Goal: Task Accomplishment & Management: Manage account settings

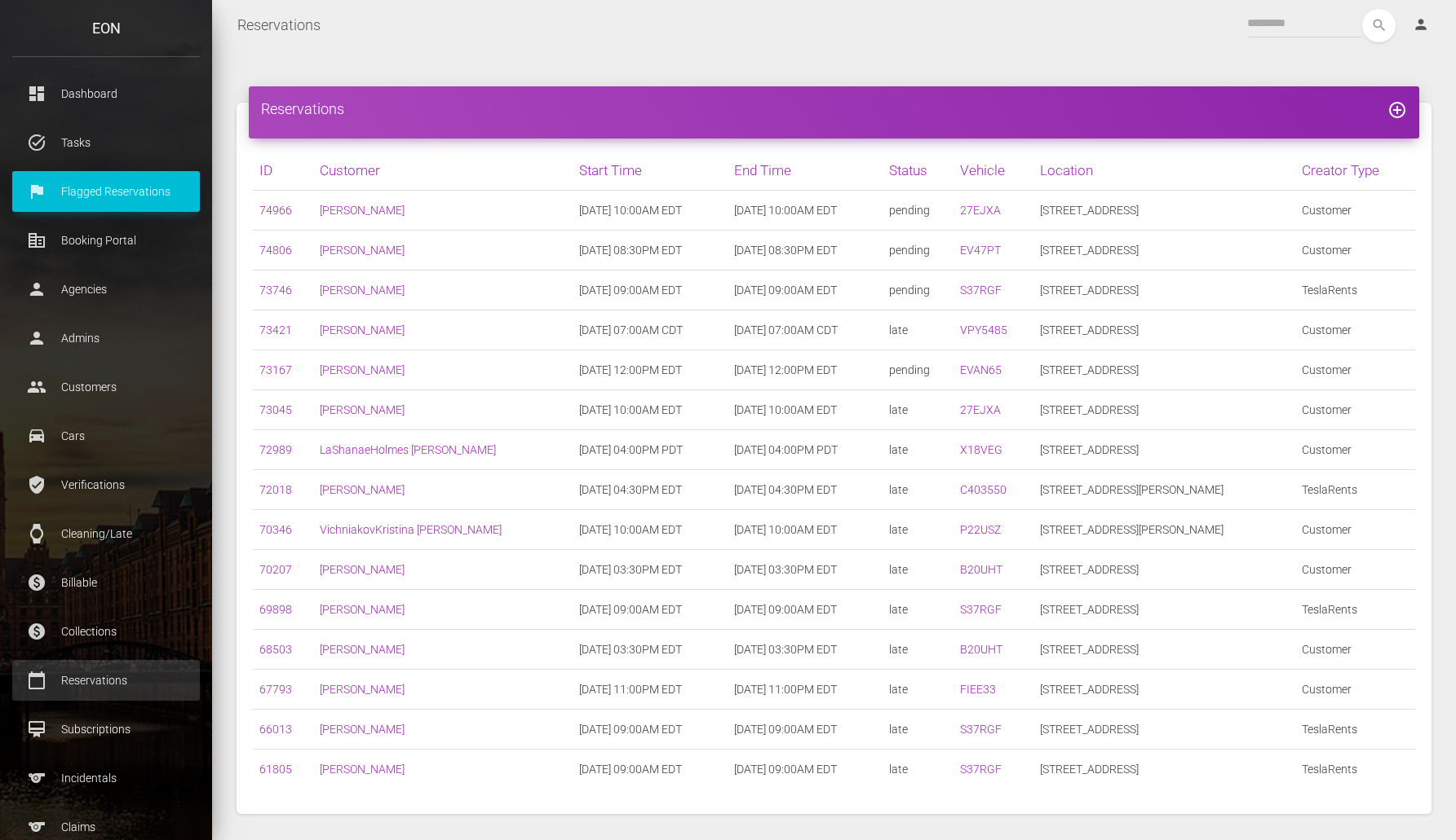
click at [106, 683] on p "Reservations" at bounding box center [105, 680] width 163 height 24
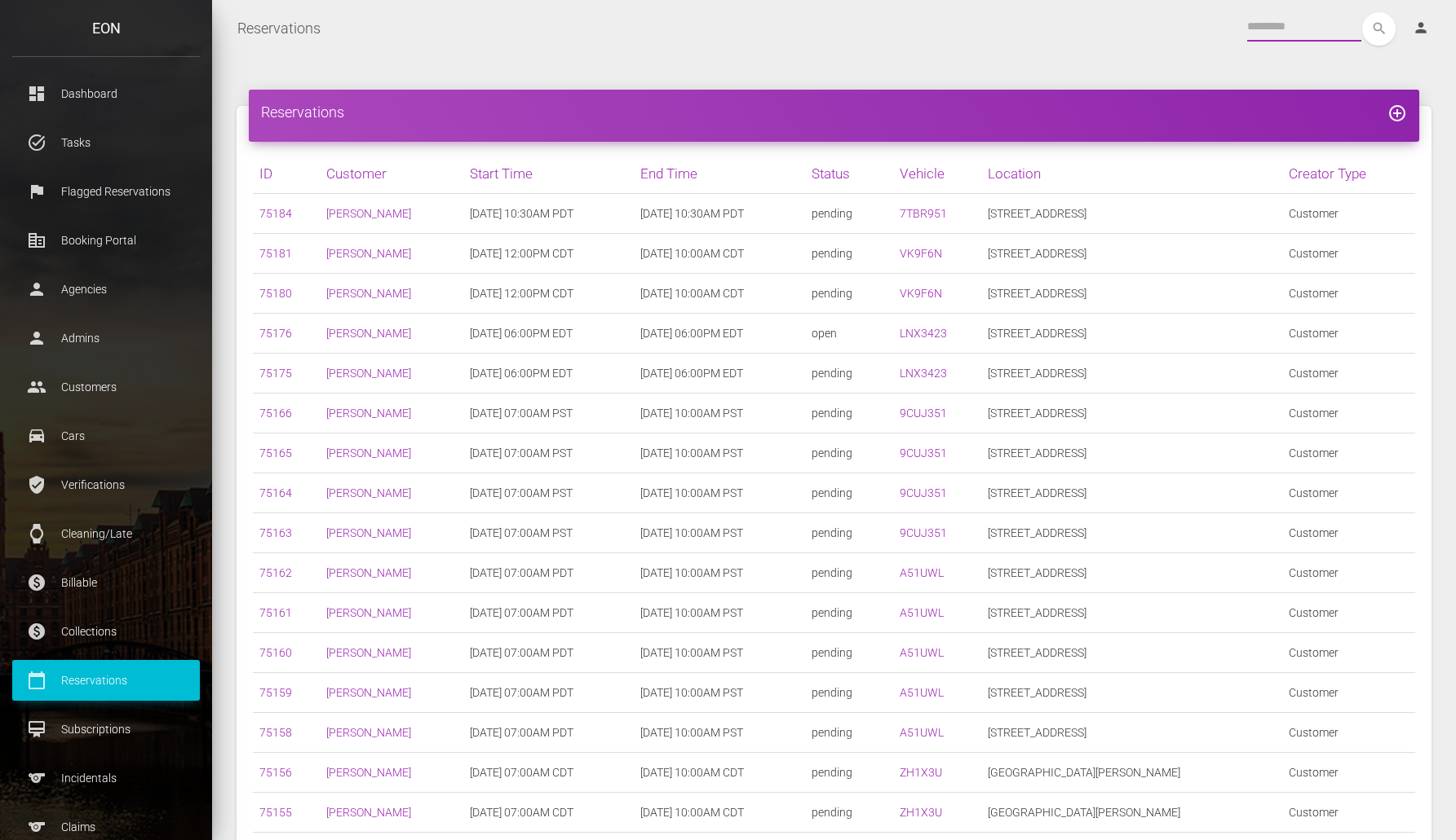
click at [1315, 27] on input "text" at bounding box center [1304, 27] width 114 height 30
paste input "*****"
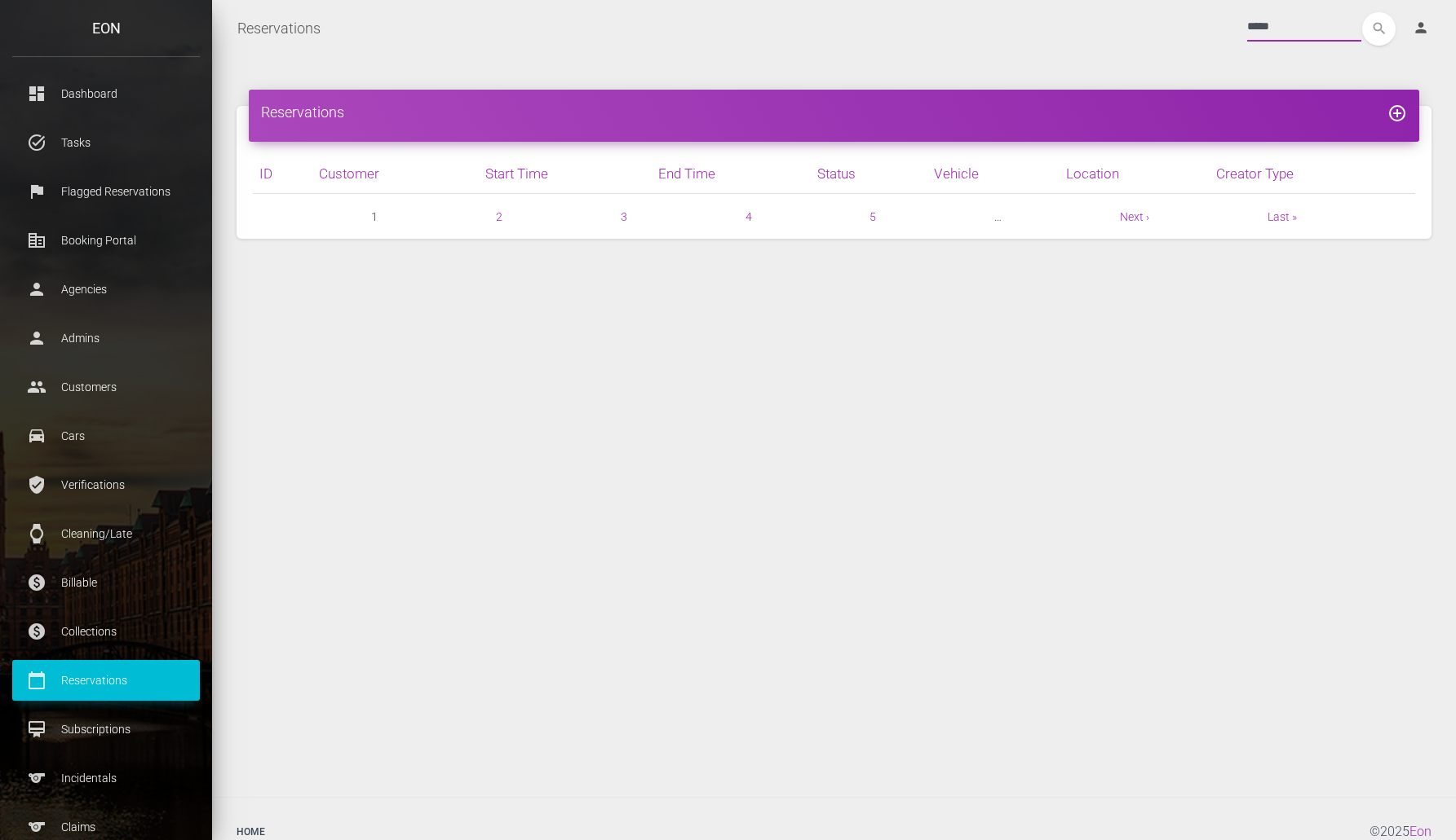
type input "*****"
click at [1362, 13] on button "search" at bounding box center [1379, 29] width 33 height 33
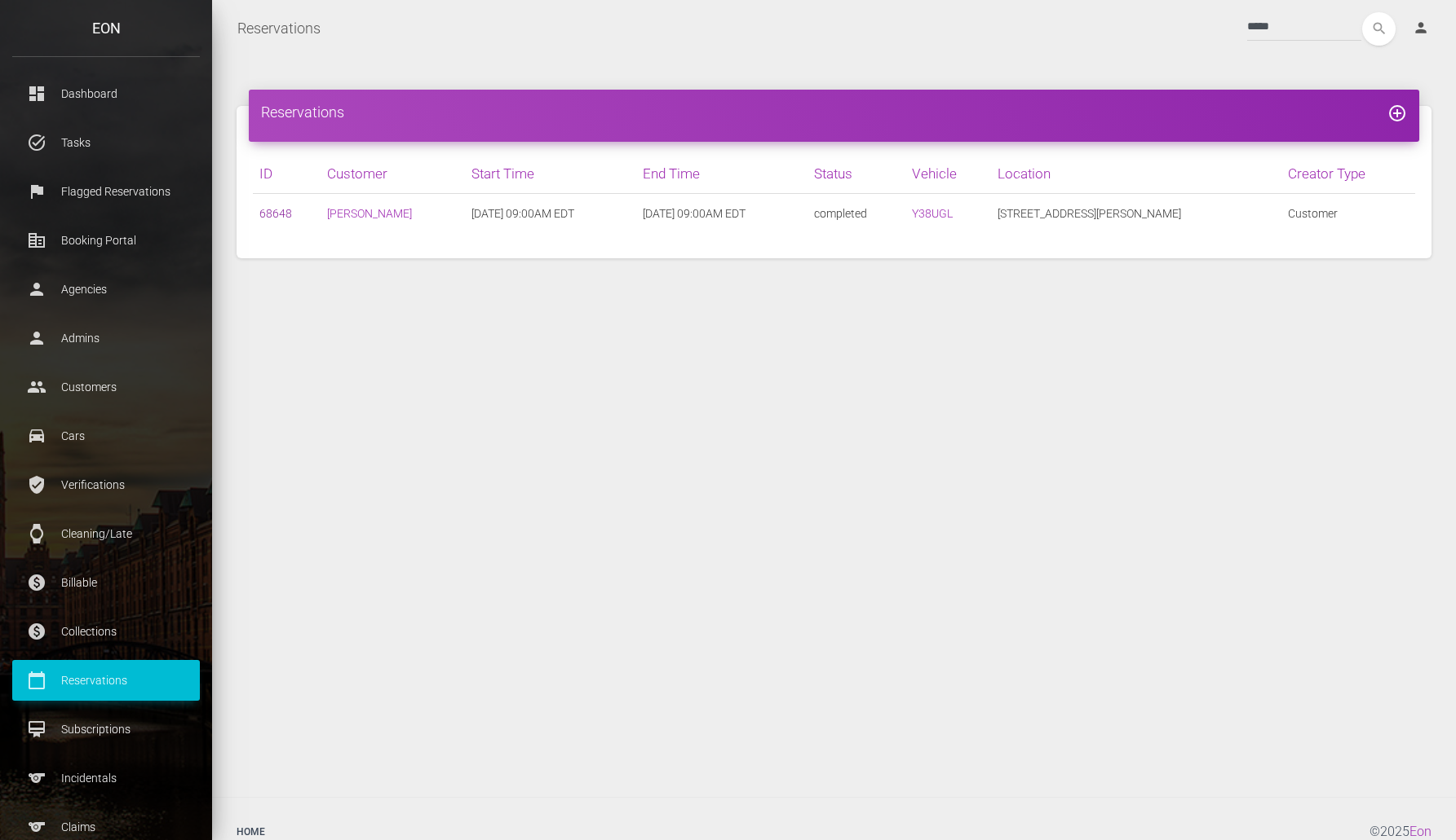
click at [264, 214] on link "68648" at bounding box center [275, 213] width 32 height 13
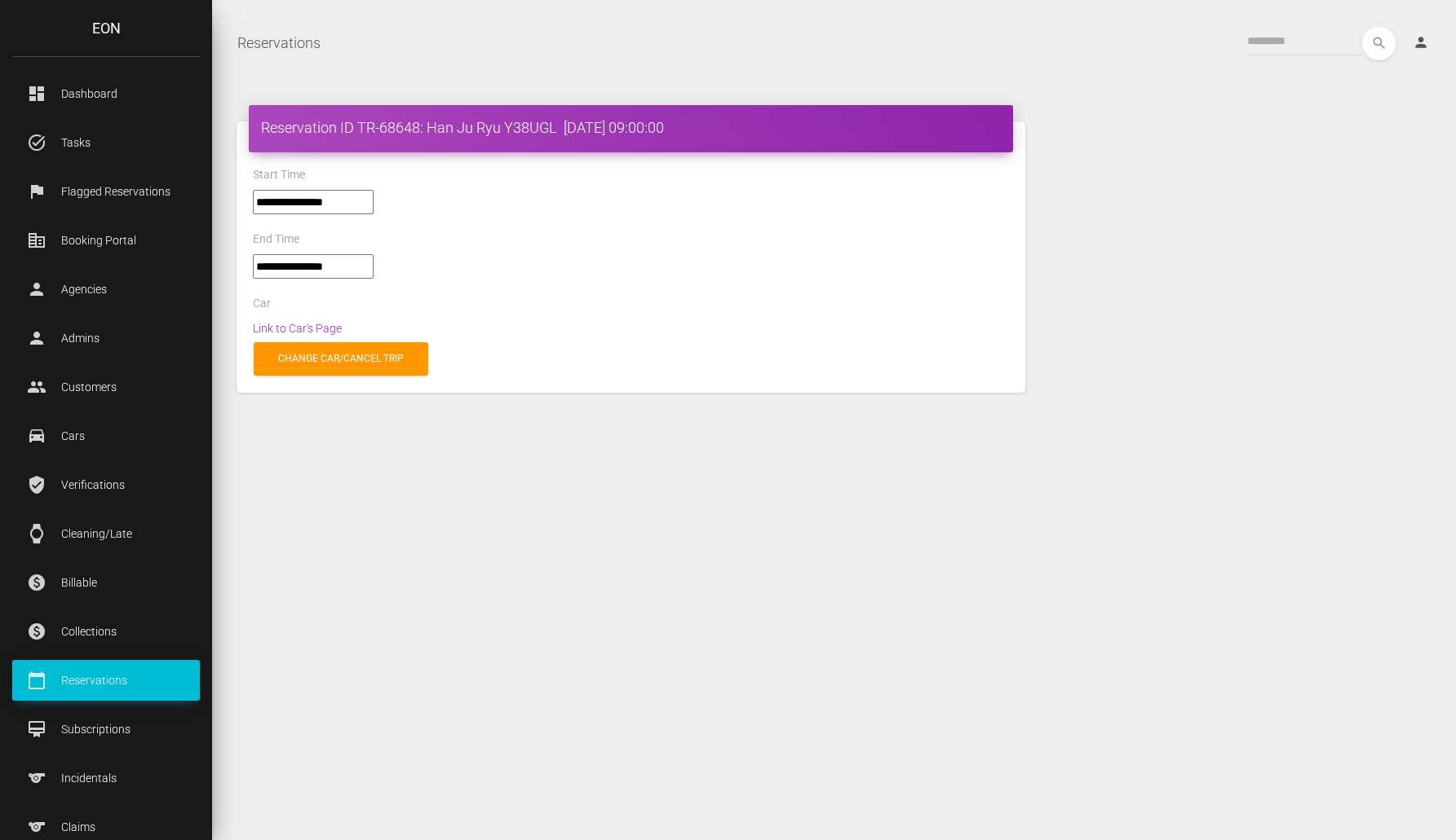
select select "*****"
select select
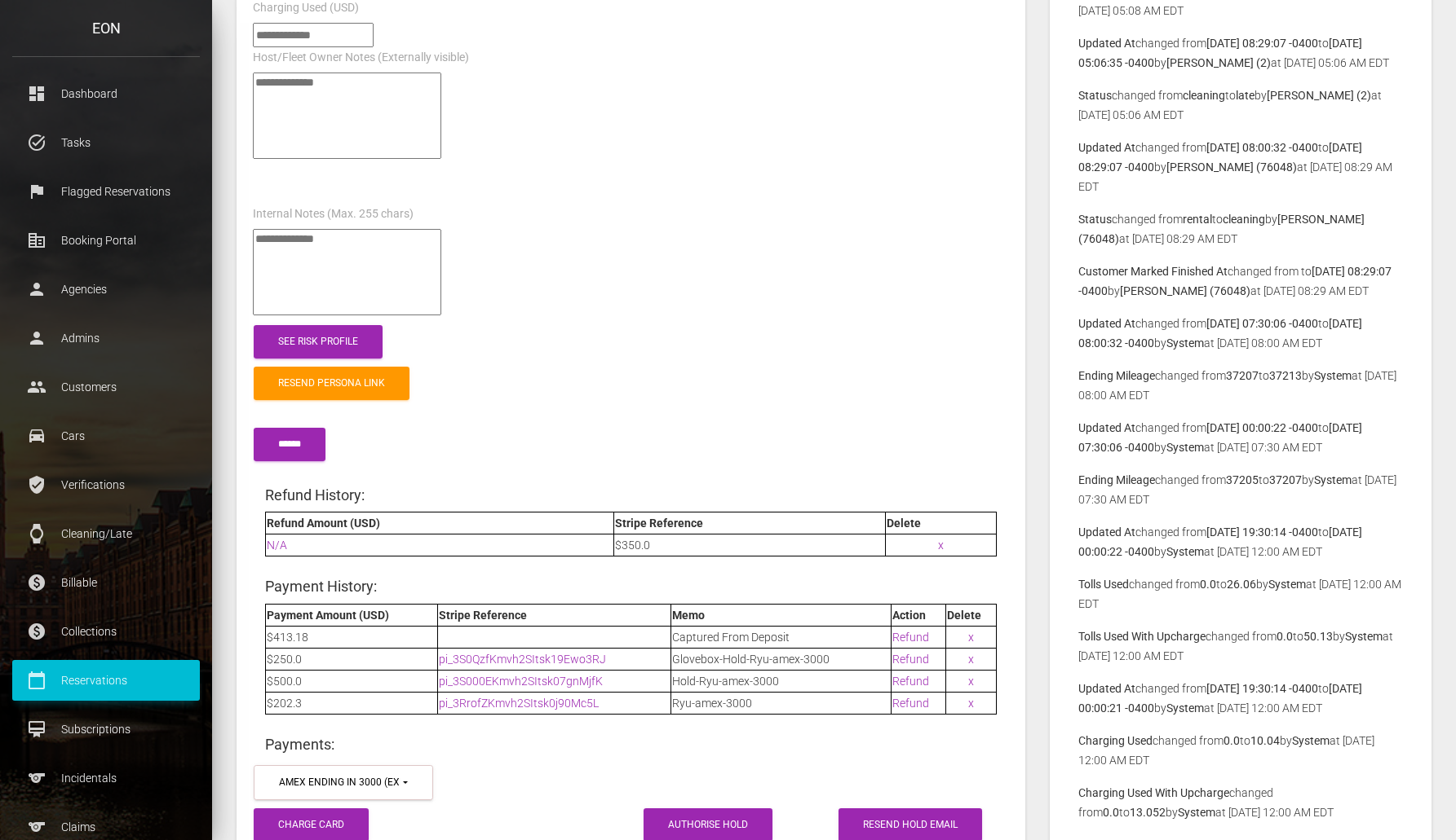
scroll to position [1981, 0]
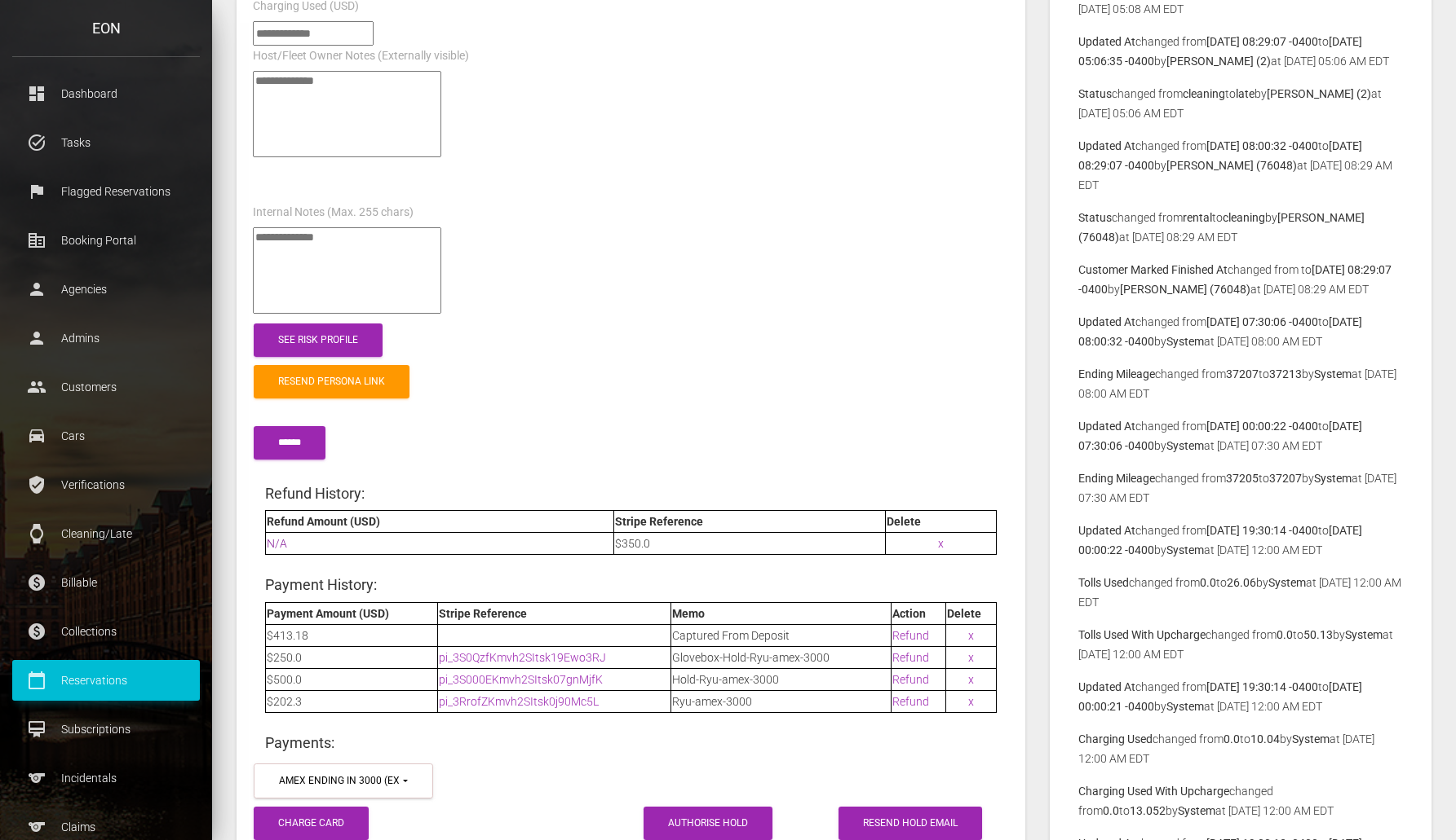
click at [279, 540] on link "N/A" at bounding box center [276, 543] width 21 height 13
click at [553, 654] on link "pi_3S0QzfKmvh2SItsk19Ewo3RJ" at bounding box center [523, 657] width 167 height 13
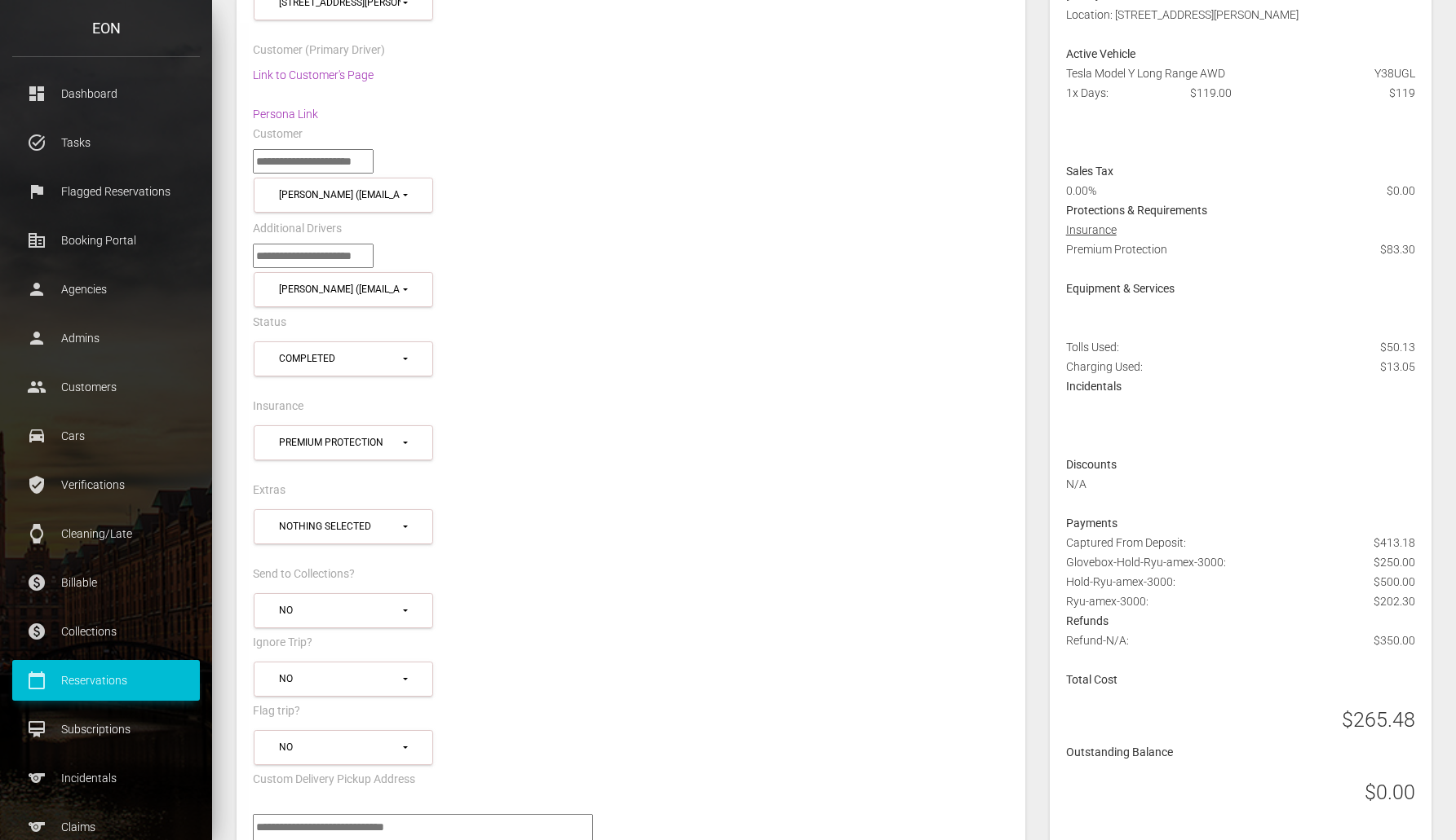
scroll to position [591, 0]
click at [974, 228] on div "Additional Drivers" at bounding box center [630, 230] width 780 height 25
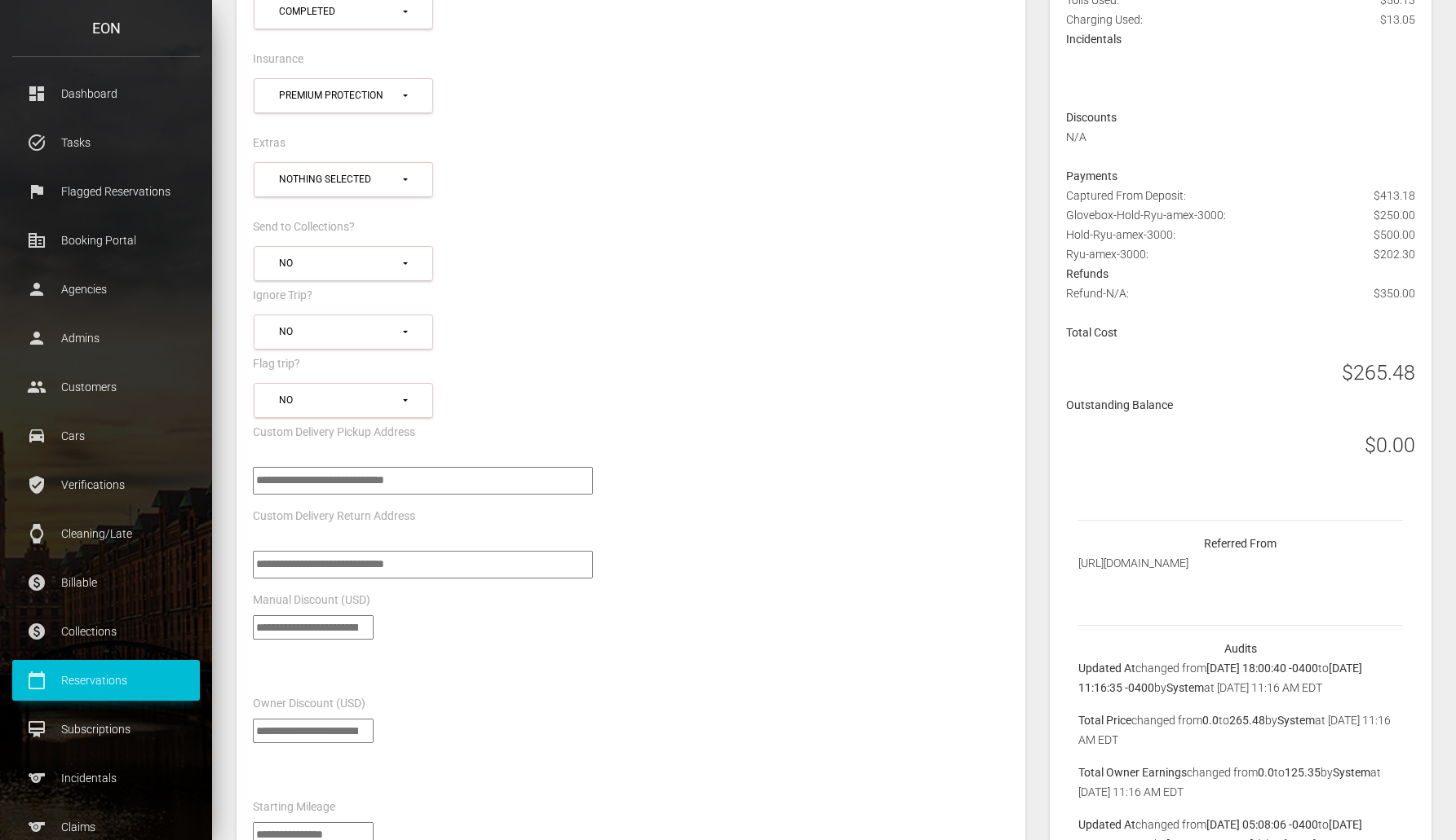
scroll to position [941, 0]
drag, startPoint x: 1068, startPoint y: 195, endPoint x: 1299, endPoint y: 204, distance: 231.2
click at [1299, 204] on div "Captured From Deposit: $413.18 Glovebox-Hold-Ryu-amex-3000: $250.00 Hold-Ryu-am…" at bounding box center [1240, 221] width 373 height 78
click at [1299, 206] on div "Captured From Deposit: $413.18 Glovebox-Hold-Ryu-amex-3000: $250.00 Hold-Ryu-am…" at bounding box center [1240, 221] width 373 height 78
drag, startPoint x: 1064, startPoint y: 290, endPoint x: 1416, endPoint y: 295, distance: 352.0
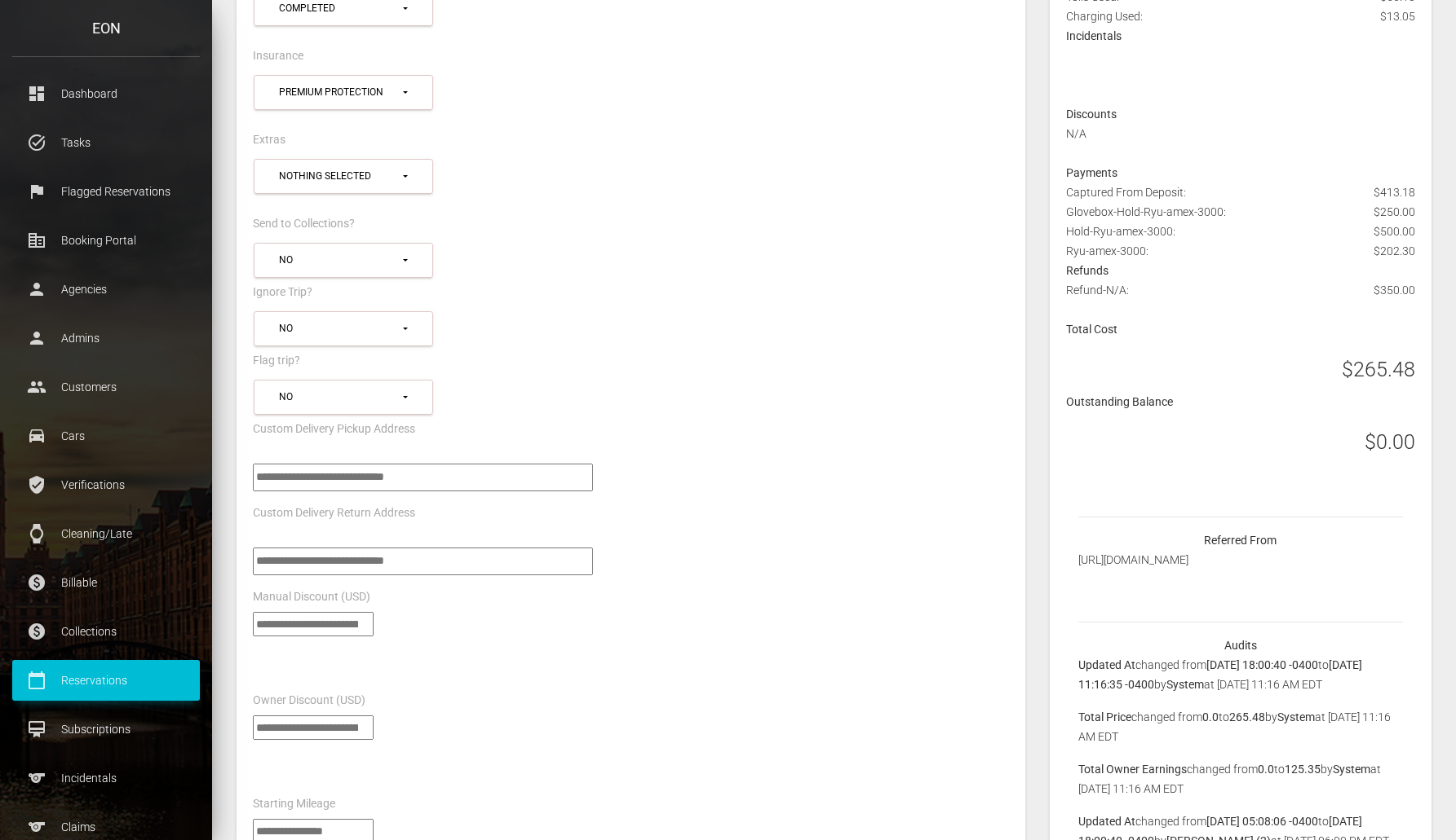
click at [1416, 295] on div "Refund-N/A: $350.00" at bounding box center [1240, 300] width 373 height 40
click at [1344, 306] on div "Refund-N/A: $350.00" at bounding box center [1240, 300] width 373 height 40
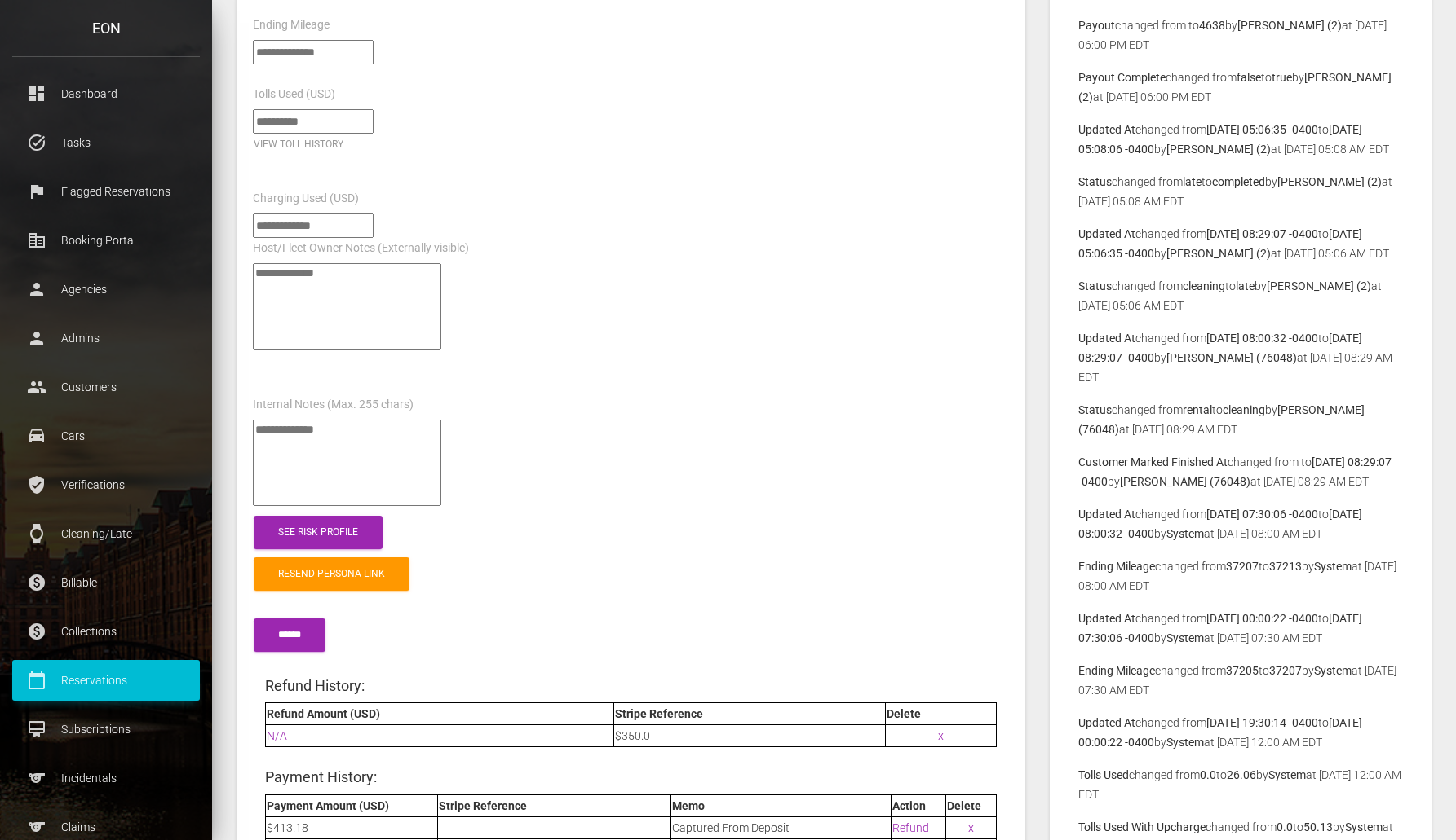
scroll to position [2170, 0]
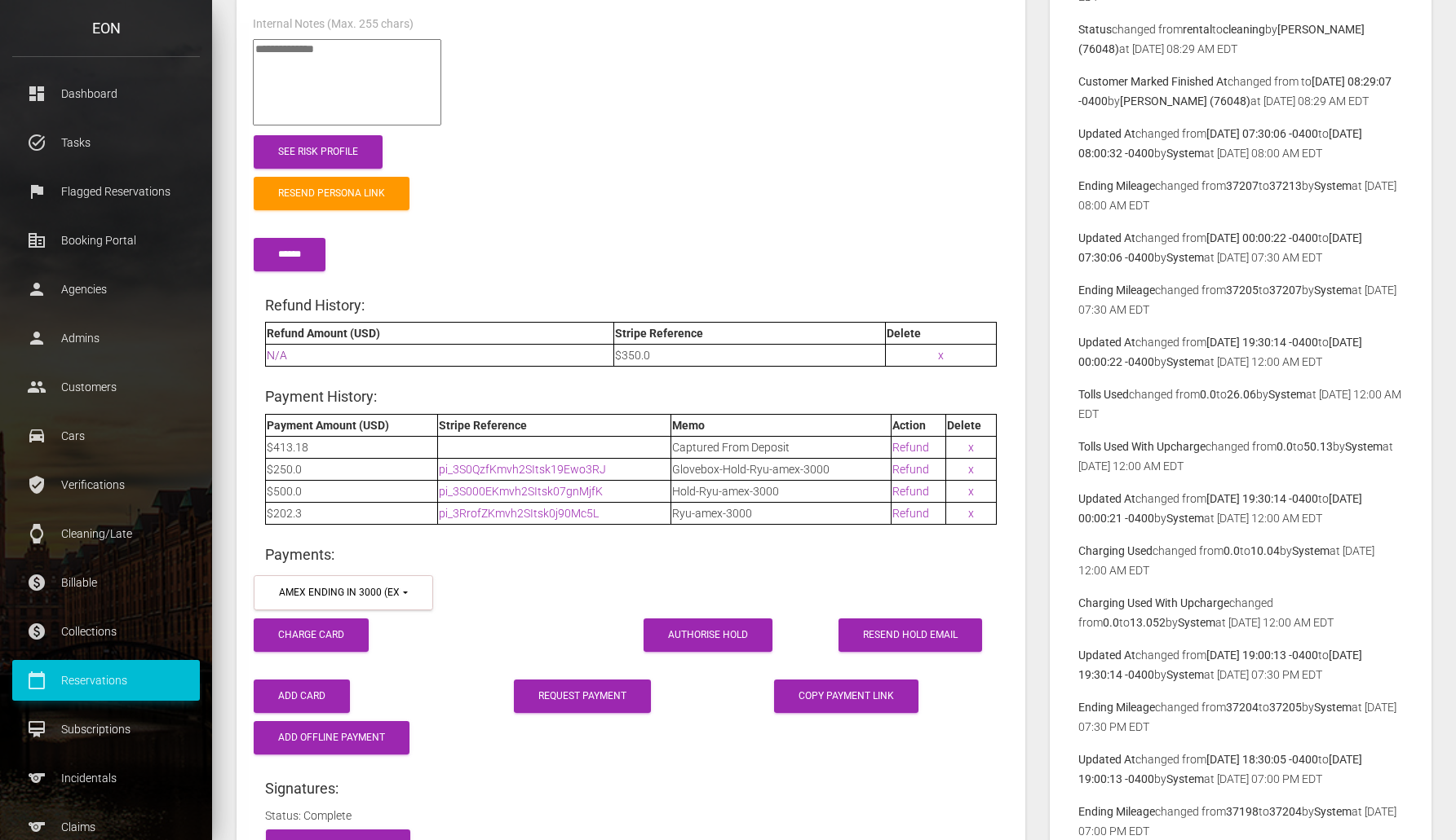
click at [270, 353] on link "N/A" at bounding box center [276, 355] width 21 height 13
click at [965, 206] on div "Resend Persona Link" at bounding box center [630, 193] width 780 height 41
click at [517, 492] on link "pi_3S000EKmvh2SItsk07gnMjfK" at bounding box center [521, 491] width 164 height 13
click at [508, 469] on link "pi_3S0QzfKmvh2SItsk19Ewo3RJ" at bounding box center [523, 469] width 167 height 13
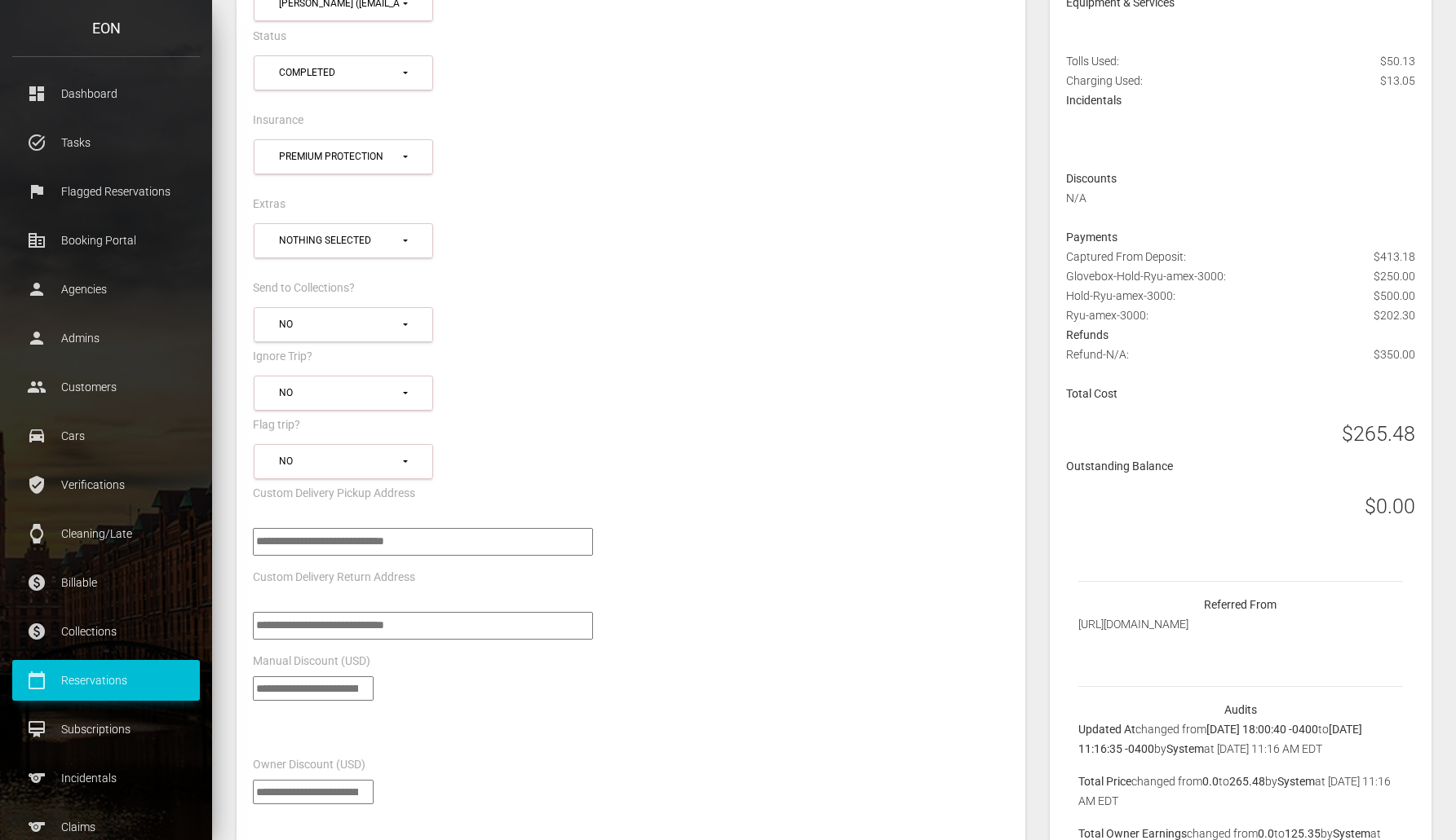
scroll to position [875, 0]
drag, startPoint x: 1415, startPoint y: 255, endPoint x: 1044, endPoint y: 257, distance: 371.0
click at [954, 424] on div "Flag trip?" at bounding box center [630, 428] width 780 height 25
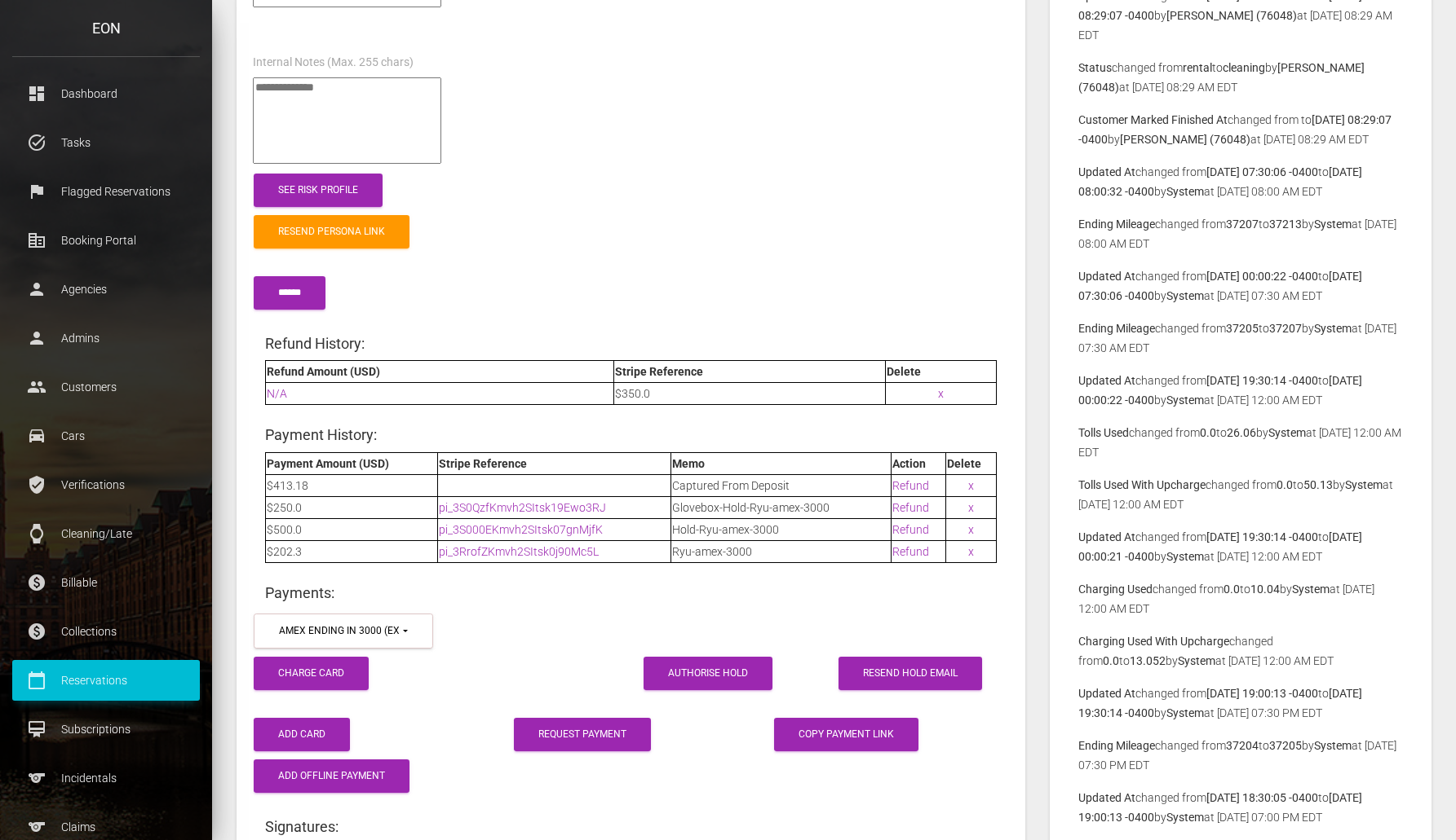
scroll to position [2158, 0]
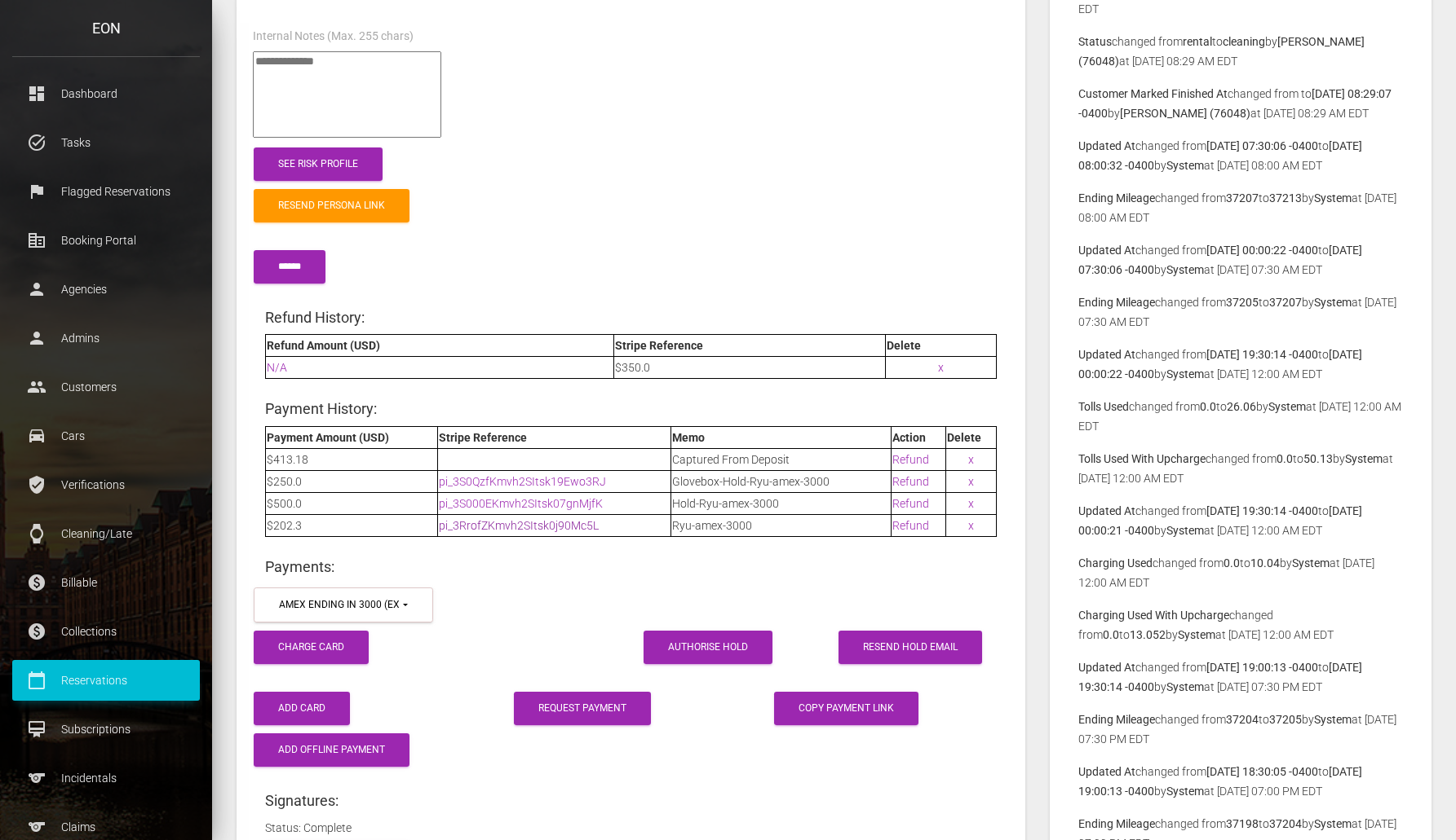
click at [503, 523] on link "pi_3RrofZKmvh2SItsk0j90Mc5L" at bounding box center [519, 525] width 160 height 13
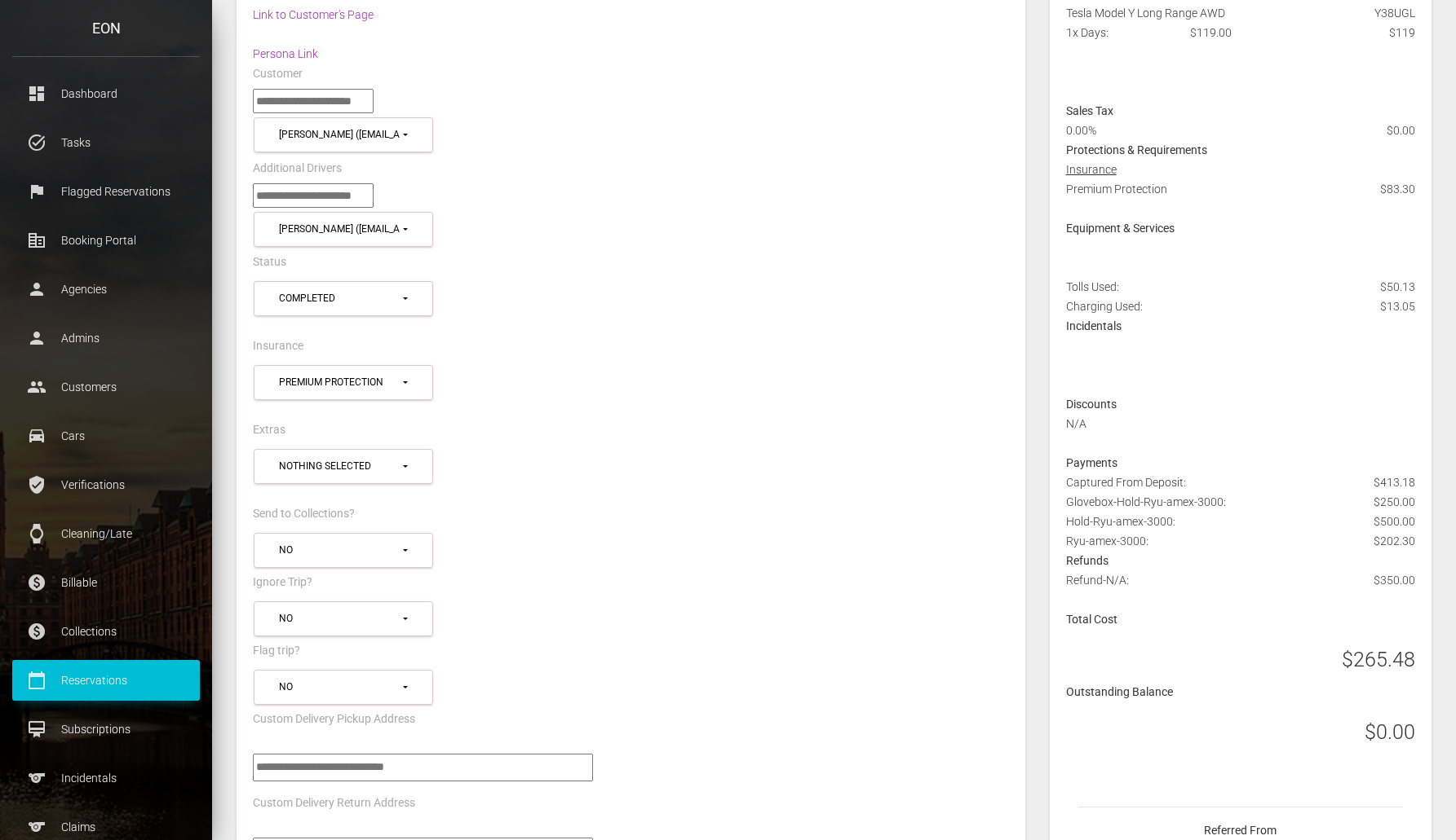
scroll to position [654, 0]
drag, startPoint x: 1379, startPoint y: 479, endPoint x: 1413, endPoint y: 484, distance: 34.4
click at [1413, 484] on span "$413.18" at bounding box center [1394, 479] width 41 height 20
drag, startPoint x: 1369, startPoint y: 730, endPoint x: 1416, endPoint y: 721, distance: 47.9
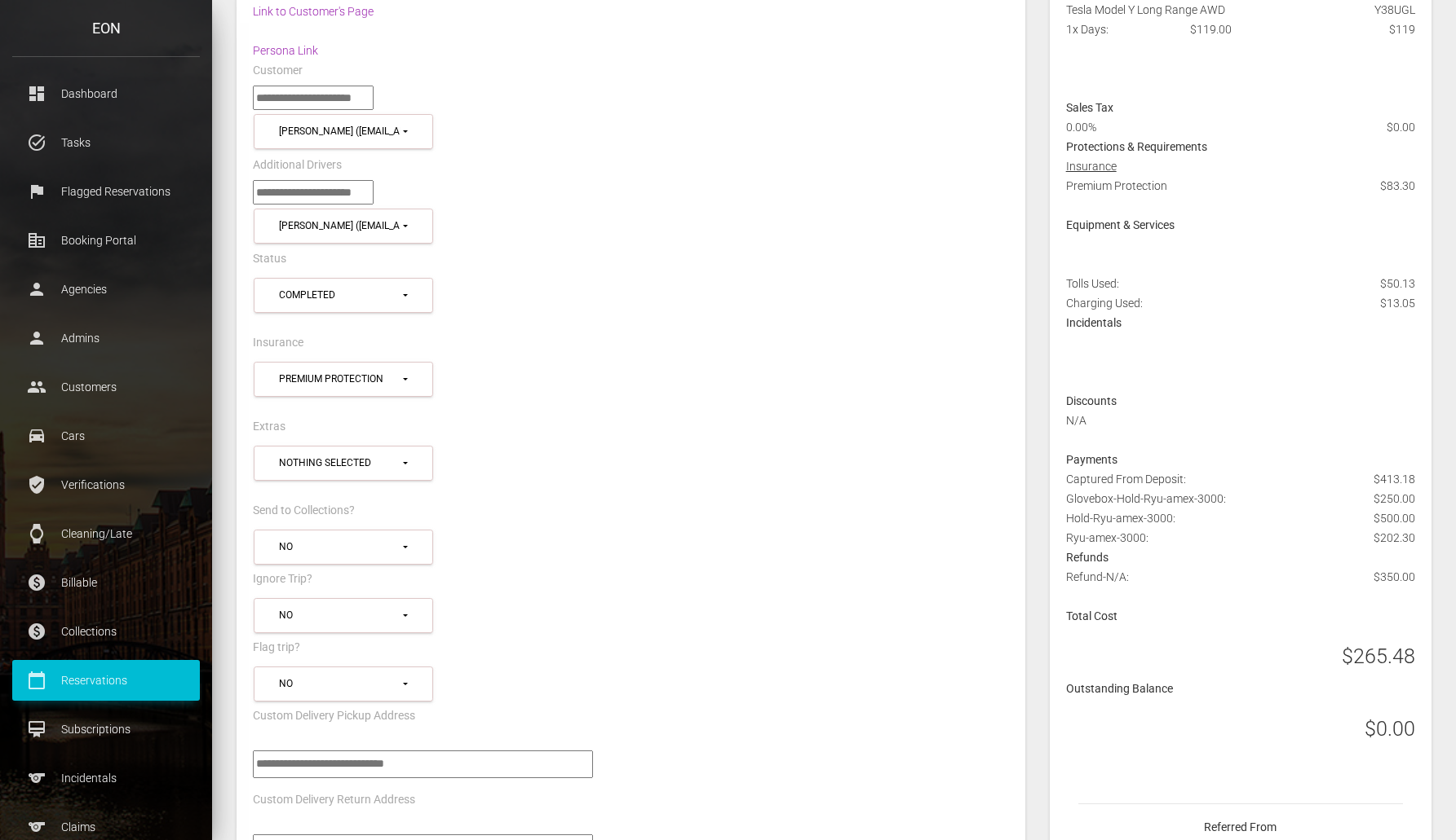
click at [1416, 721] on div "$0.00" at bounding box center [1240, 725] width 373 height 53
drag, startPoint x: 1370, startPoint y: 576, endPoint x: 1414, endPoint y: 574, distance: 44.0
click at [1414, 574] on div "Refund-N/A: $350.00" at bounding box center [1240, 587] width 373 height 40
drag, startPoint x: 1060, startPoint y: 577, endPoint x: 1432, endPoint y: 581, distance: 372.0
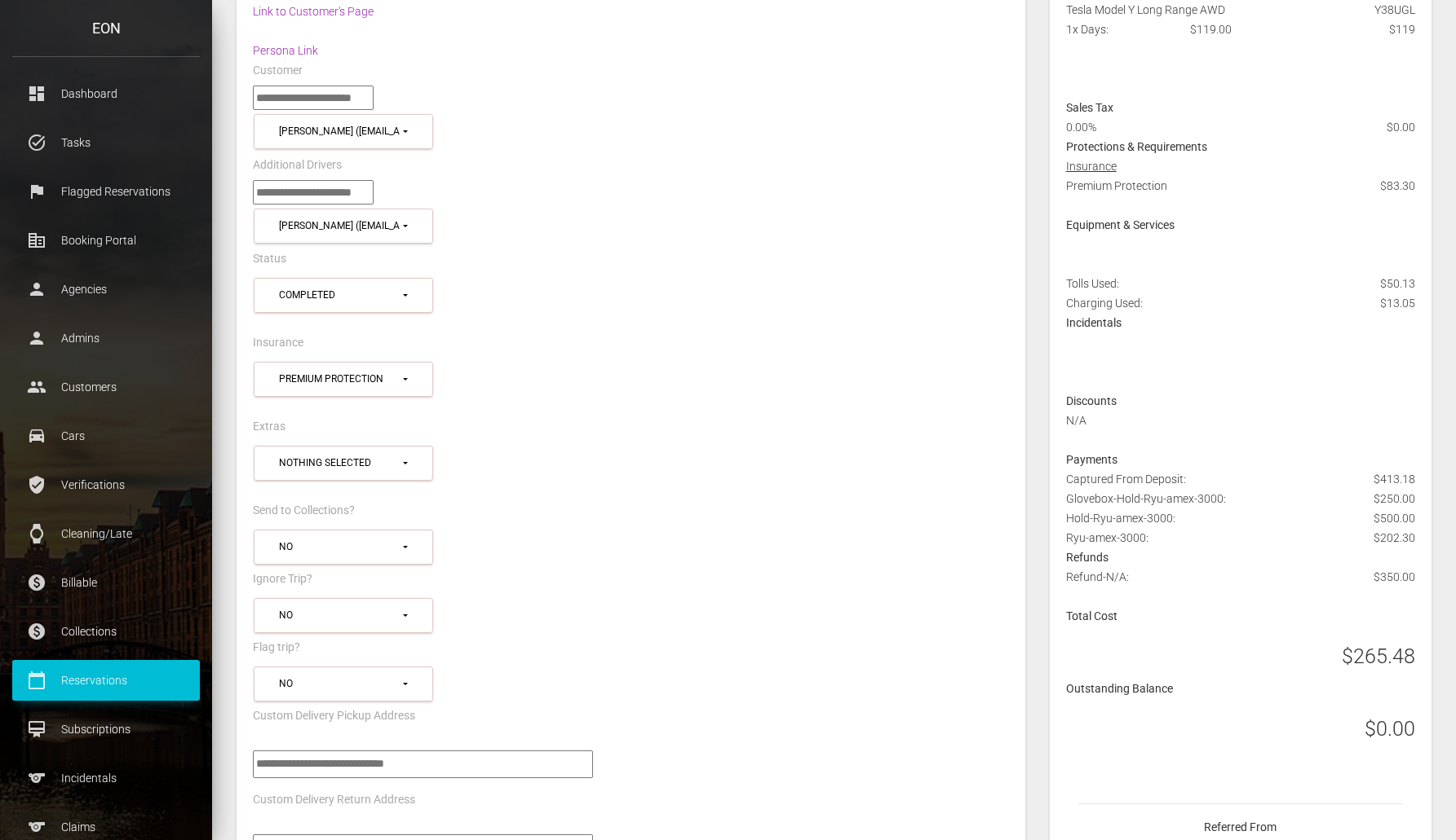
drag, startPoint x: 1383, startPoint y: 478, endPoint x: 1413, endPoint y: 483, distance: 30.4
click at [1413, 483] on span "$413.18" at bounding box center [1394, 479] width 41 height 20
click at [1407, 487] on span "$413.18" at bounding box center [1394, 479] width 41 height 20
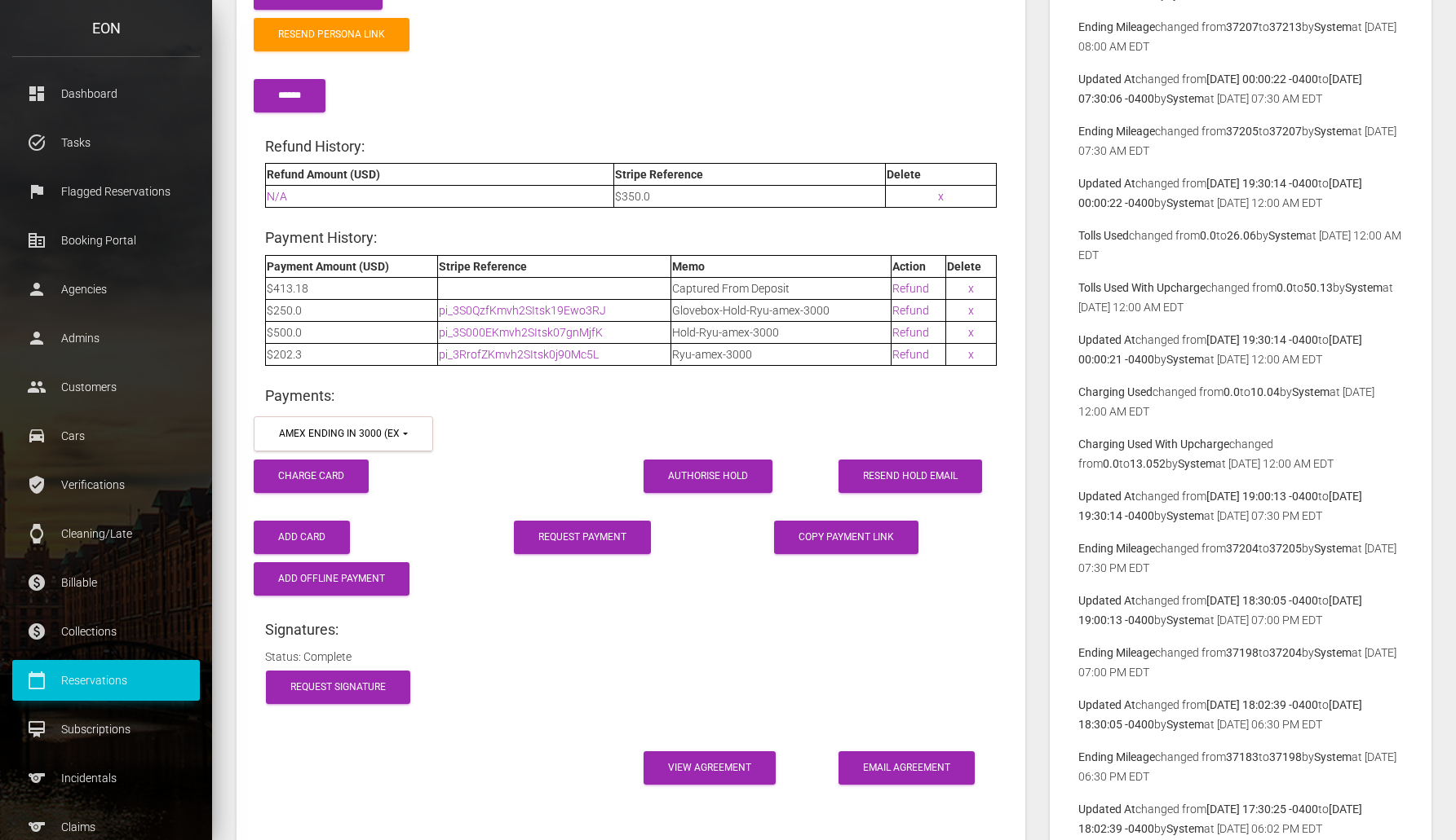
scroll to position [2329, 0]
click at [533, 332] on link "pi_3S000EKmvh2SItsk07gnMjfK" at bounding box center [521, 332] width 164 height 13
click at [903, 94] on div "******" at bounding box center [630, 85] width 780 height 61
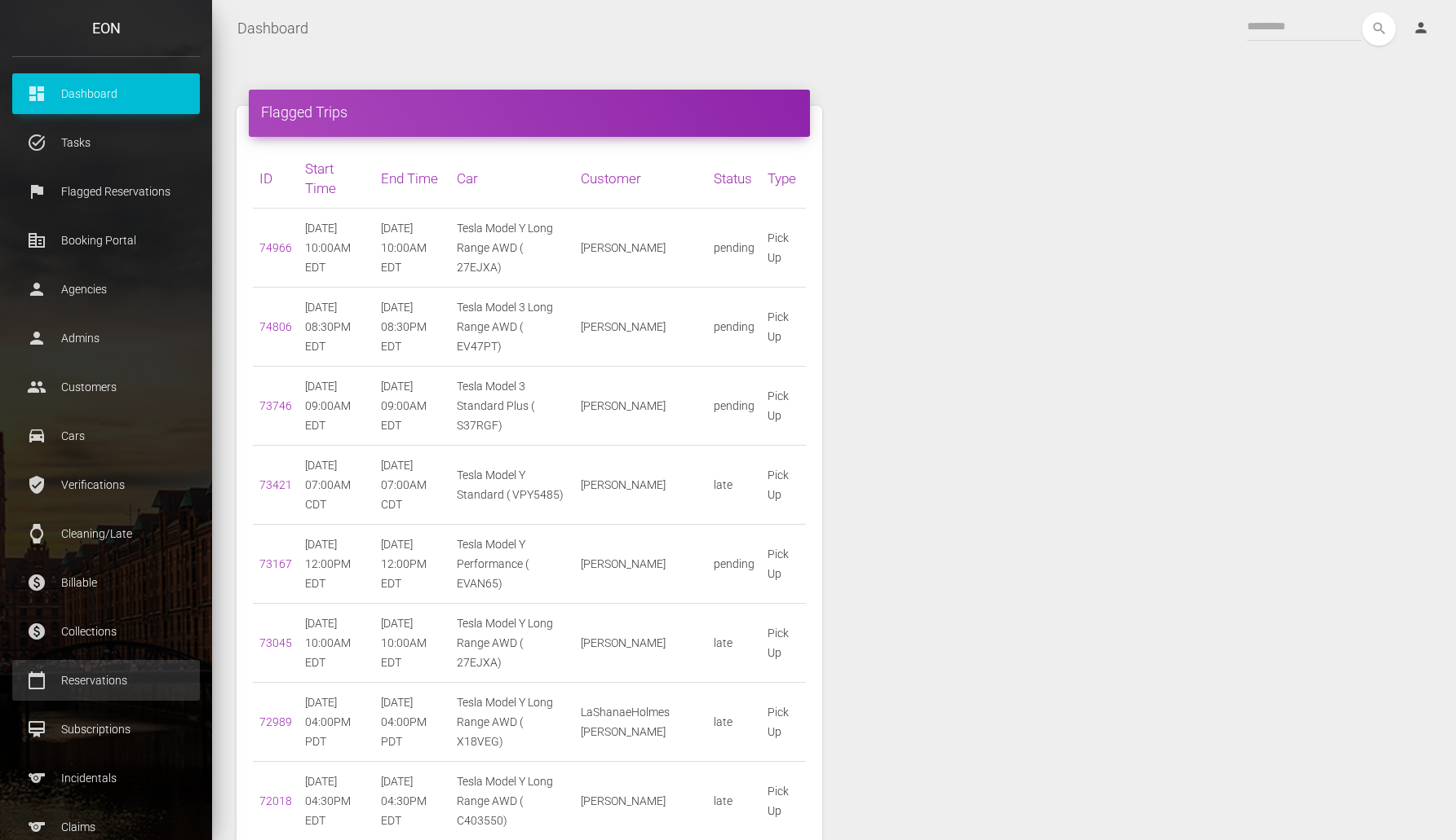
click at [99, 675] on p "Reservations" at bounding box center [105, 680] width 163 height 24
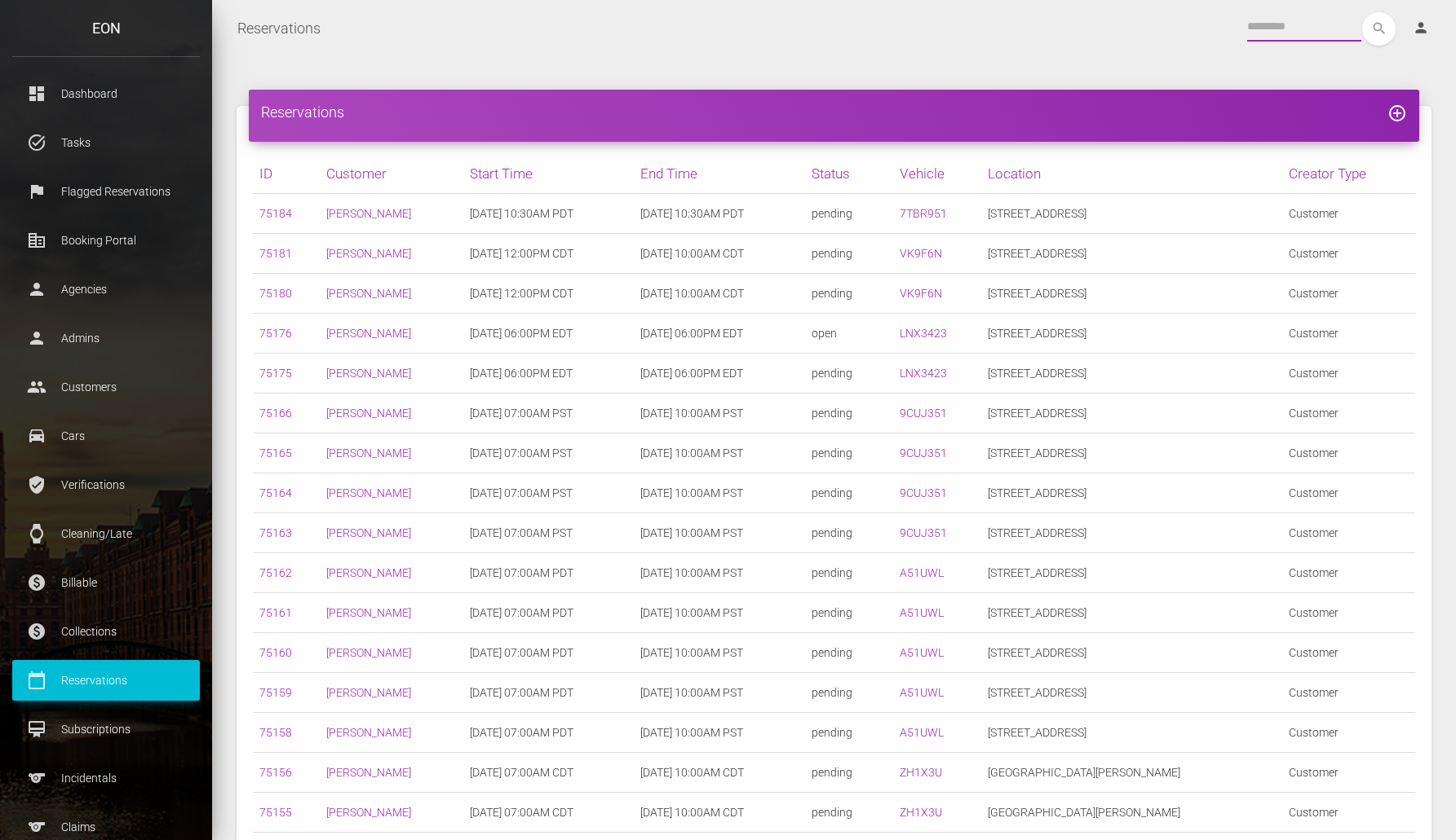
click at [1309, 22] on input "text" at bounding box center [1304, 27] width 114 height 30
paste input "*****"
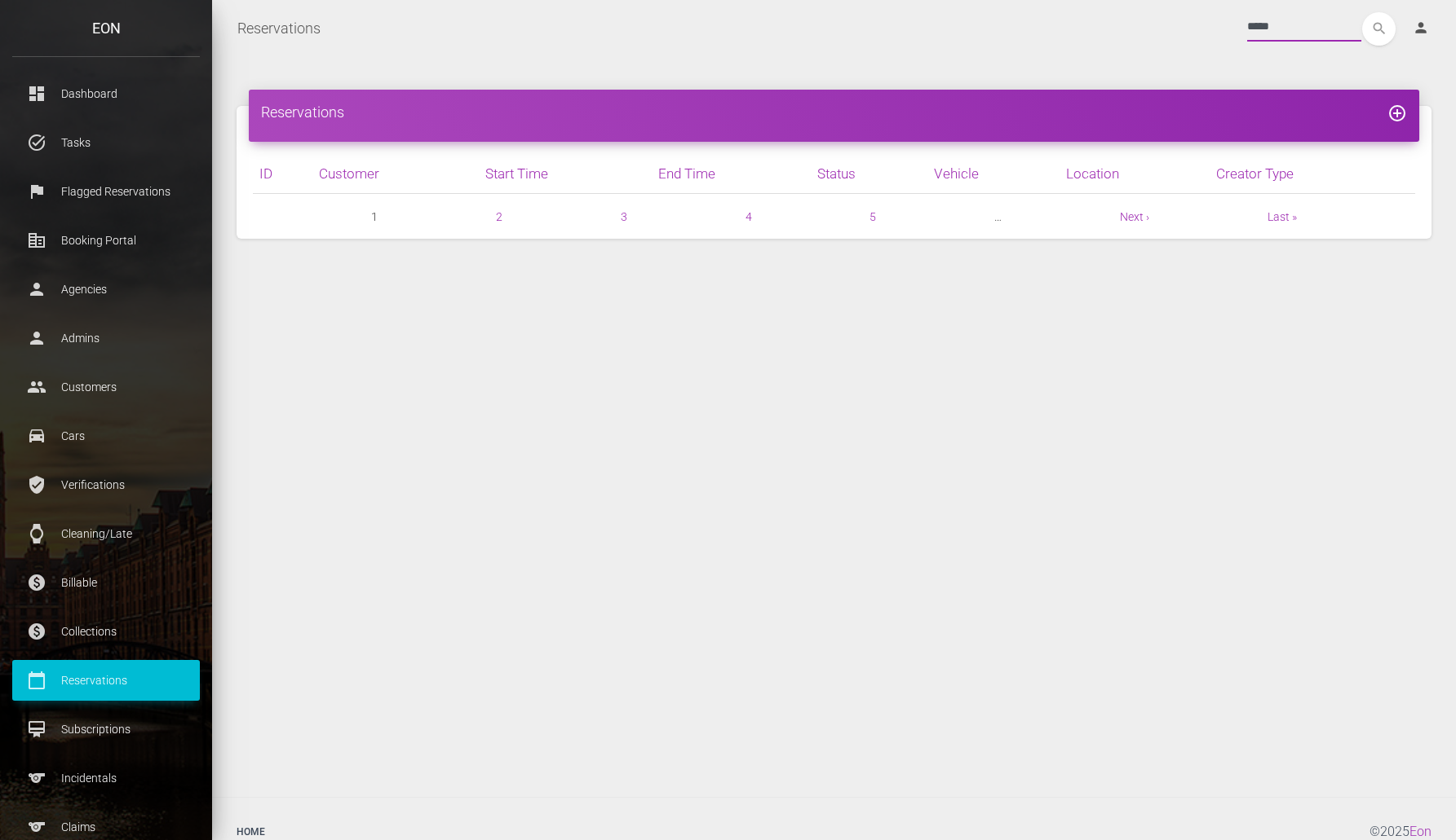
type input "*****"
click at [1362, 13] on button "search" at bounding box center [1379, 29] width 33 height 33
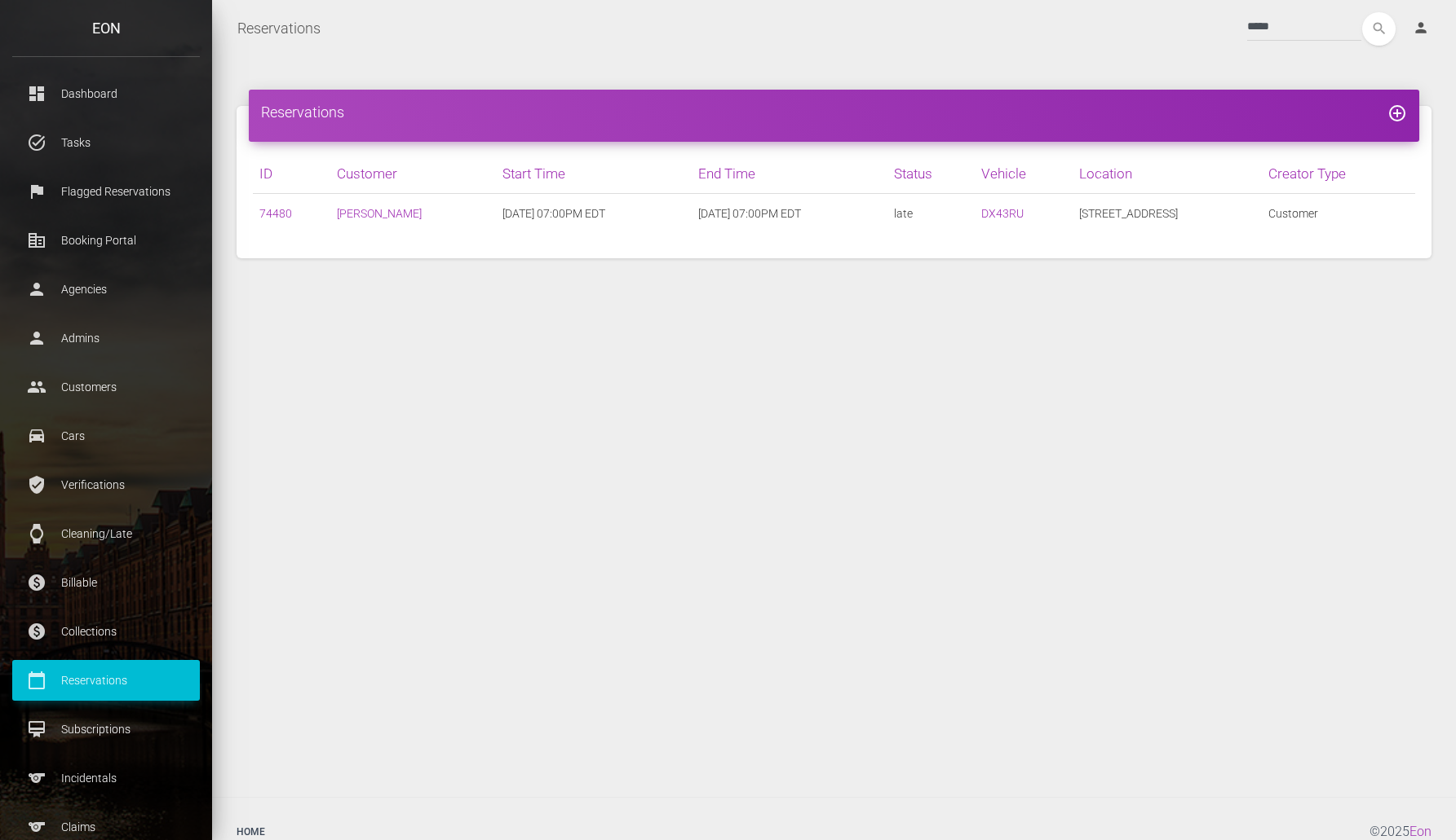
click at [616, 69] on div "Reservations add_circle_outline ID Customer Start Time End Time Status Vehicle …" at bounding box center [834, 426] width 1244 height 740
click at [271, 216] on link "74480" at bounding box center [275, 213] width 32 height 13
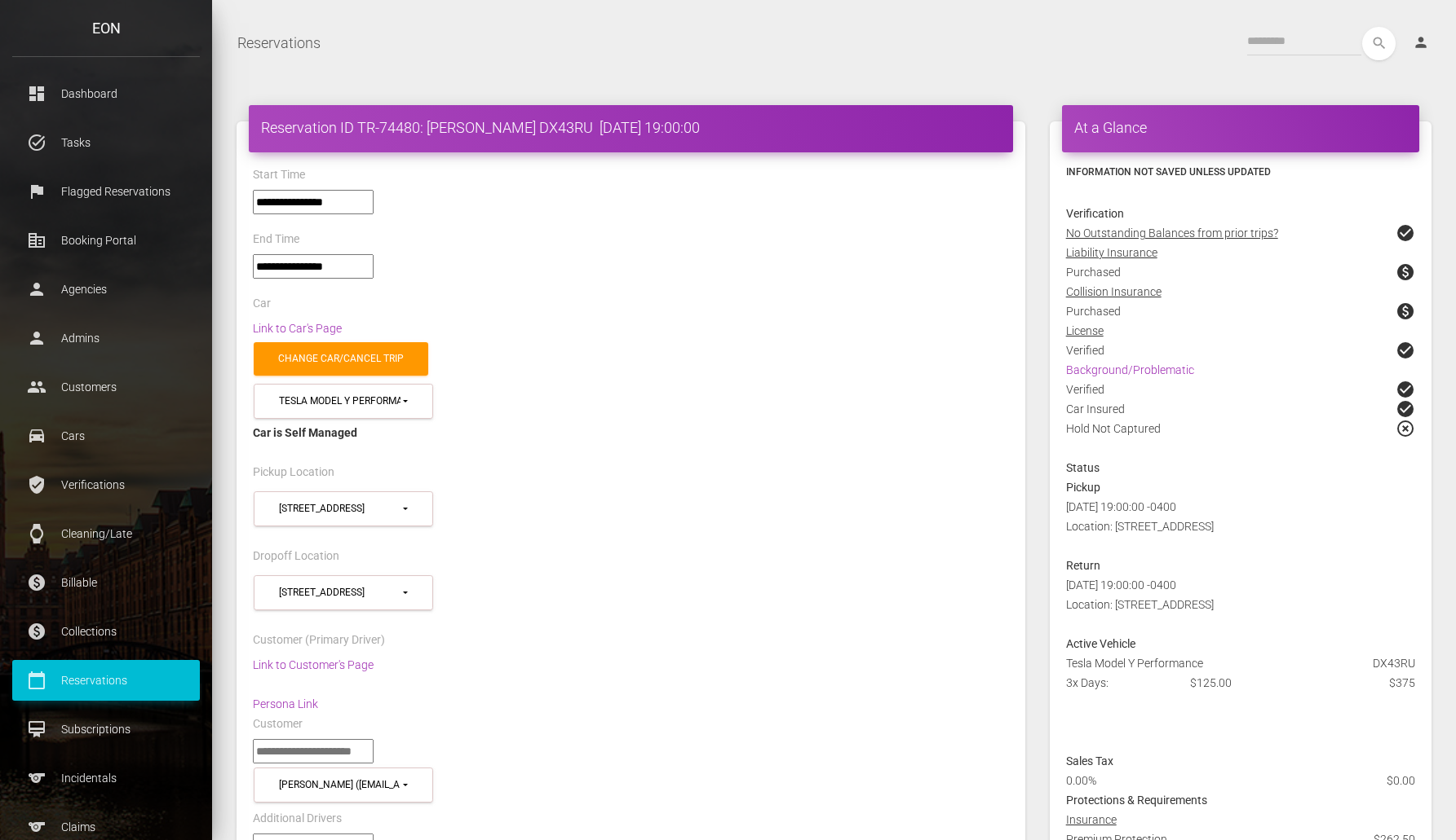
select select "*****"
select select
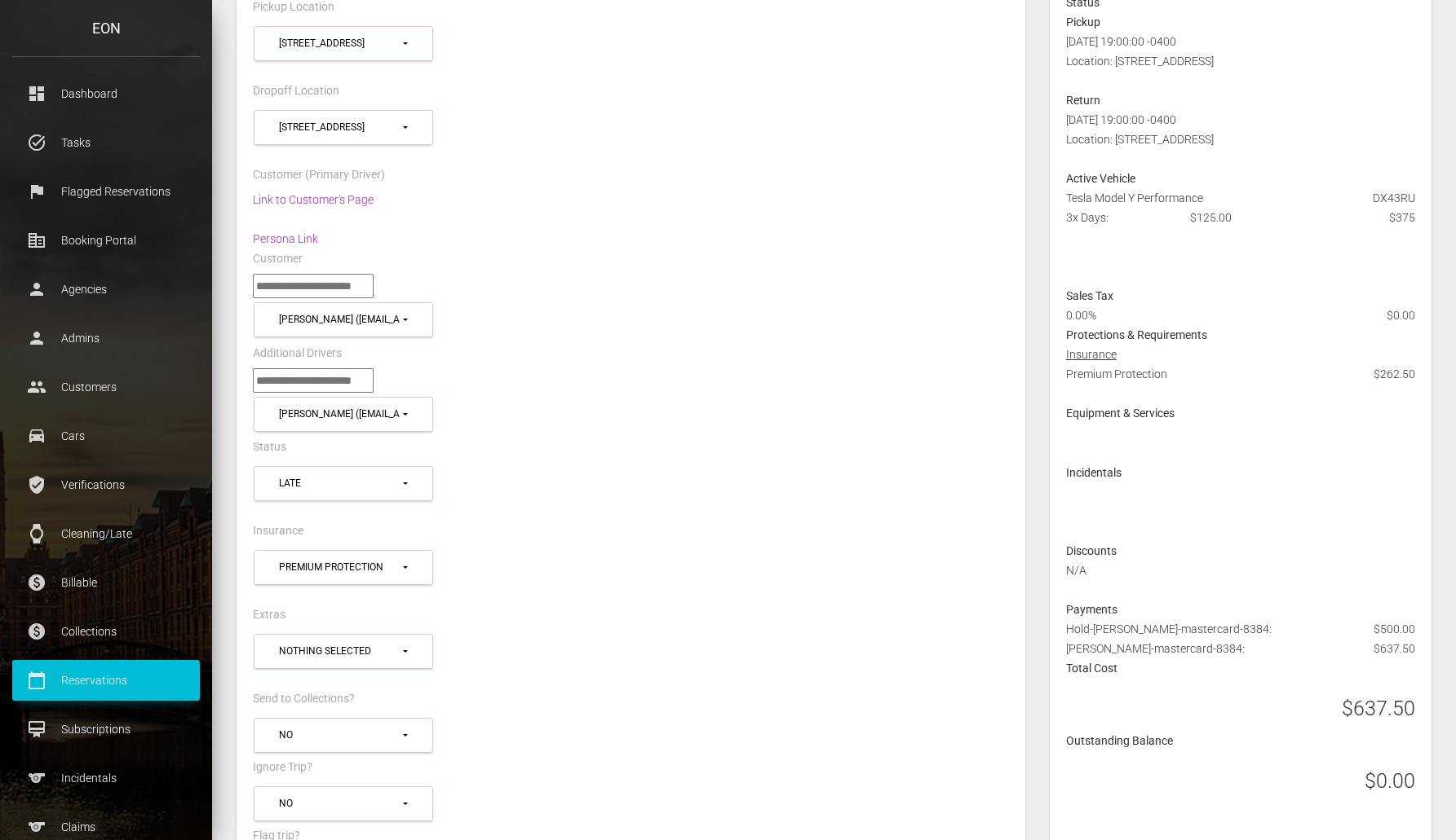
scroll to position [465, 0]
click at [948, 348] on div "Additional Drivers" at bounding box center [630, 356] width 780 height 25
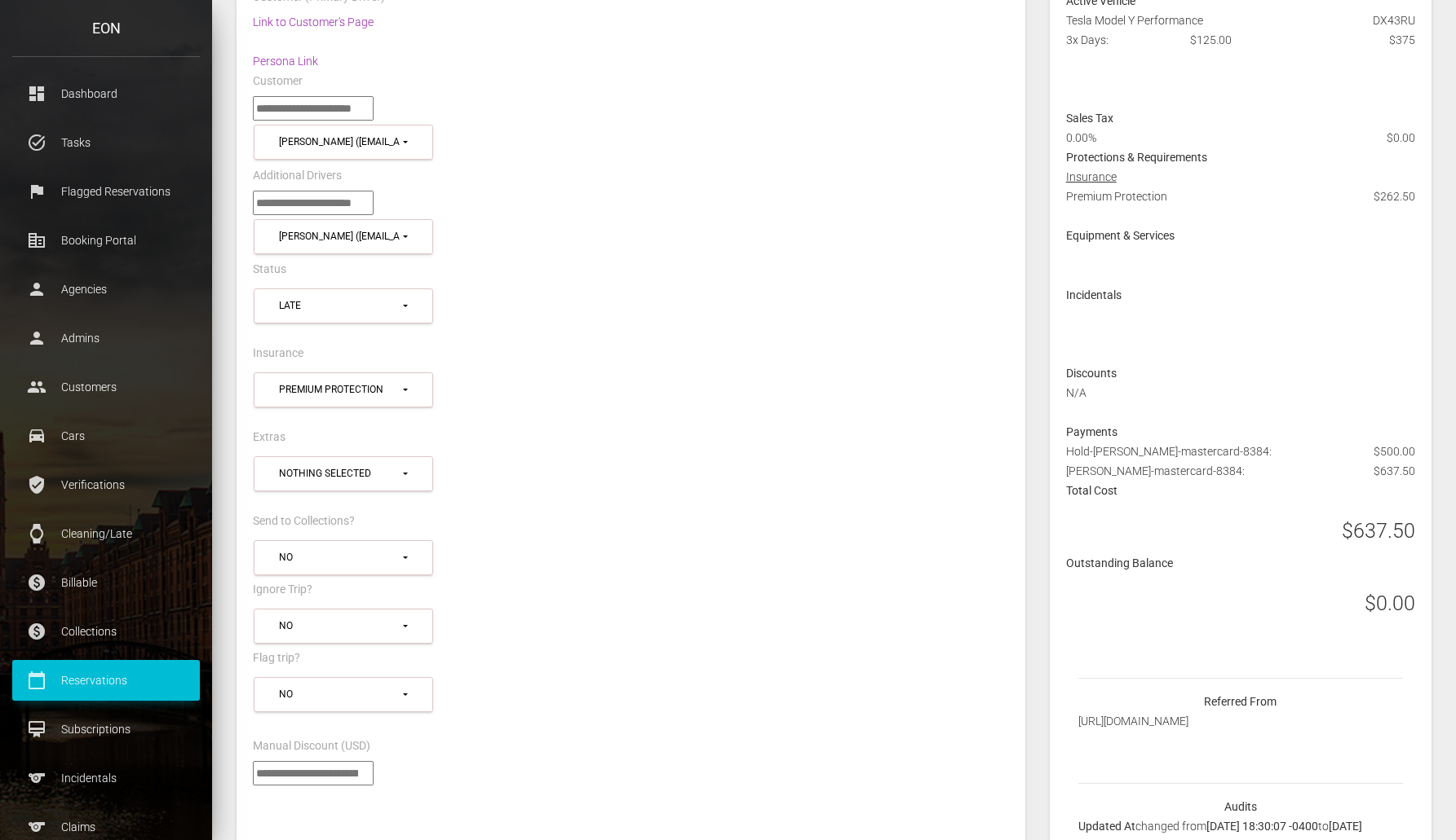
scroll to position [666, 0]
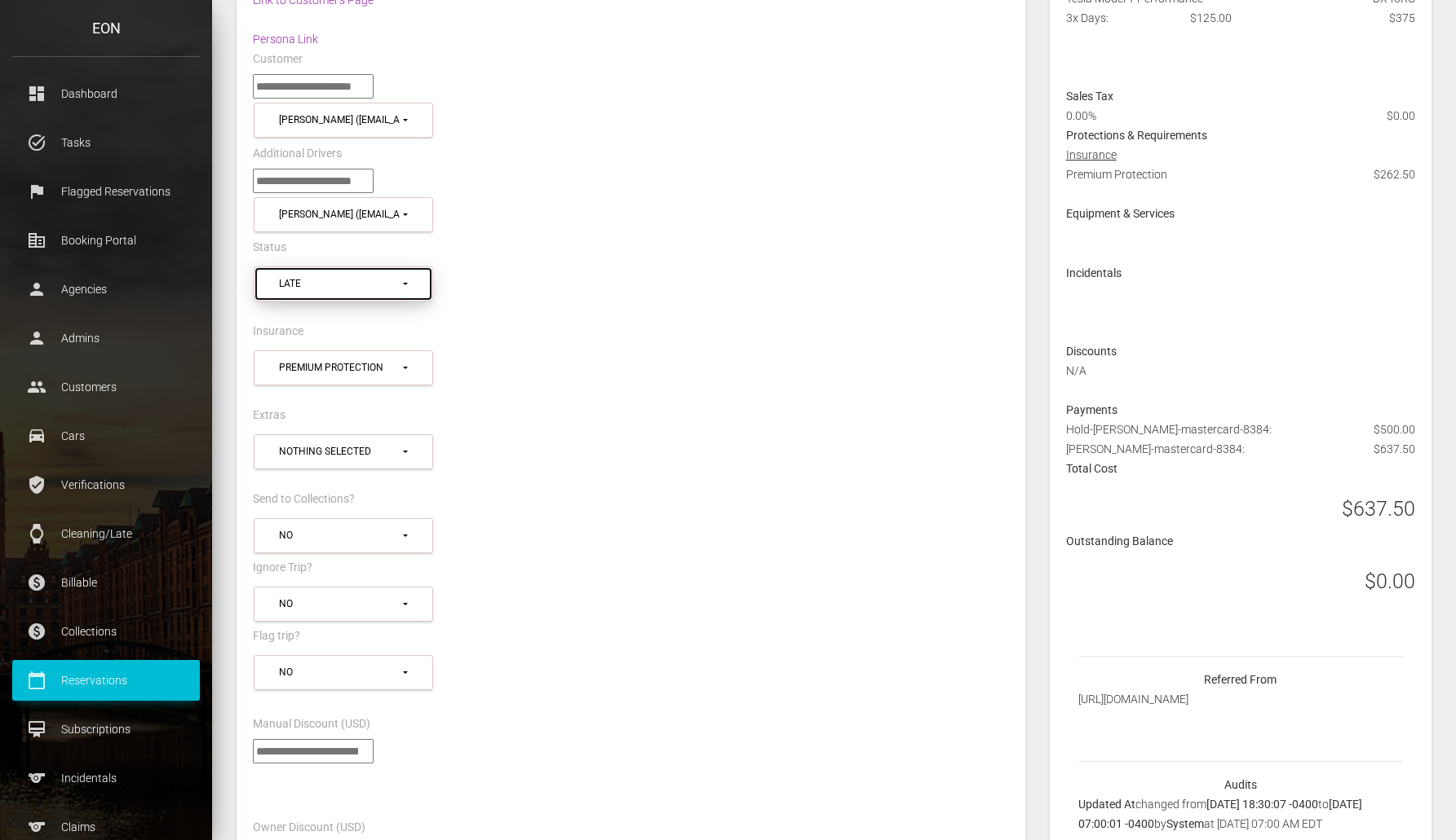
click at [398, 293] on button "Late" at bounding box center [343, 283] width 179 height 35
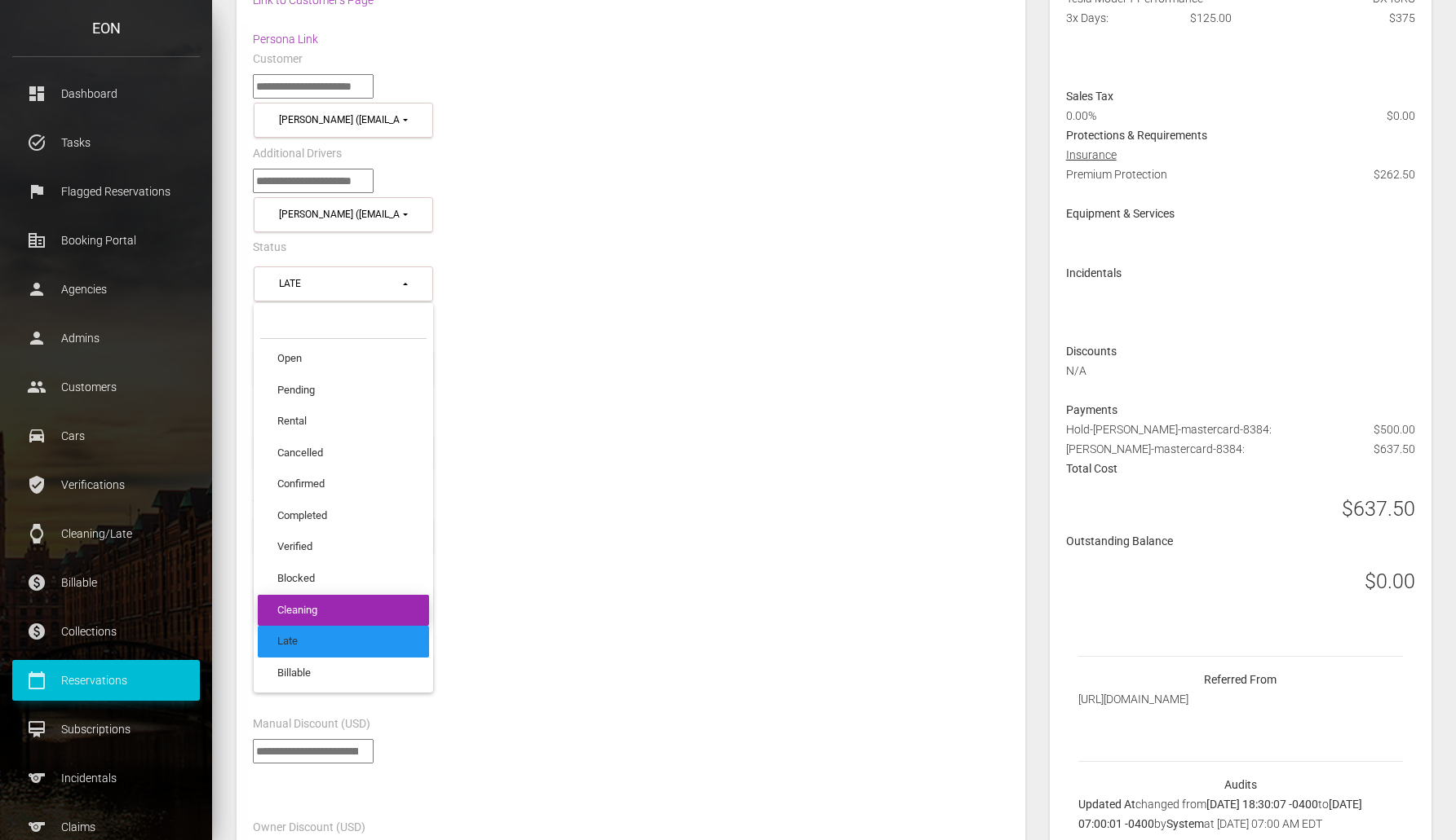
click at [328, 605] on link "Cleaning" at bounding box center [343, 610] width 171 height 31
select select "********"
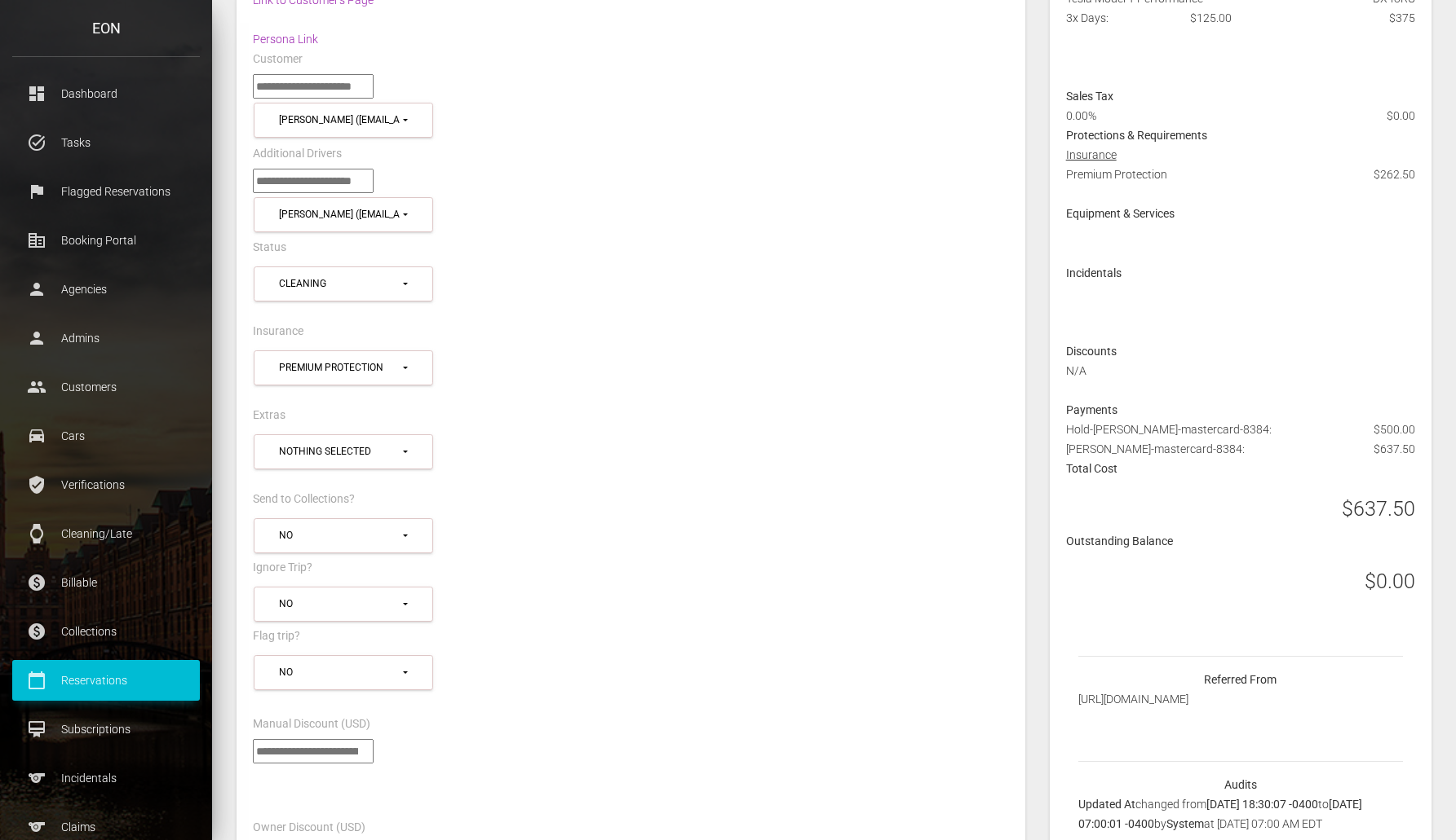
click at [652, 532] on div "*** ** No" at bounding box center [630, 536] width 780 height 43
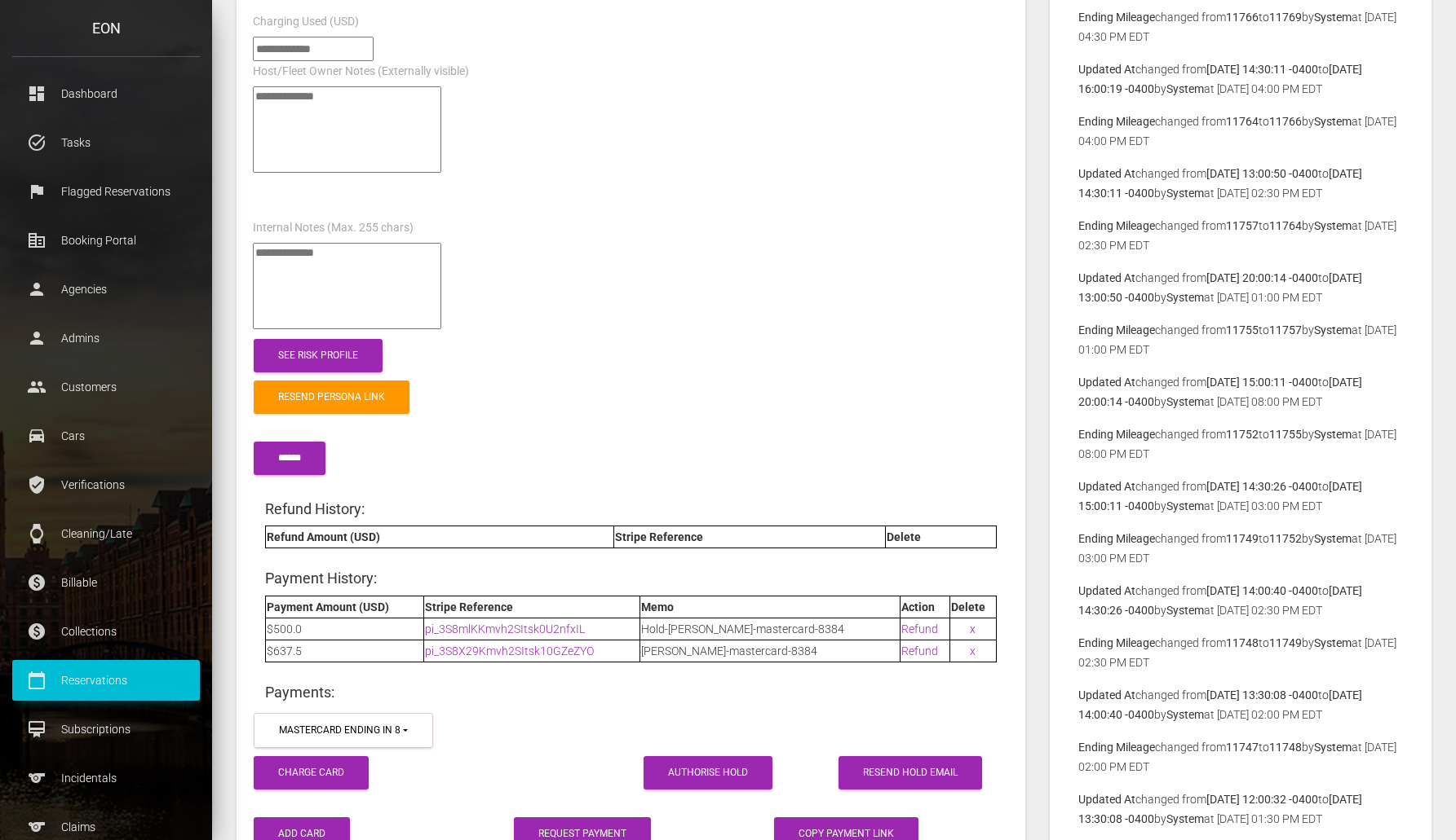
scroll to position [1840, 0]
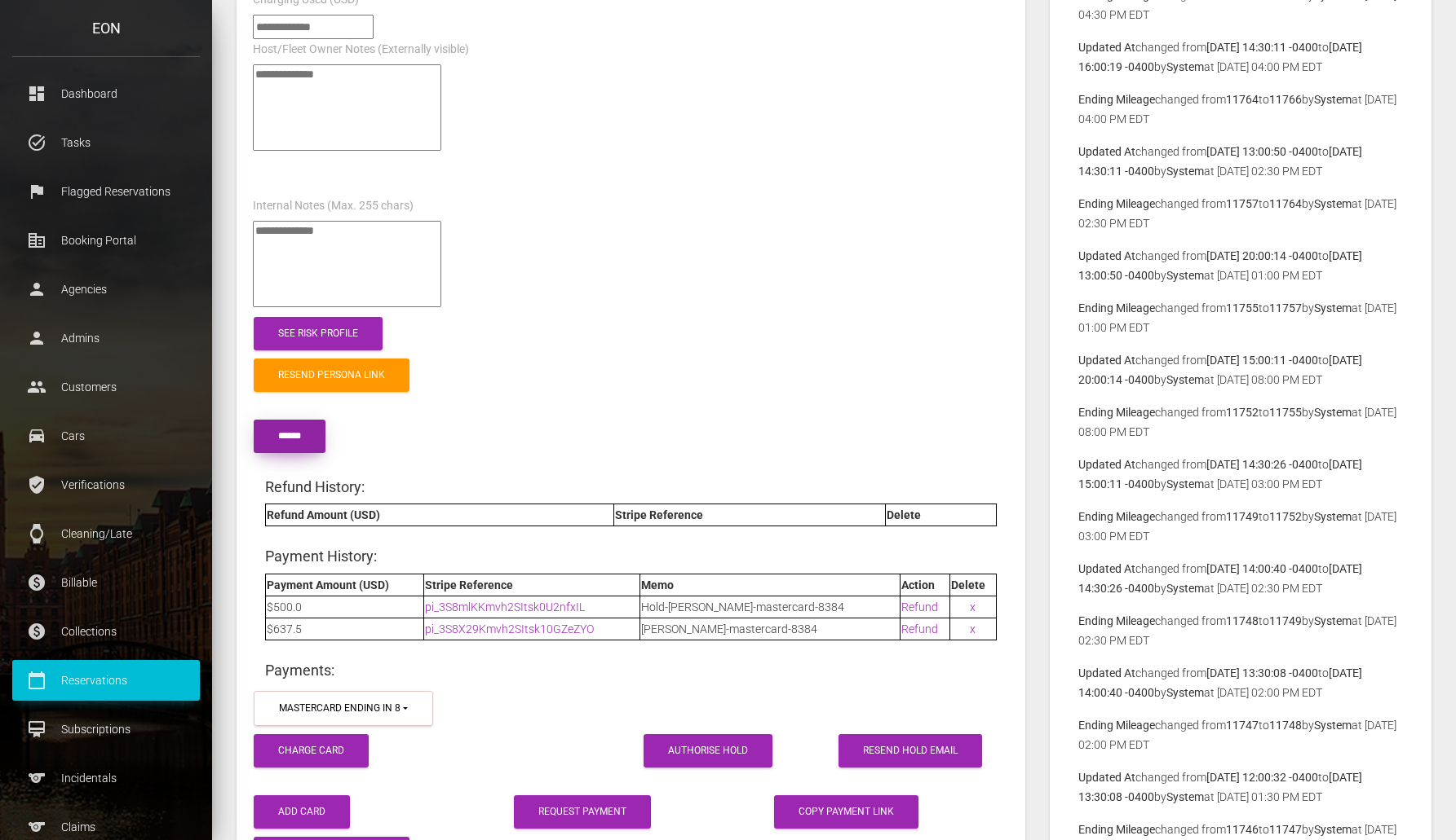
click at [292, 437] on input "submit" at bounding box center [290, 436] width 72 height 33
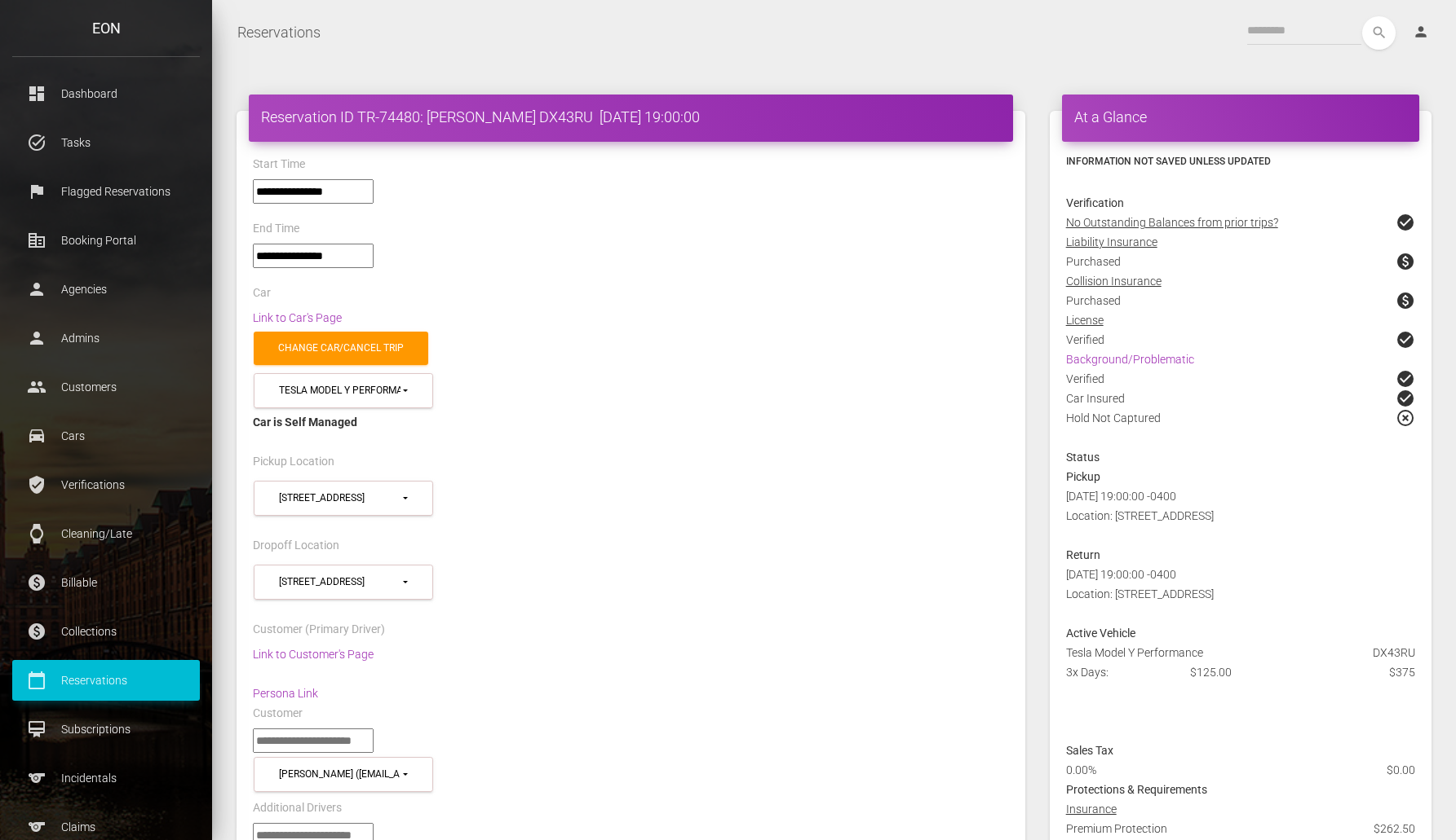
scroll to position [0, 0]
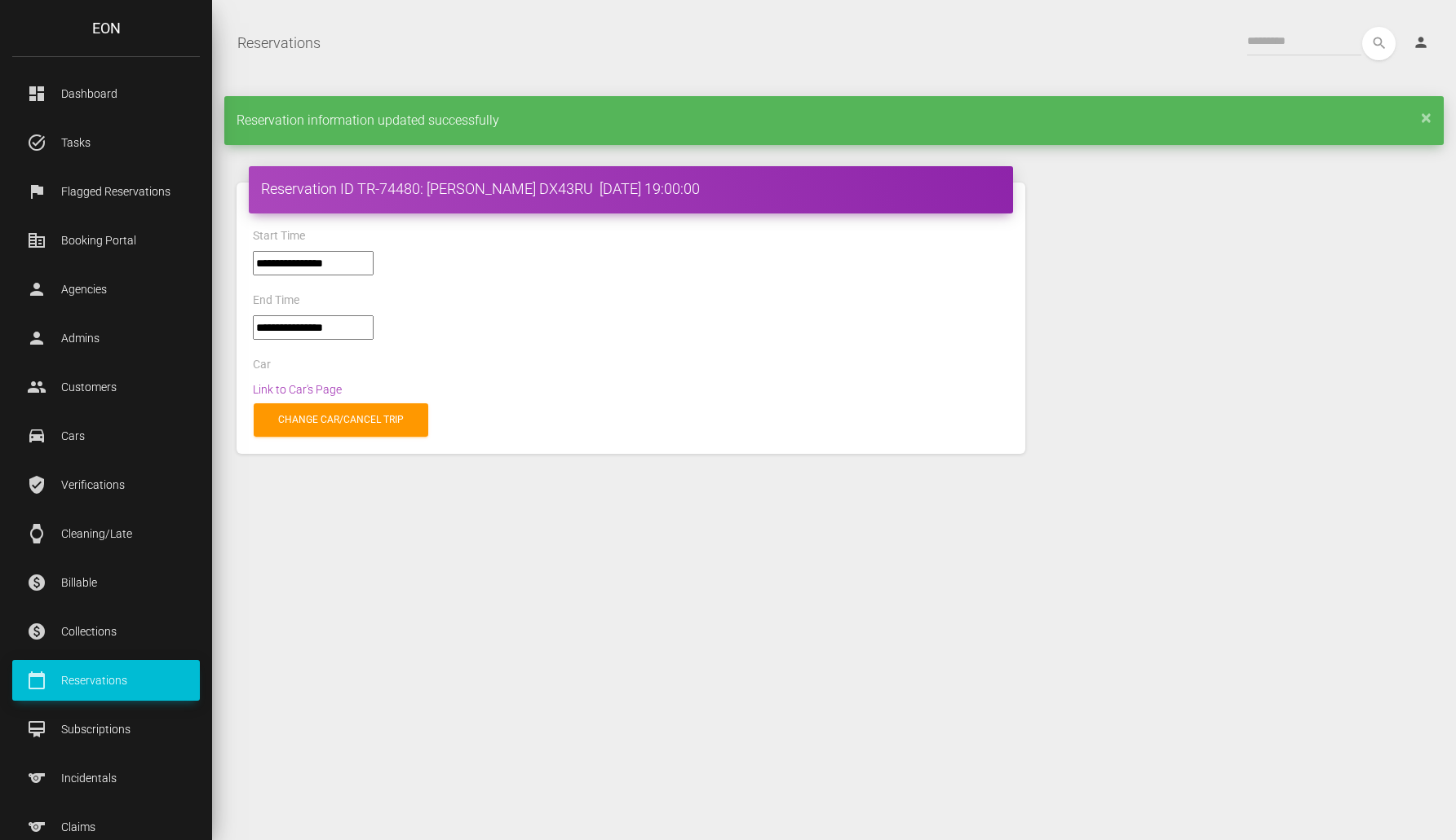
select select "*****"
select select
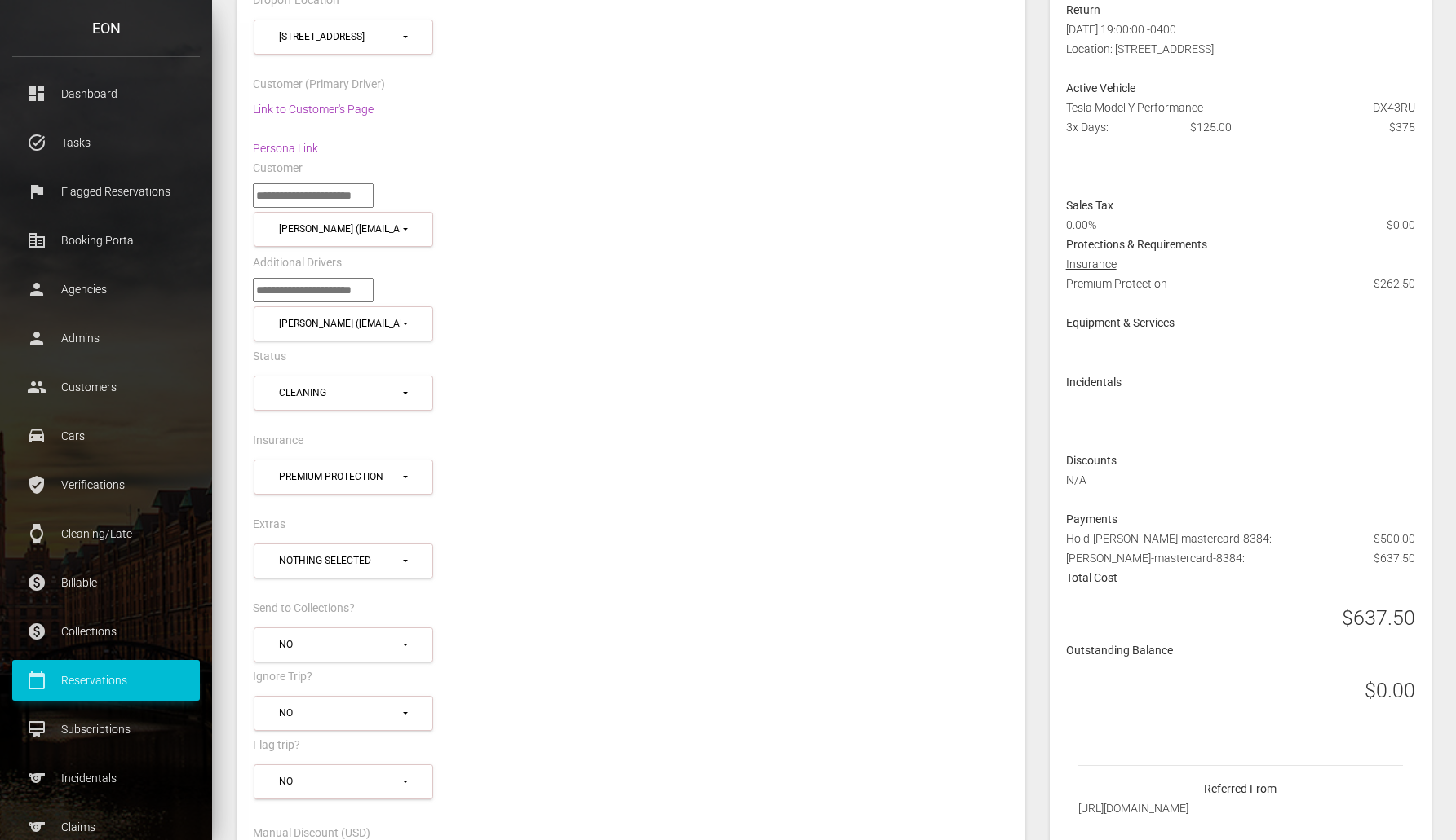
scroll to position [612, 0]
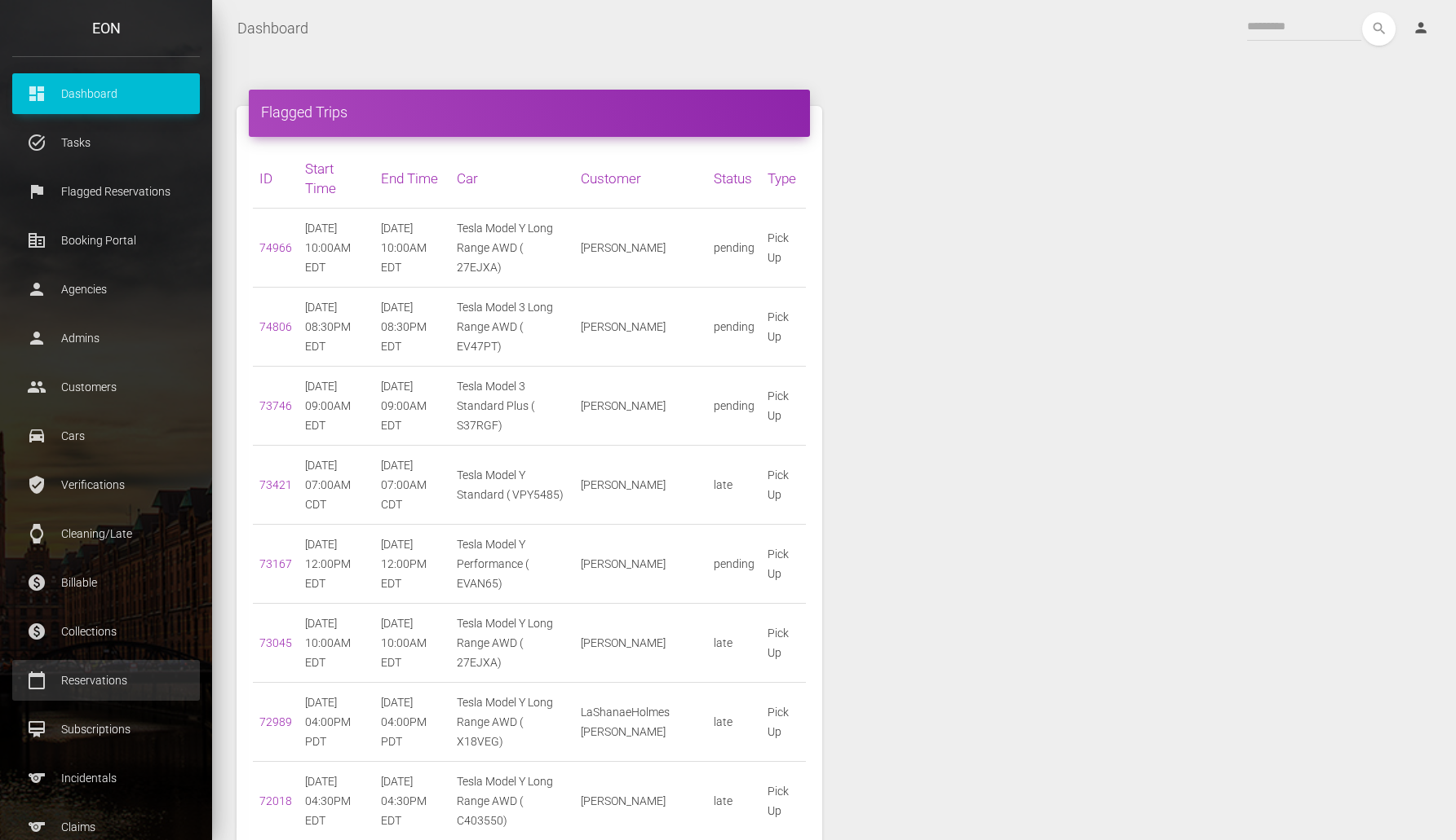
click at [95, 668] on p "Reservations" at bounding box center [105, 680] width 163 height 24
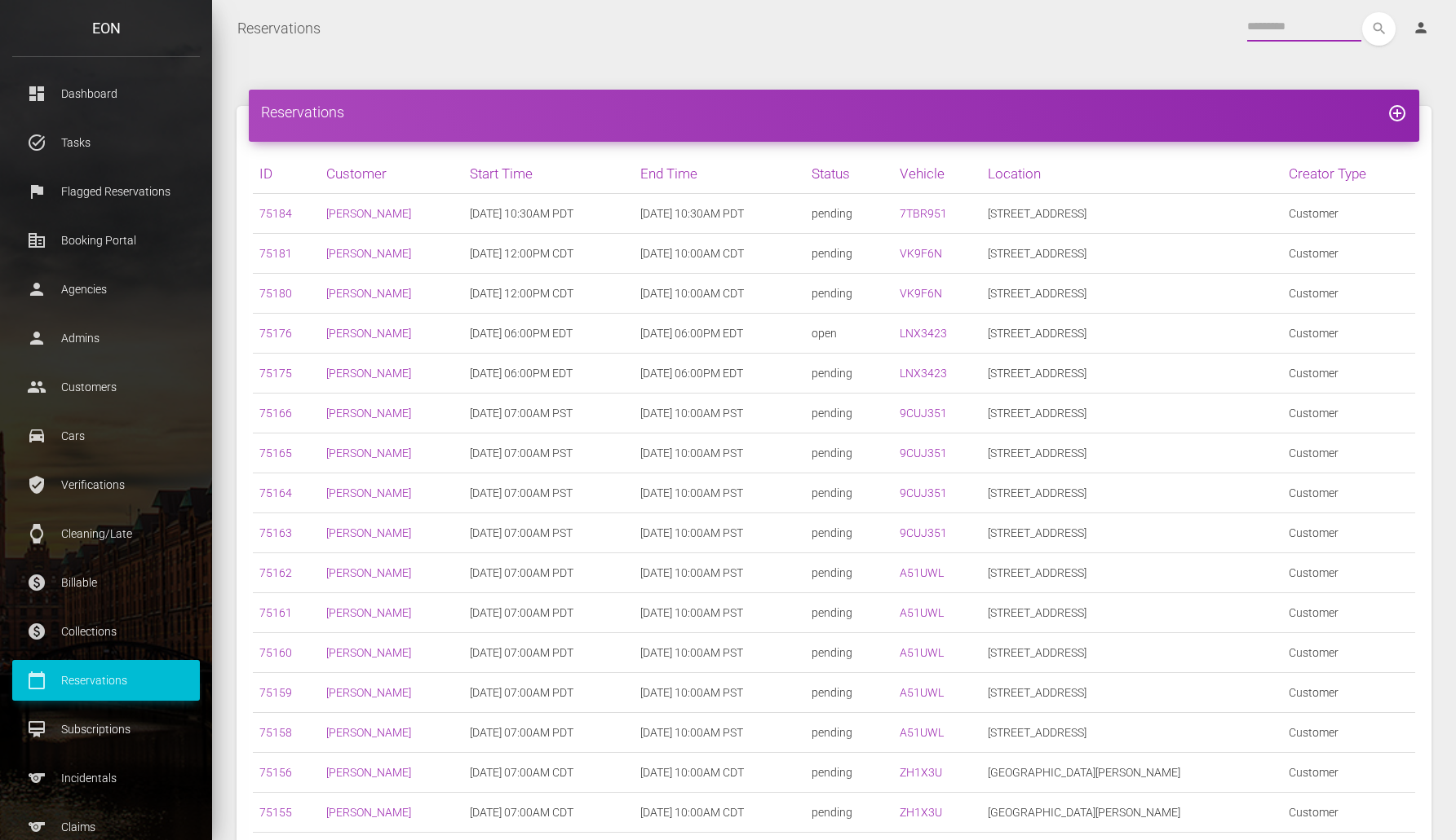
click at [1287, 38] on input "text" at bounding box center [1304, 27] width 114 height 30
paste input "*****"
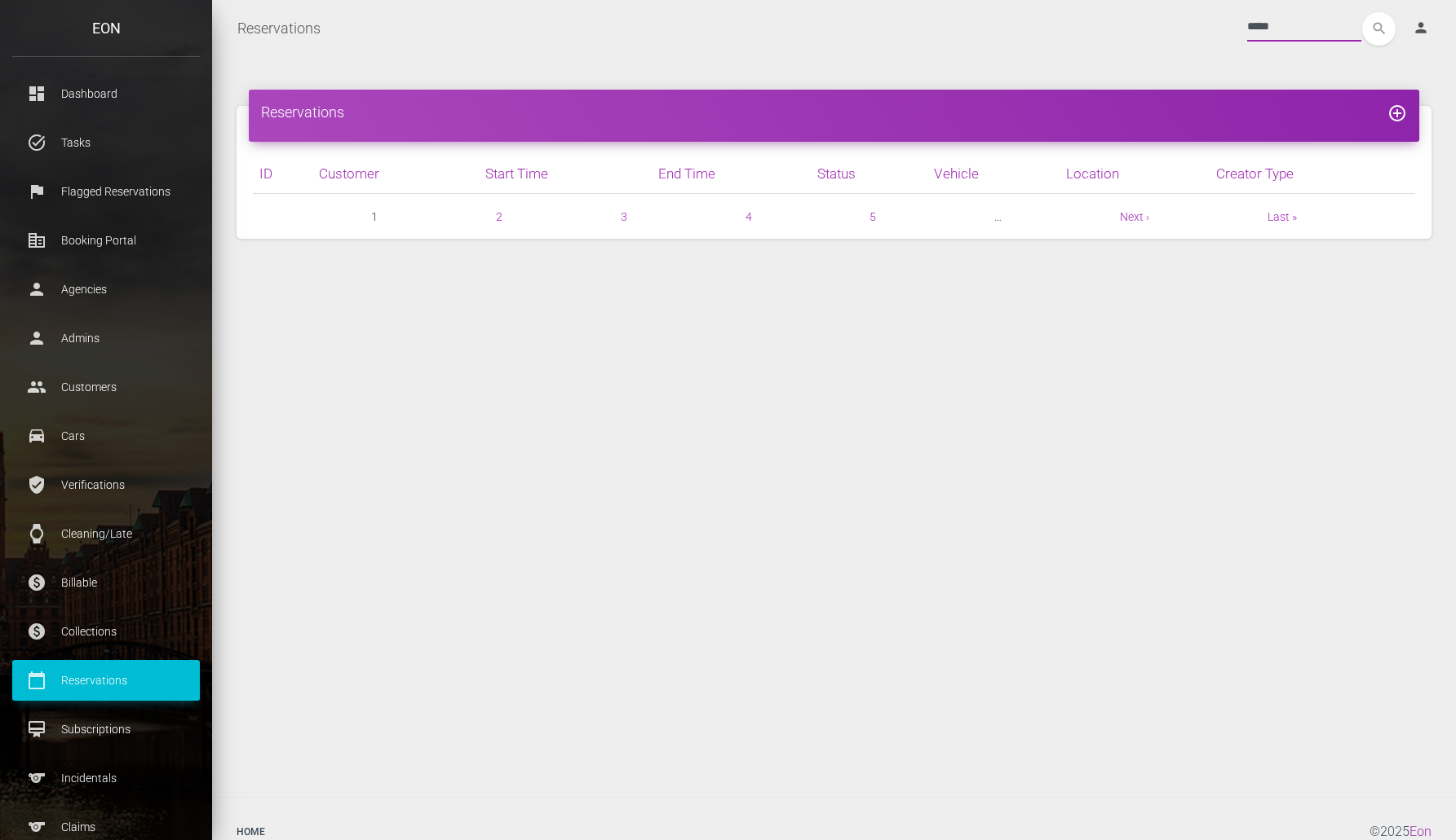
type input "*****"
click at [1362, 13] on button "search" at bounding box center [1379, 29] width 33 height 33
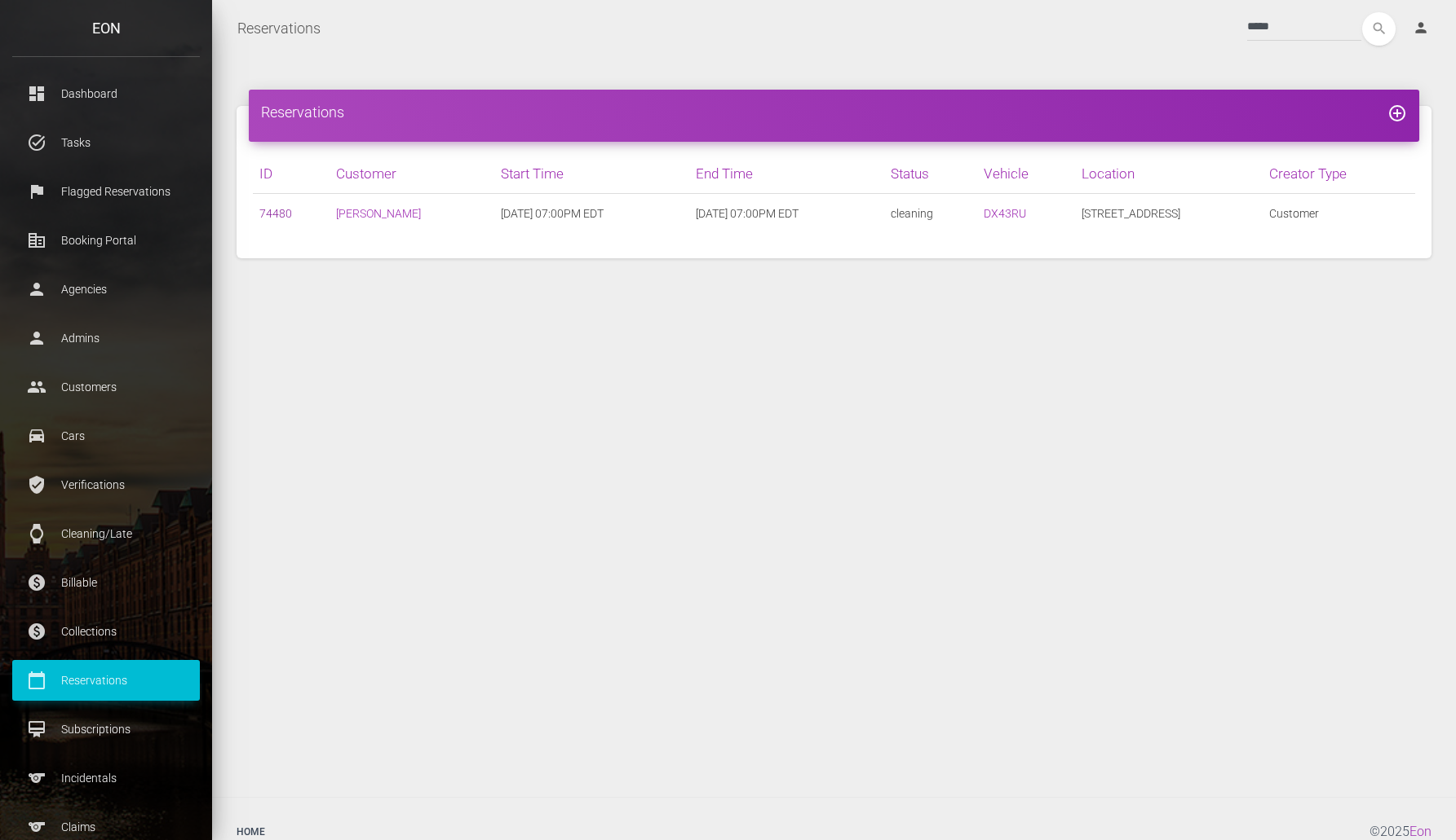
click at [266, 215] on link "74480" at bounding box center [275, 213] width 32 height 13
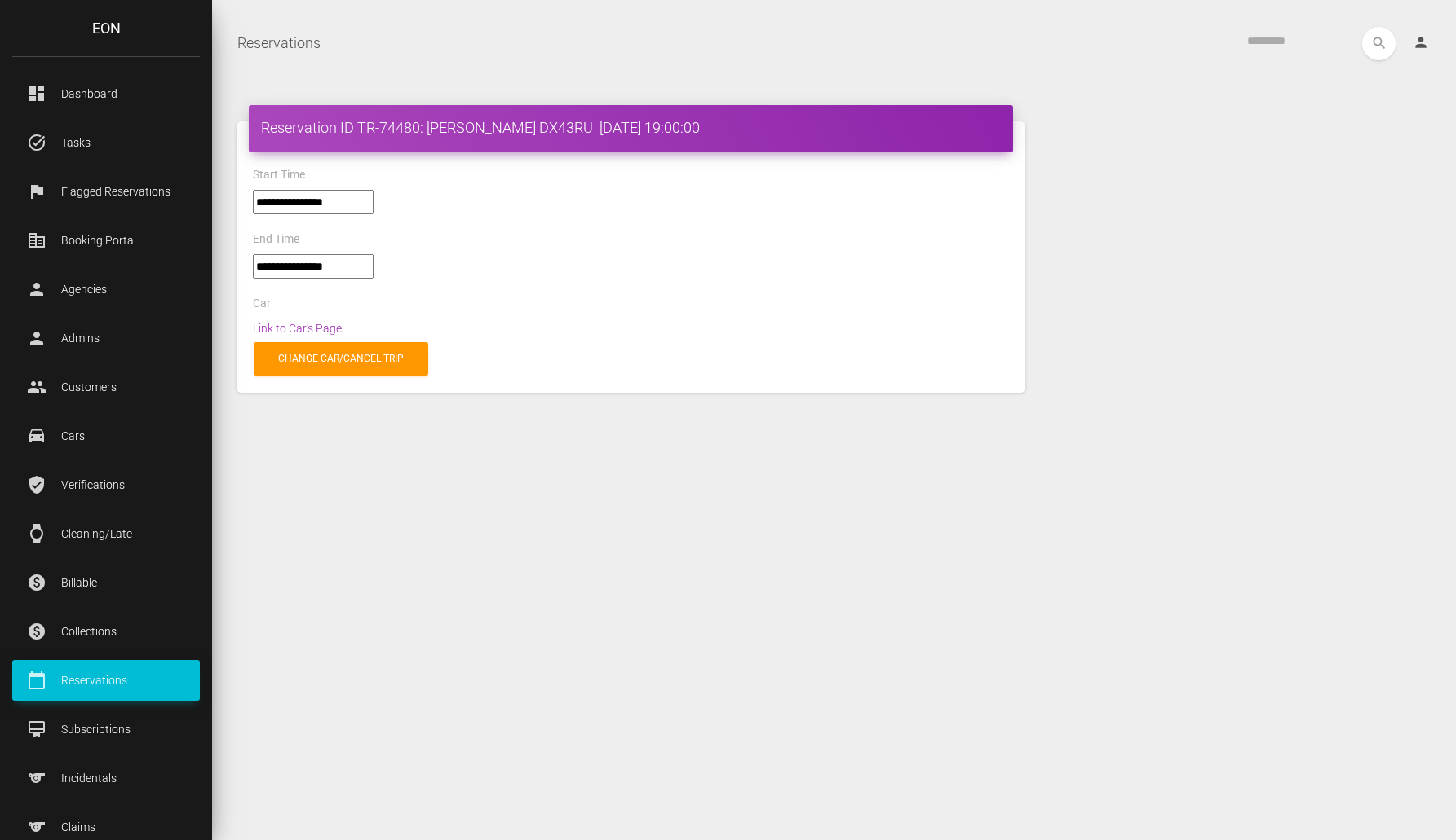
select select "*****"
select select
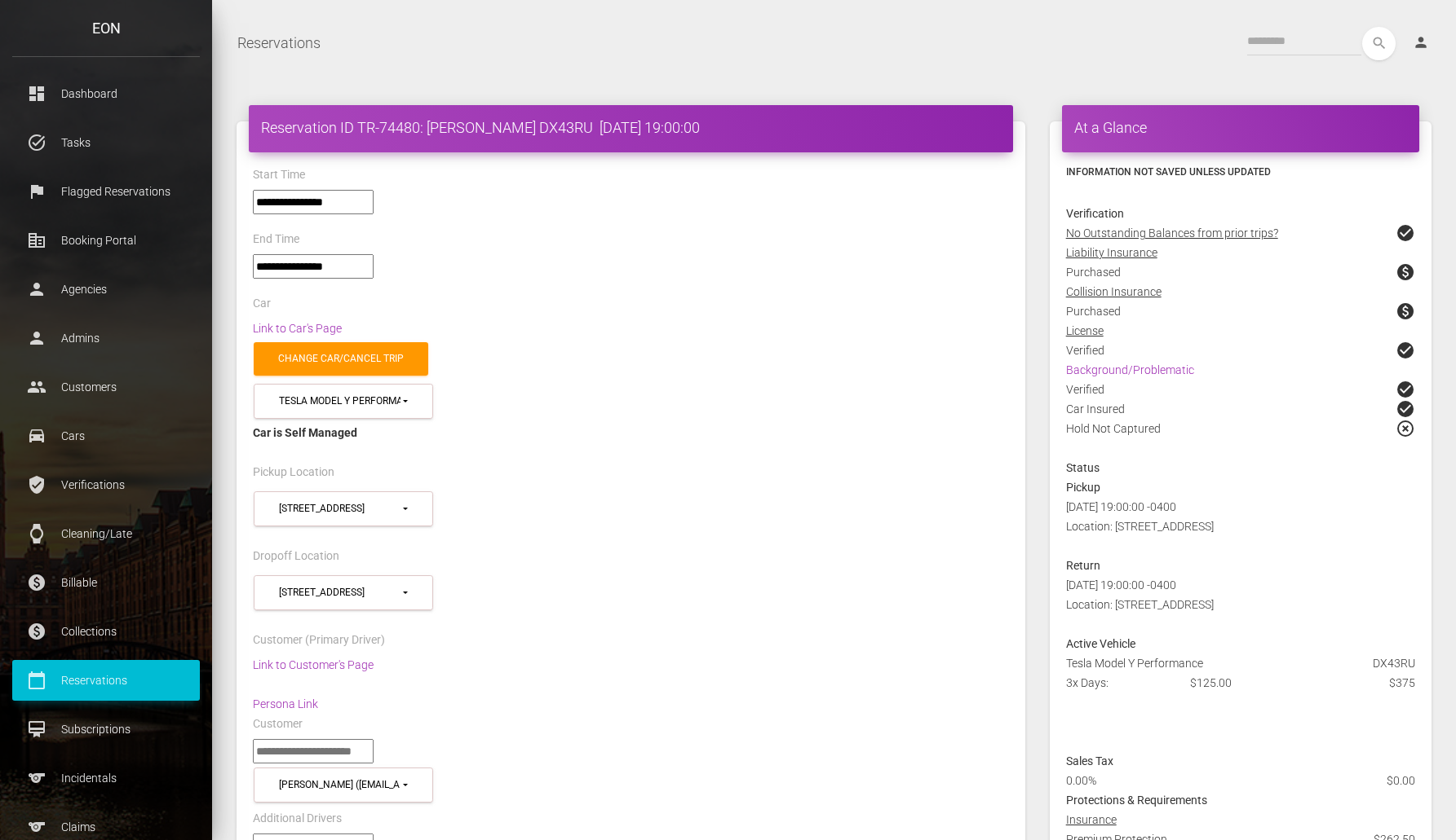
click at [87, 684] on p "Reservations" at bounding box center [105, 680] width 163 height 24
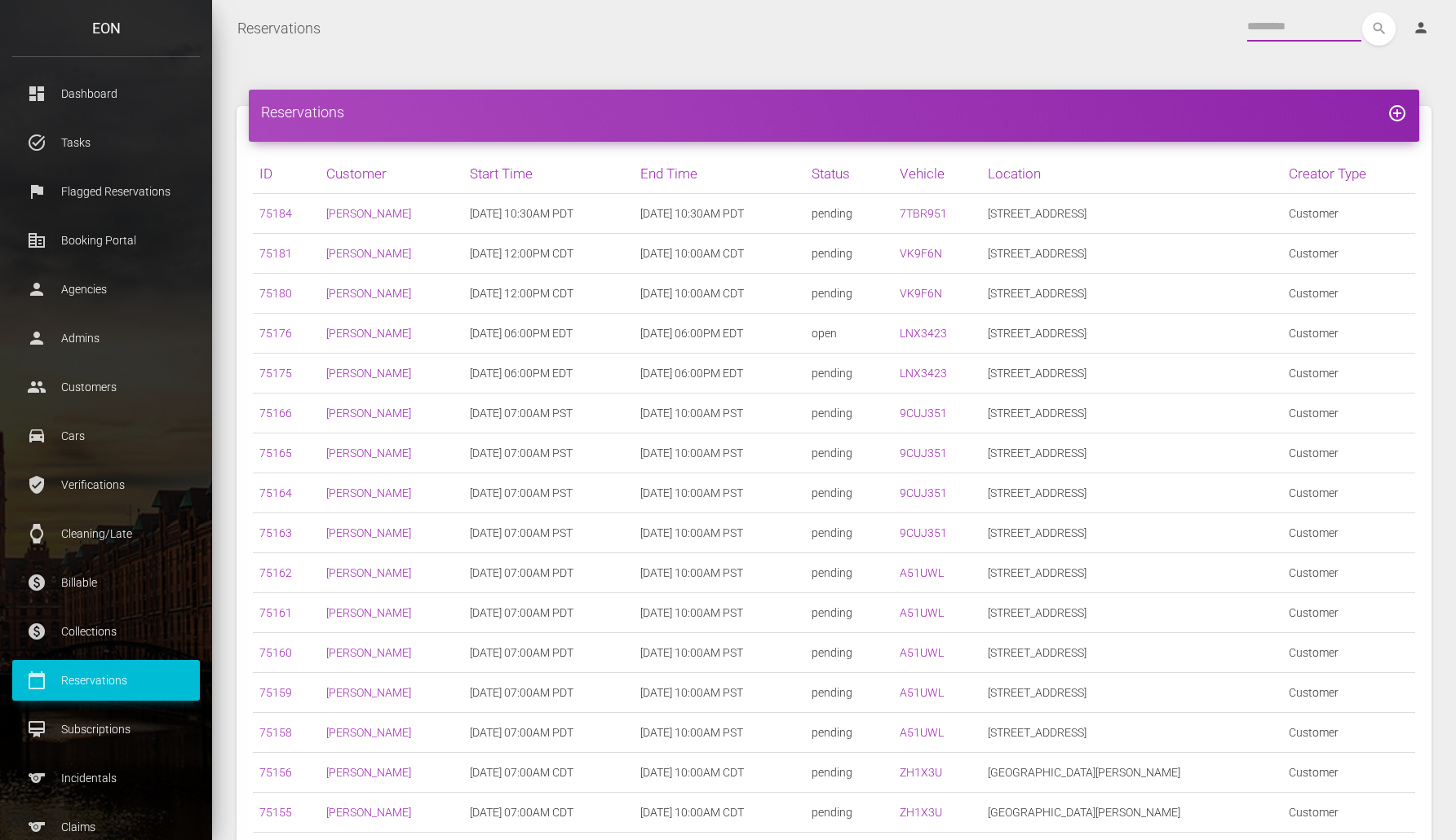
click at [1281, 33] on input "text" at bounding box center [1304, 27] width 114 height 30
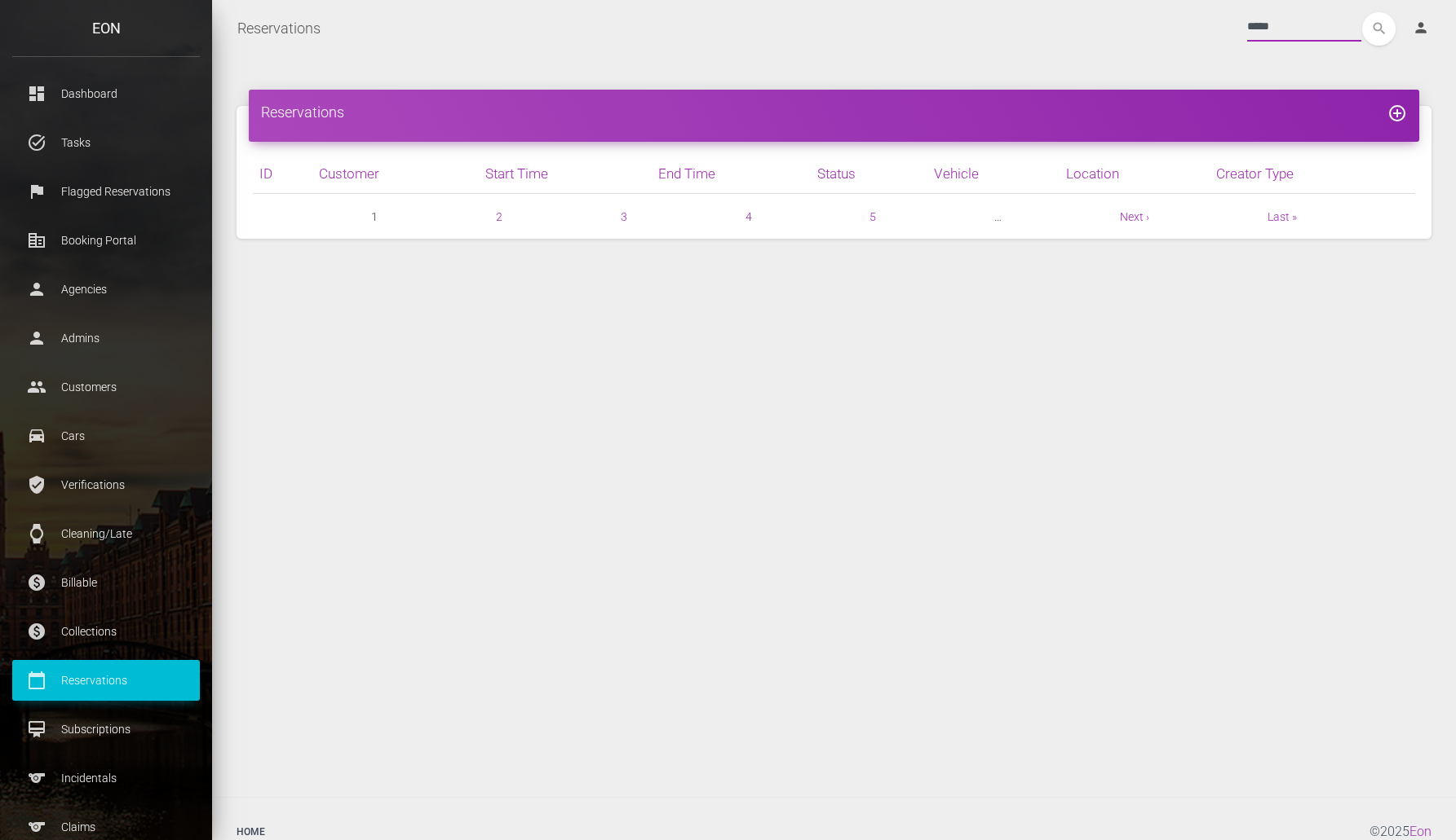
type input "*****"
click at [1362, 13] on button "search" at bounding box center [1379, 29] width 33 height 33
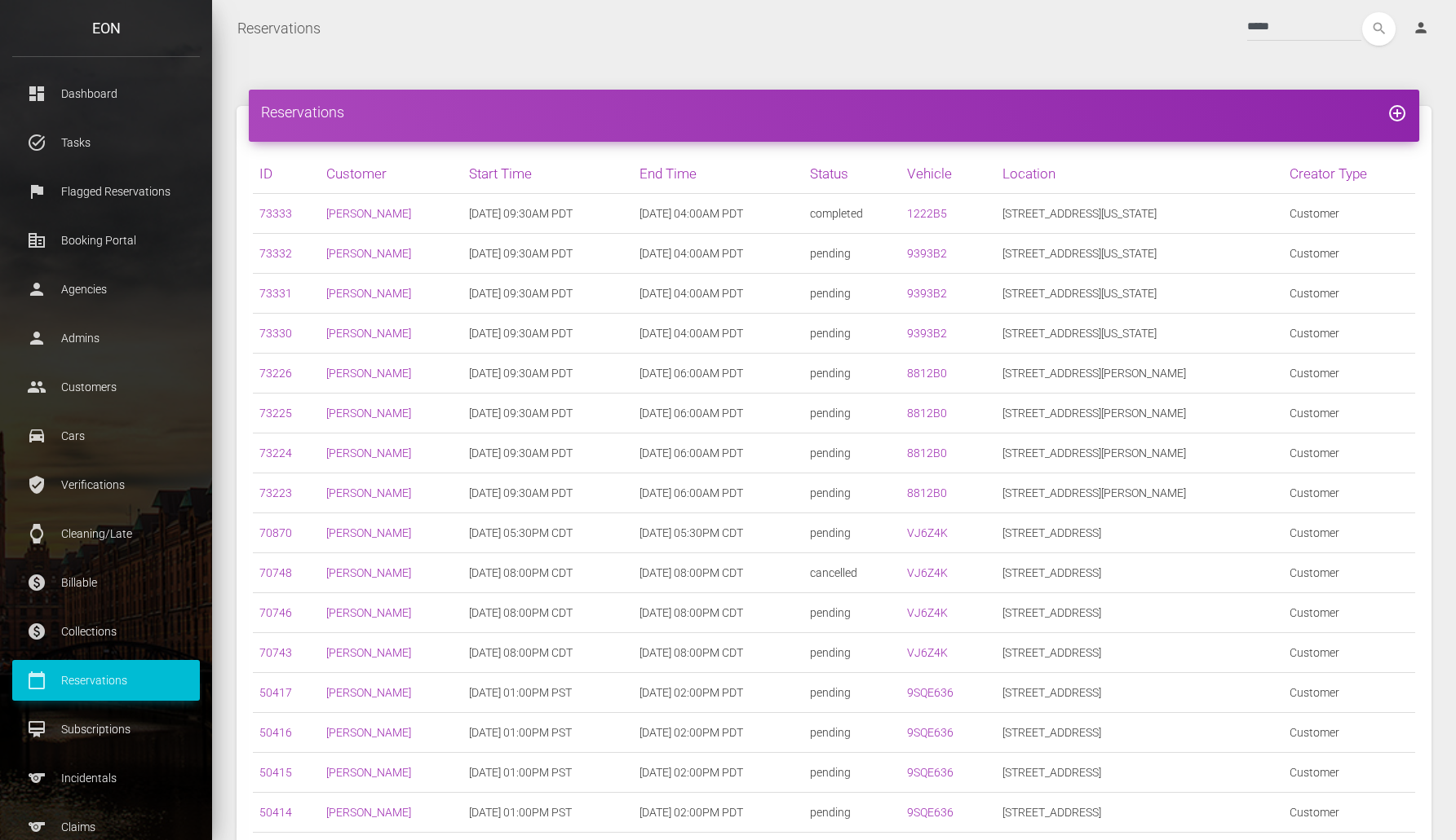
click at [707, 60] on div "Reservations add_circle_outline ID Customer Start Time End Time Status Vehicle …" at bounding box center [834, 671] width 1244 height 1229
click at [276, 217] on link "73333" at bounding box center [275, 213] width 32 height 13
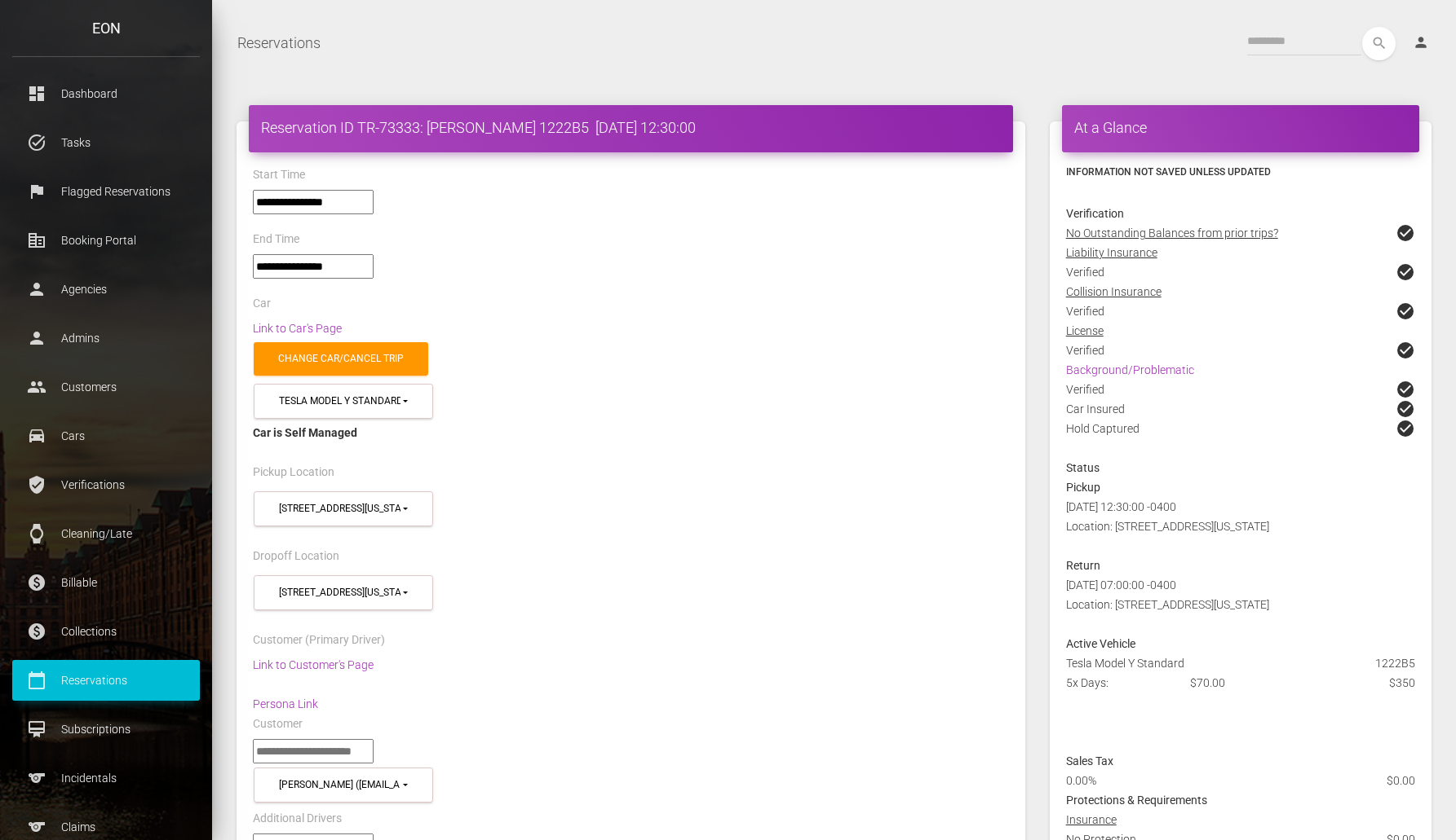
select select "*****"
select select
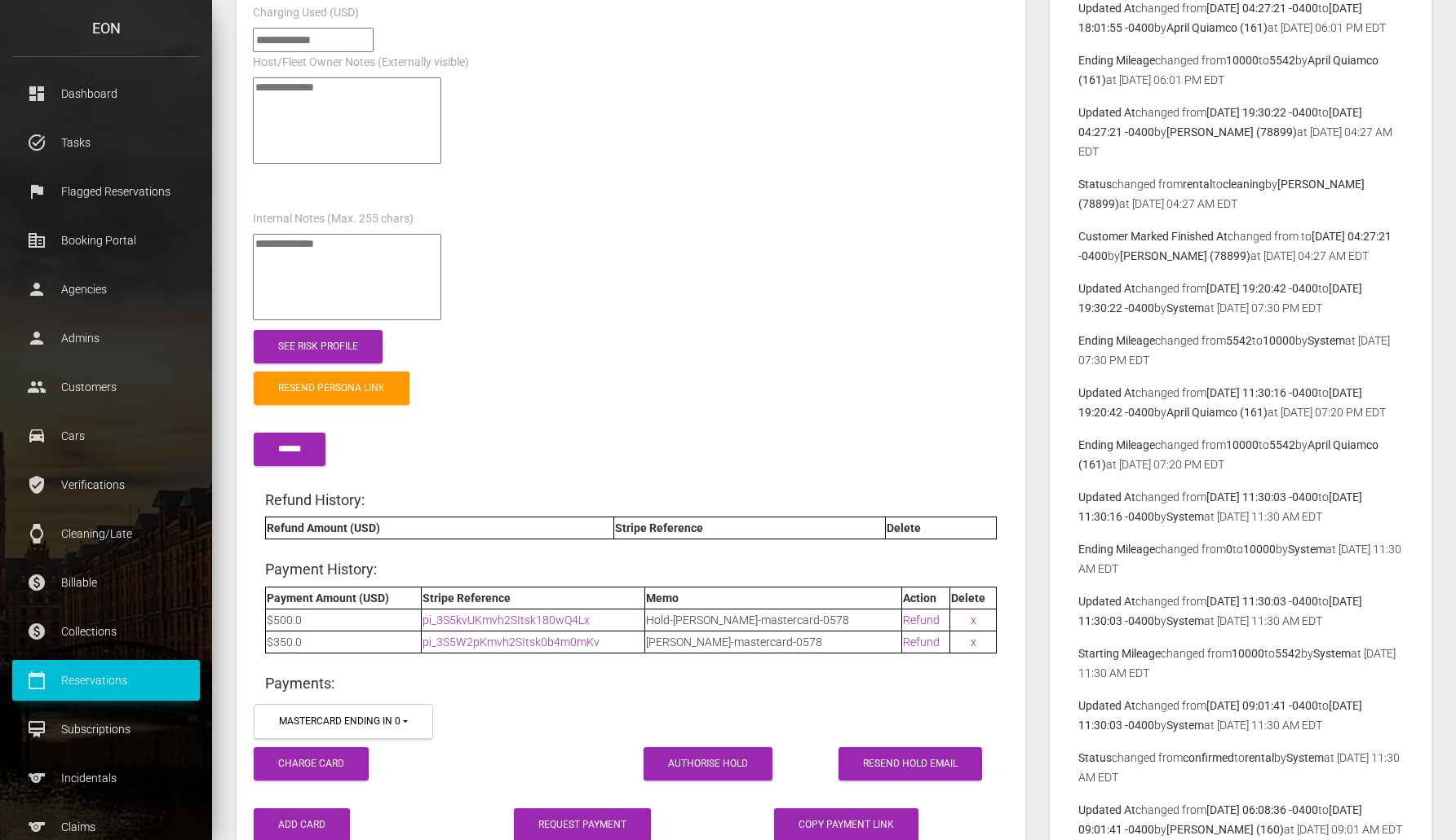
scroll to position [1828, 0]
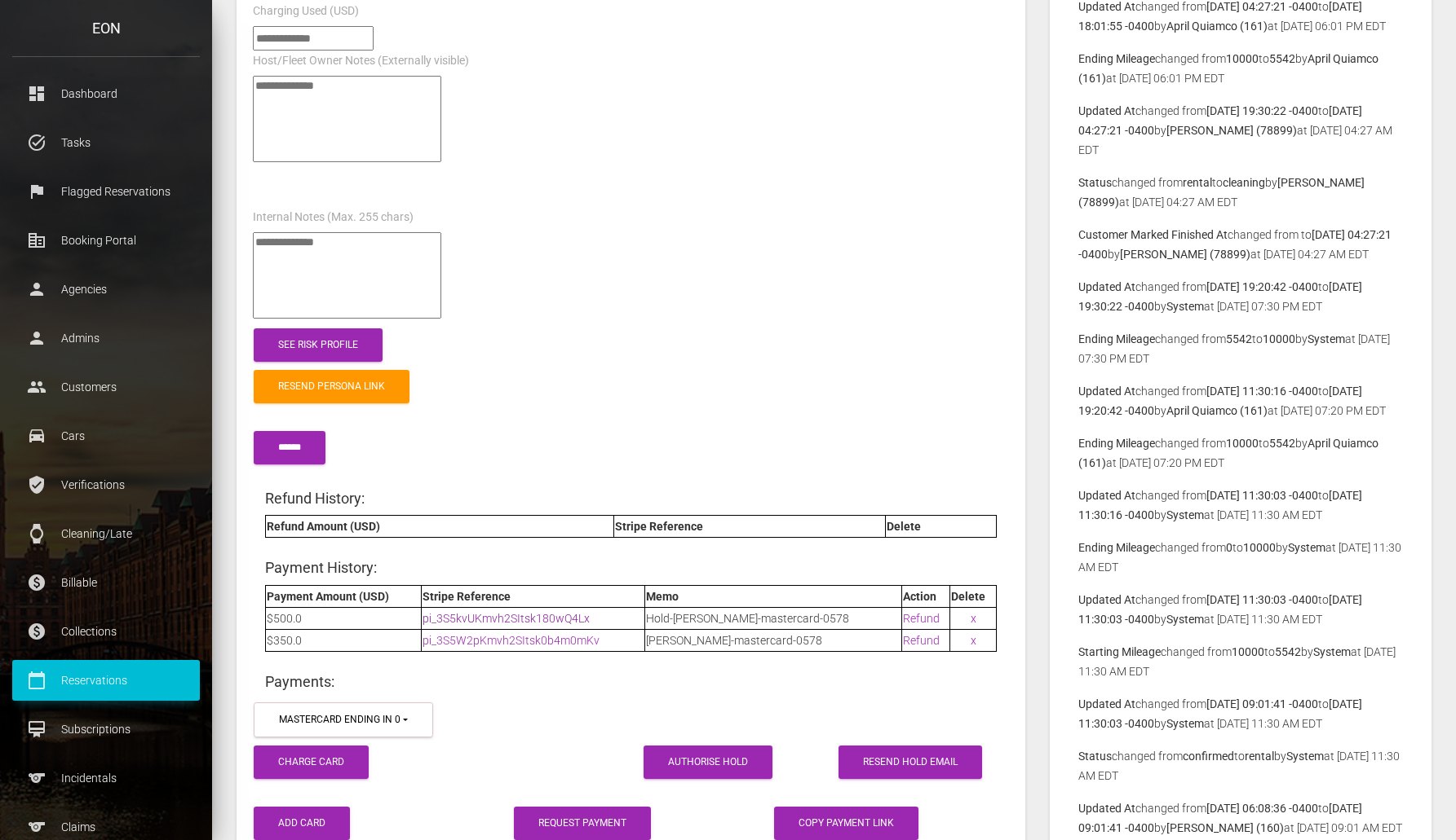
click at [531, 621] on link "pi_3S5kvUKmvh2SItsk180wQ4Lx" at bounding box center [506, 619] width 167 height 13
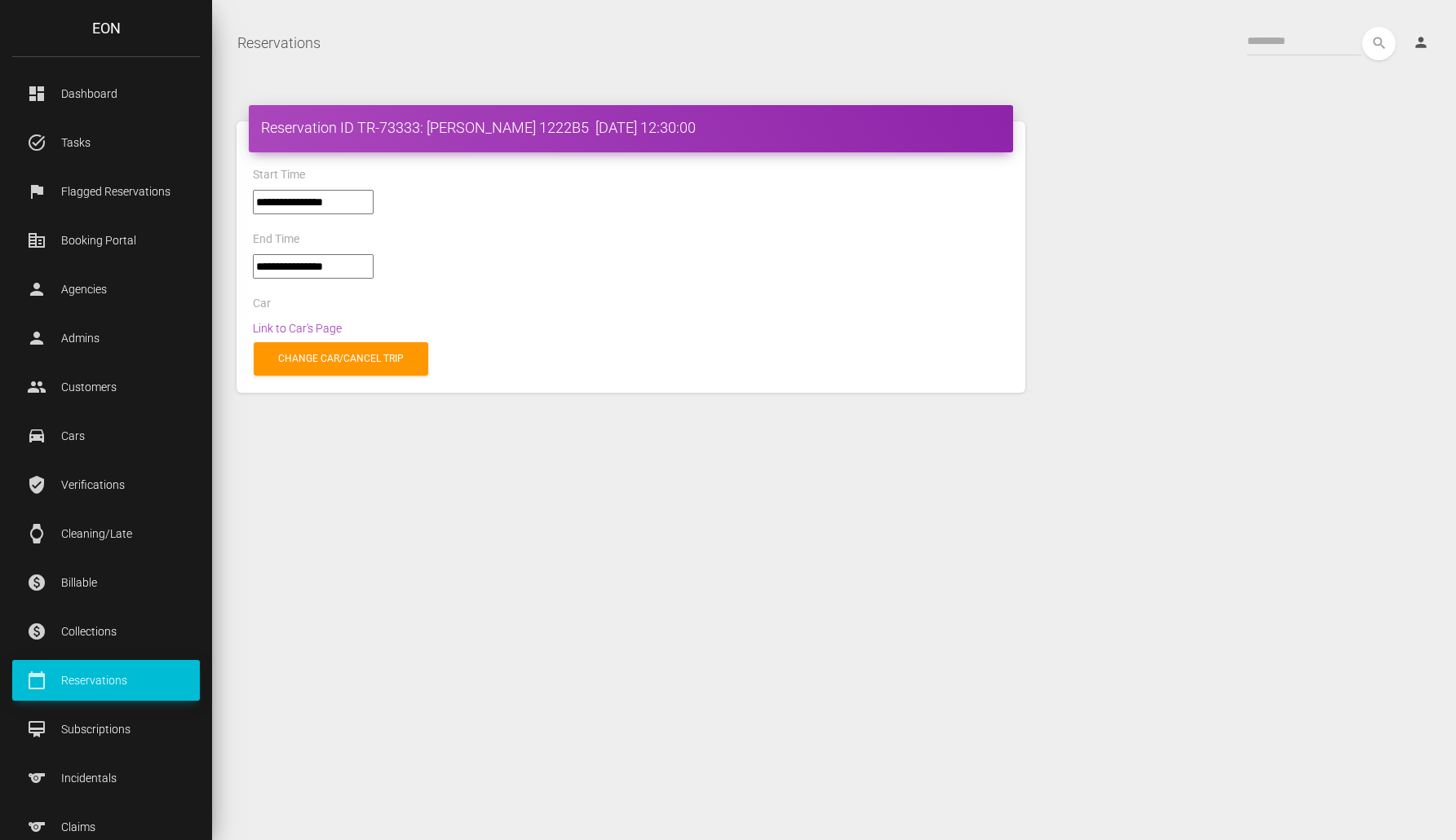
select select "*****"
select select
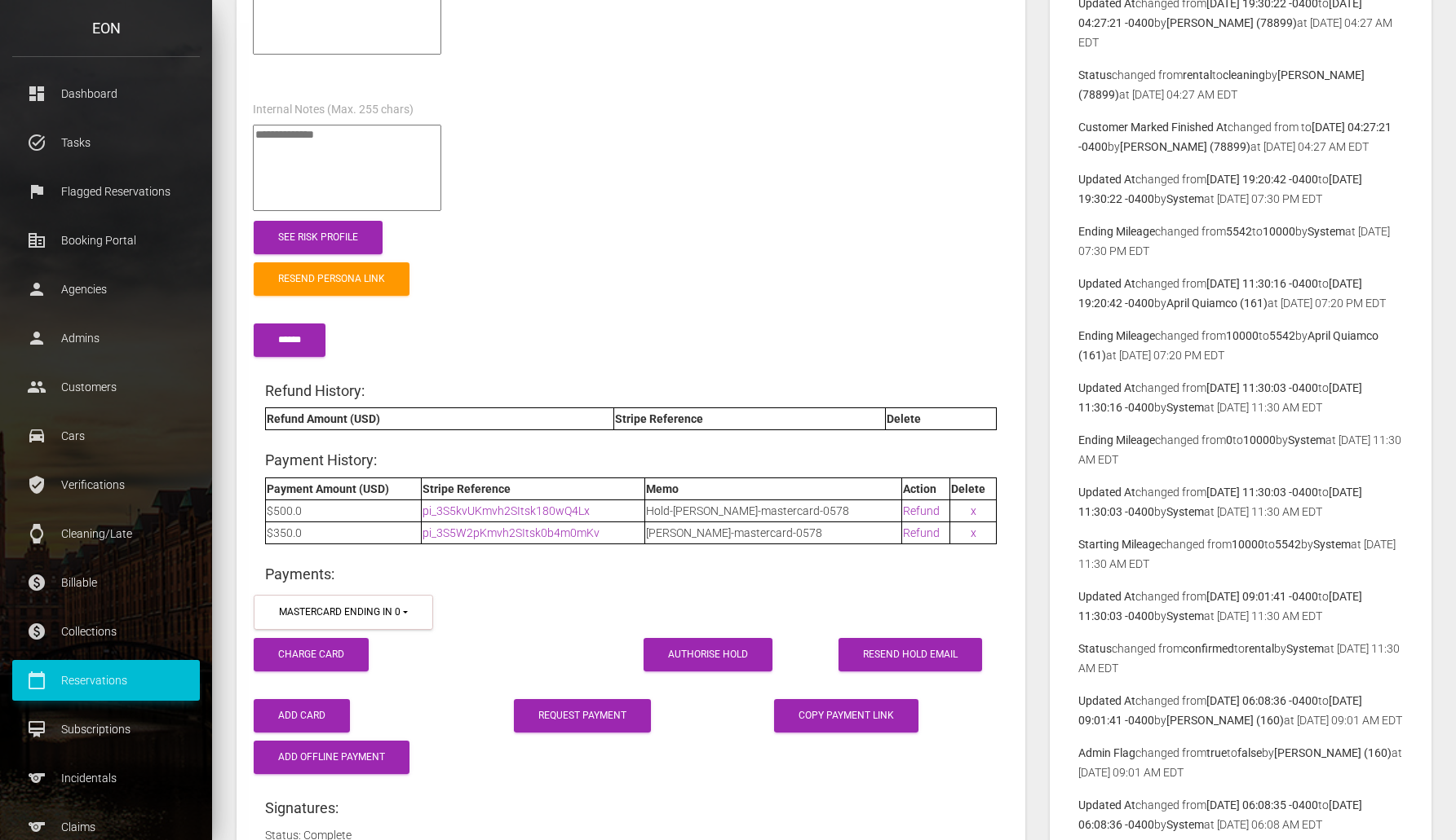
scroll to position [1937, 0]
click at [691, 299] on div "******" at bounding box center [630, 330] width 780 height 61
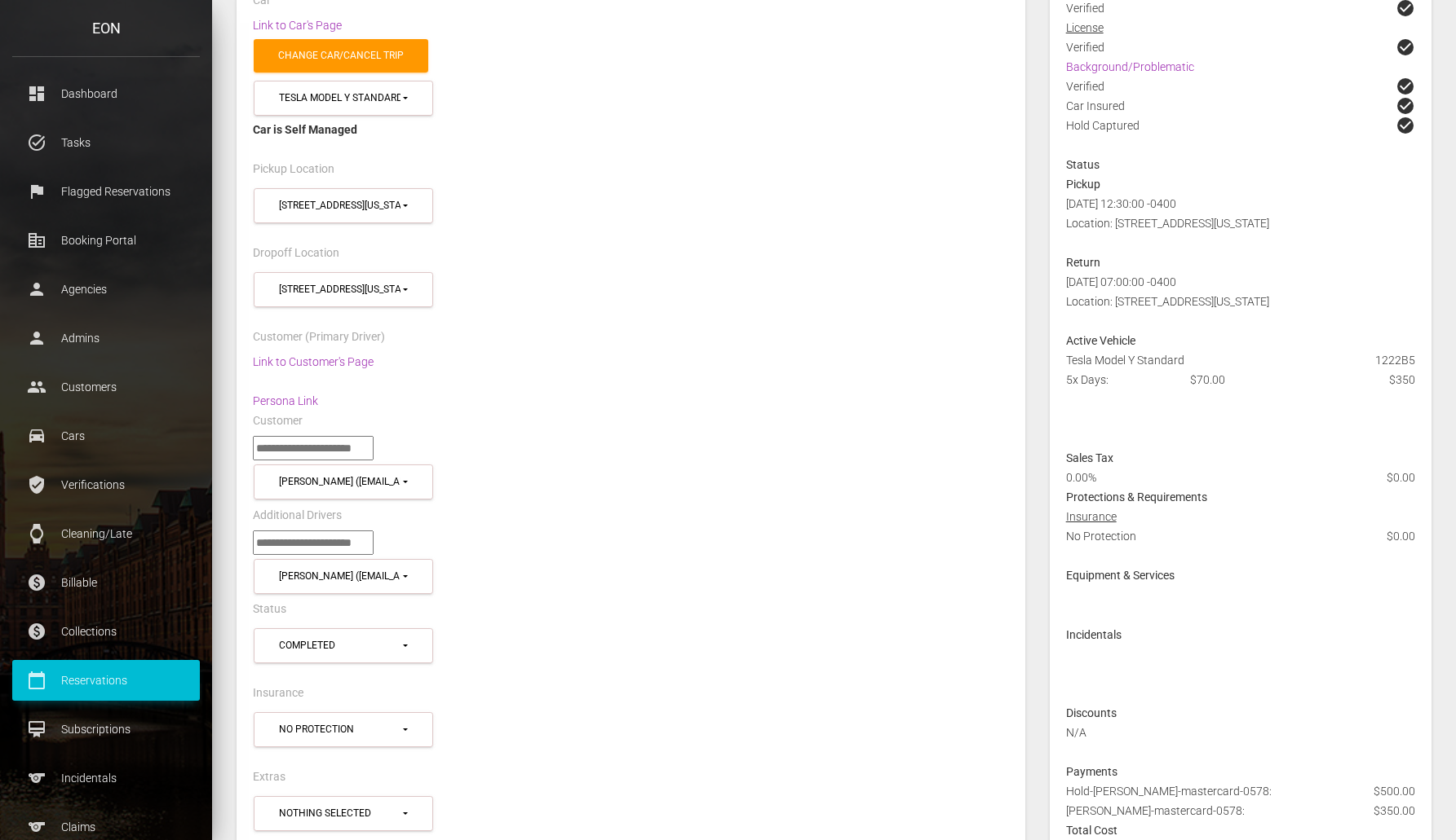
scroll to position [292, 0]
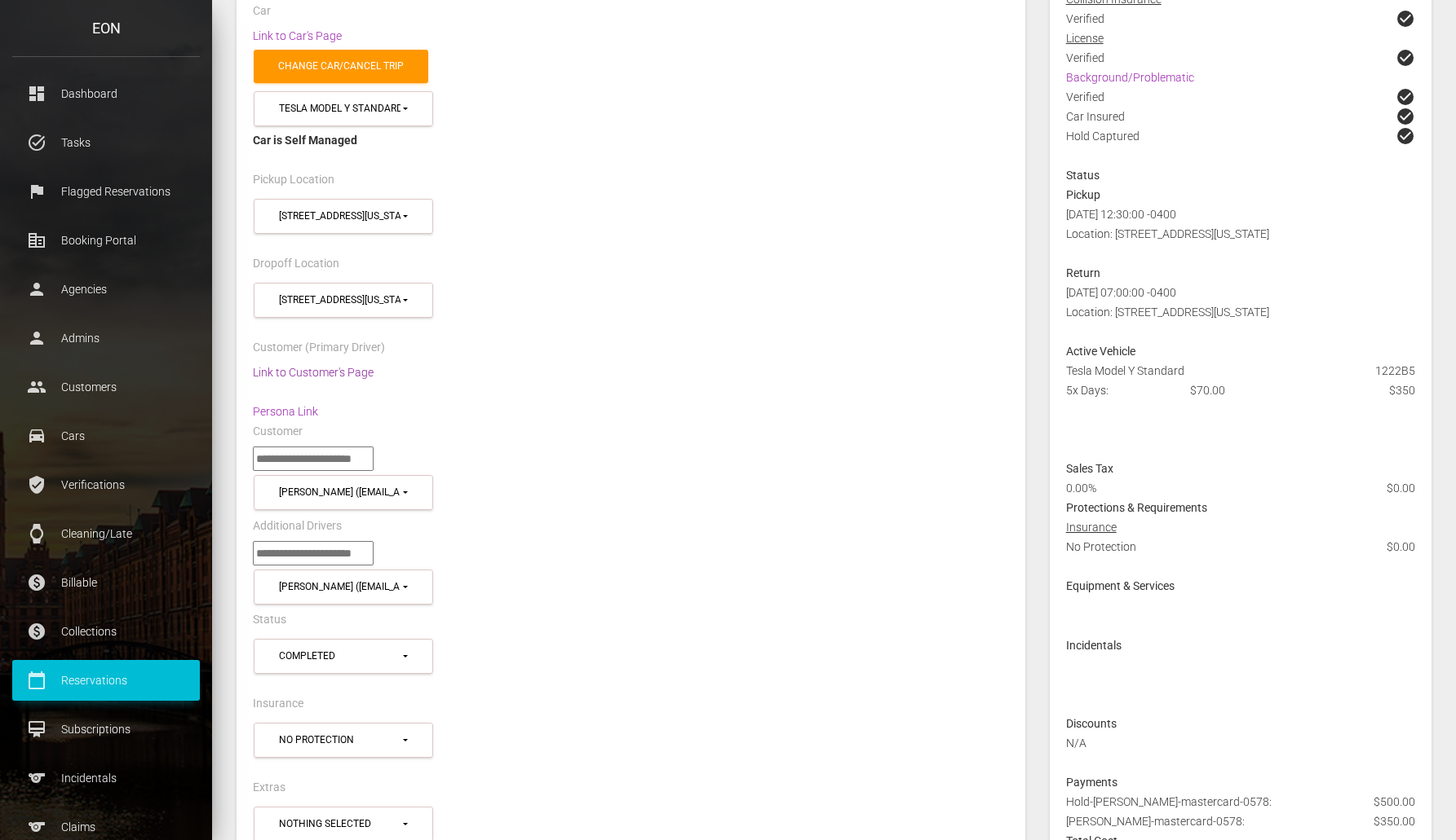
click at [336, 367] on link "Link to Customer's Page" at bounding box center [313, 372] width 121 height 13
click at [824, 432] on div "Customer" at bounding box center [630, 434] width 780 height 25
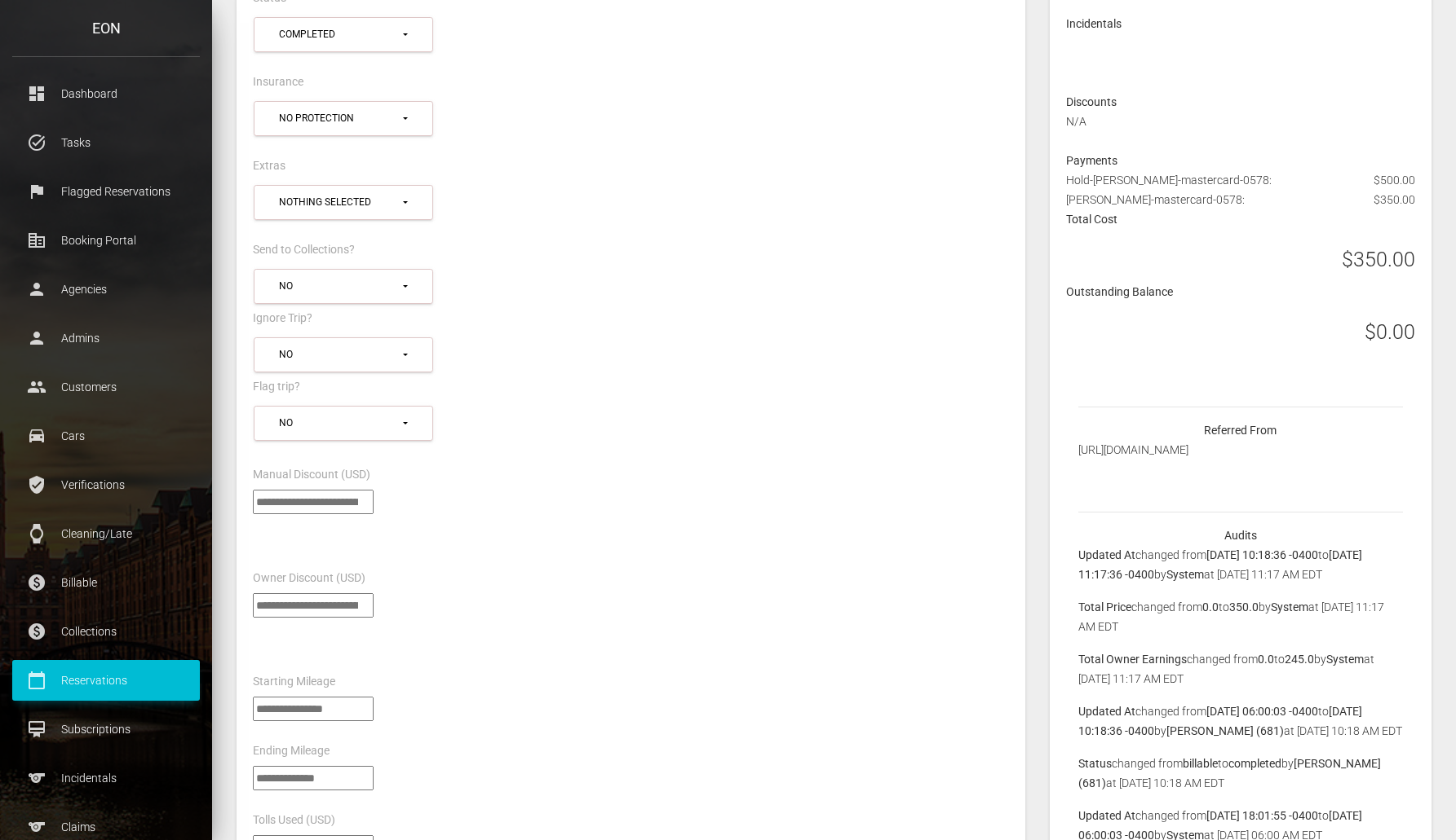
scroll to position [914, 0]
drag, startPoint x: 301, startPoint y: 503, endPoint x: 148, endPoint y: 489, distance: 153.6
type input "**"
click at [544, 582] on div "Owner Discount (USD)" at bounding box center [630, 572] width 780 height 45
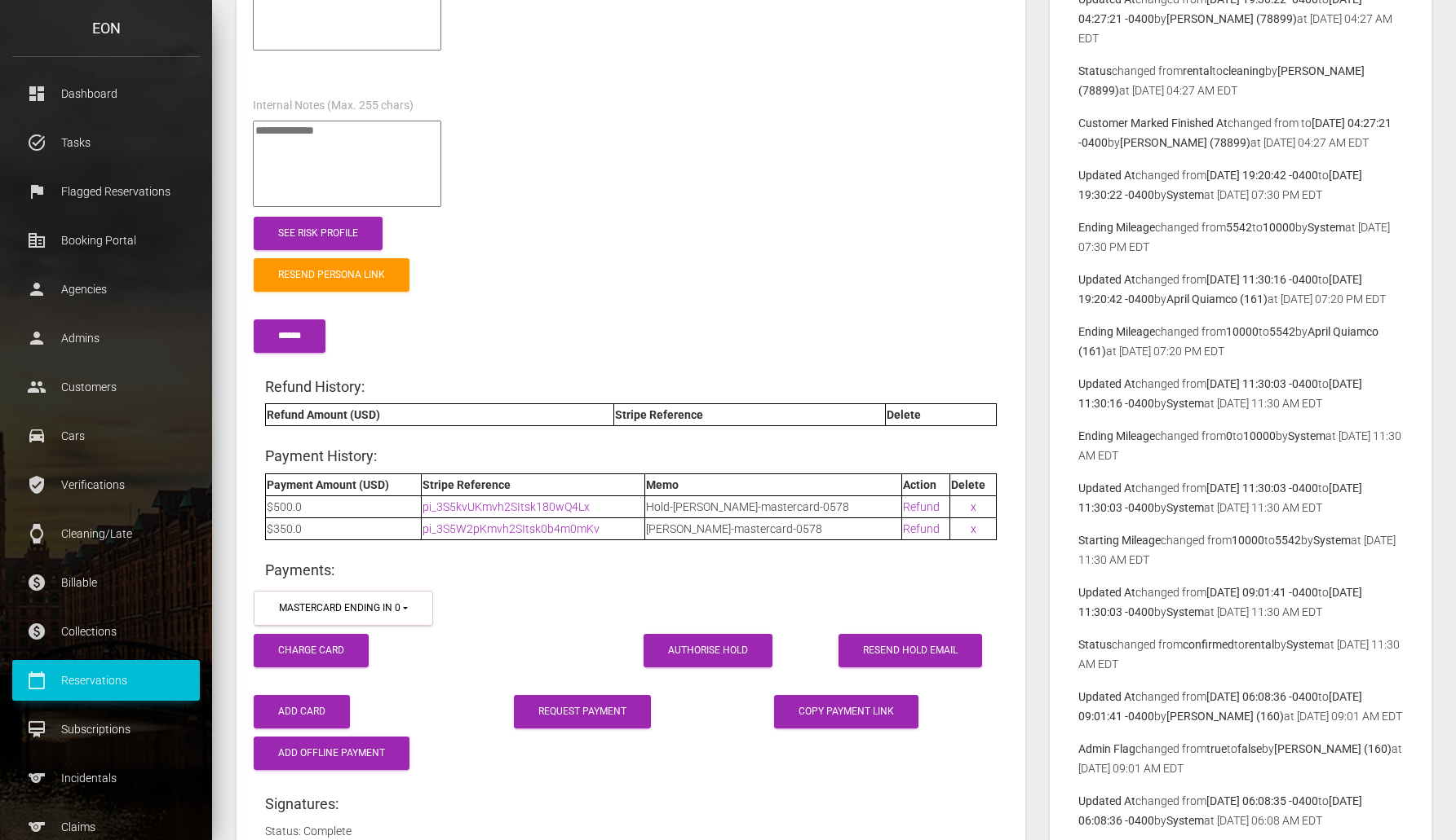
scroll to position [1939, 0]
click at [291, 341] on input "submit" at bounding box center [290, 336] width 72 height 33
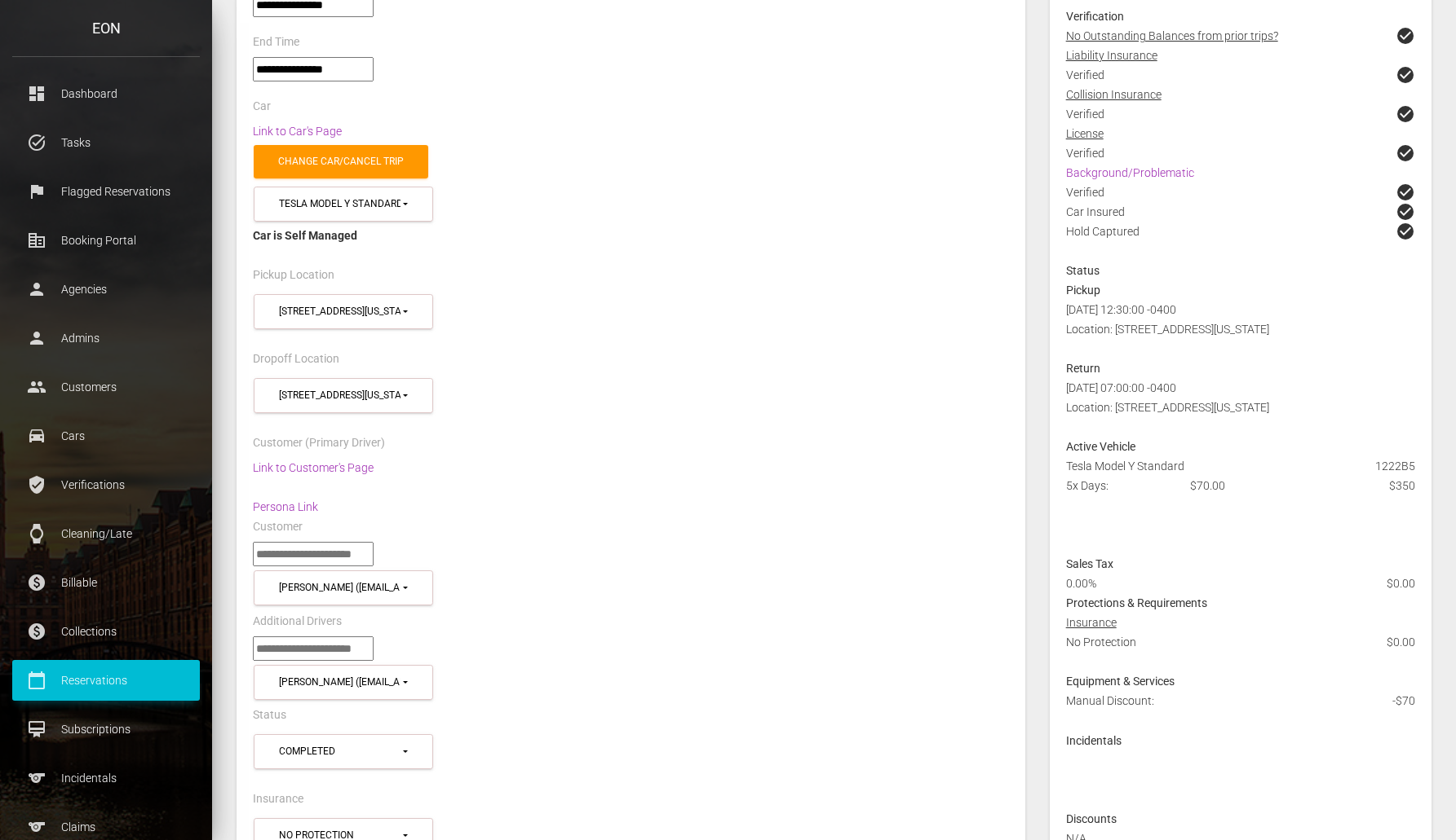
scroll to position [0, 0]
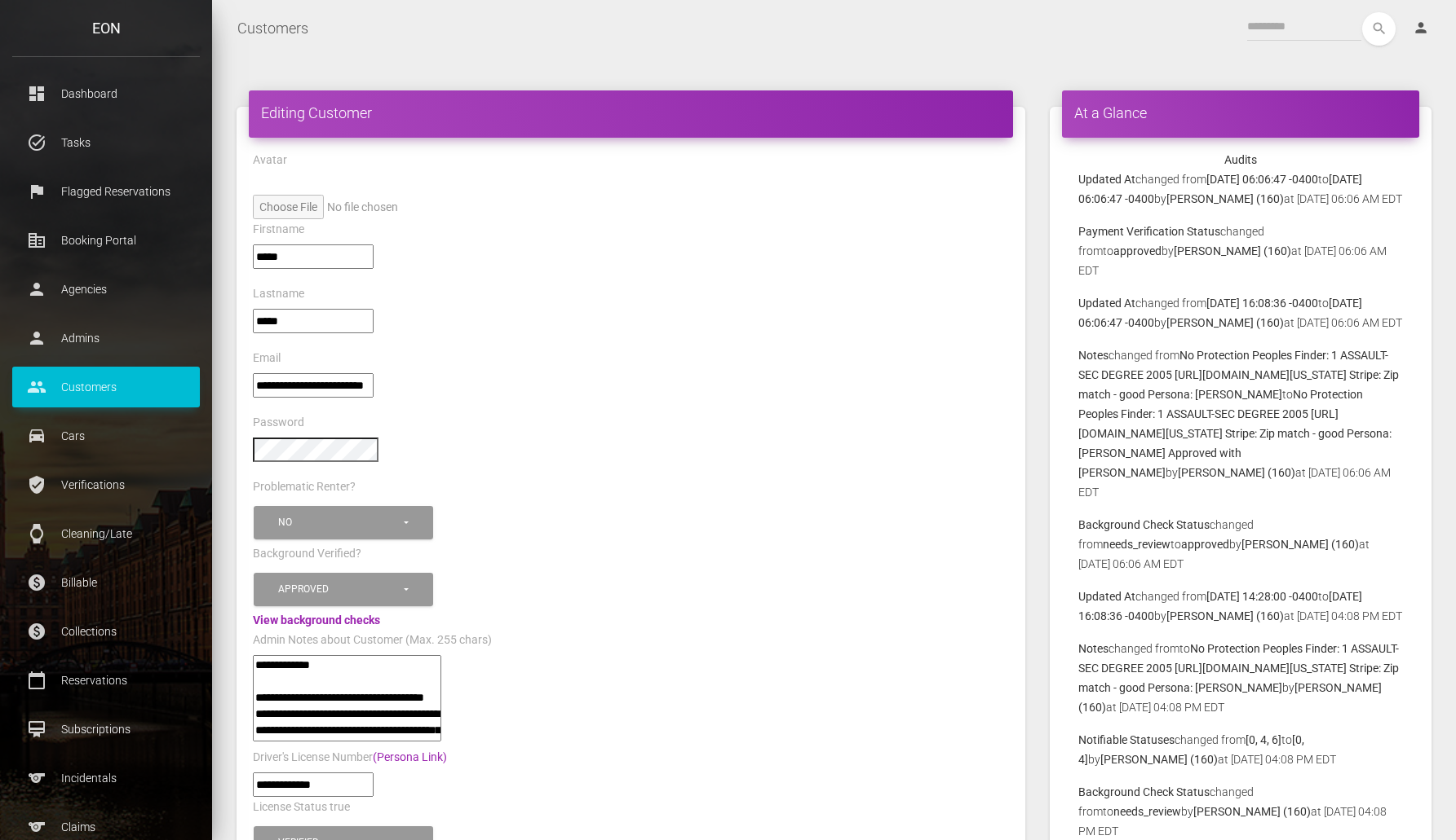
click at [589, 485] on div "Problematic Renter?" at bounding box center [630, 489] width 780 height 25
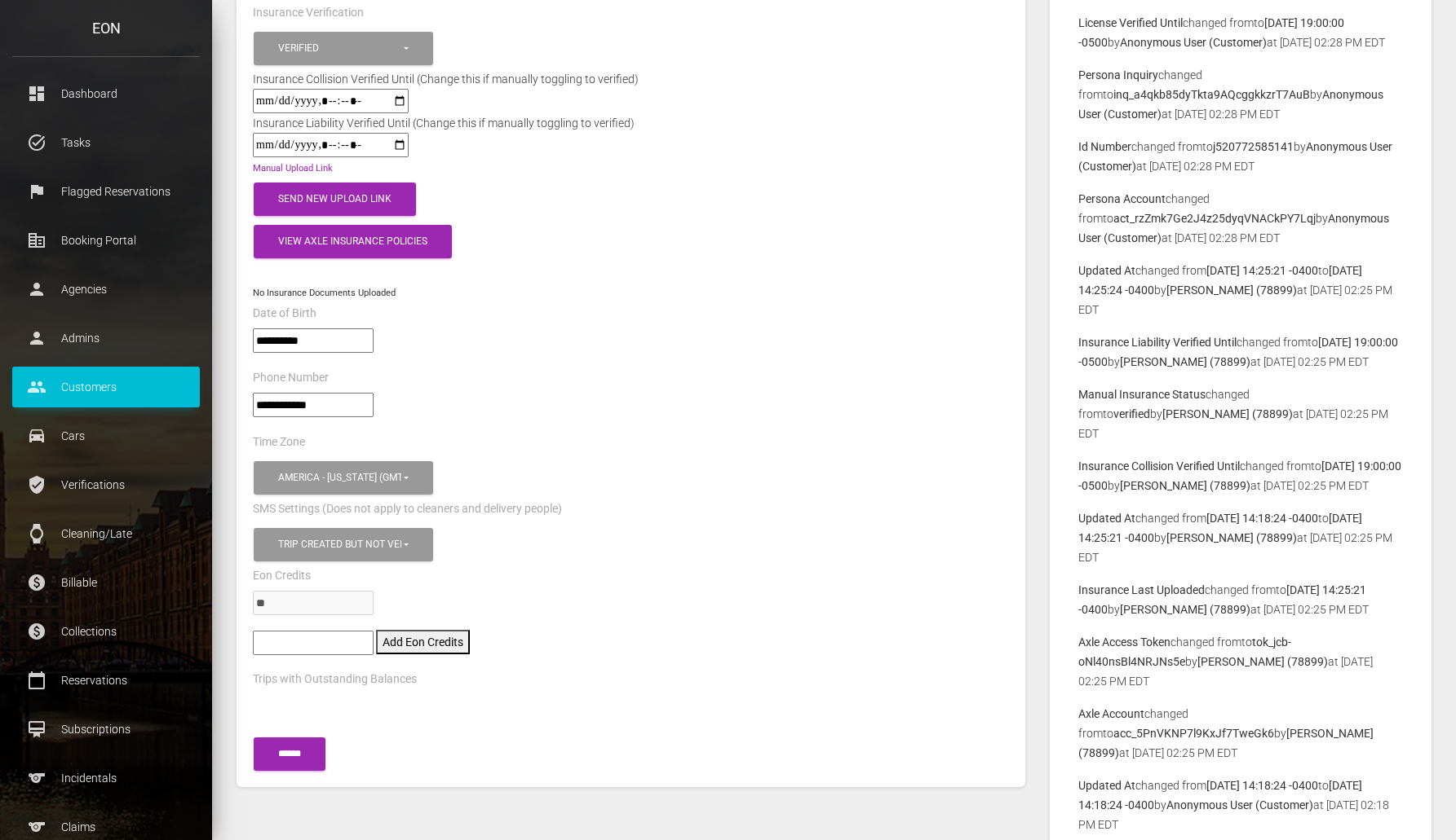
scroll to position [970, 0]
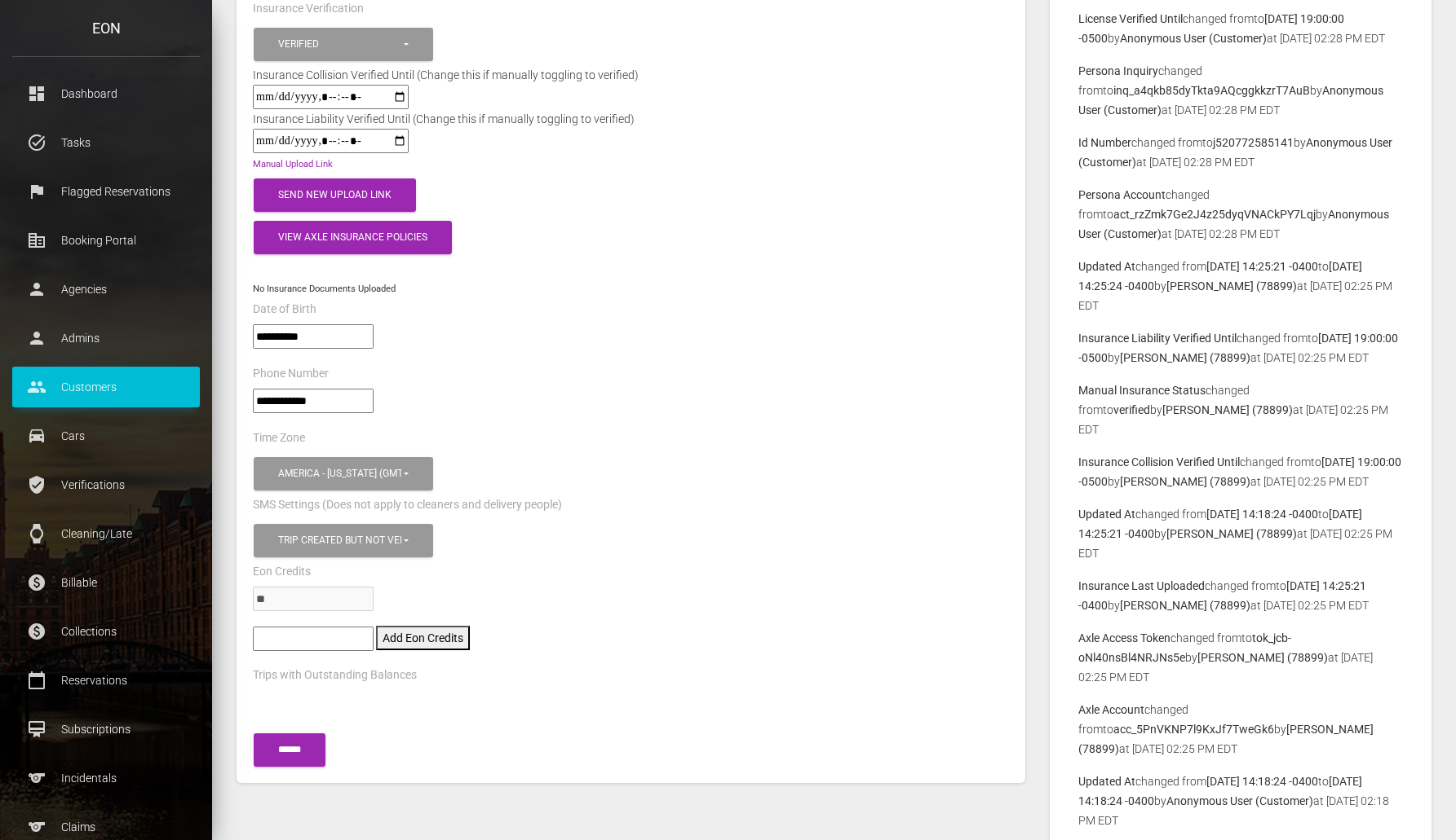
click at [341, 635] on input"] "number" at bounding box center [313, 639] width 121 height 24
type input"] "**"
click at [420, 650] on div "** Add Eon Credits" at bounding box center [630, 646] width 780 height 40
click at [429, 644] on button "Add Eon Credits" at bounding box center [423, 638] width 94 height 24
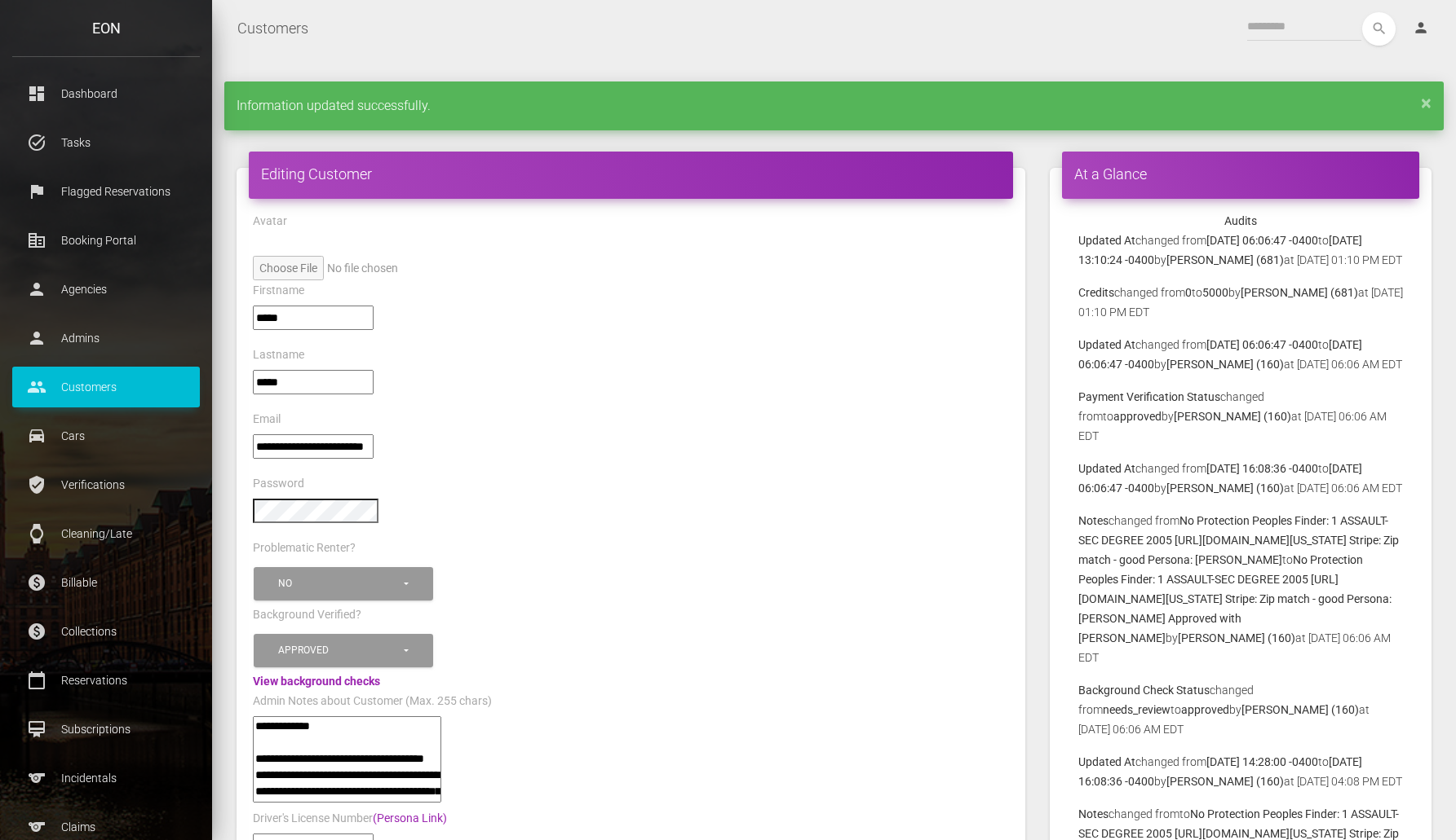
click at [578, 678] on div "View background checks" at bounding box center [630, 682] width 780 height 20
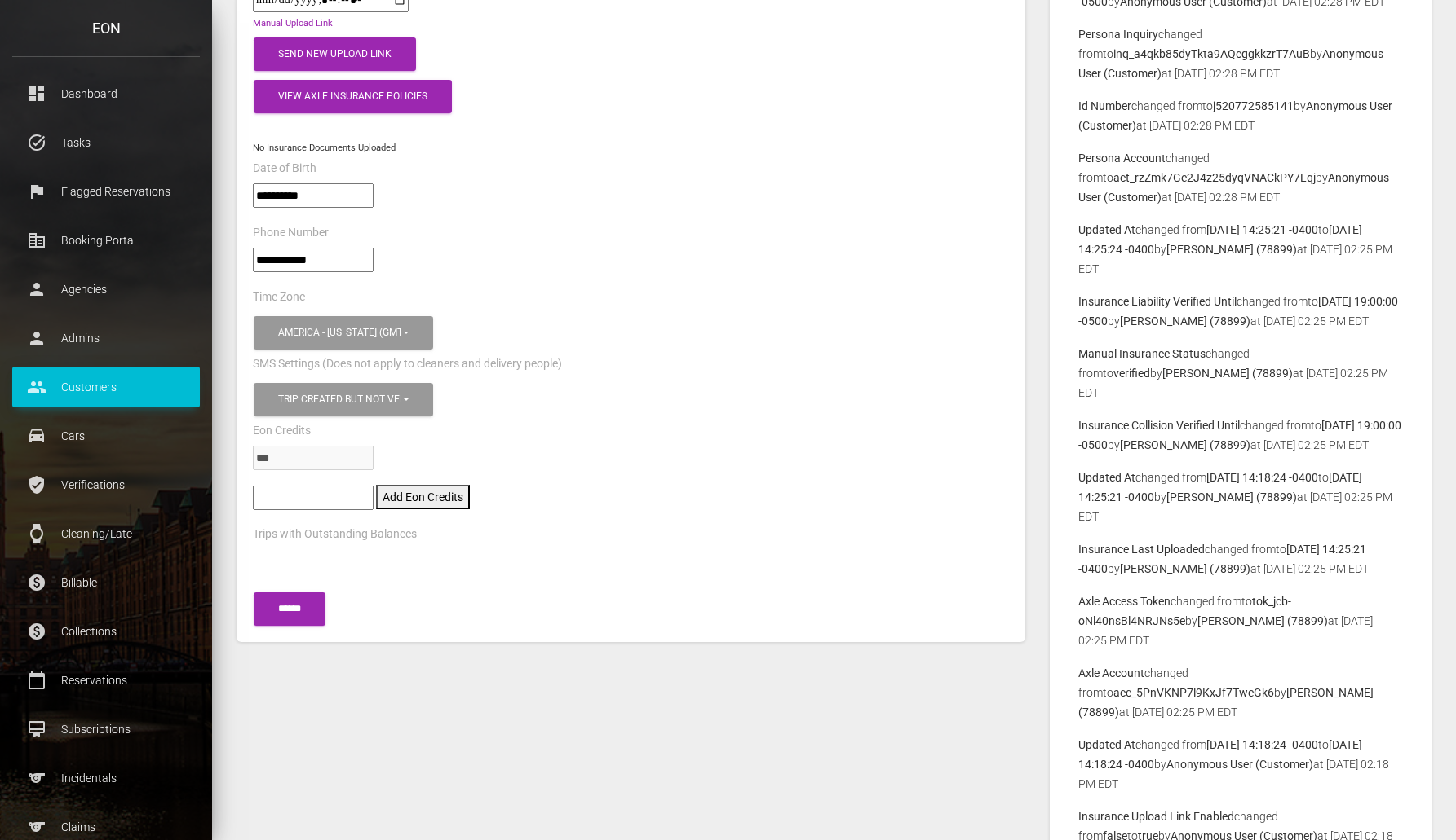
scroll to position [1171, 0]
click at [263, 615] on input "******" at bounding box center [290, 610] width 72 height 33
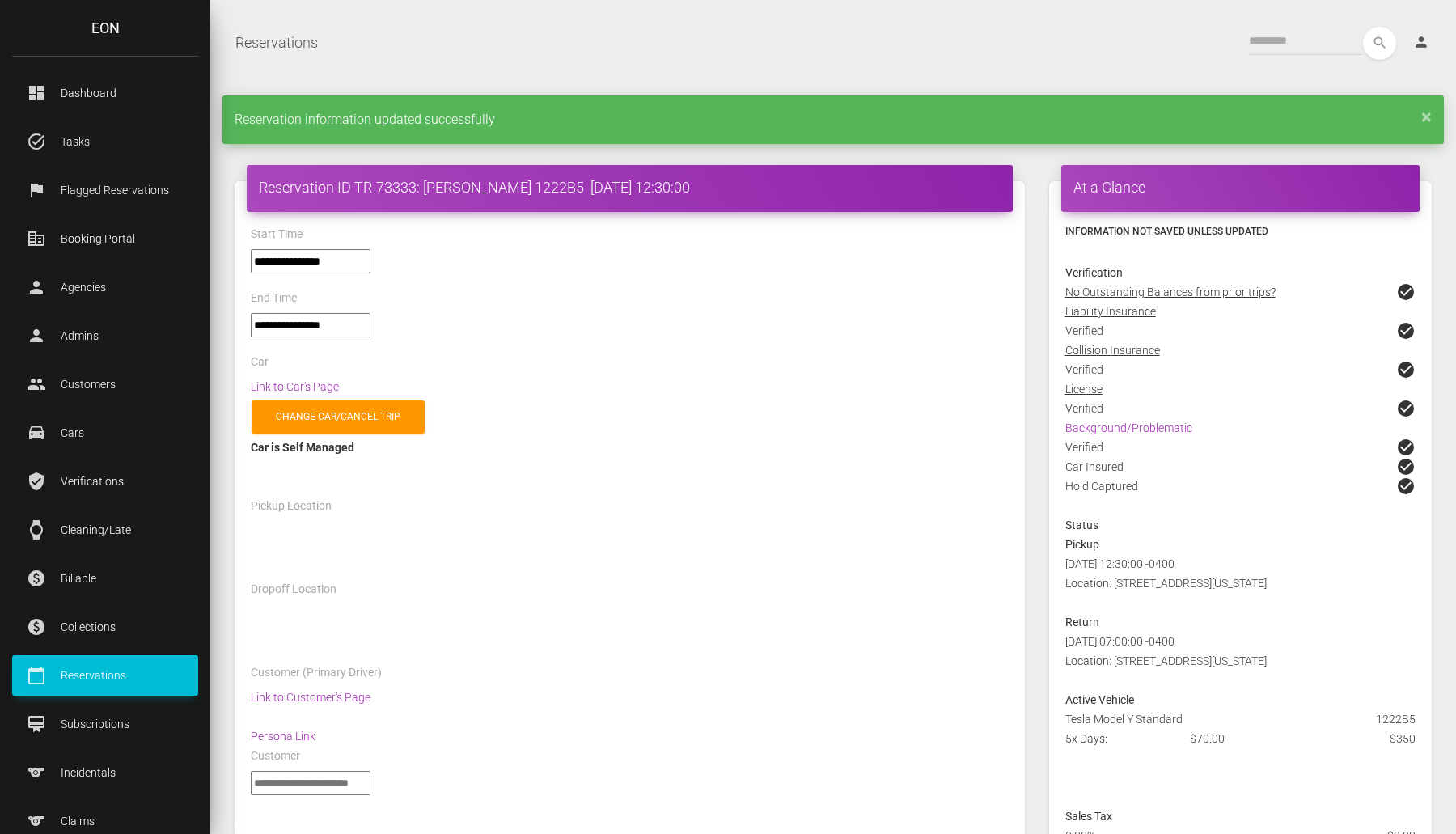
select select "*****"
select select
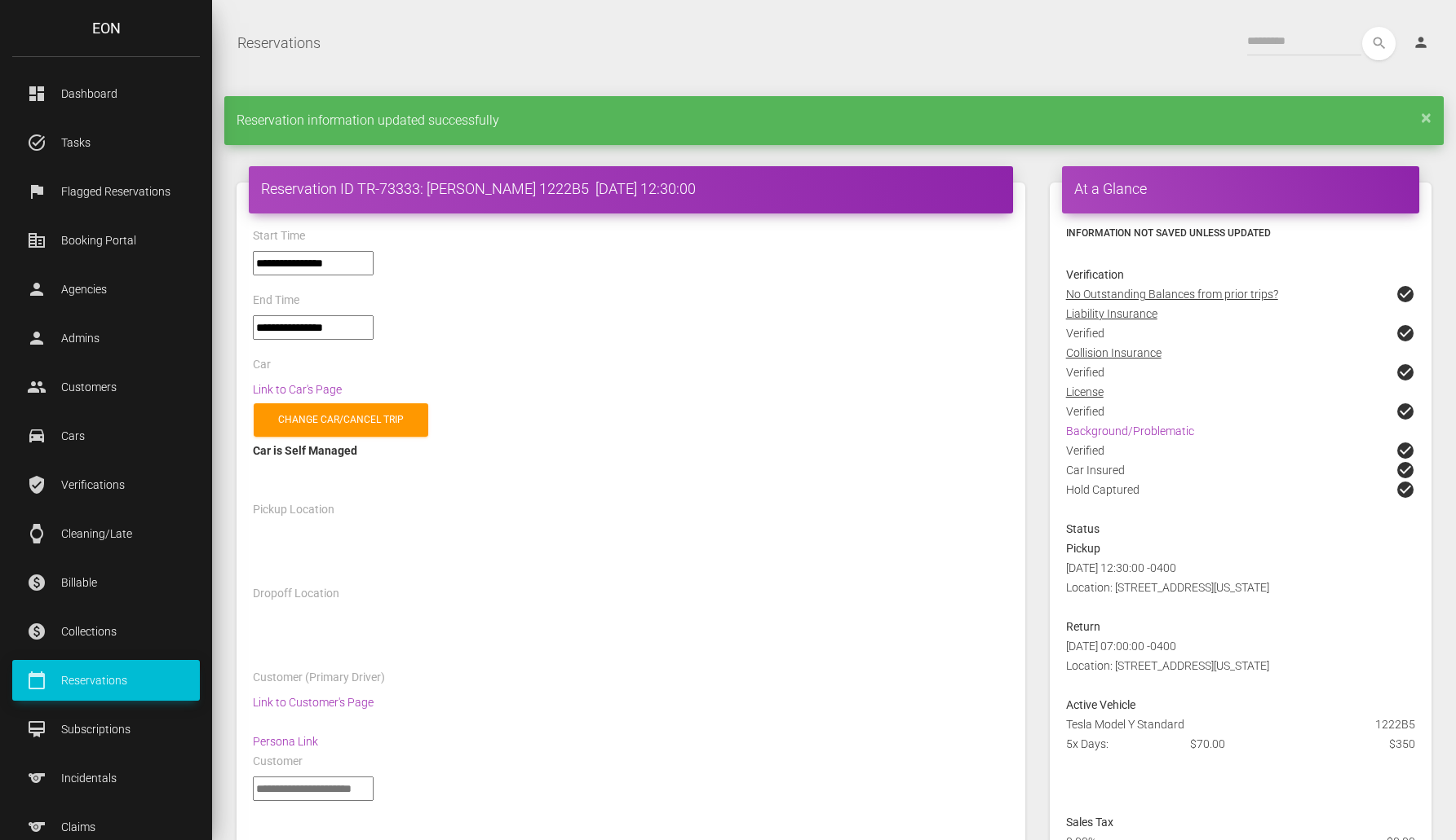
select select "*****"
select select
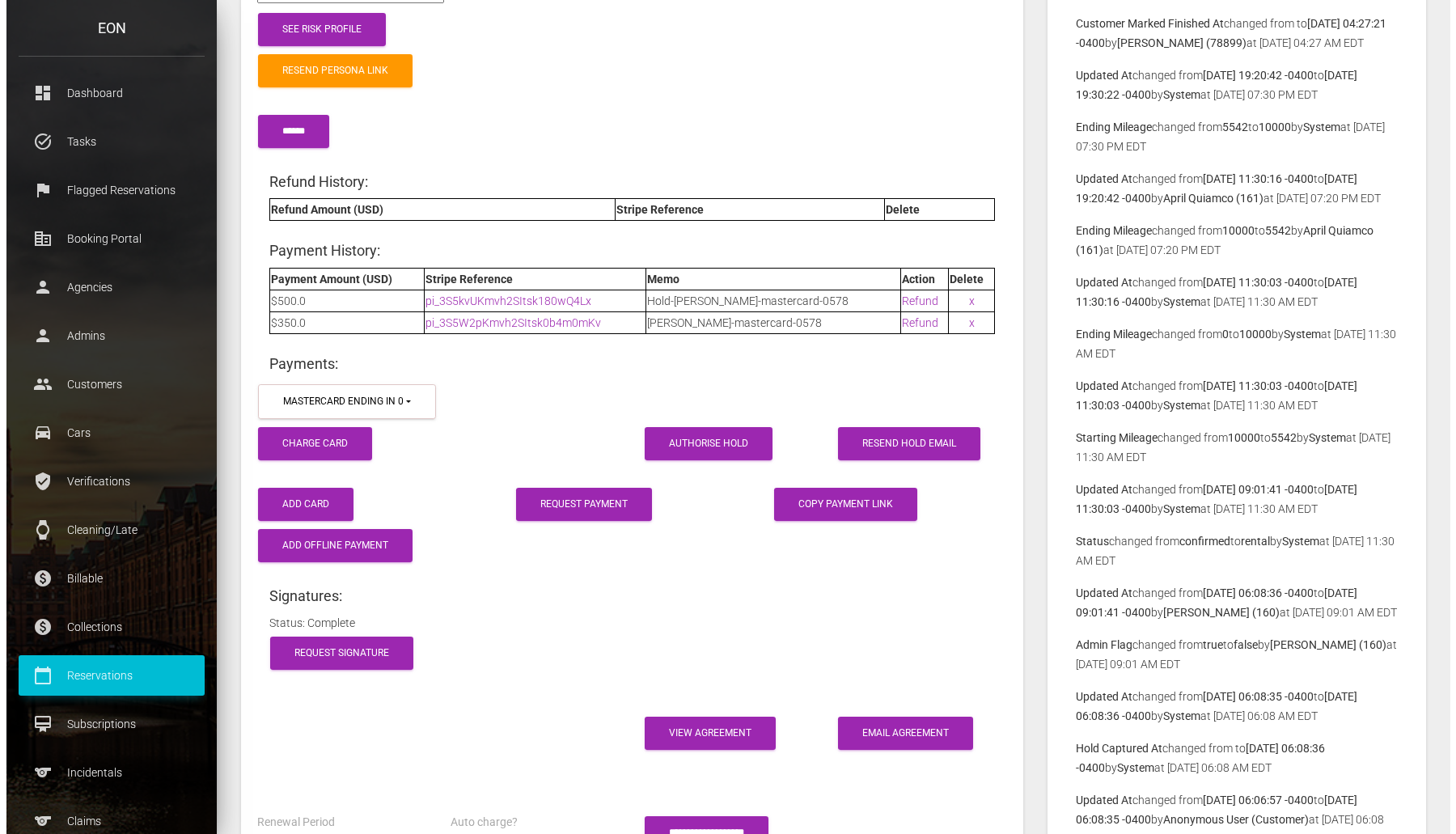
scroll to position [2187, 0]
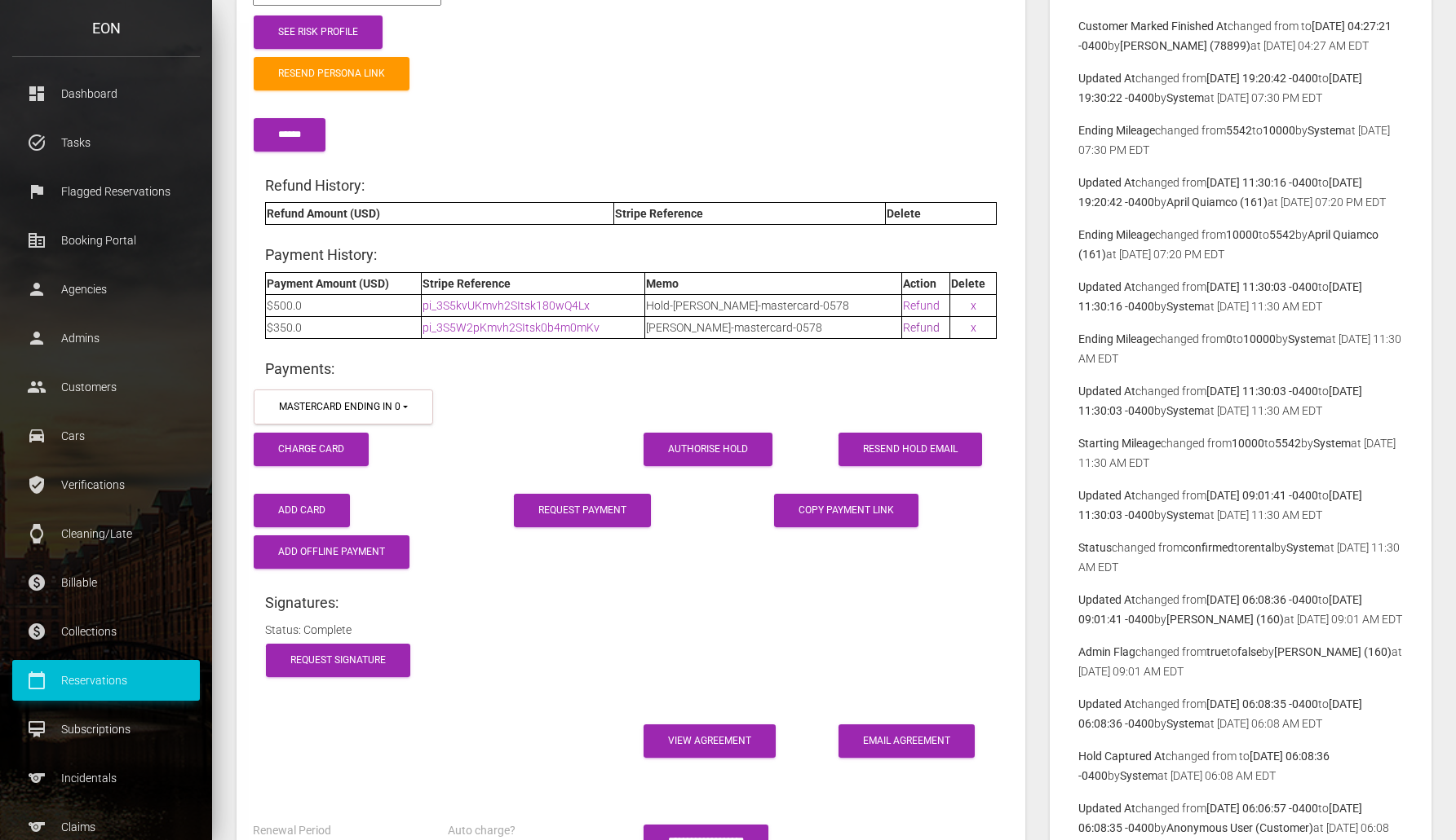
click at [911, 326] on link "Refund" at bounding box center [921, 327] width 37 height 13
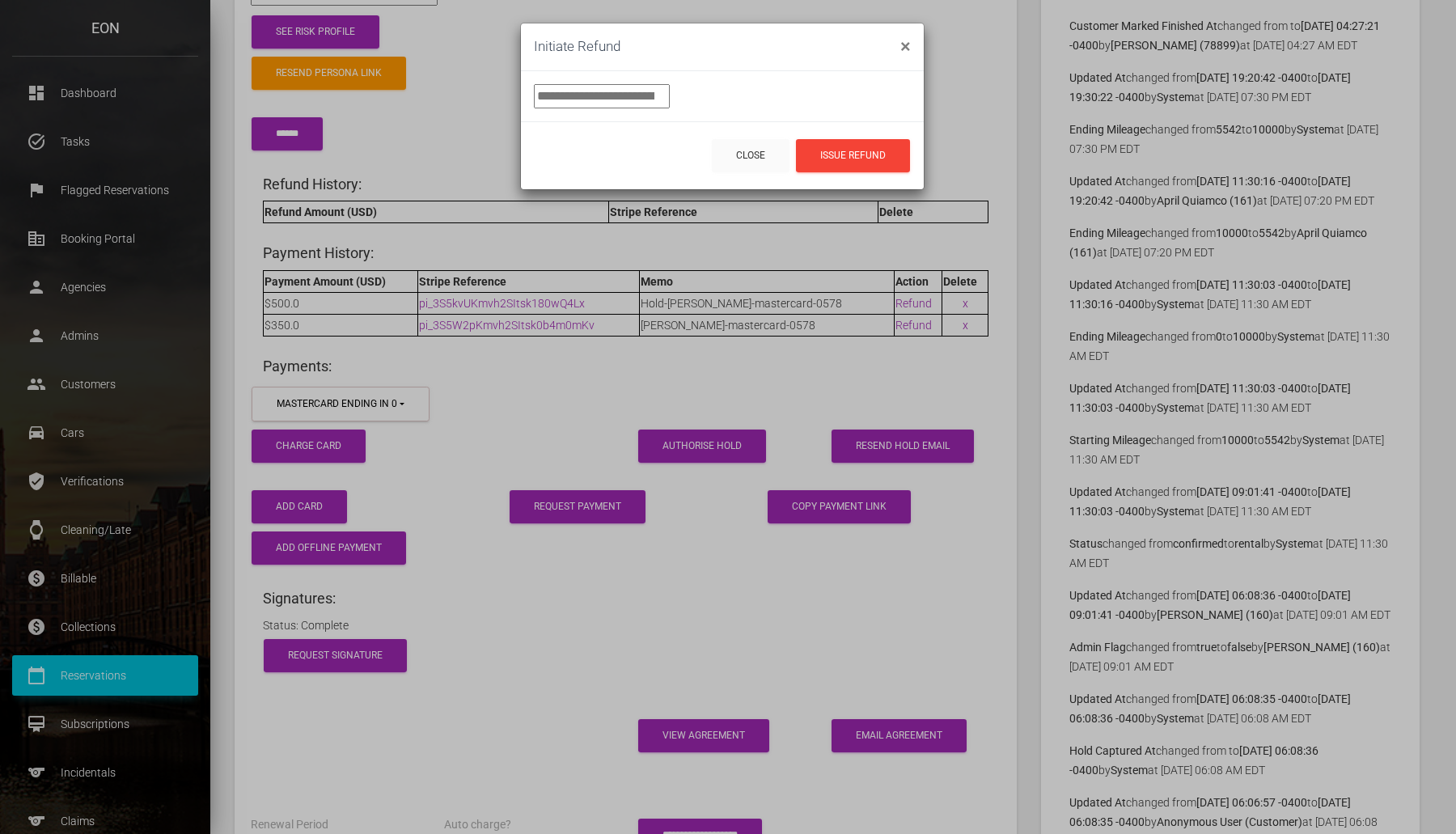
drag, startPoint x: 578, startPoint y: 96, endPoint x: 414, endPoint y: 84, distance: 164.4
click at [414, 84] on div "Initiate Refund × ***** Close Issue Refund" at bounding box center [728, 417] width 1456 height 834
type input "**"
click at [597, 143] on div "Close Issue Refund" at bounding box center [722, 155] width 403 height 68
click at [828, 143] on button "Issue Refund" at bounding box center [853, 155] width 114 height 33
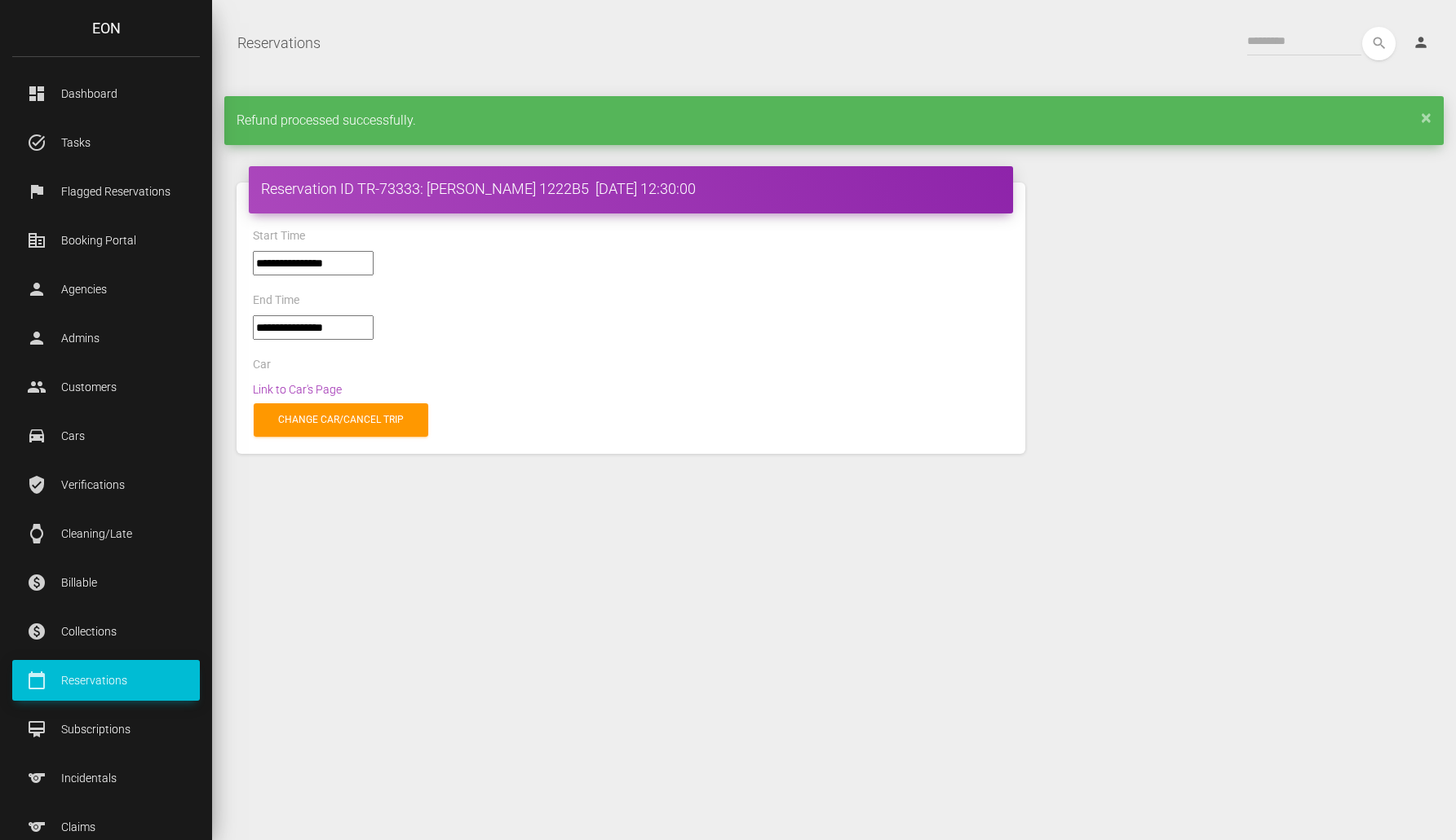
select select "*****"
select select
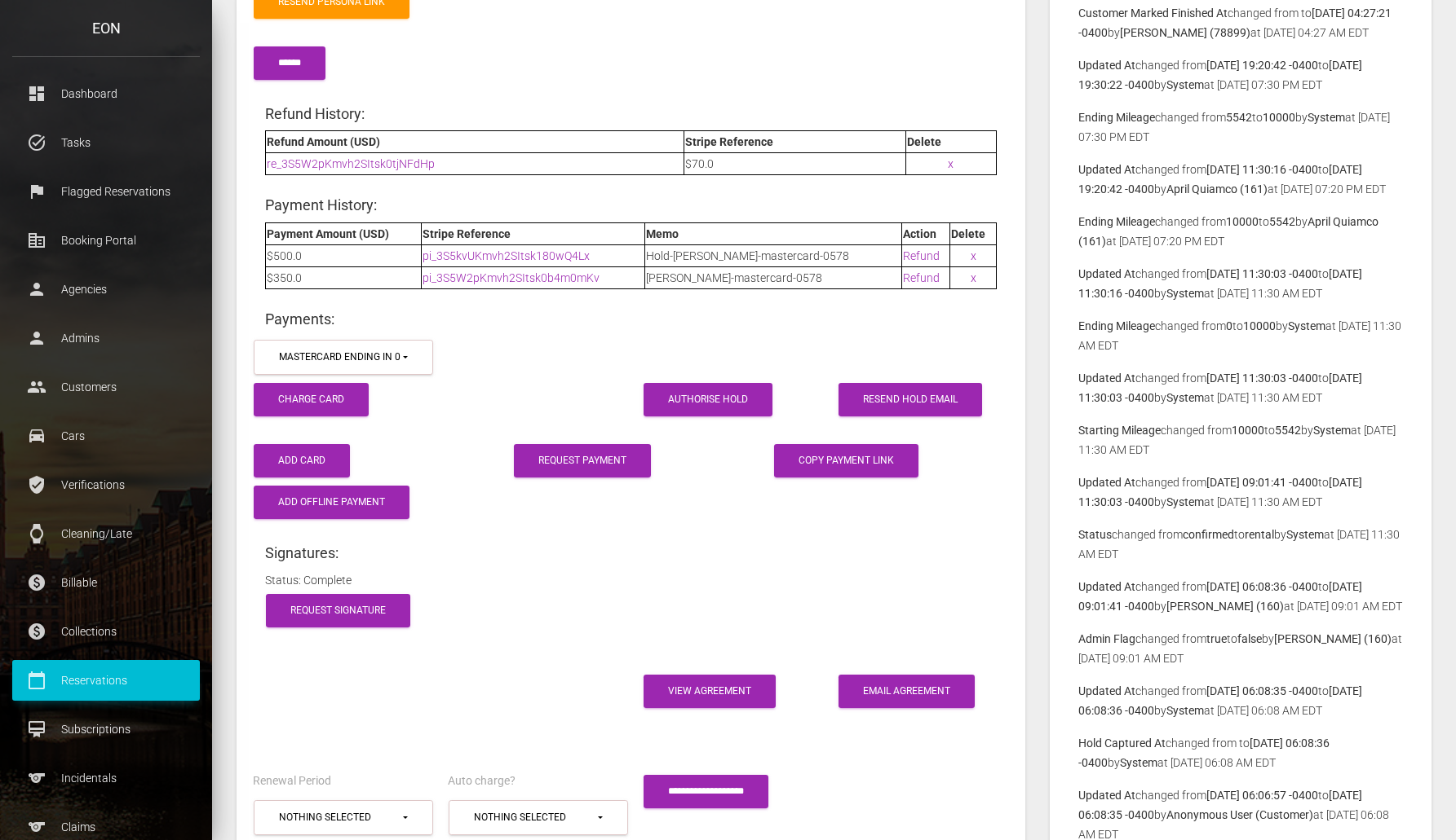
scroll to position [2381, 0]
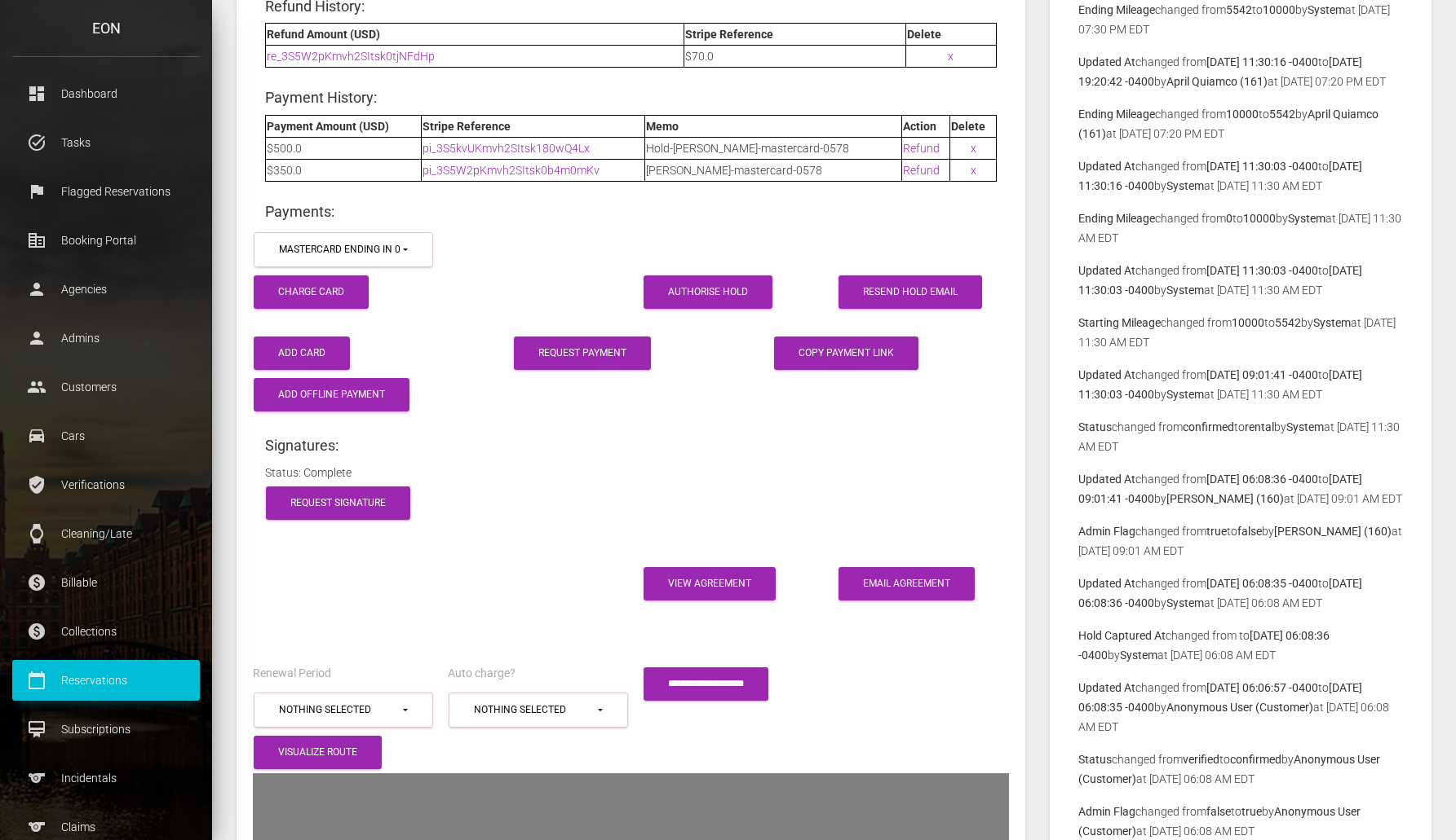
click at [368, 64] on td "re_3S5W2pKmvh2SItsk0tjNFdHp" at bounding box center [474, 57] width 418 height 22
click at [369, 59] on link "re_3S5W2pKmvh2SItsk0tjNFdHp" at bounding box center [350, 56] width 168 height 13
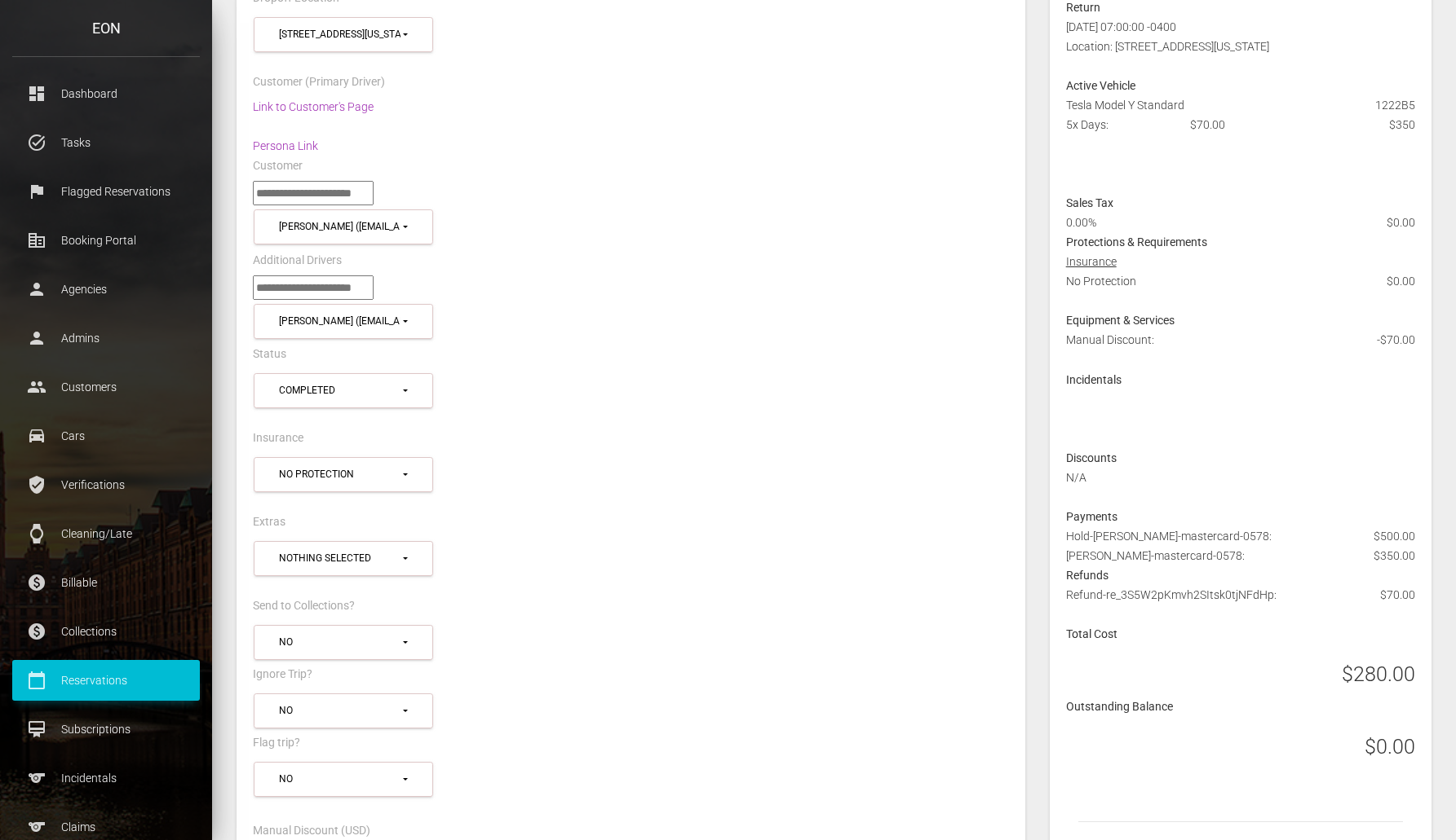
scroll to position [619, 0]
click at [122, 677] on p "Reservations" at bounding box center [105, 680] width 163 height 24
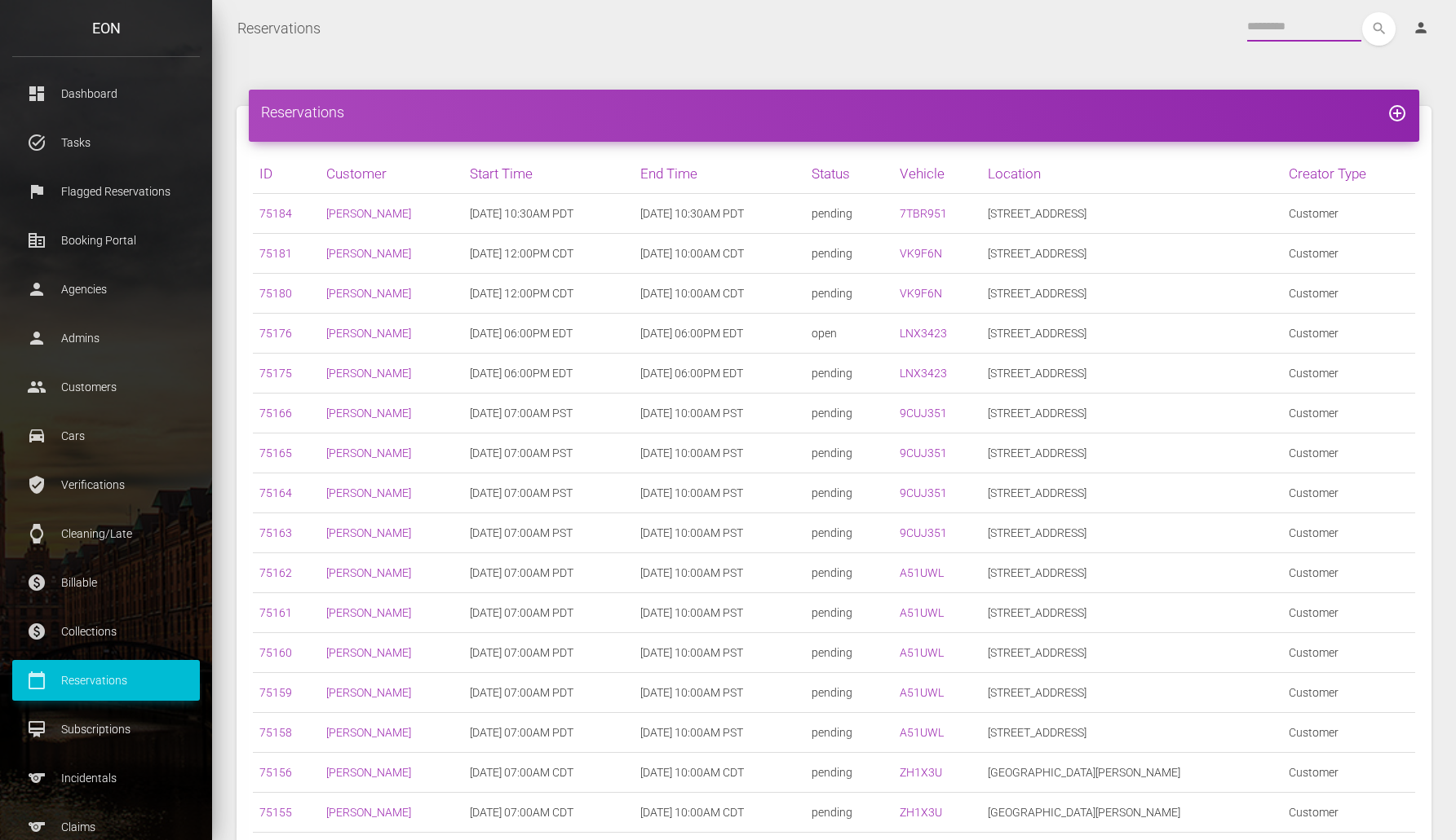
click at [1290, 30] on input "text" at bounding box center [1304, 27] width 114 height 30
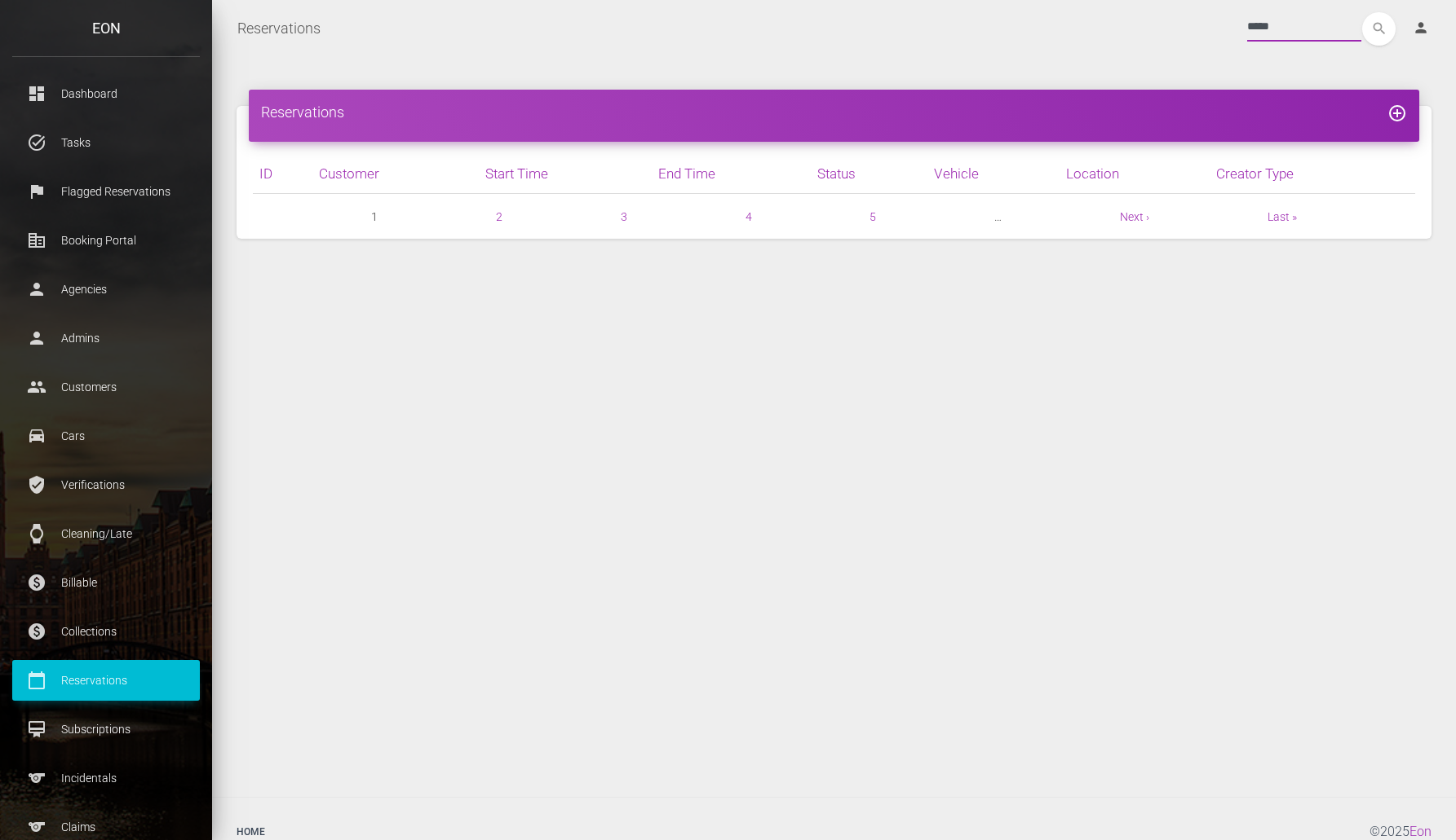
type input "*****"
click at [1362, 13] on button "search" at bounding box center [1379, 29] width 33 height 33
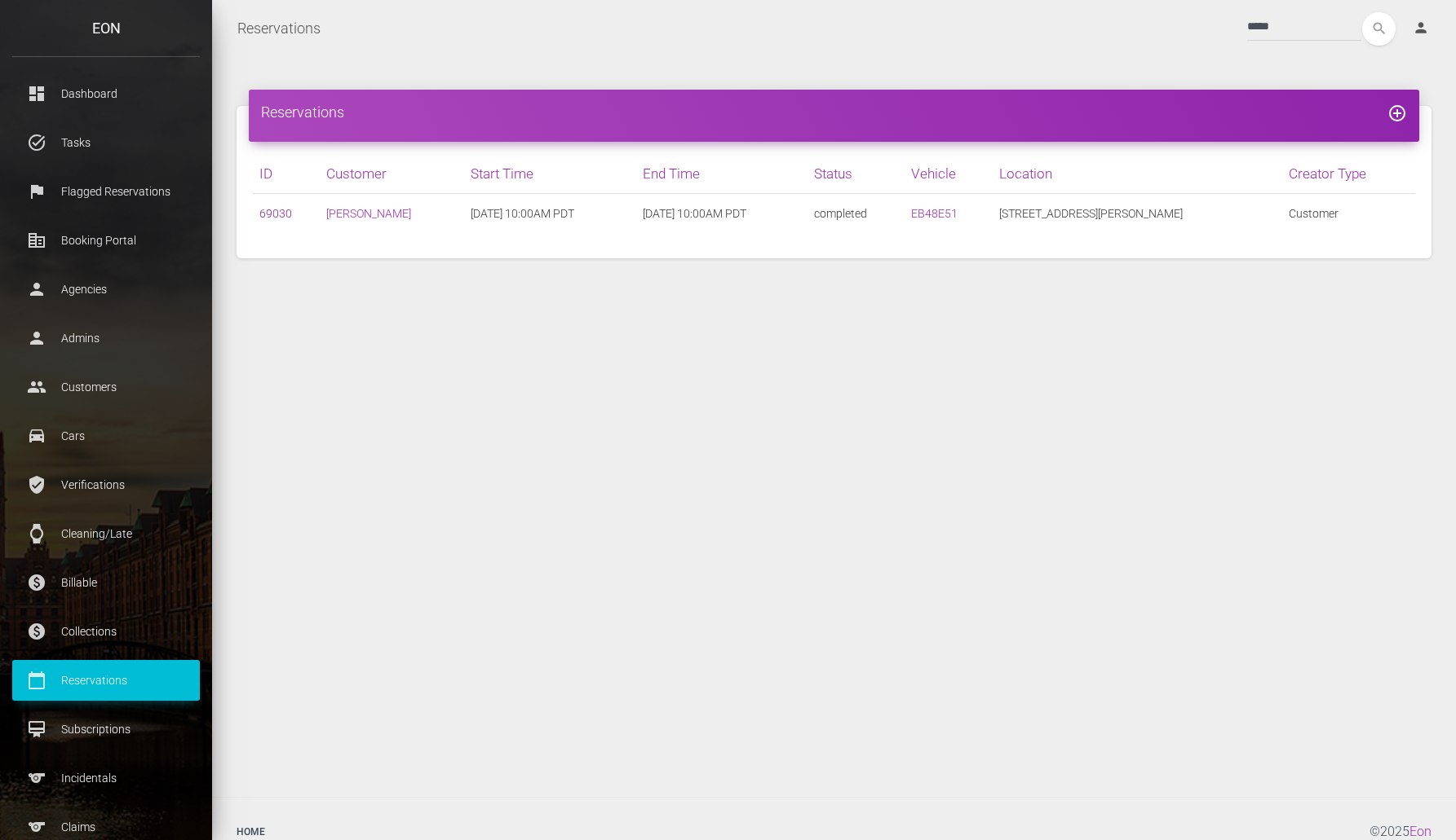
click at [276, 210] on link "69030" at bounding box center [275, 213] width 32 height 13
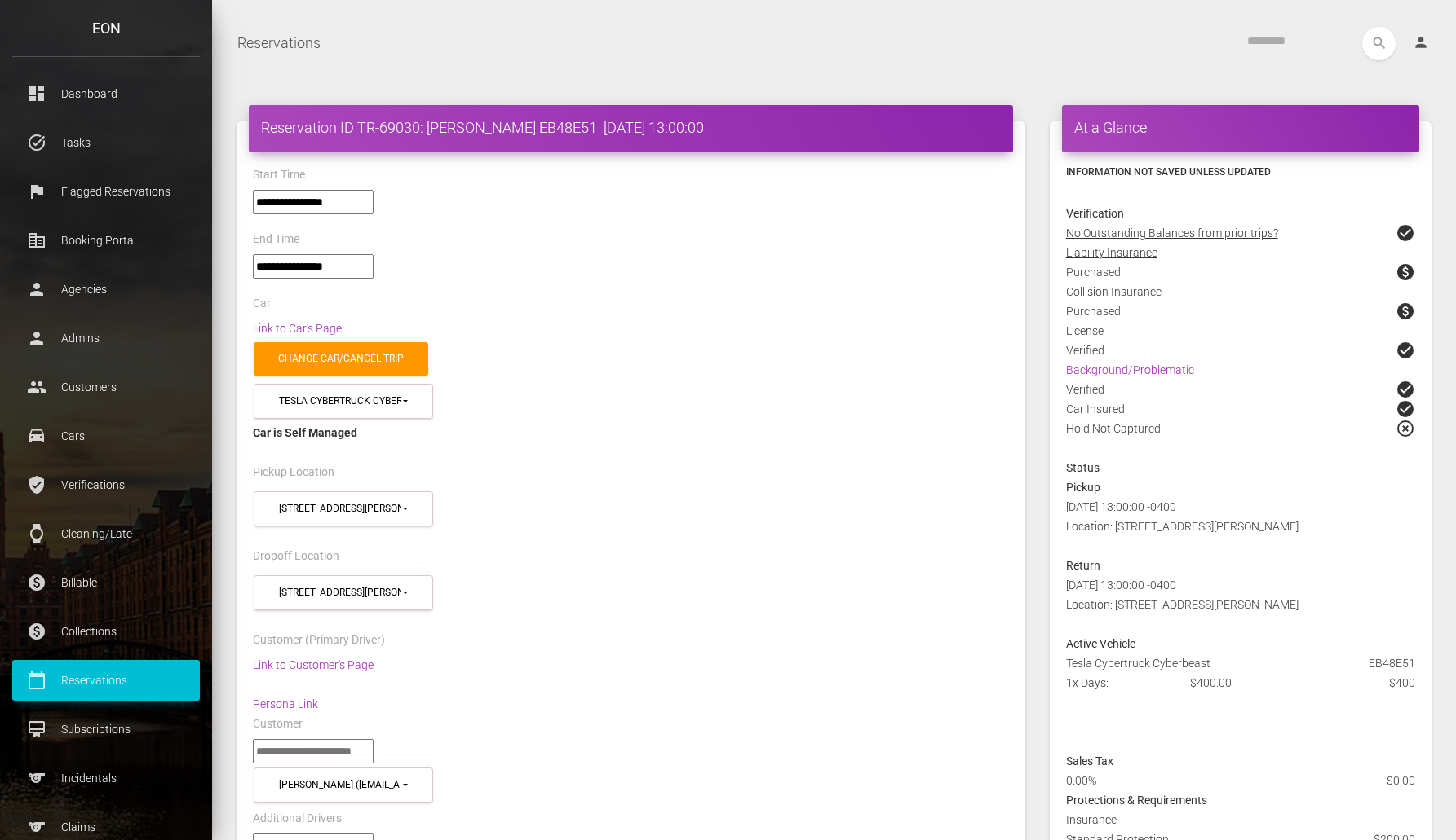
select select "*****"
select select
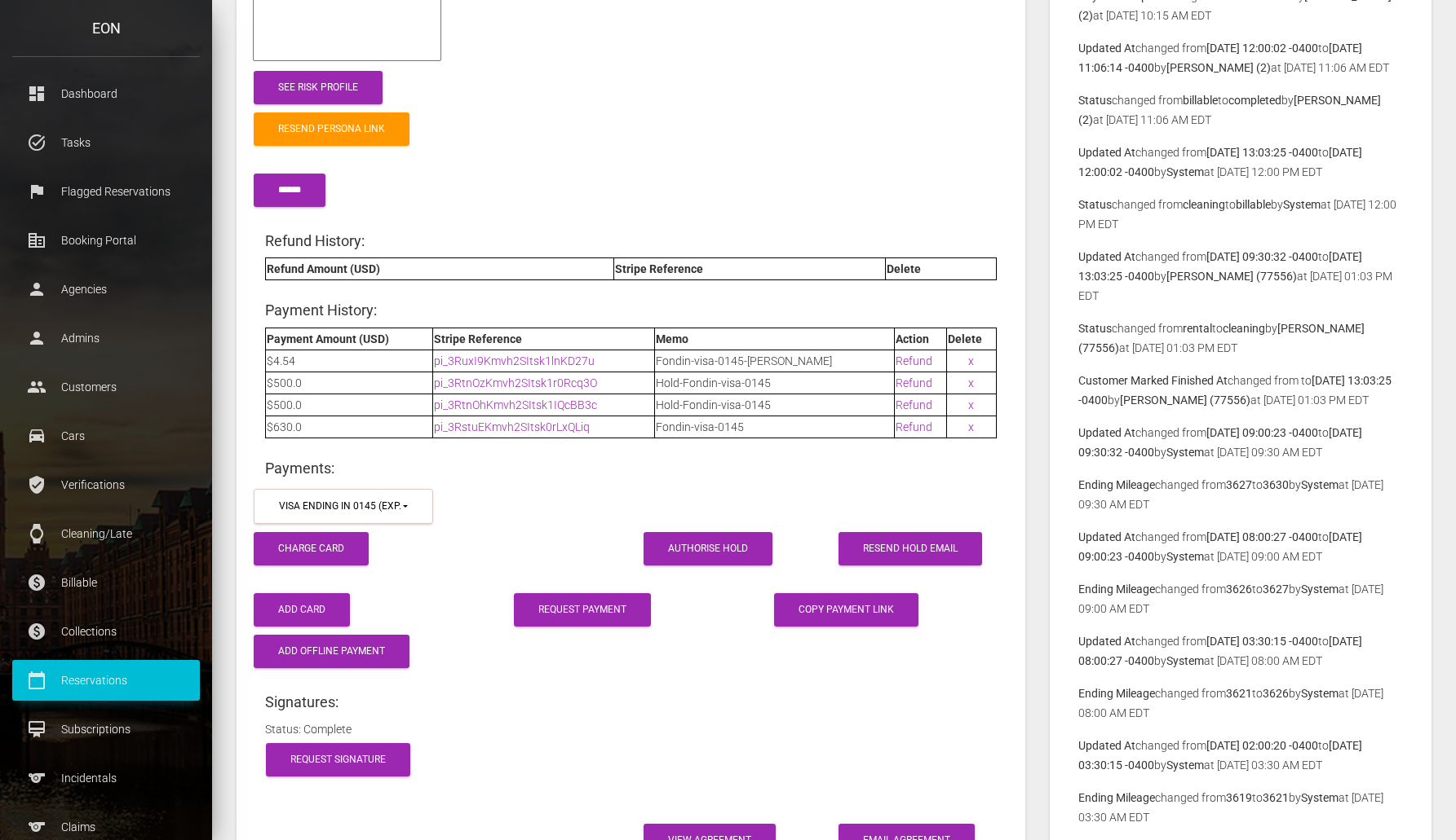
scroll to position [2085, 0]
click at [504, 383] on link "pi_3RtnOzKmvh2SItsk1r0Rcq3O" at bounding box center [515, 384] width 163 height 13
click at [550, 403] on link "pi_3RtnOhKmvh2SItsk1IQcBB3c" at bounding box center [515, 406] width 163 height 13
click at [888, 147] on div "Resend Persona Link" at bounding box center [630, 130] width 780 height 41
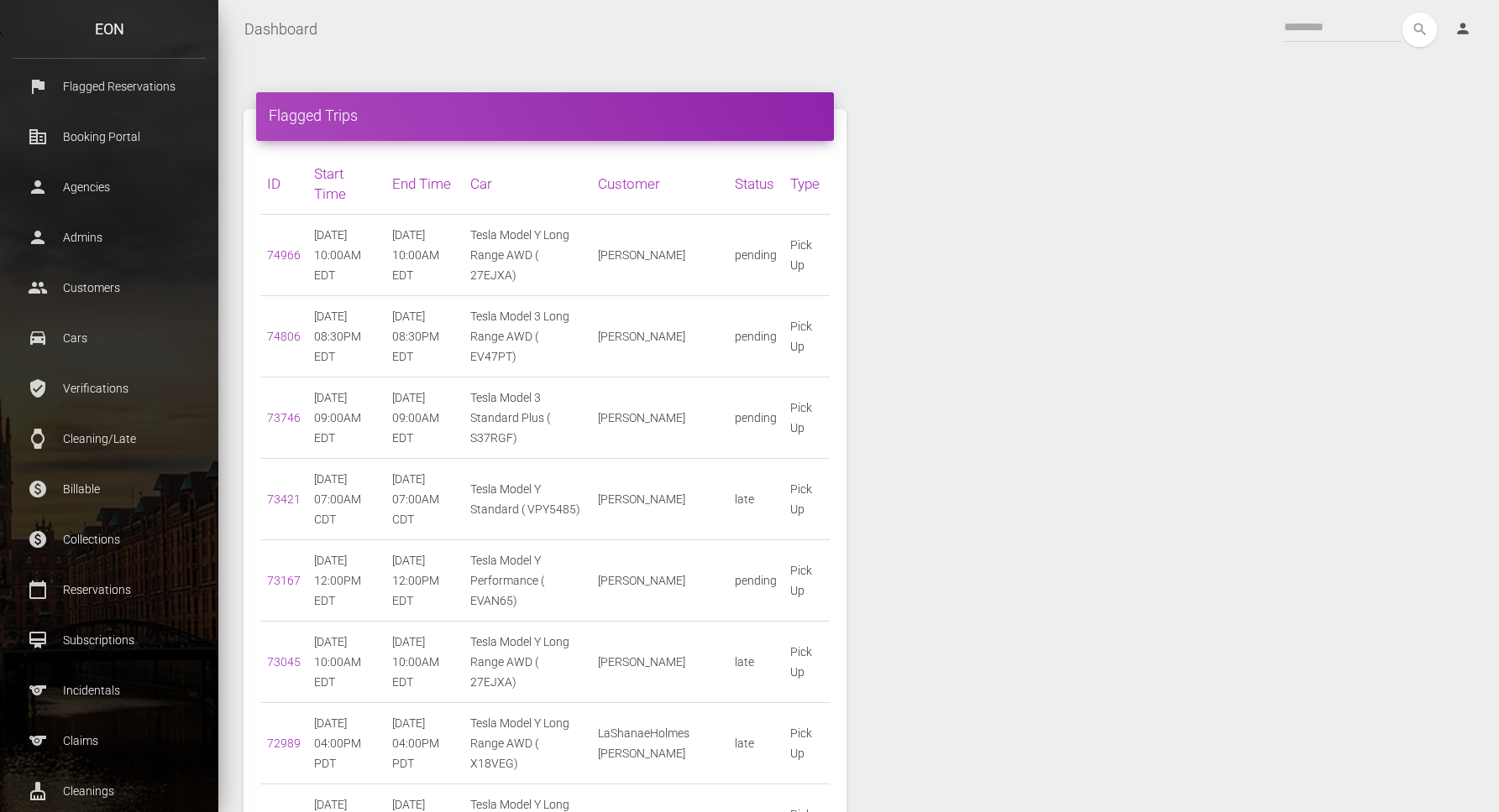
scroll to position [112, 0]
click at [114, 731] on p "Claims" at bounding box center [108, 740] width 168 height 25
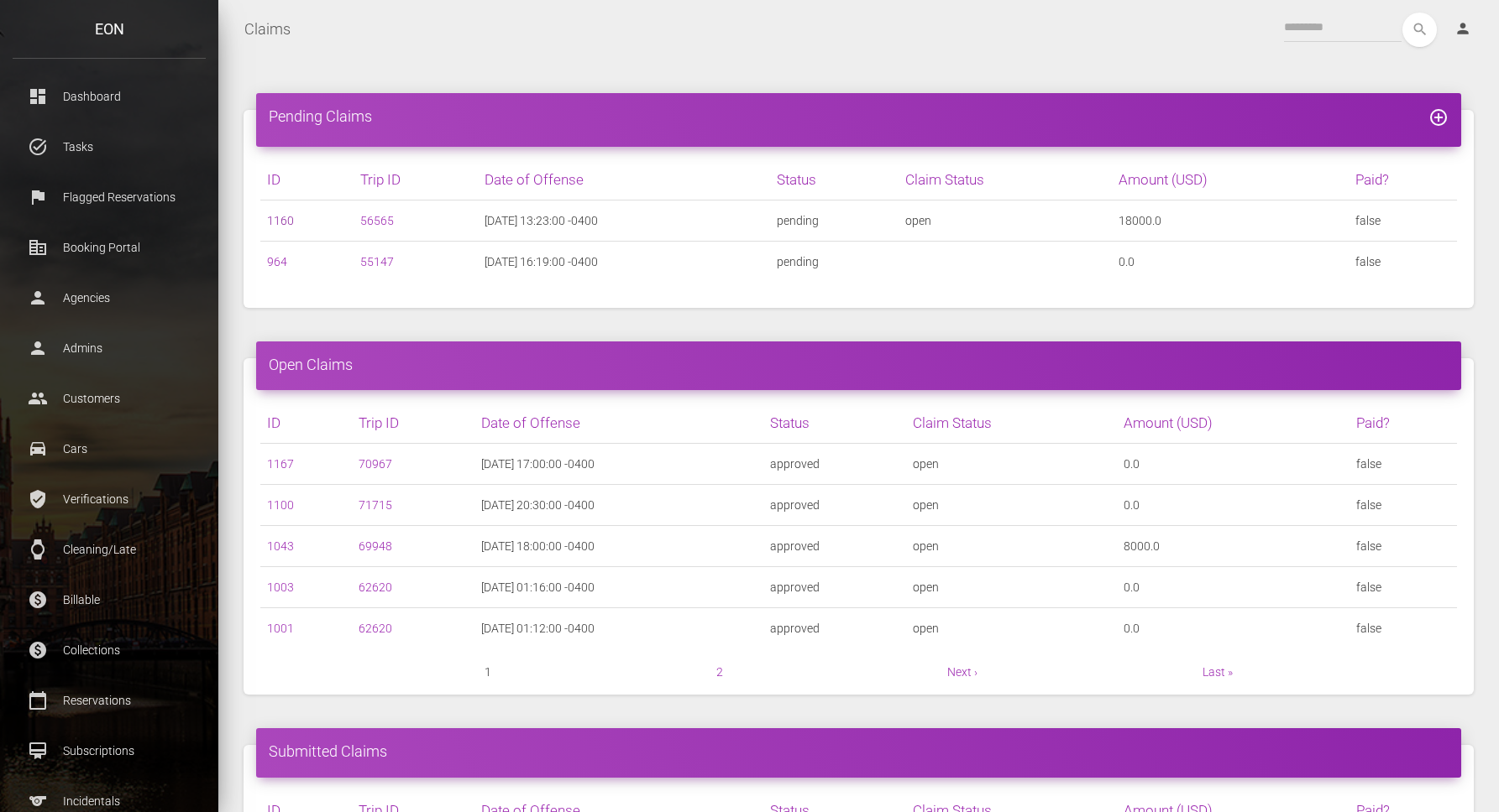
click at [275, 224] on link "1160" at bounding box center [280, 220] width 27 height 14
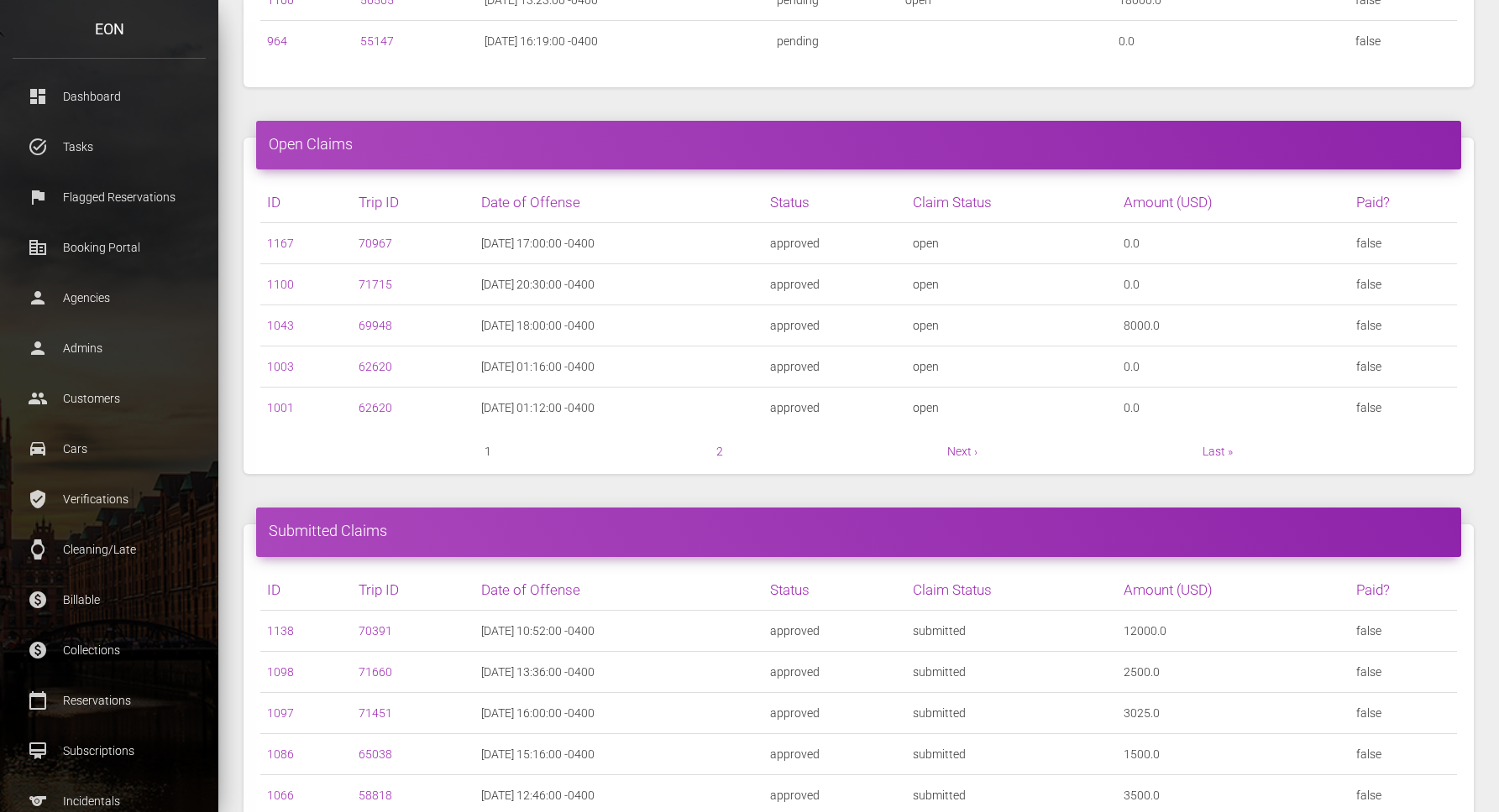
scroll to position [221, 0]
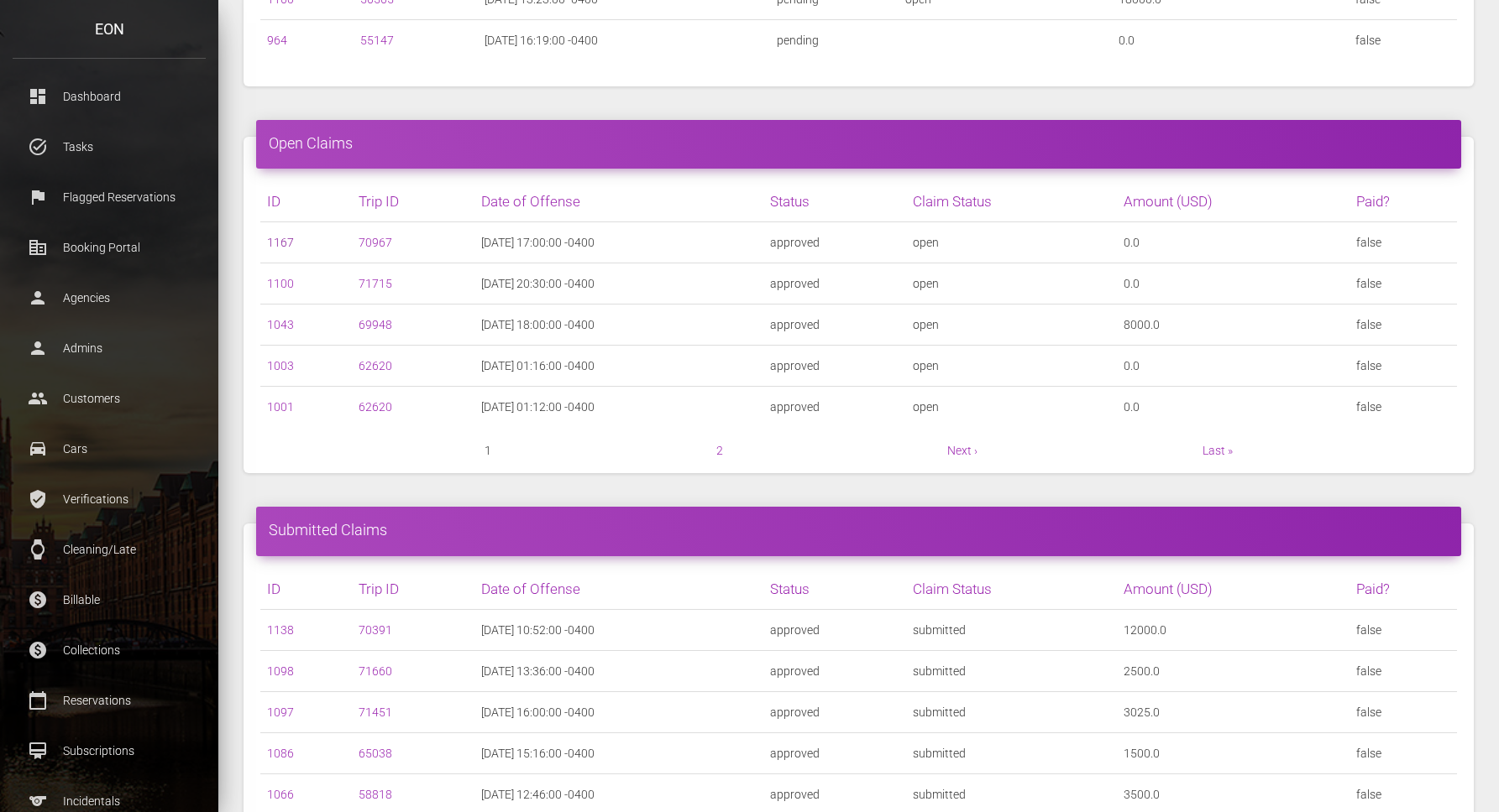
click at [275, 244] on link "1167" at bounding box center [280, 243] width 27 height 14
click at [279, 287] on link "1100" at bounding box center [280, 283] width 27 height 14
click at [280, 330] on link "1043" at bounding box center [280, 325] width 27 height 14
click at [283, 365] on link "1003" at bounding box center [280, 366] width 27 height 14
click at [282, 407] on link "1001" at bounding box center [280, 406] width 27 height 14
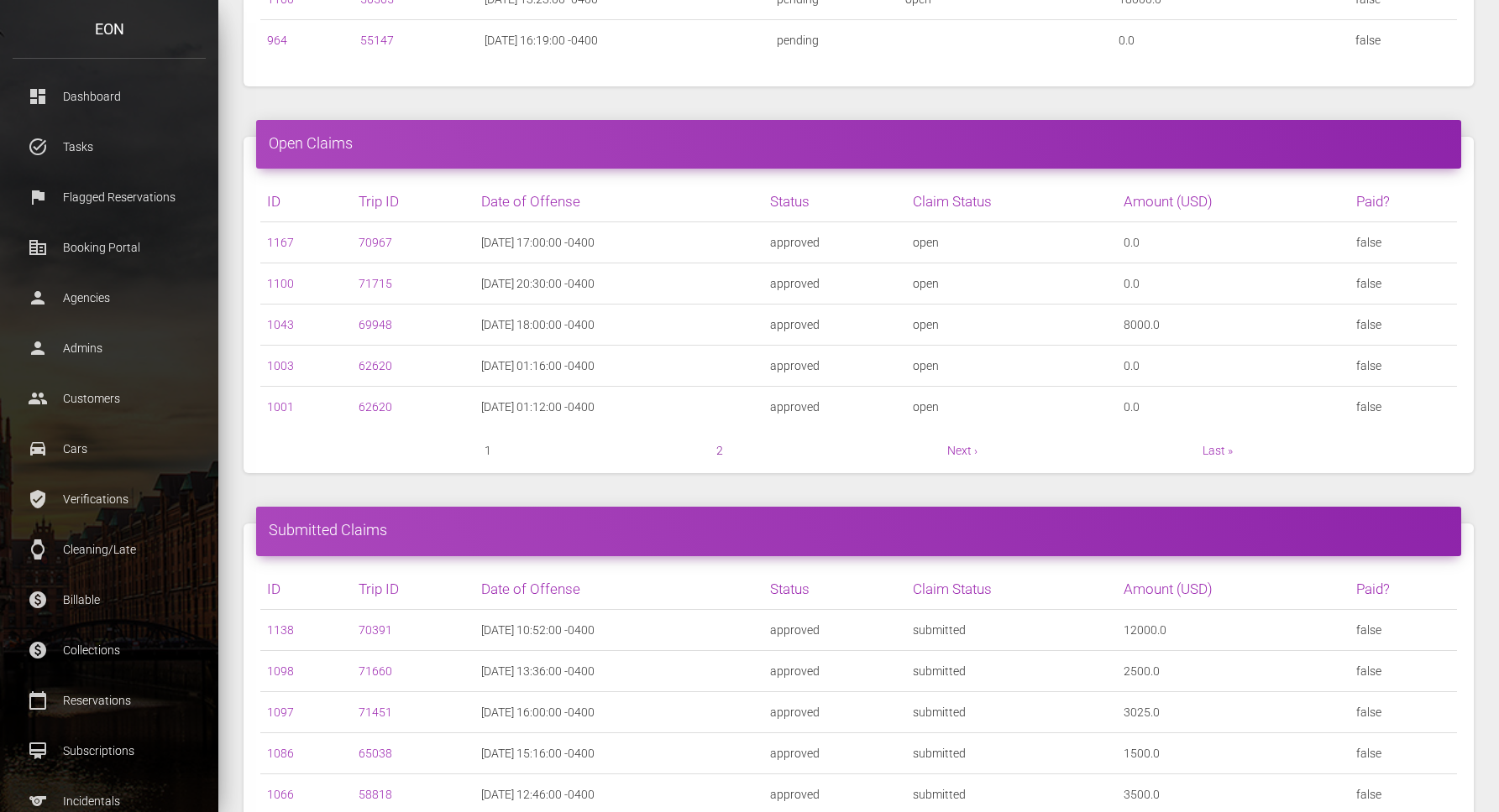
click at [722, 452] on link "2" at bounding box center [719, 450] width 6 height 14
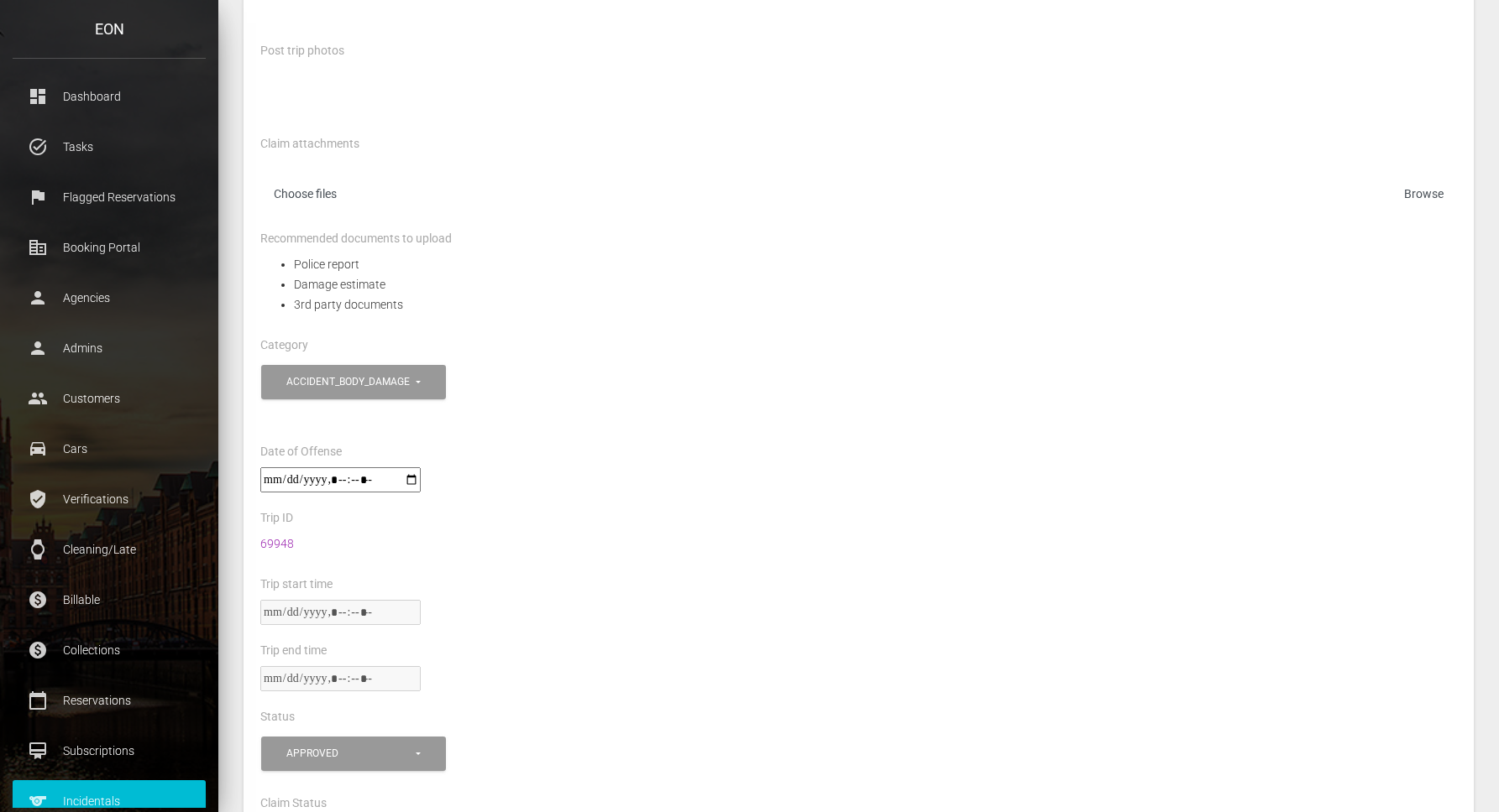
scroll to position [456, 0]
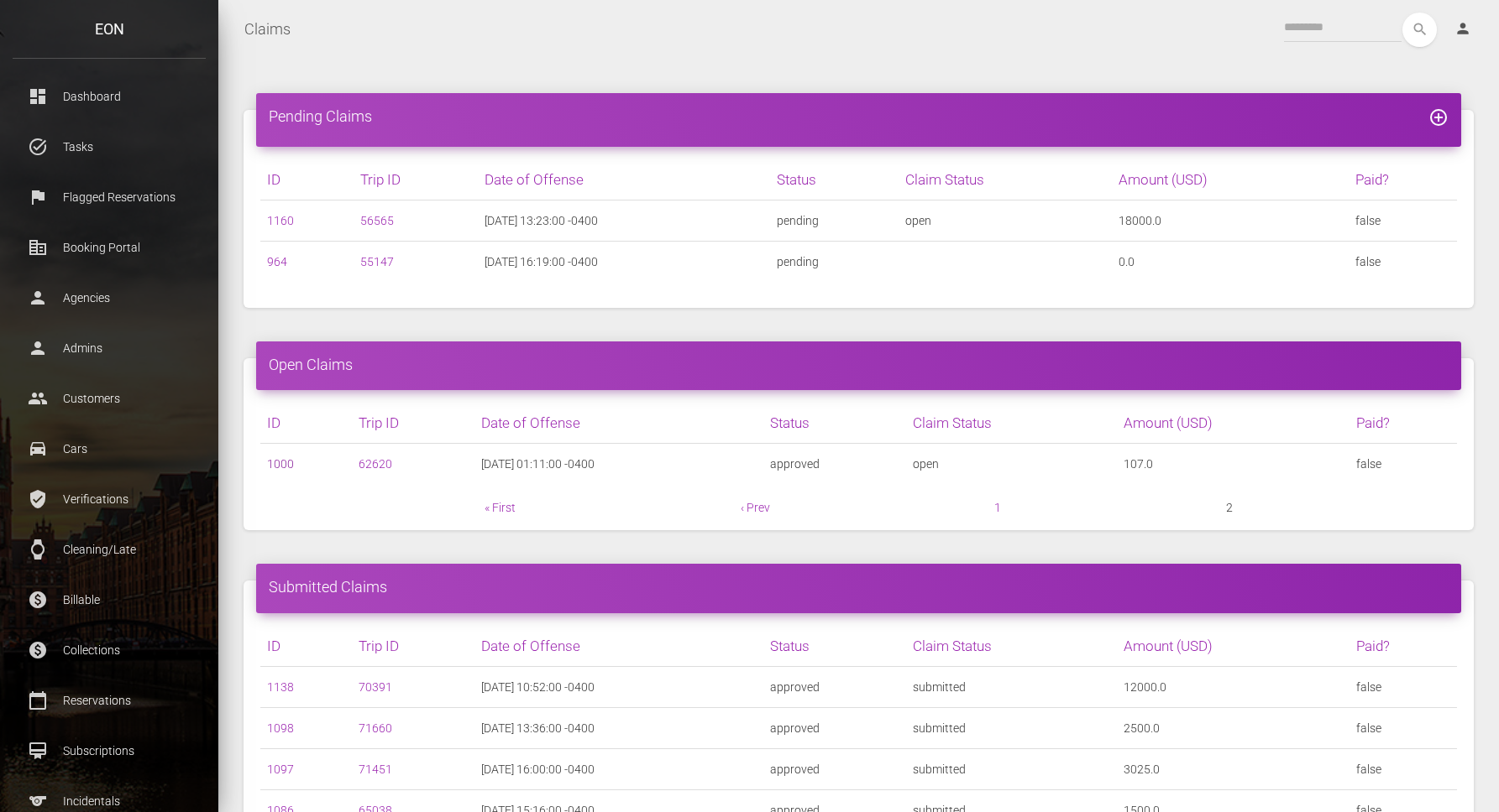
click at [285, 463] on link "1000" at bounding box center [280, 464] width 27 height 14
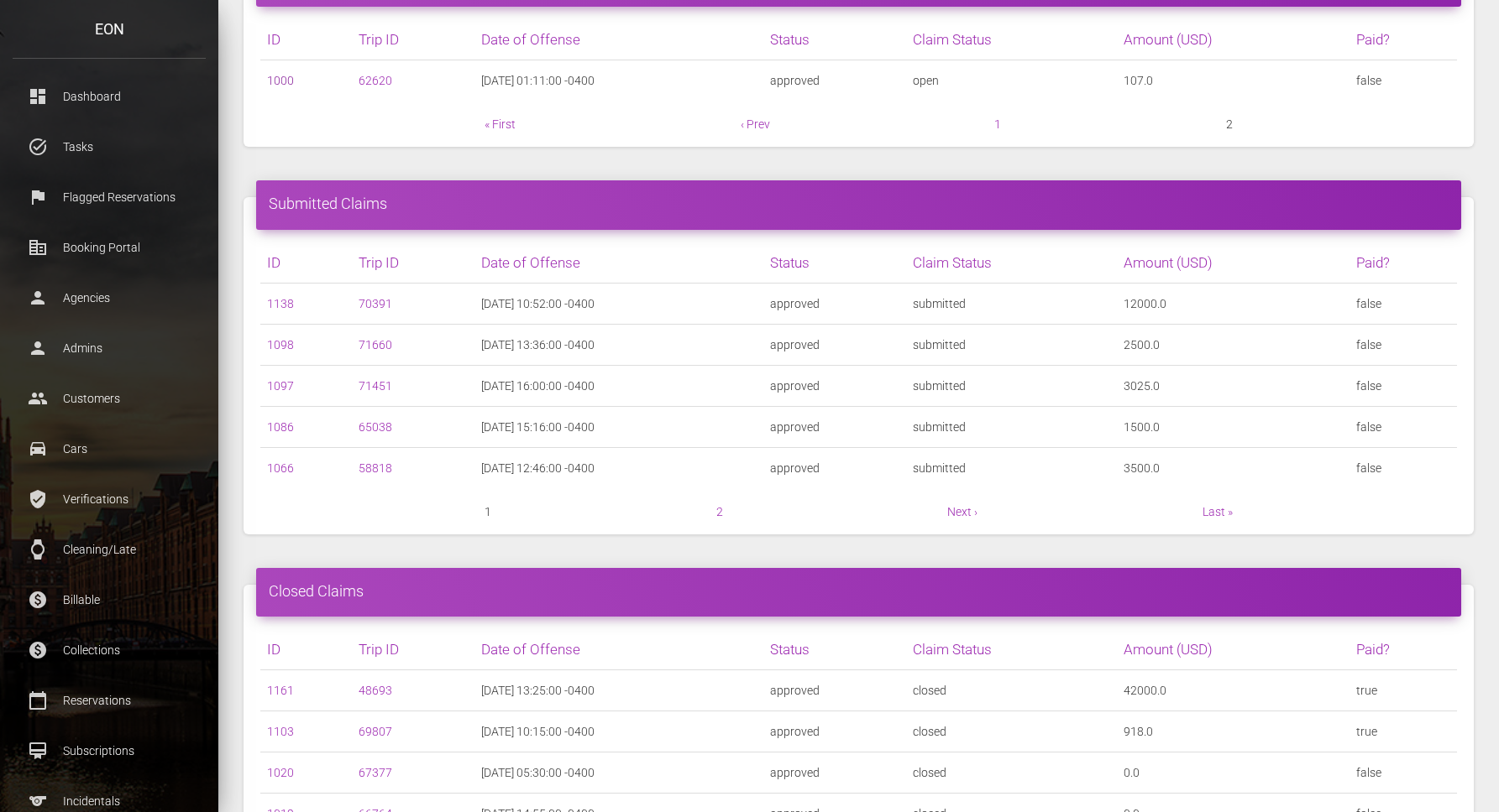
scroll to position [409, 0]
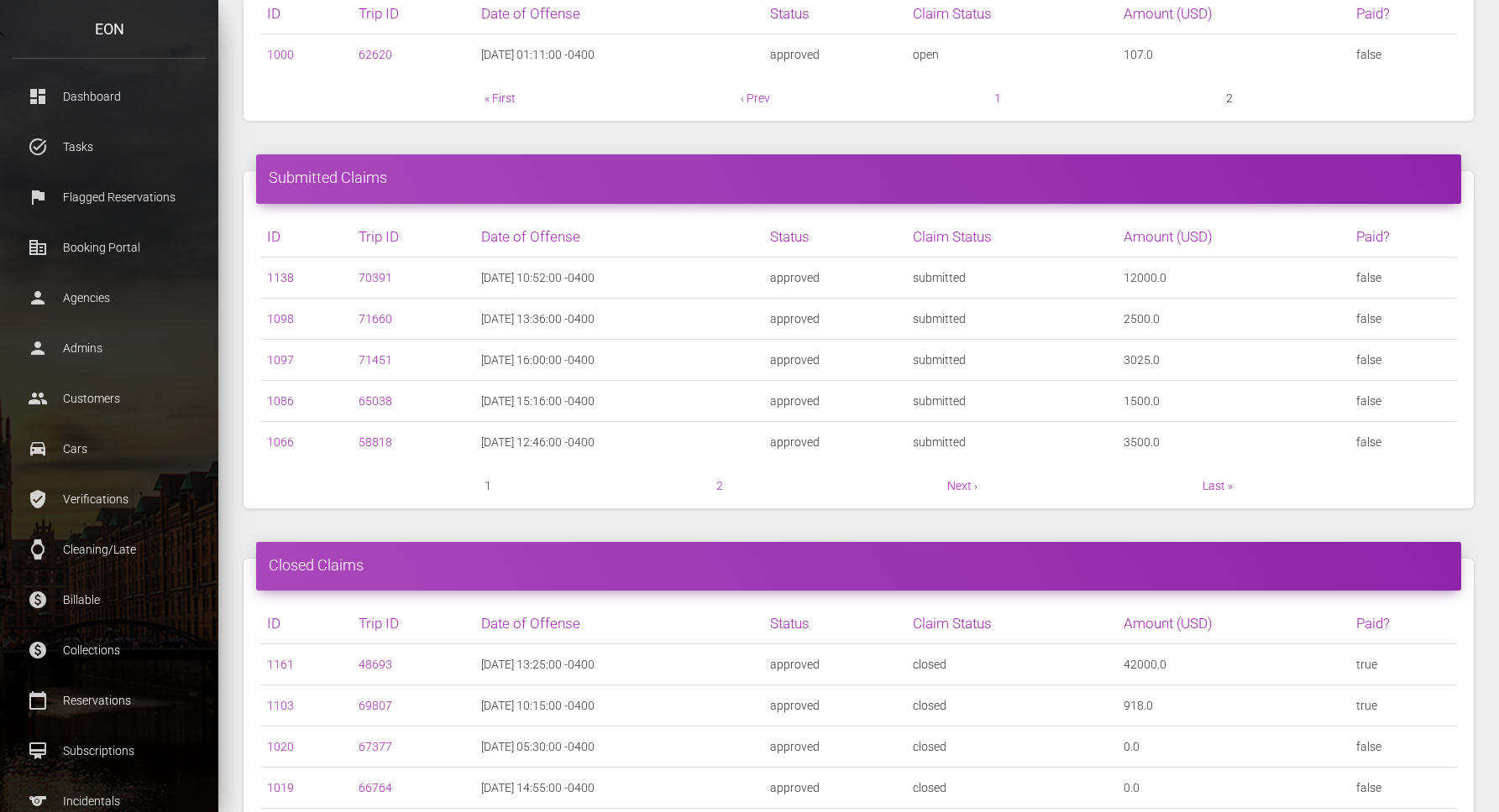
click at [276, 280] on link "1138" at bounding box center [280, 278] width 27 height 14
click at [276, 319] on link "1098" at bounding box center [280, 319] width 27 height 14
click at [275, 356] on link "1097" at bounding box center [280, 360] width 27 height 14
click at [283, 398] on link "1086" at bounding box center [280, 401] width 27 height 14
click at [283, 444] on link "1066" at bounding box center [280, 442] width 27 height 14
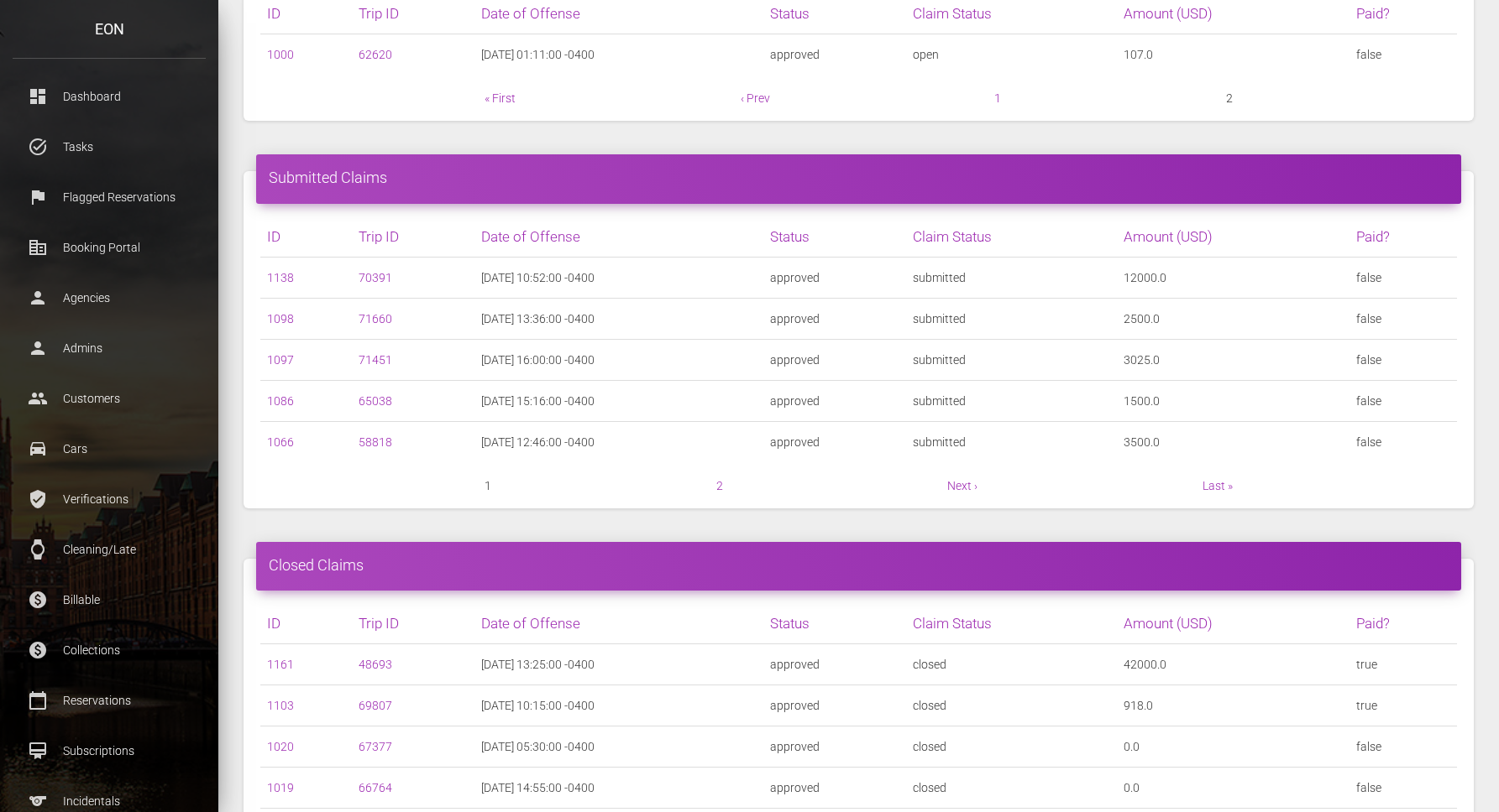
click at [722, 483] on nav "1 2 Next › Last »" at bounding box center [859, 486] width 1197 height 20
click at [719, 485] on link "2" at bounding box center [719, 486] width 6 height 14
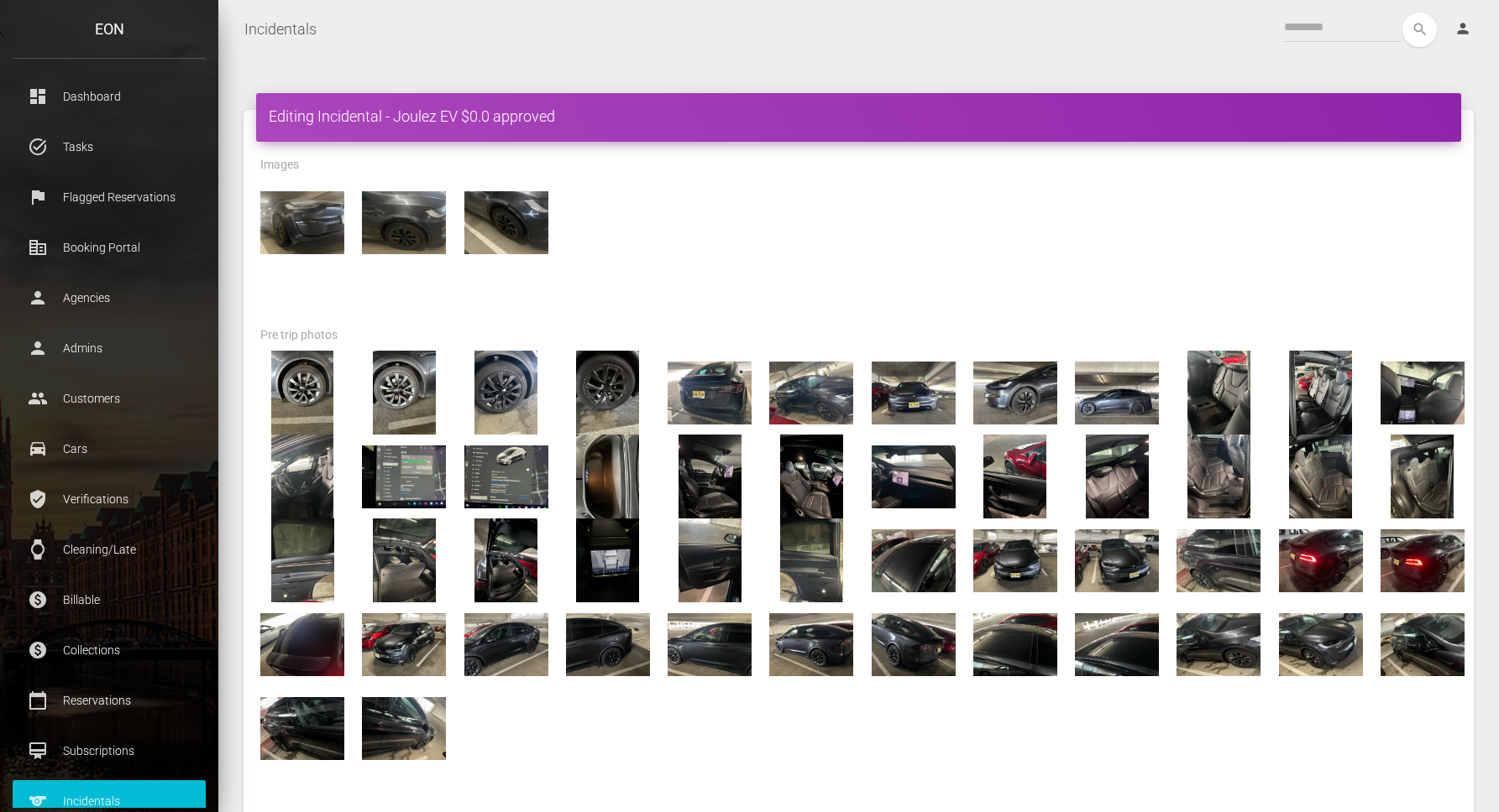
click at [704, 260] on div at bounding box center [858, 222] width 1222 height 84
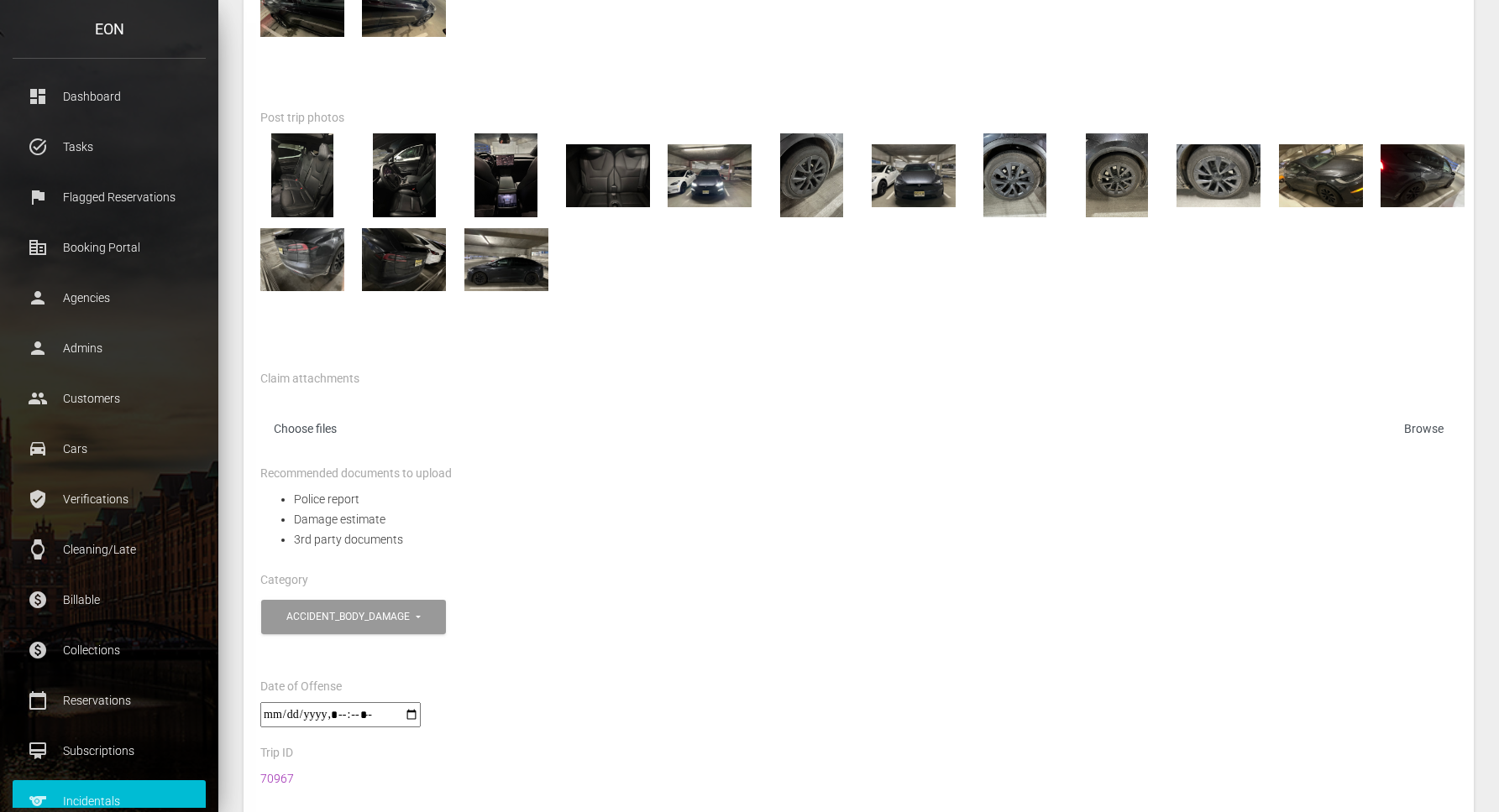
scroll to position [724, 0]
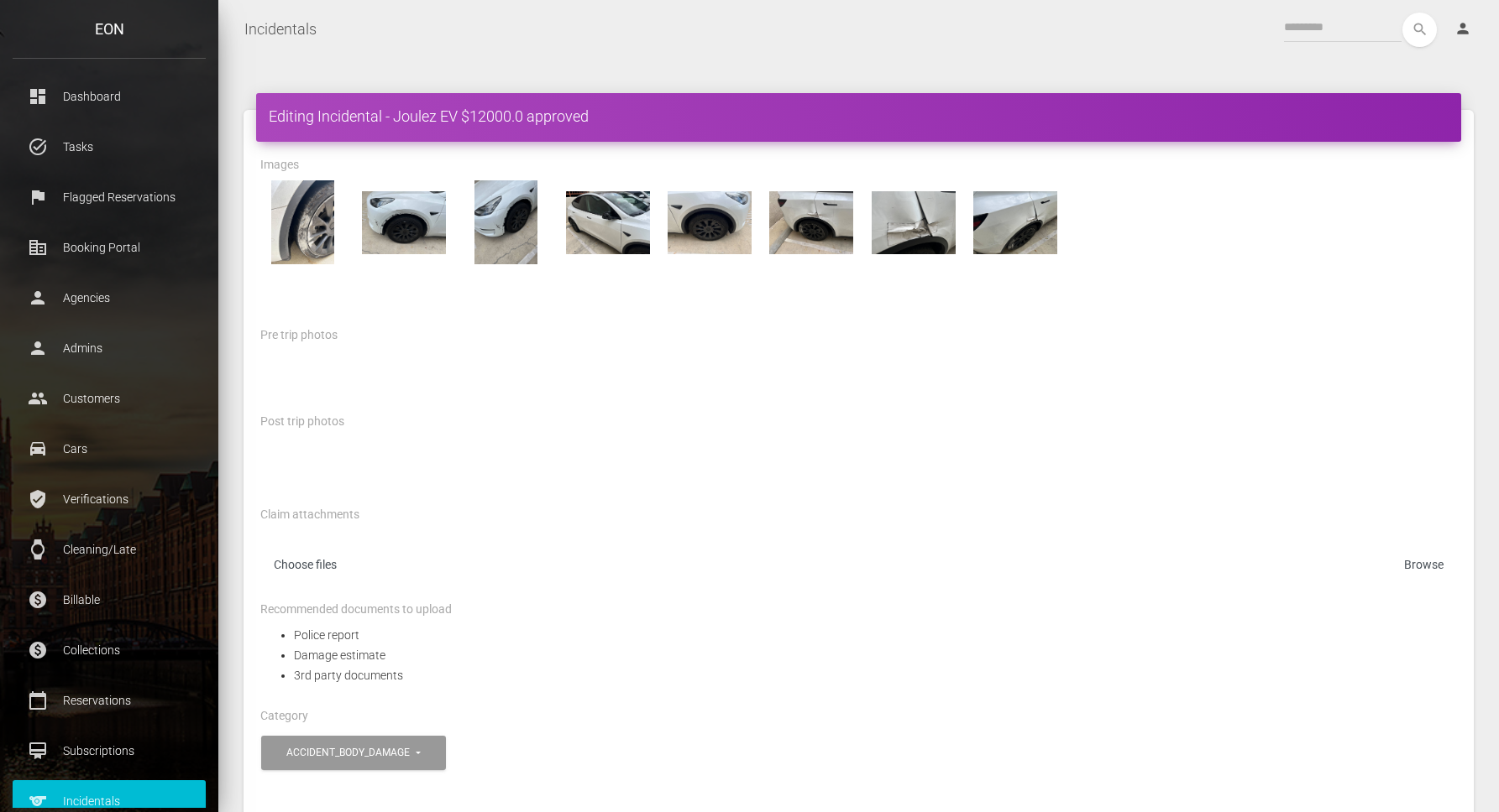
click at [546, 394] on div at bounding box center [858, 381] width 1222 height 60
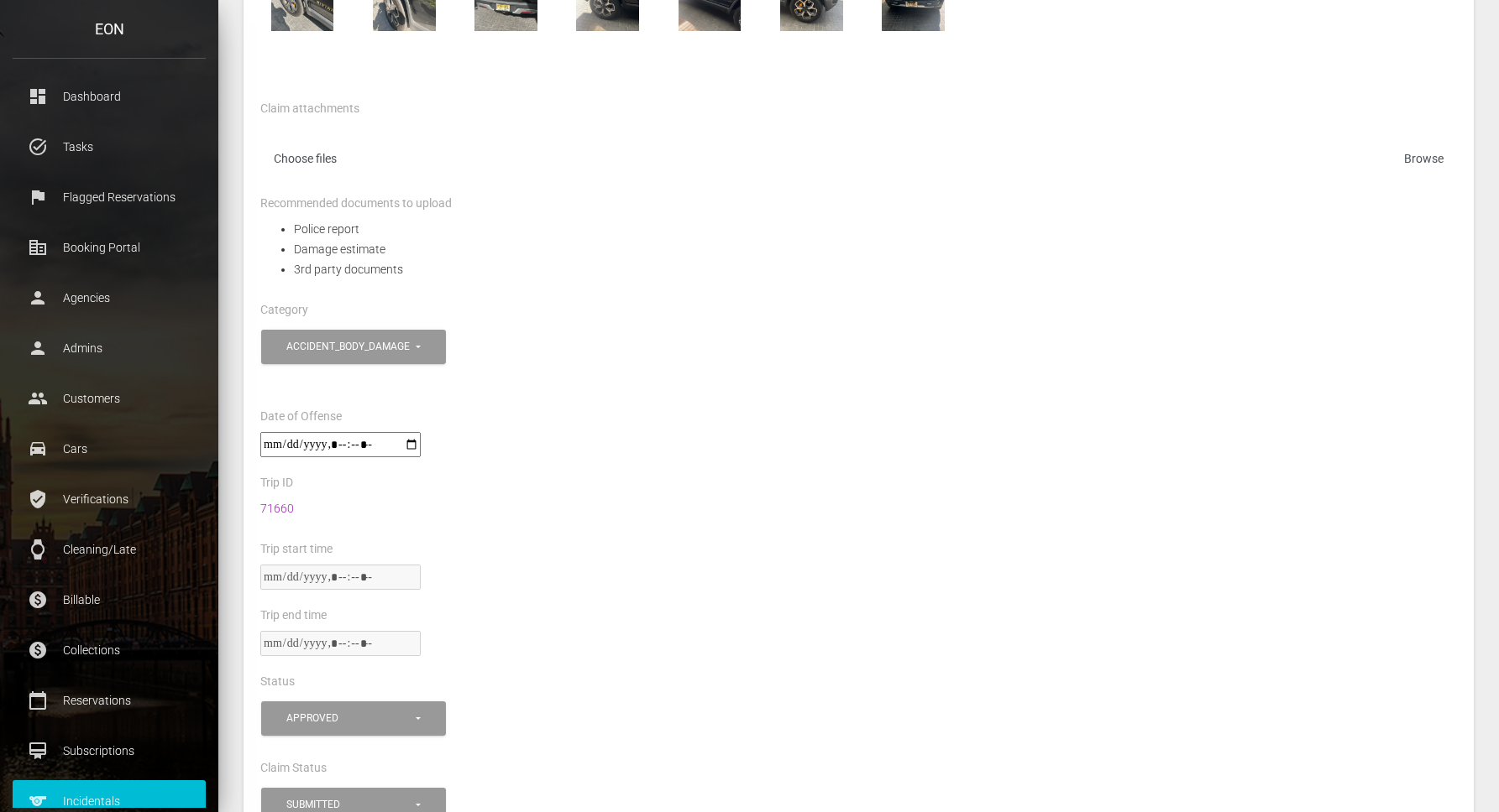
scroll to position [736, 0]
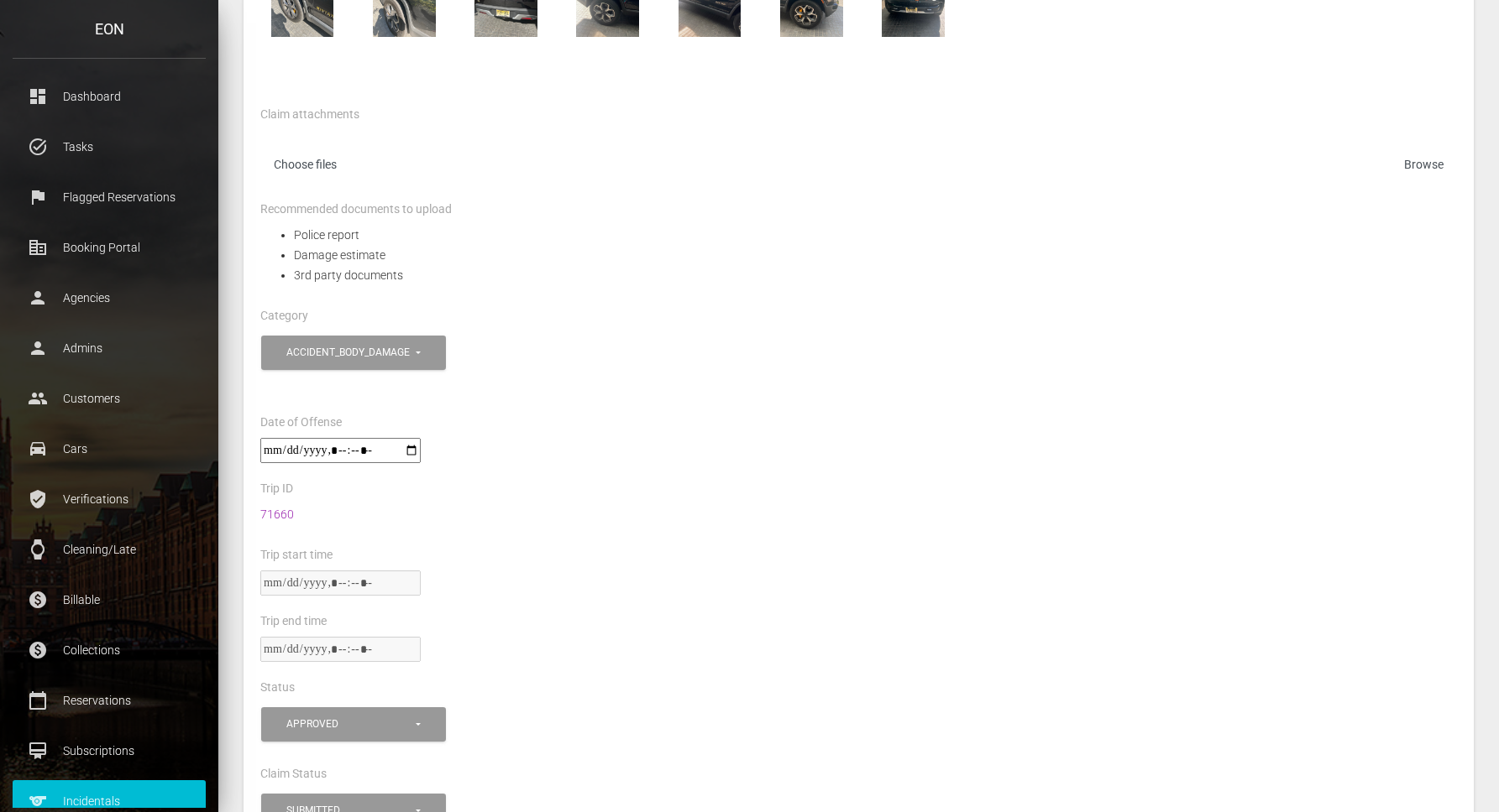
click at [649, 409] on div "**********" at bounding box center [858, 371] width 1222 height 81
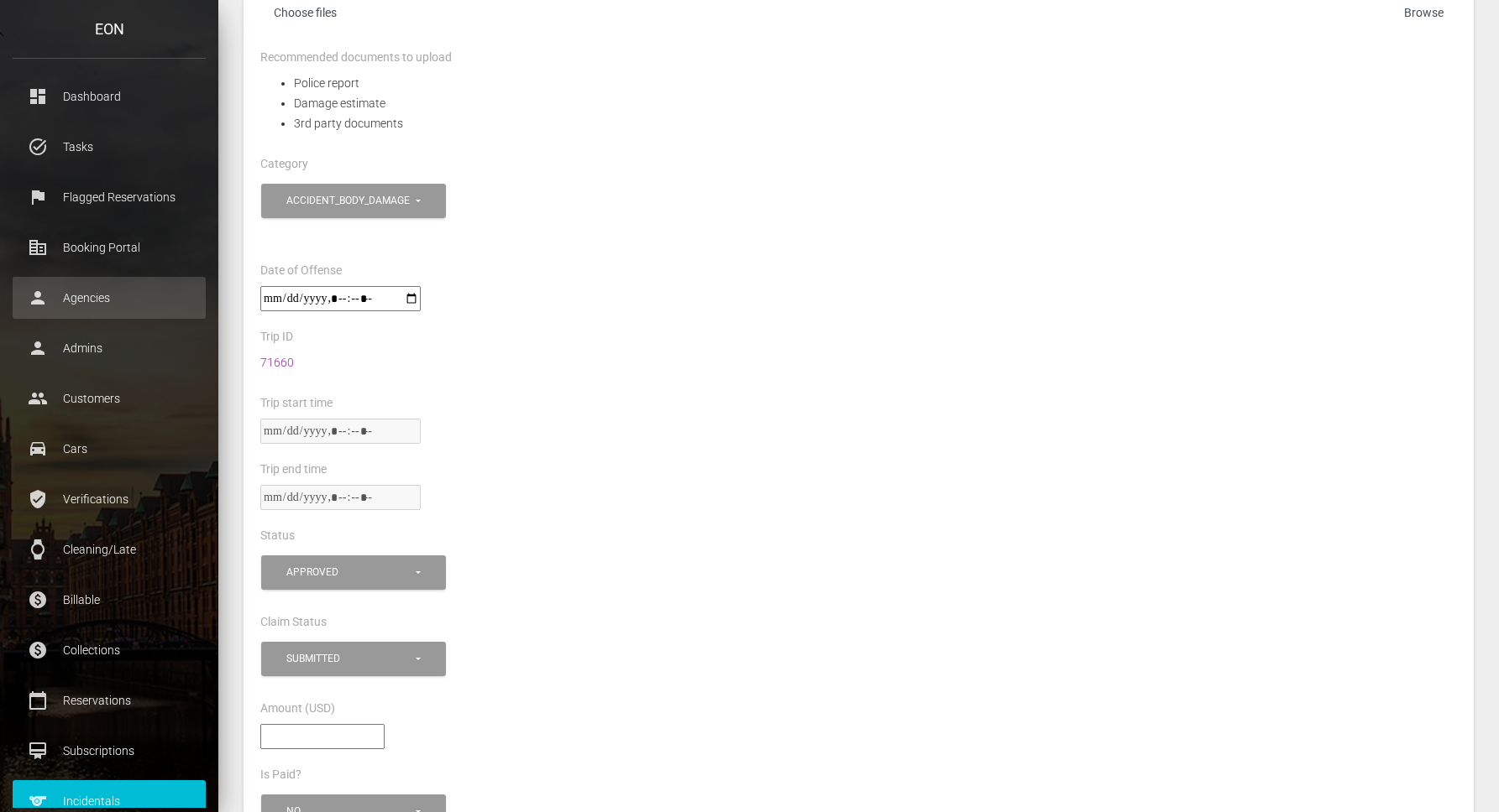
scroll to position [905, 0]
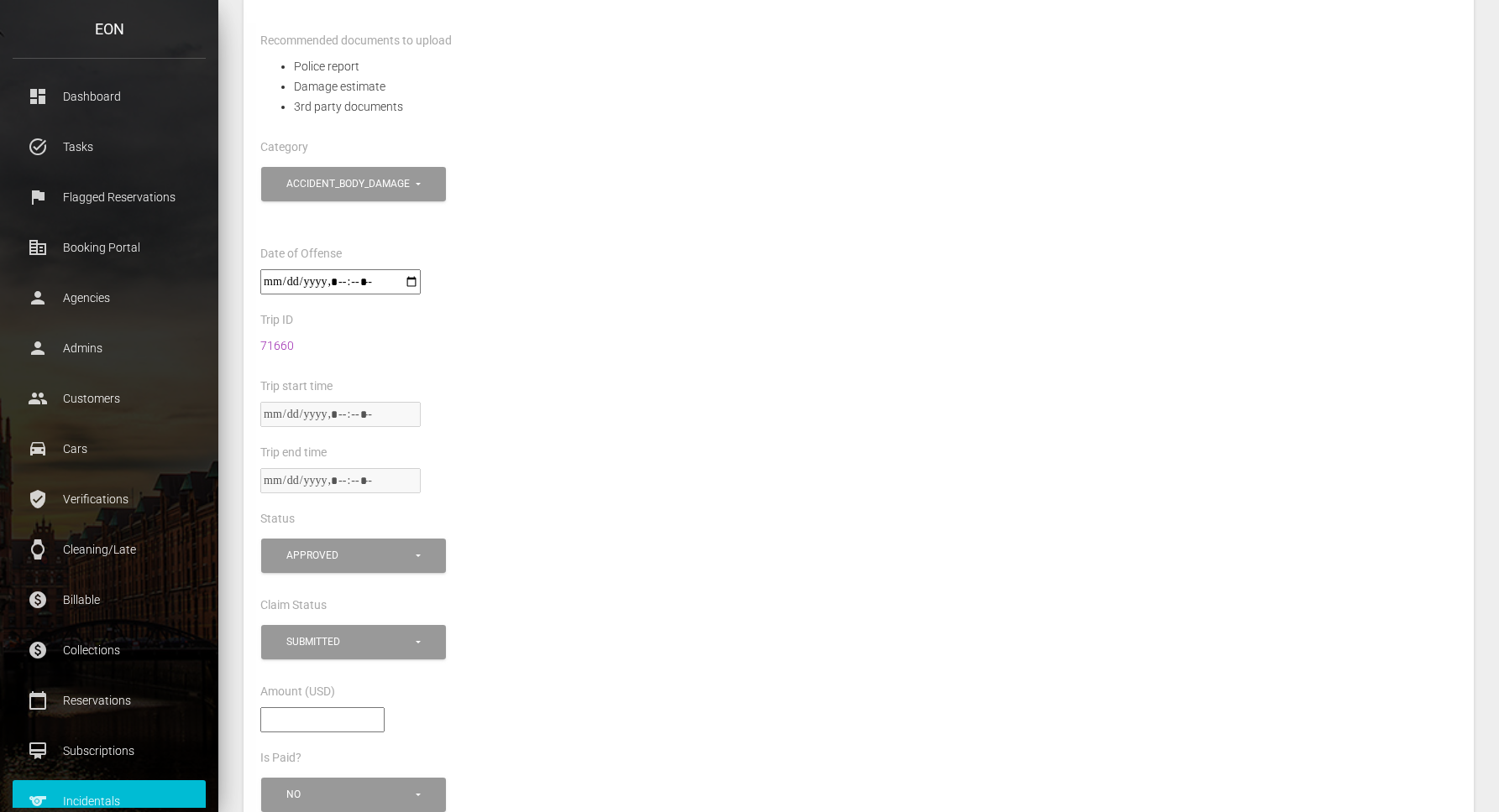
click at [758, 504] on div at bounding box center [858, 489] width 1222 height 41
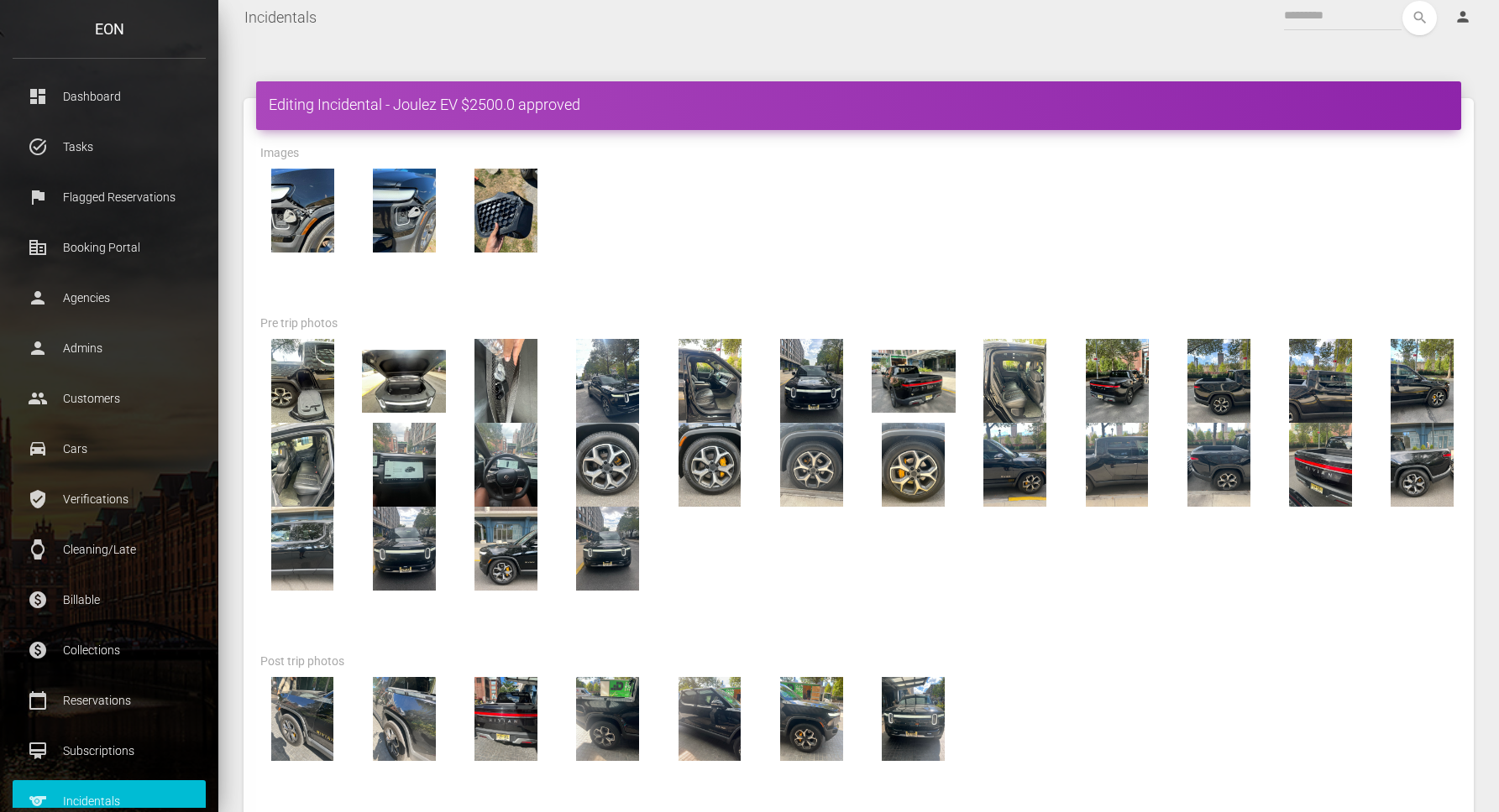
scroll to position [0, 0]
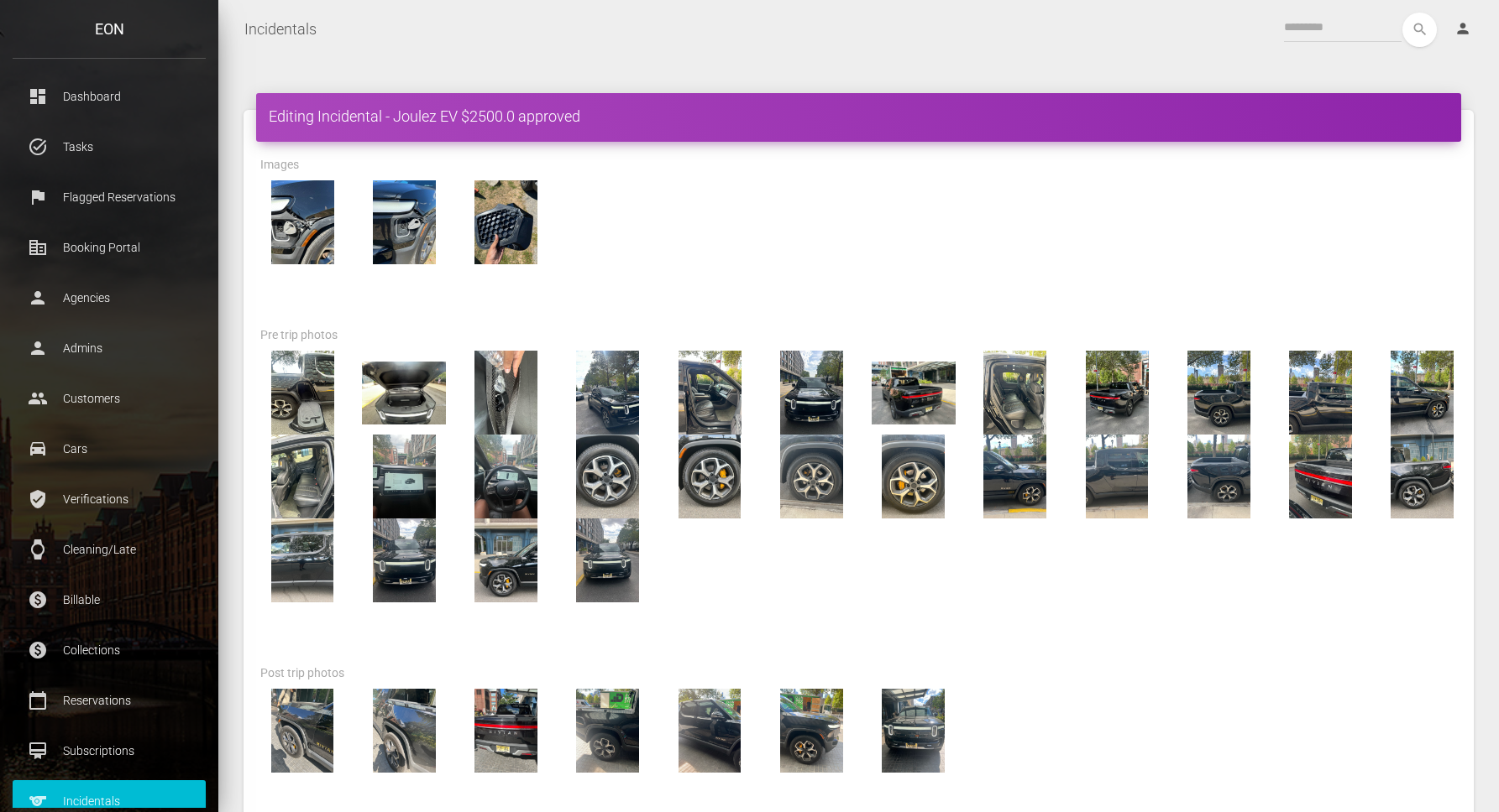
click at [989, 171] on div "Images" at bounding box center [858, 168] width 1222 height 26
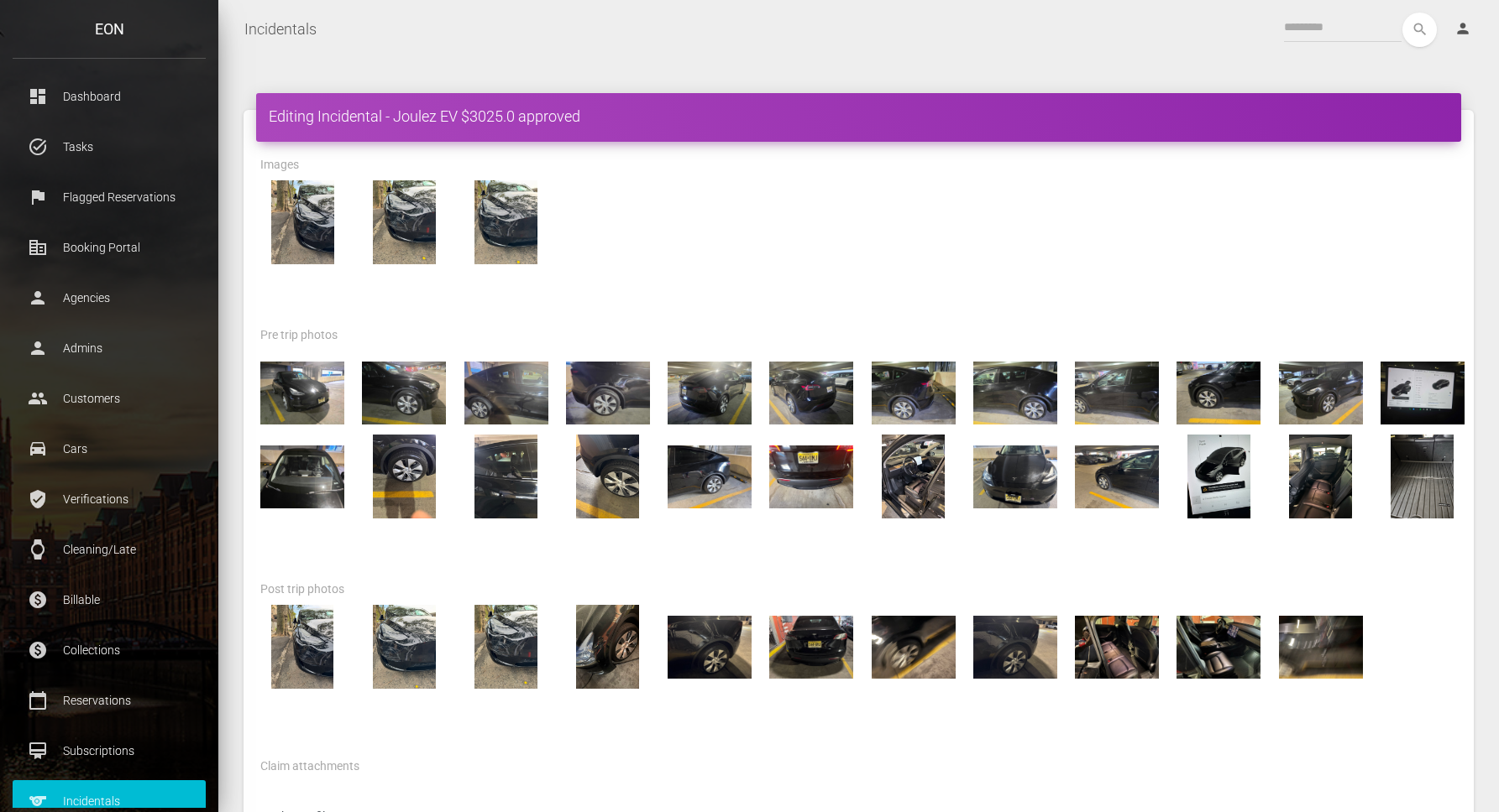
click at [740, 265] on div at bounding box center [858, 253] width 1222 height 144
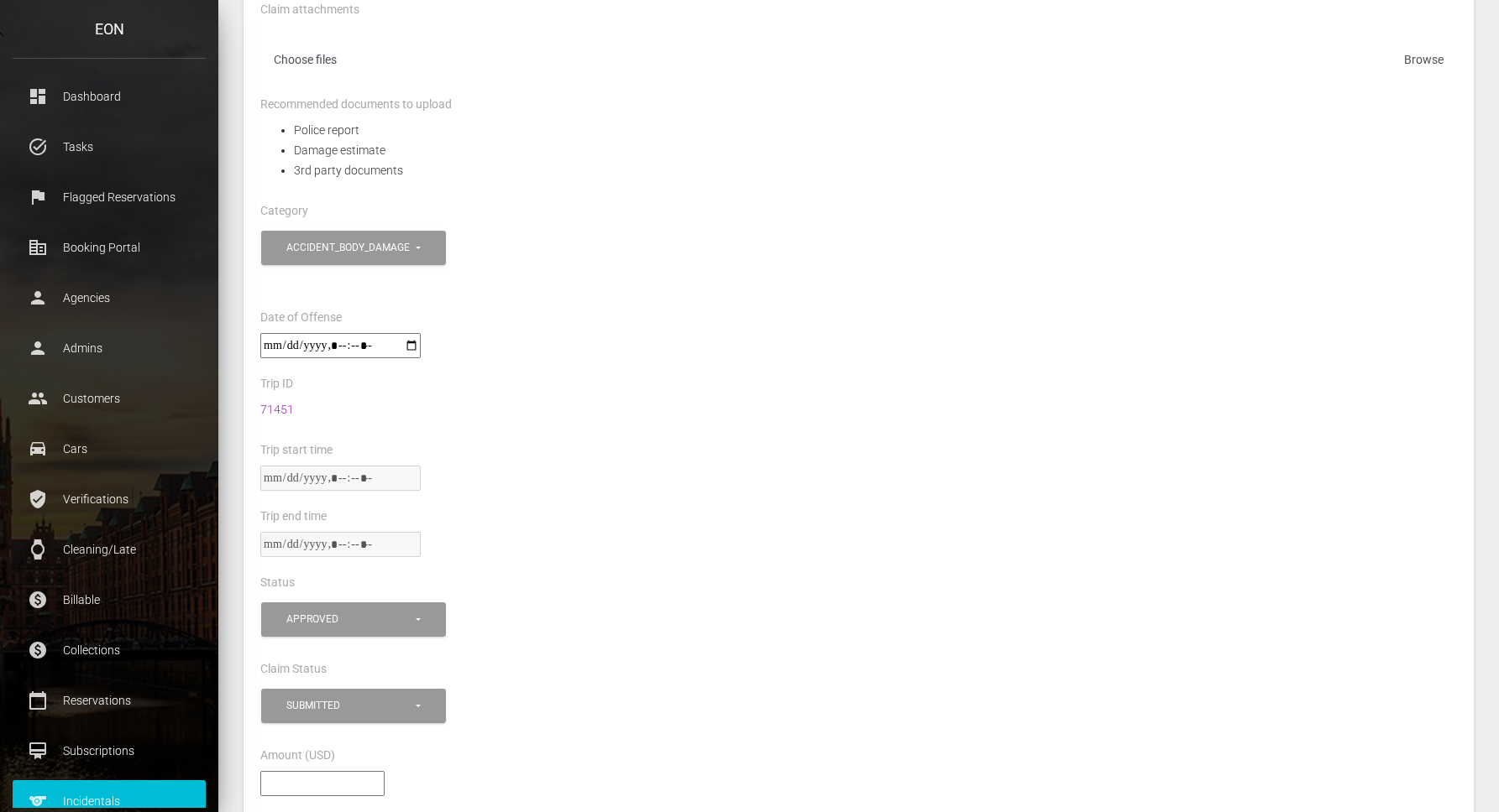
scroll to position [752, 0]
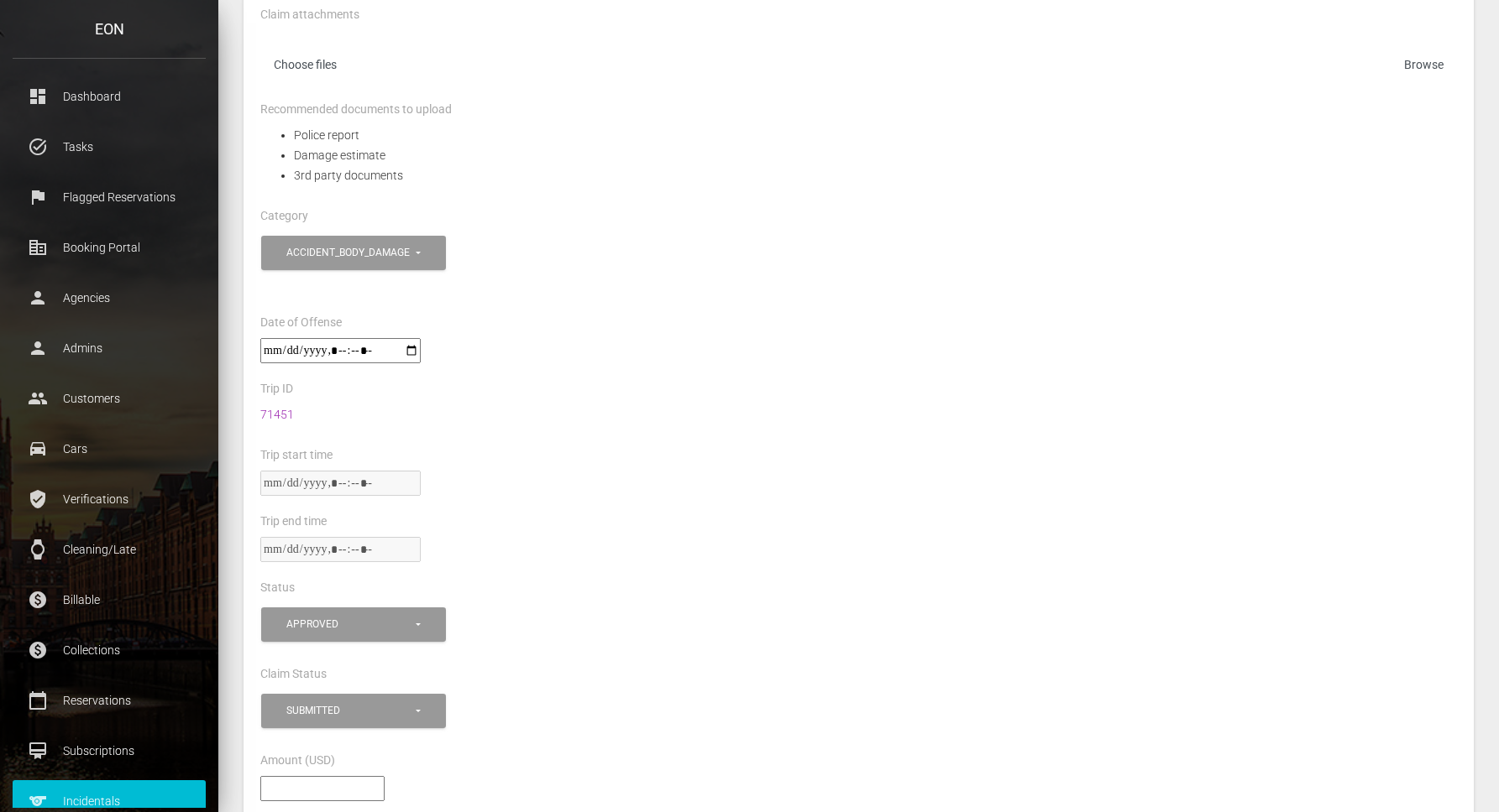
click at [742, 551] on div at bounding box center [858, 557] width 1222 height 41
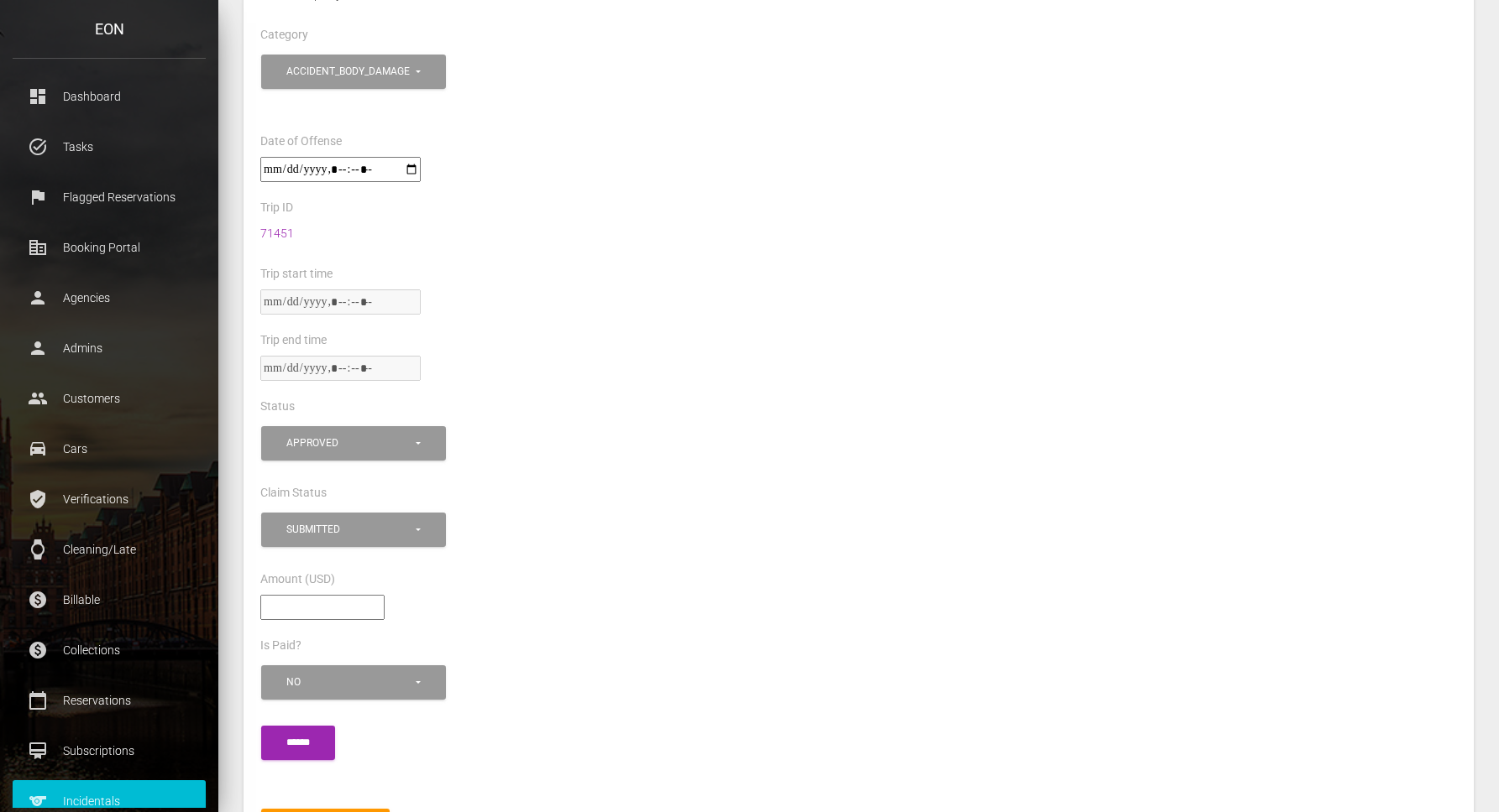
scroll to position [935, 0]
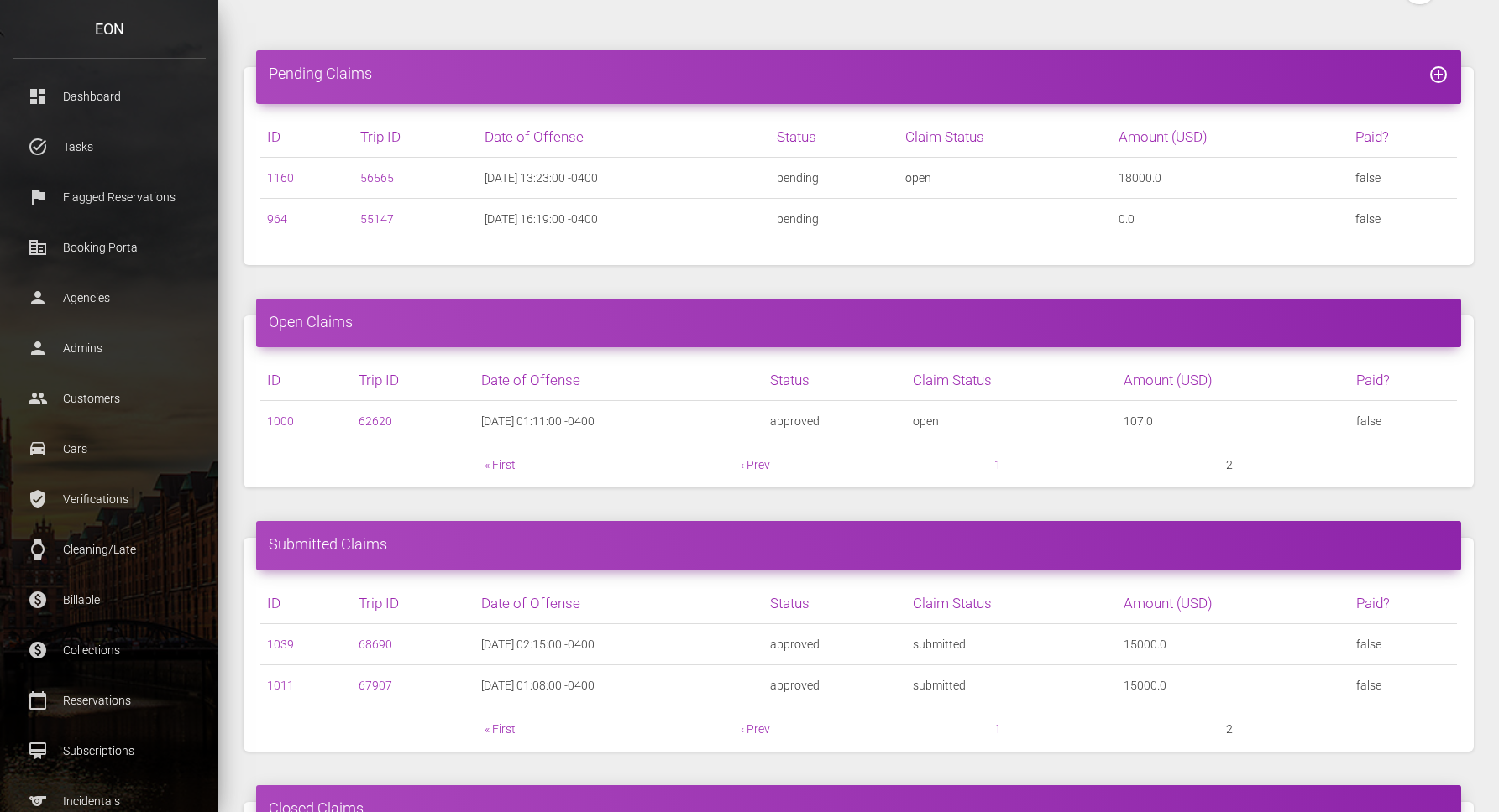
scroll to position [46, 0]
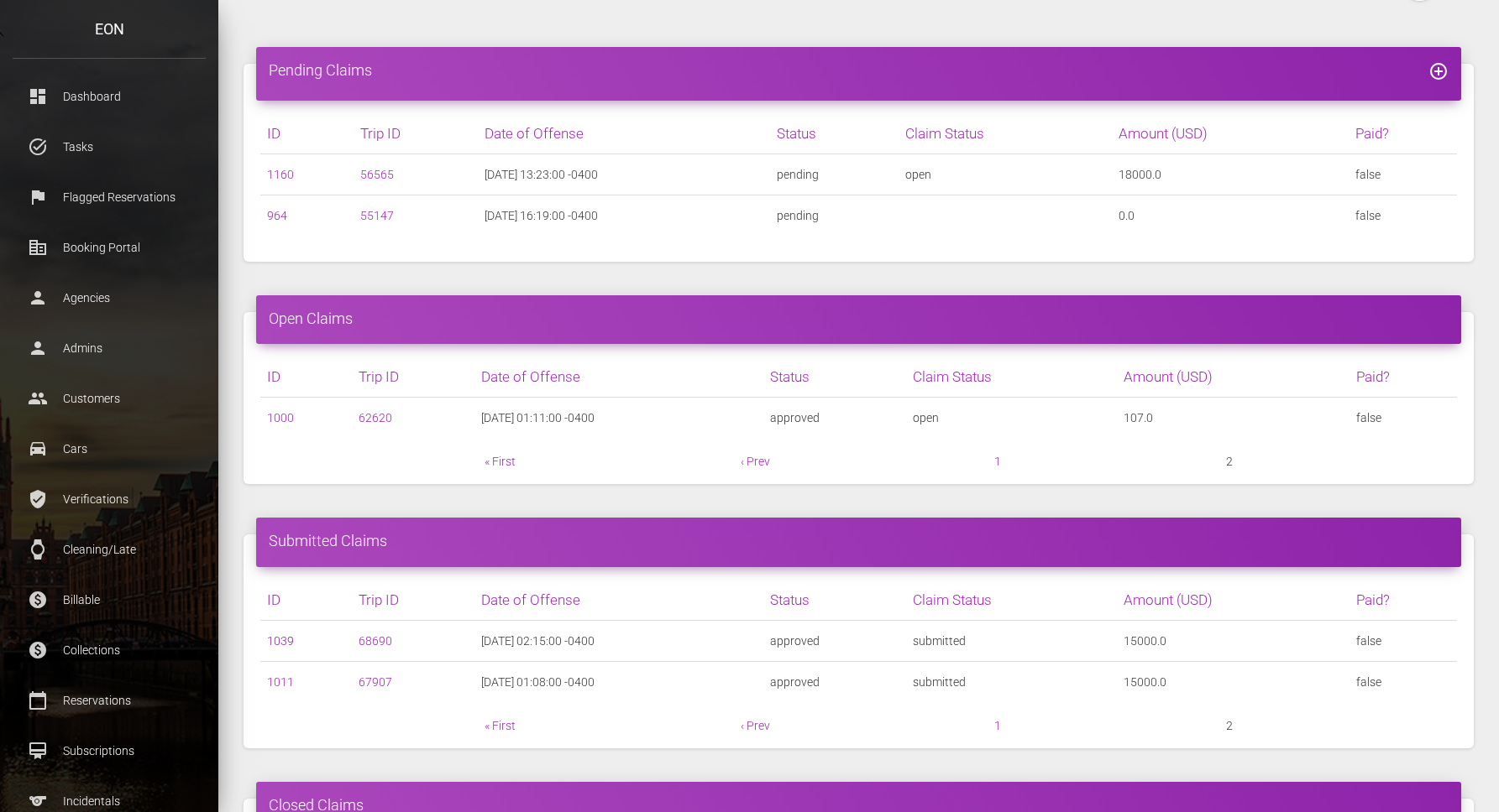
click at [280, 641] on link "1039" at bounding box center [280, 641] width 27 height 14
click at [273, 678] on link "1011" at bounding box center [280, 682] width 27 height 14
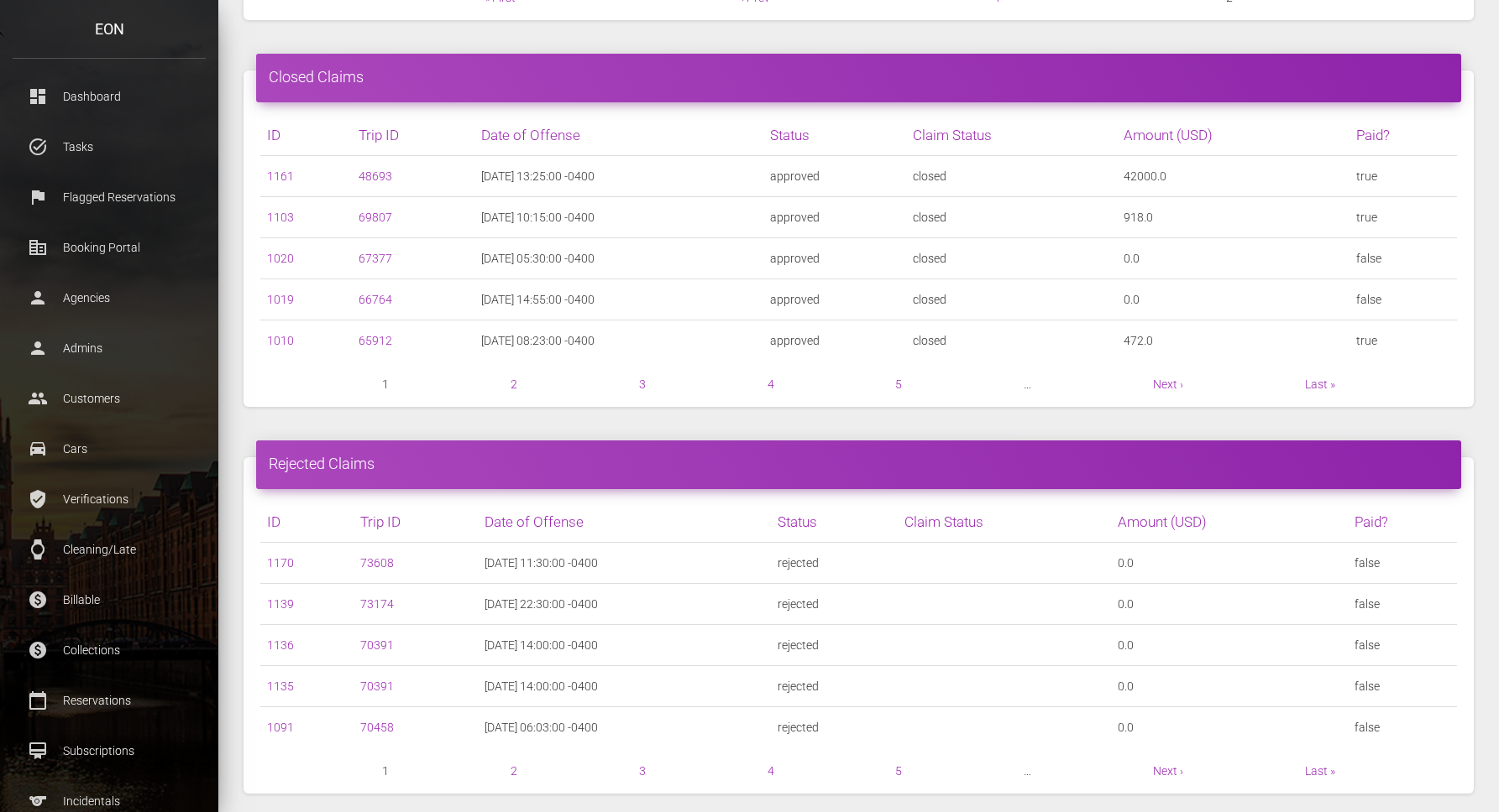
scroll to position [772, 0]
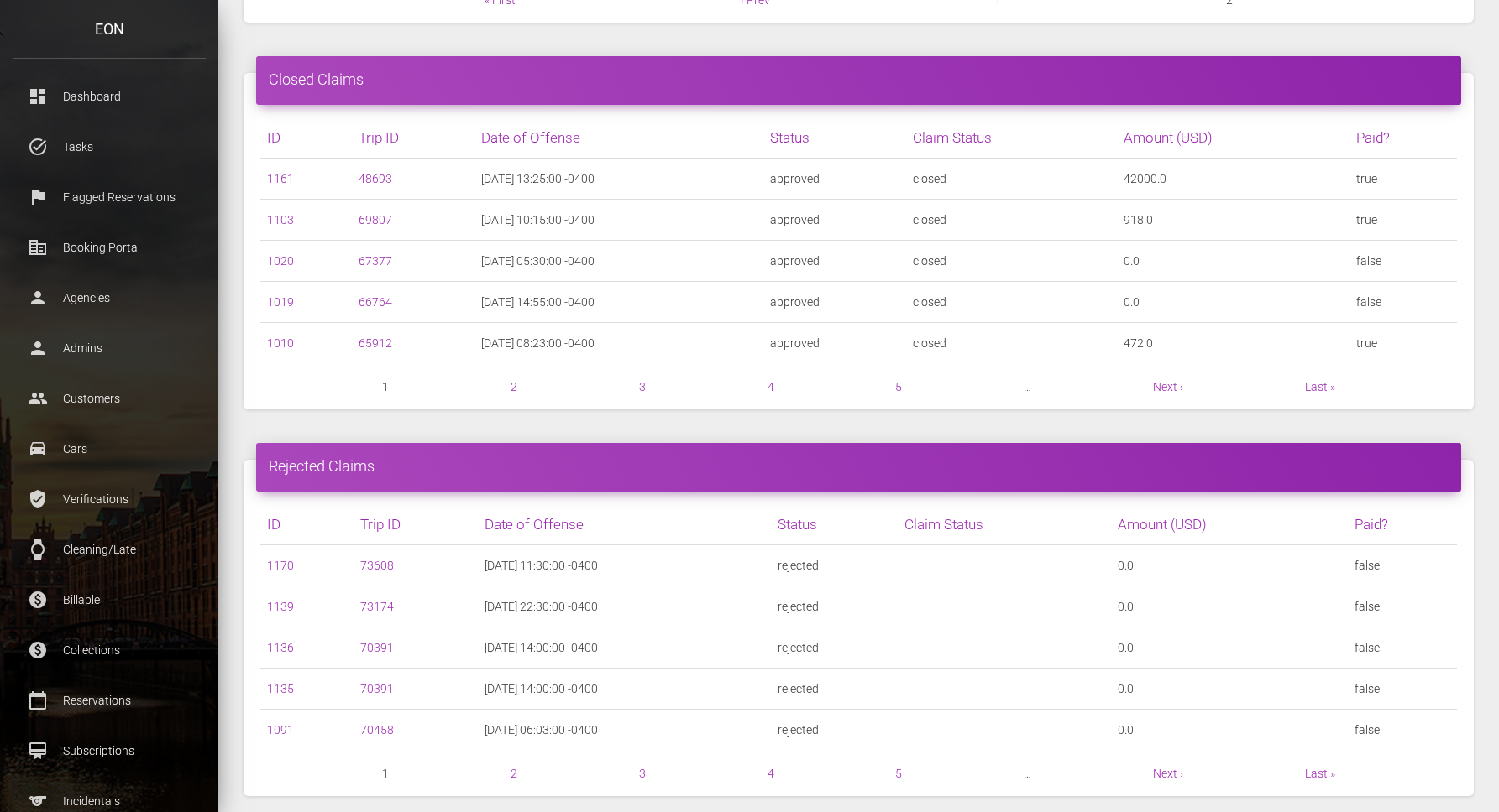
click at [417, 49] on div "Closed Claims ID Trip ID Date of Offense Status Claim Status 1161 48693 approve…" at bounding box center [858, 242] width 1255 height 387
click at [384, 385] on span "1" at bounding box center [384, 387] width 6 height 20
click at [277, 215] on link "1103" at bounding box center [280, 219] width 27 height 14
click at [281, 259] on link "1020" at bounding box center [280, 261] width 27 height 14
click at [284, 297] on link "1019" at bounding box center [280, 302] width 27 height 14
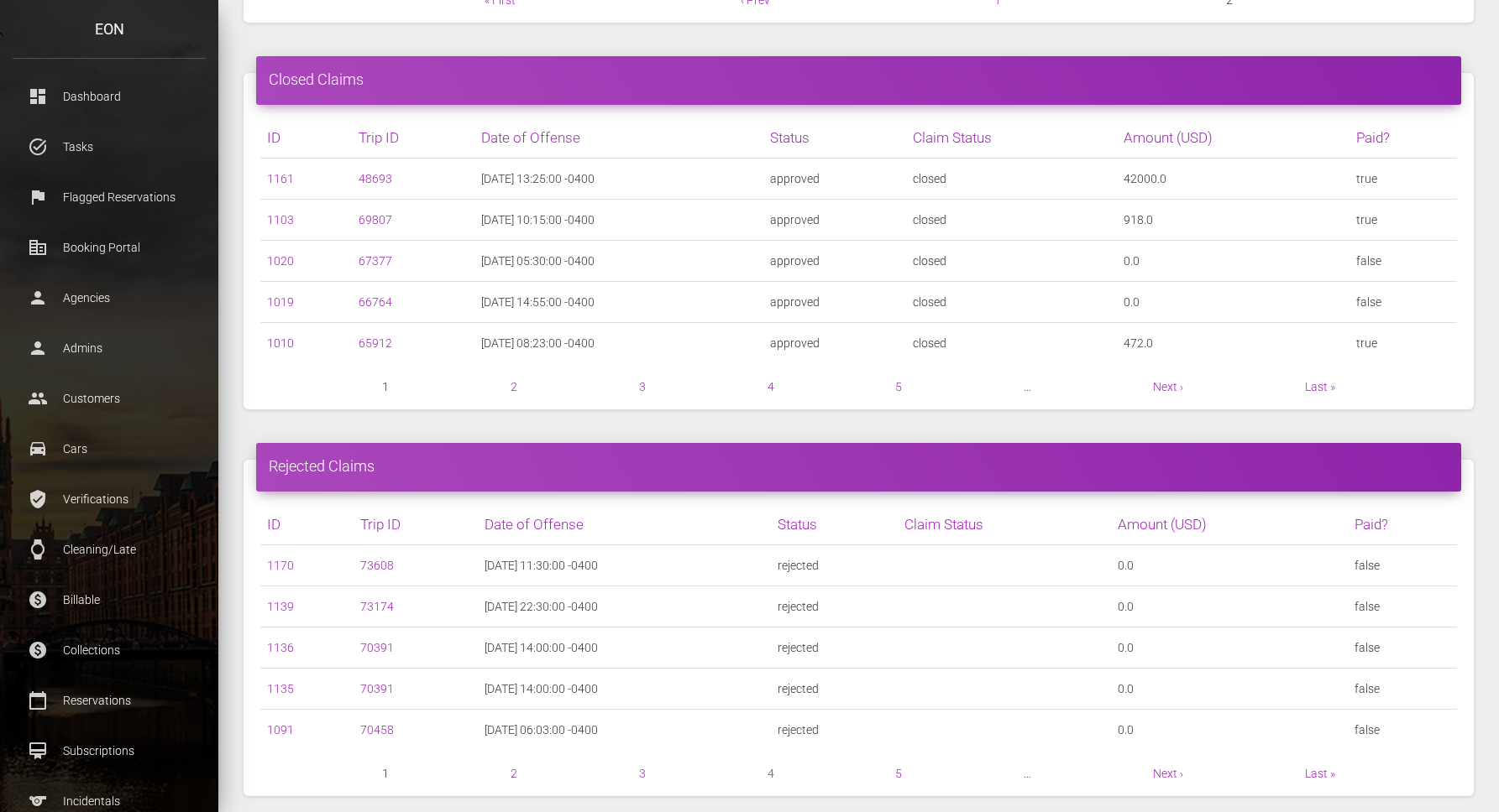
click at [285, 343] on link "1010" at bounding box center [280, 343] width 27 height 14
click at [515, 388] on link "2" at bounding box center [513, 387] width 6 height 14
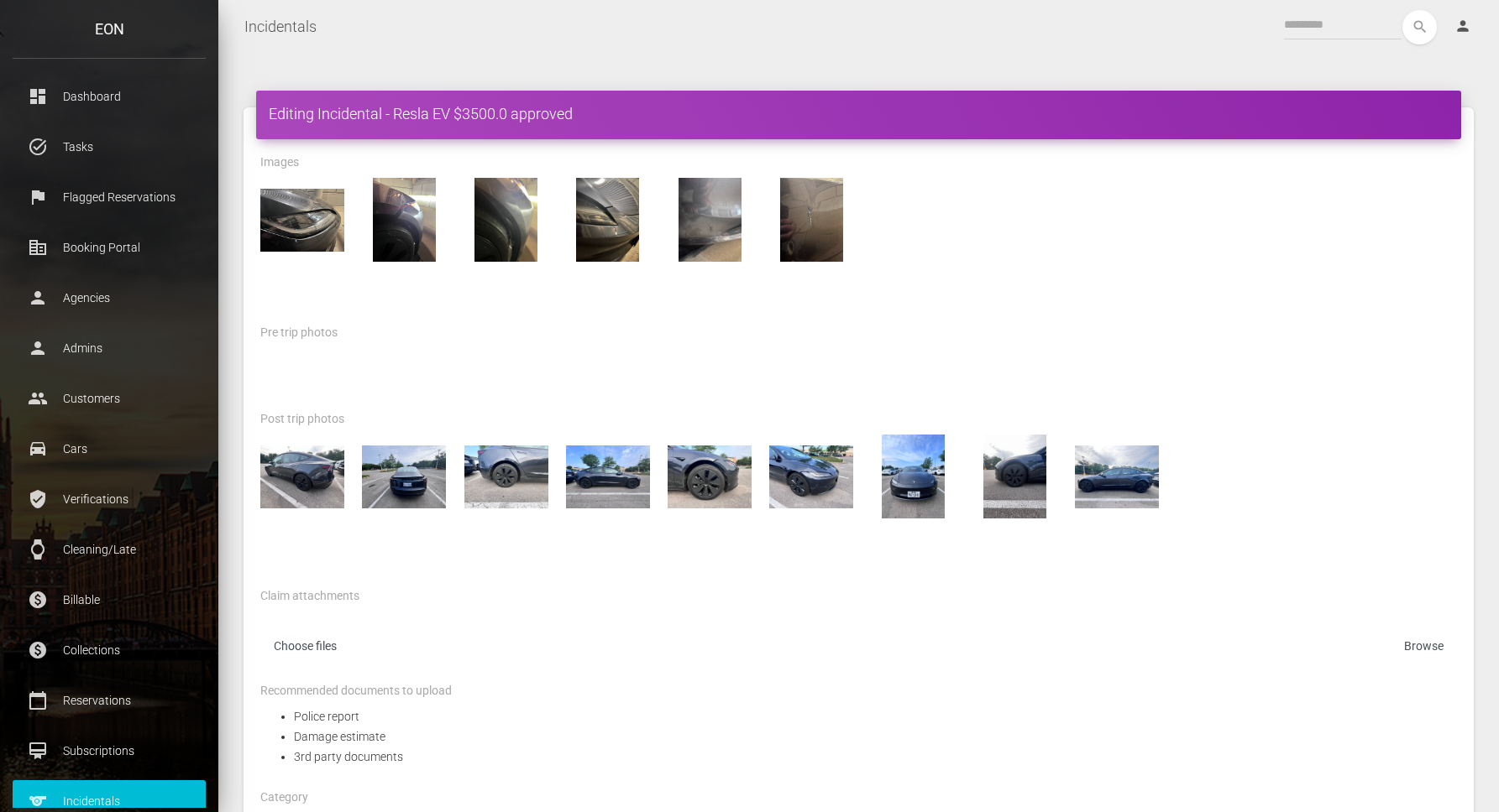
scroll to position [4, 0]
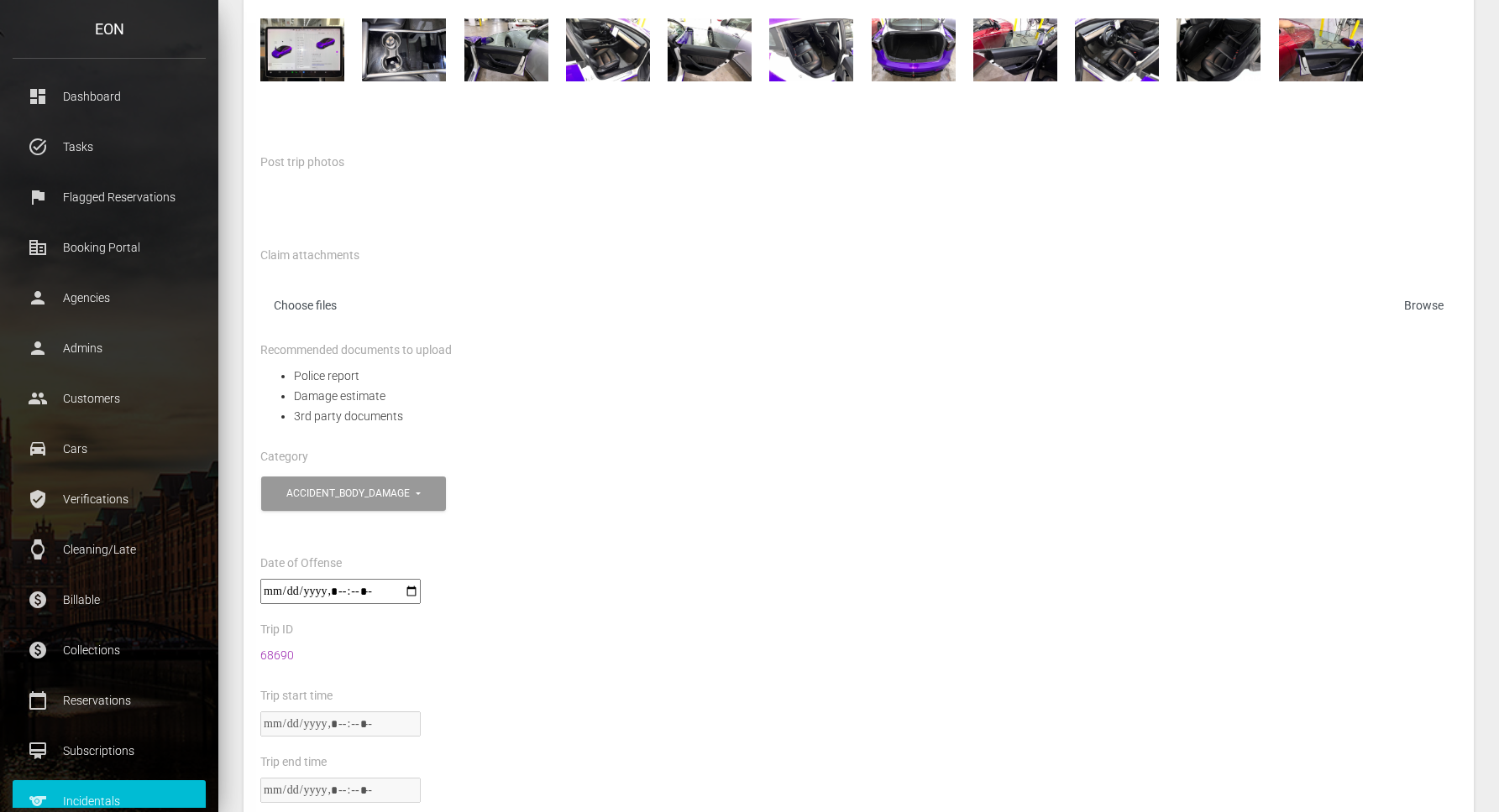
scroll to position [525, 0]
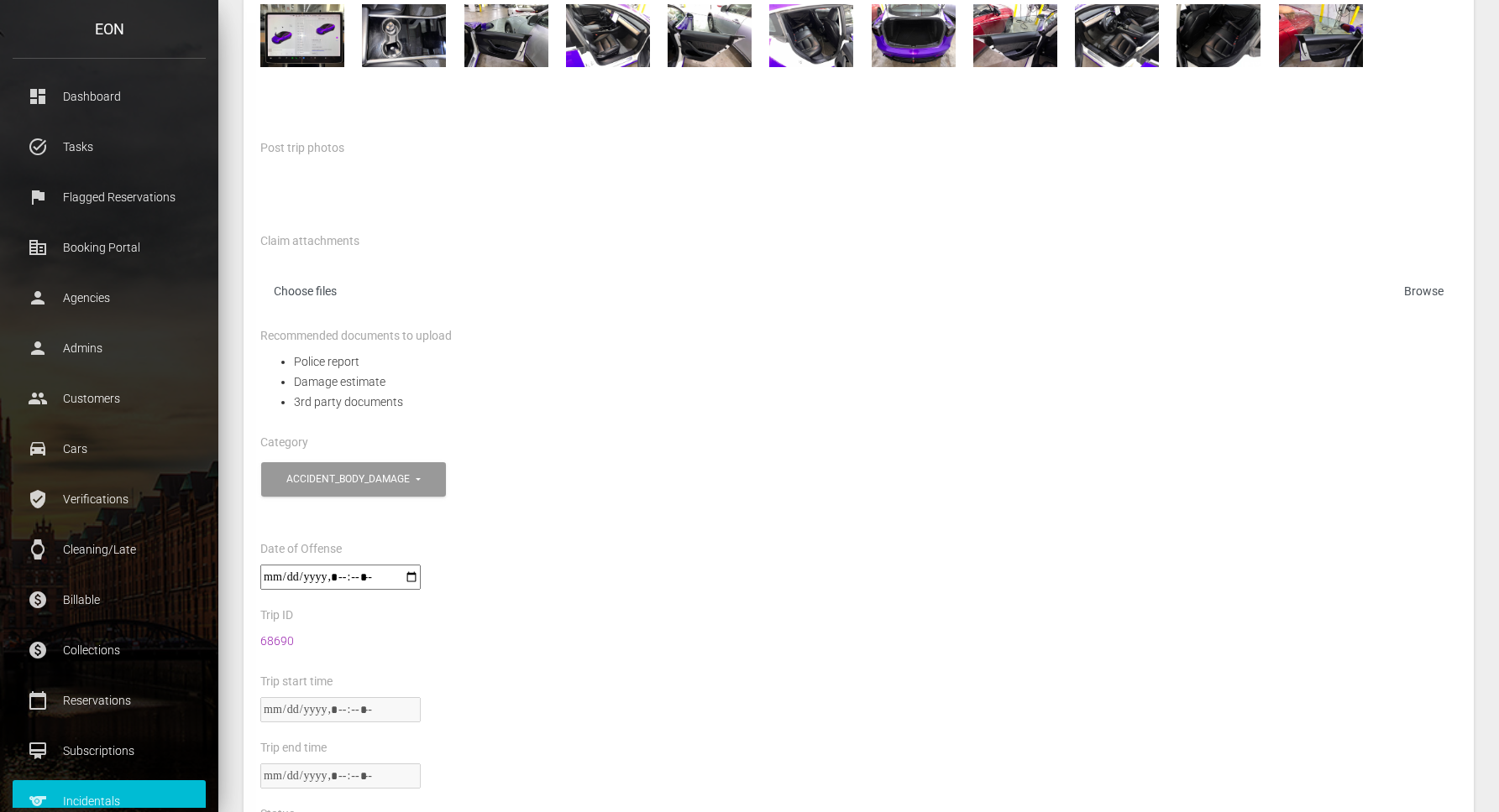
click at [740, 390] on li "Damage estimate" at bounding box center [875, 382] width 1163 height 20
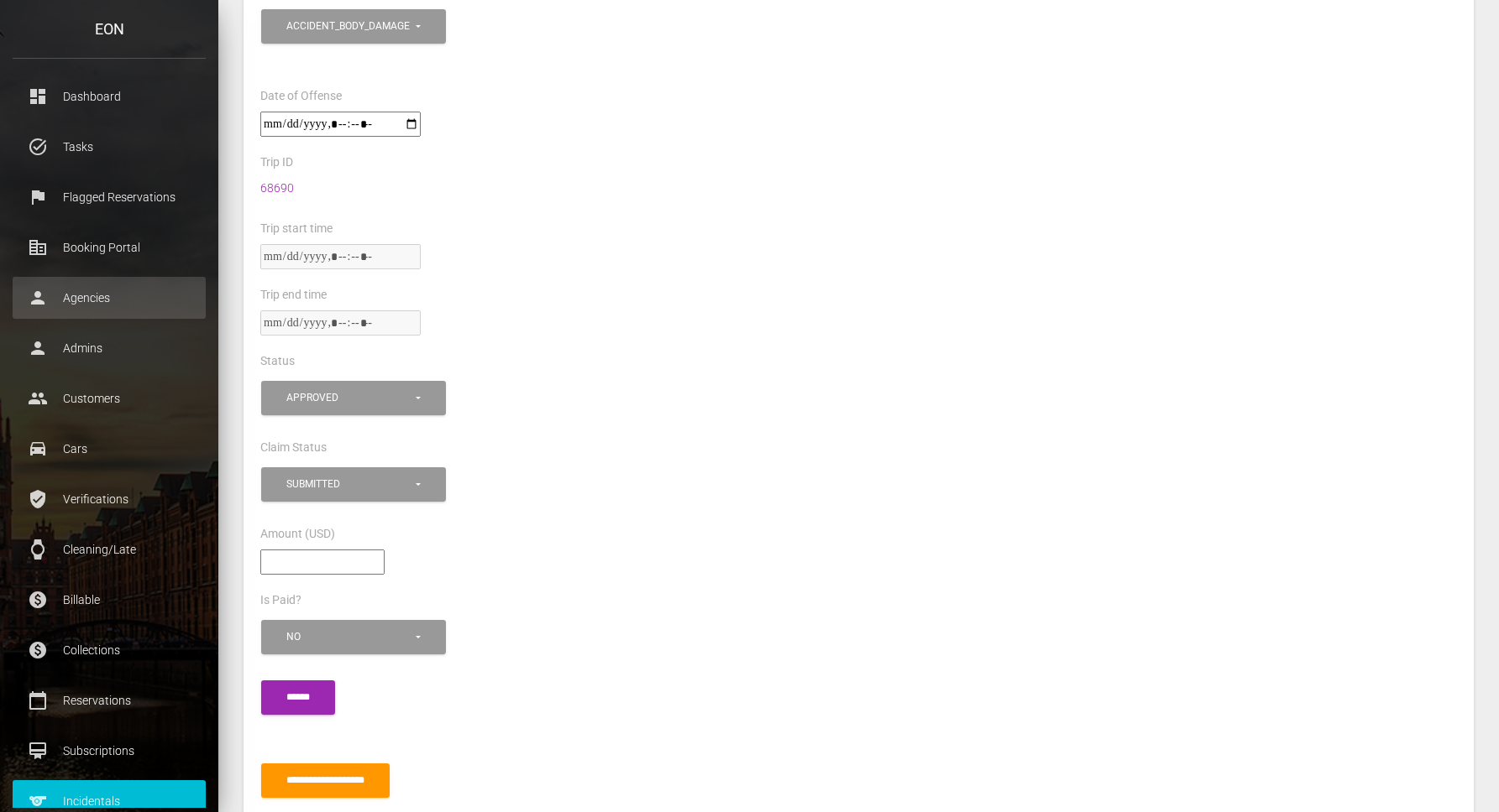
scroll to position [1042, 0]
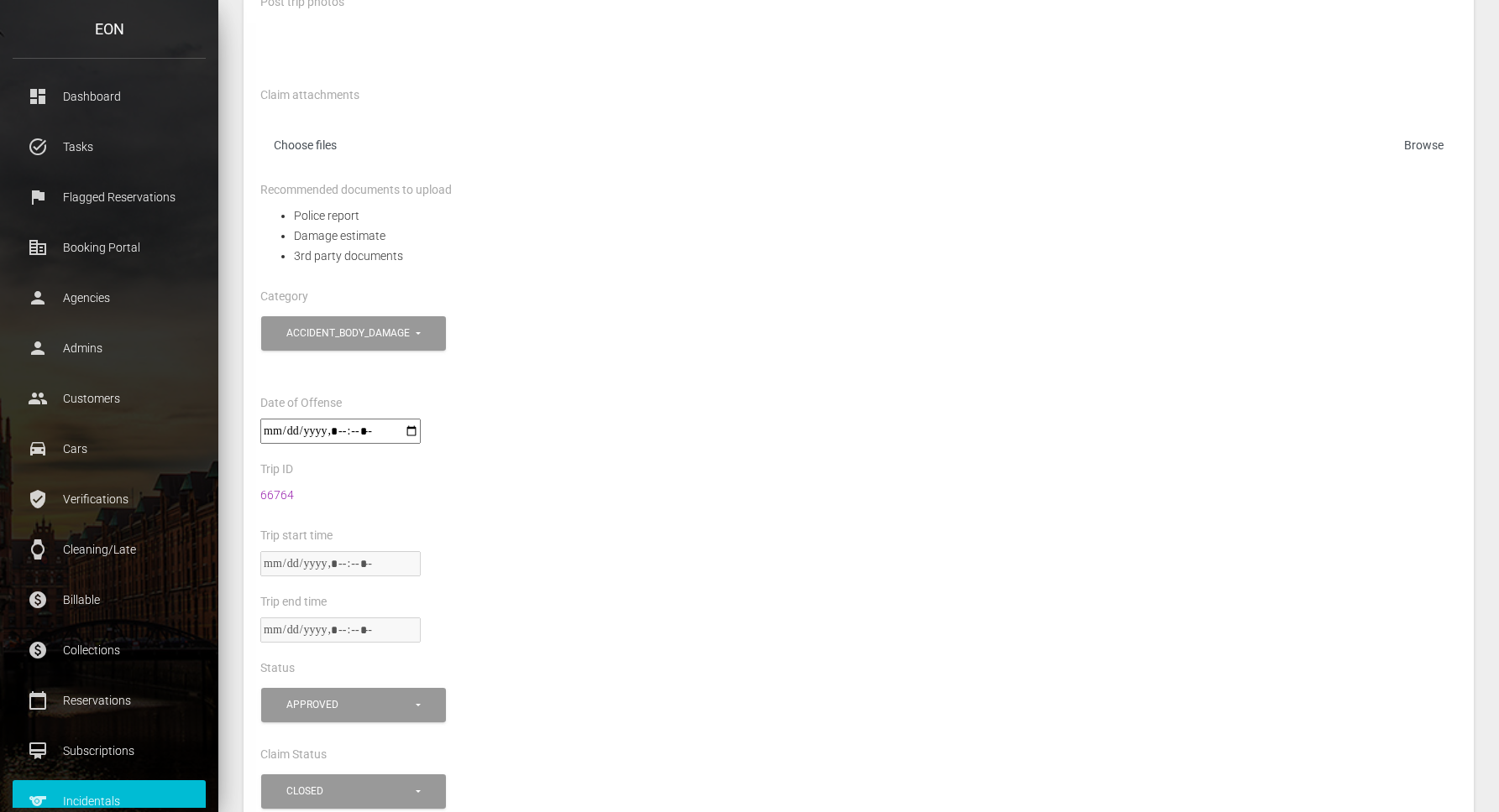
scroll to position [420, 0]
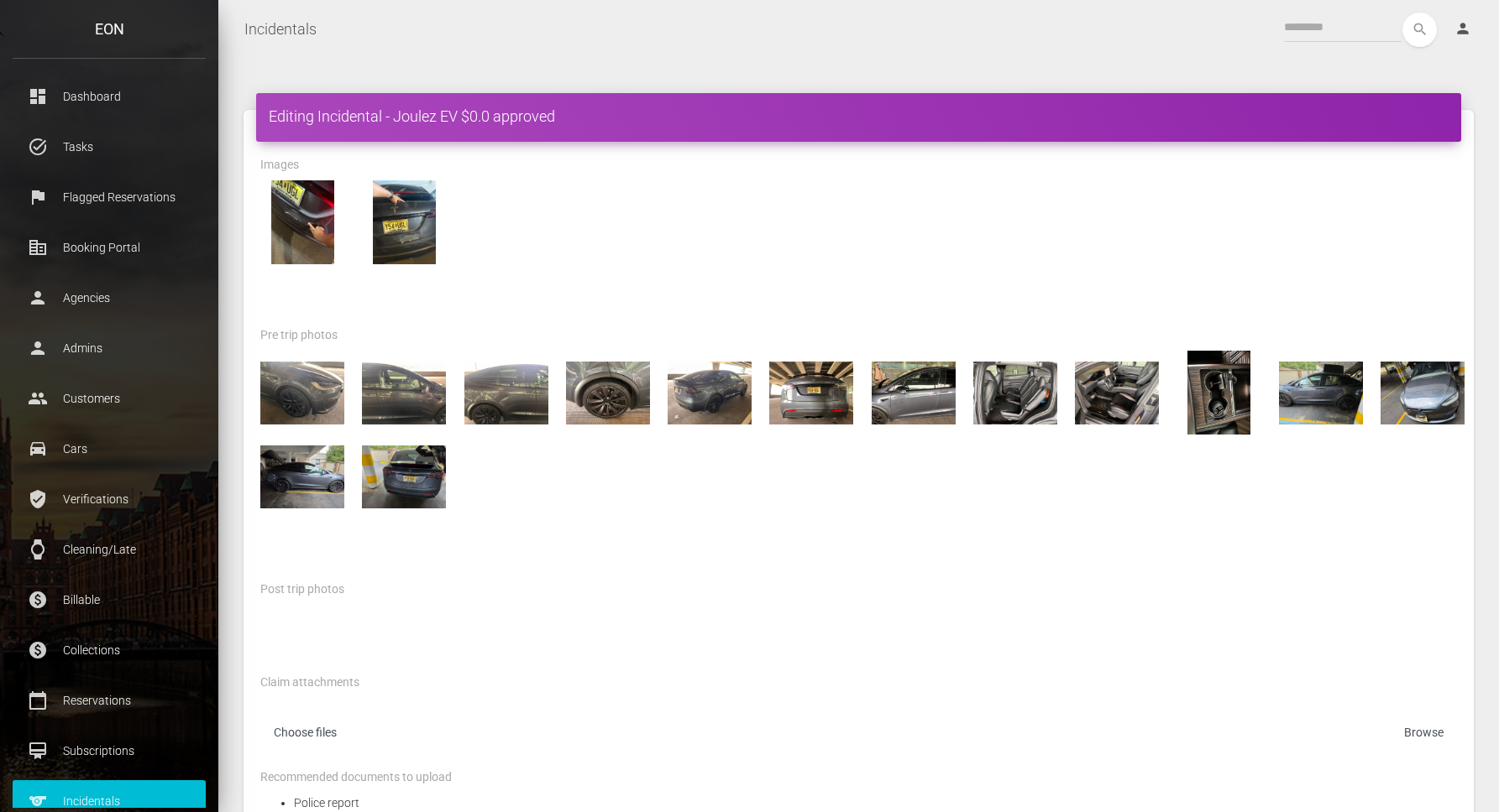
click at [652, 267] on div at bounding box center [858, 253] width 1222 height 144
click at [716, 309] on div at bounding box center [858, 253] width 1222 height 144
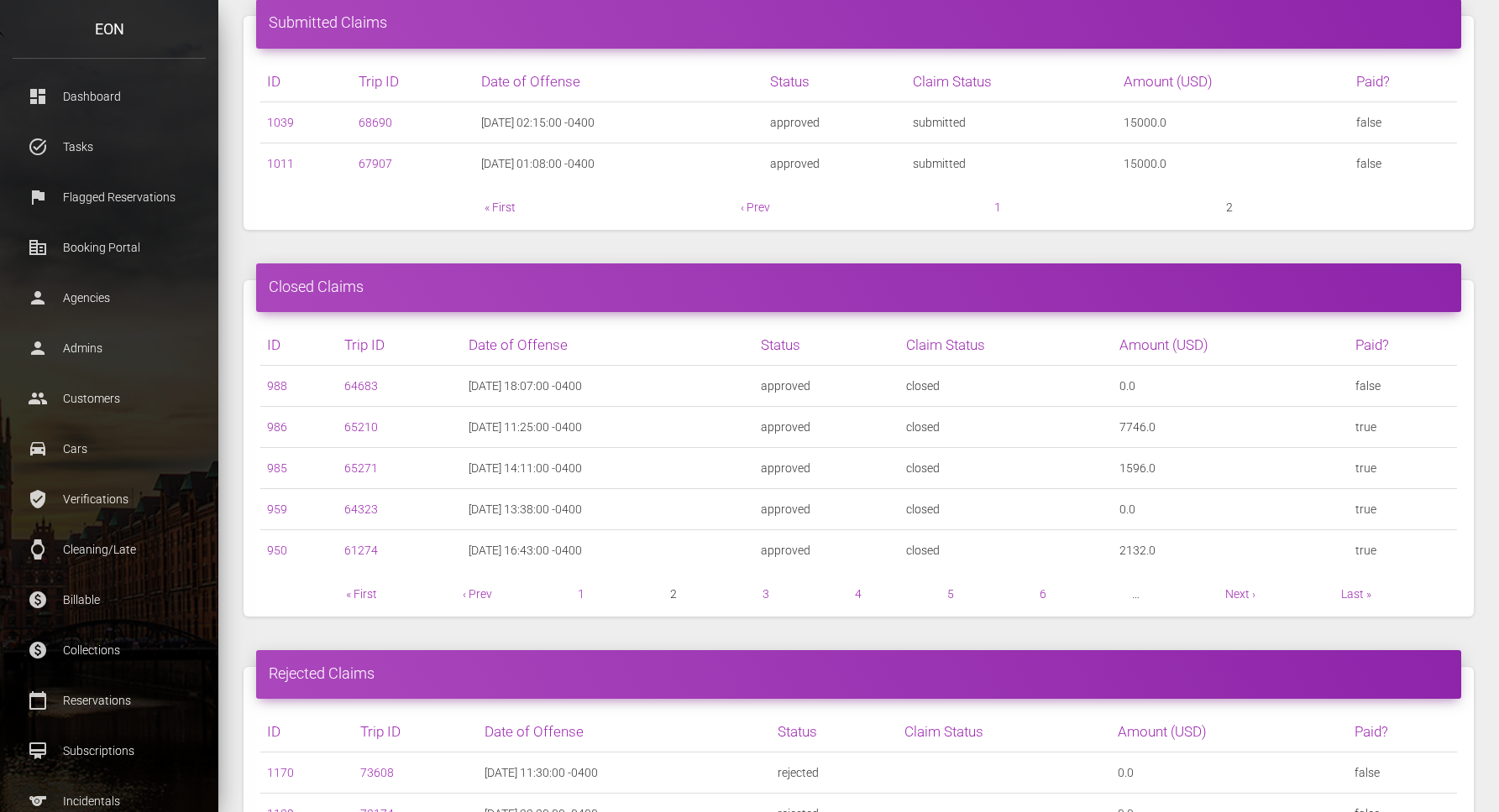
scroll to position [568, 0]
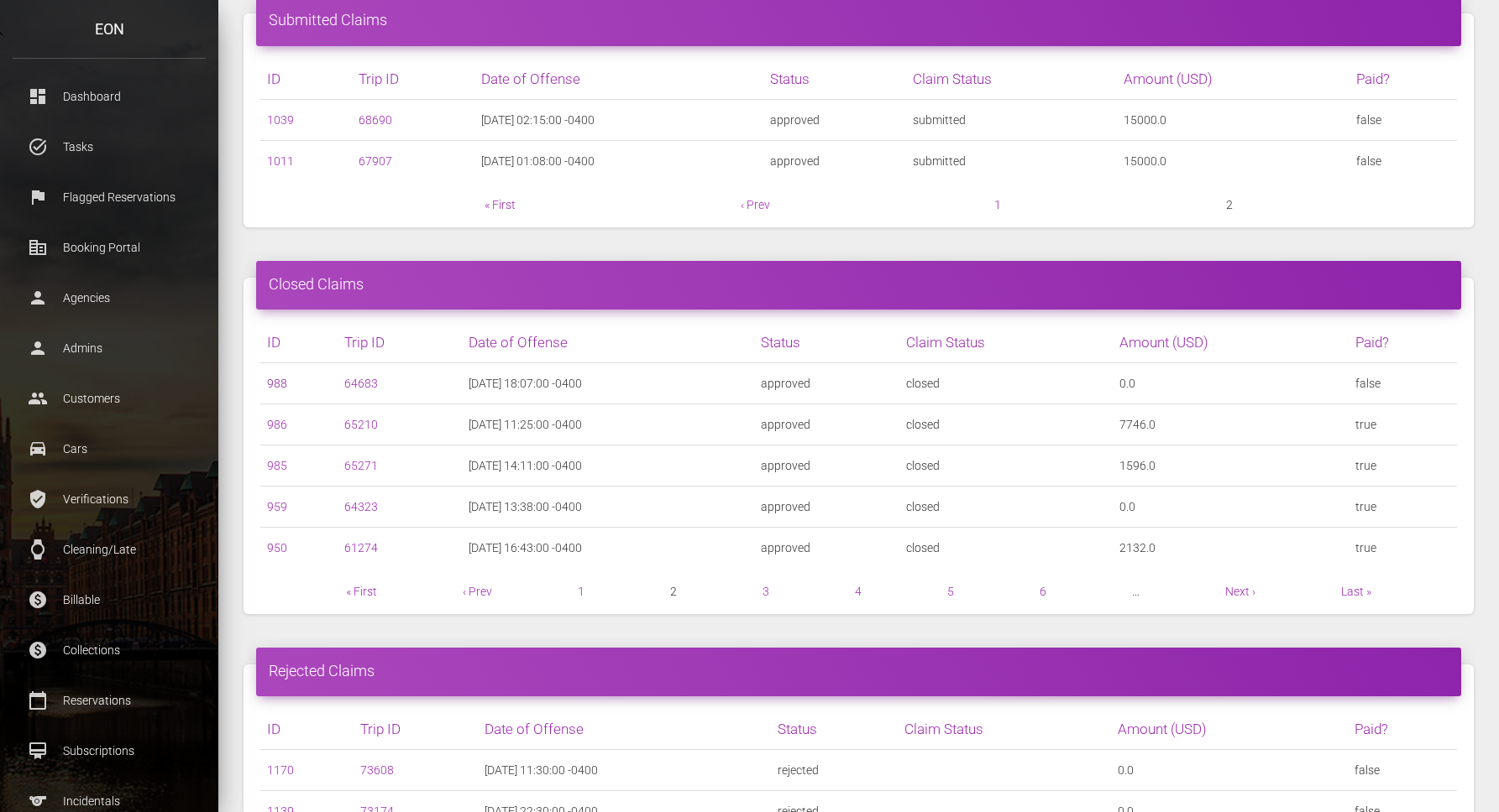
click at [282, 382] on link "988" at bounding box center [277, 383] width 20 height 14
click at [278, 421] on link "986" at bounding box center [277, 424] width 20 height 14
click at [279, 463] on link "985" at bounding box center [277, 466] width 20 height 14
click at [278, 510] on link "959" at bounding box center [277, 506] width 20 height 14
click at [275, 551] on link "950" at bounding box center [277, 548] width 20 height 14
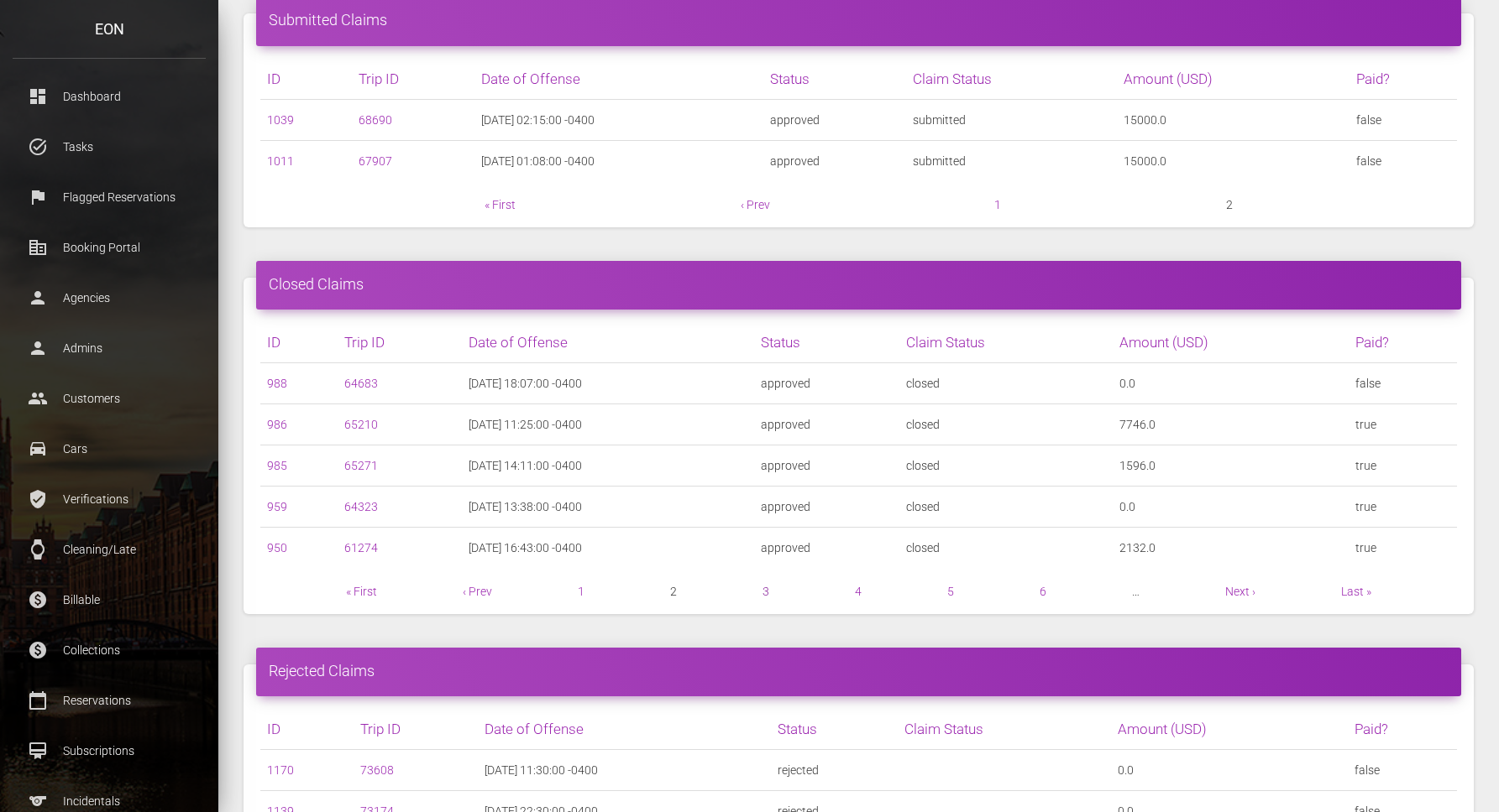
click at [764, 590] on link "3" at bounding box center [765, 592] width 6 height 14
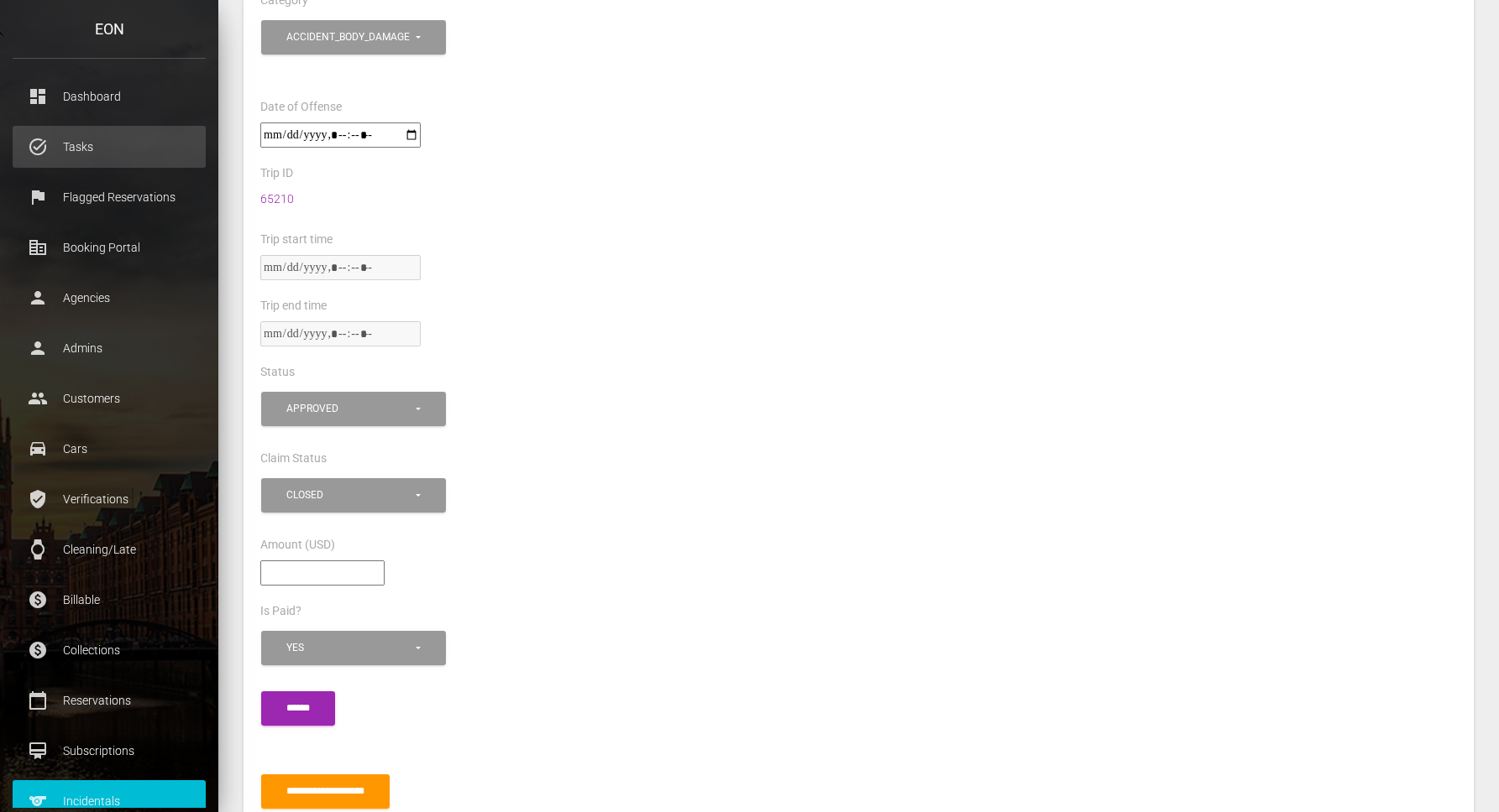
scroll to position [799, 0]
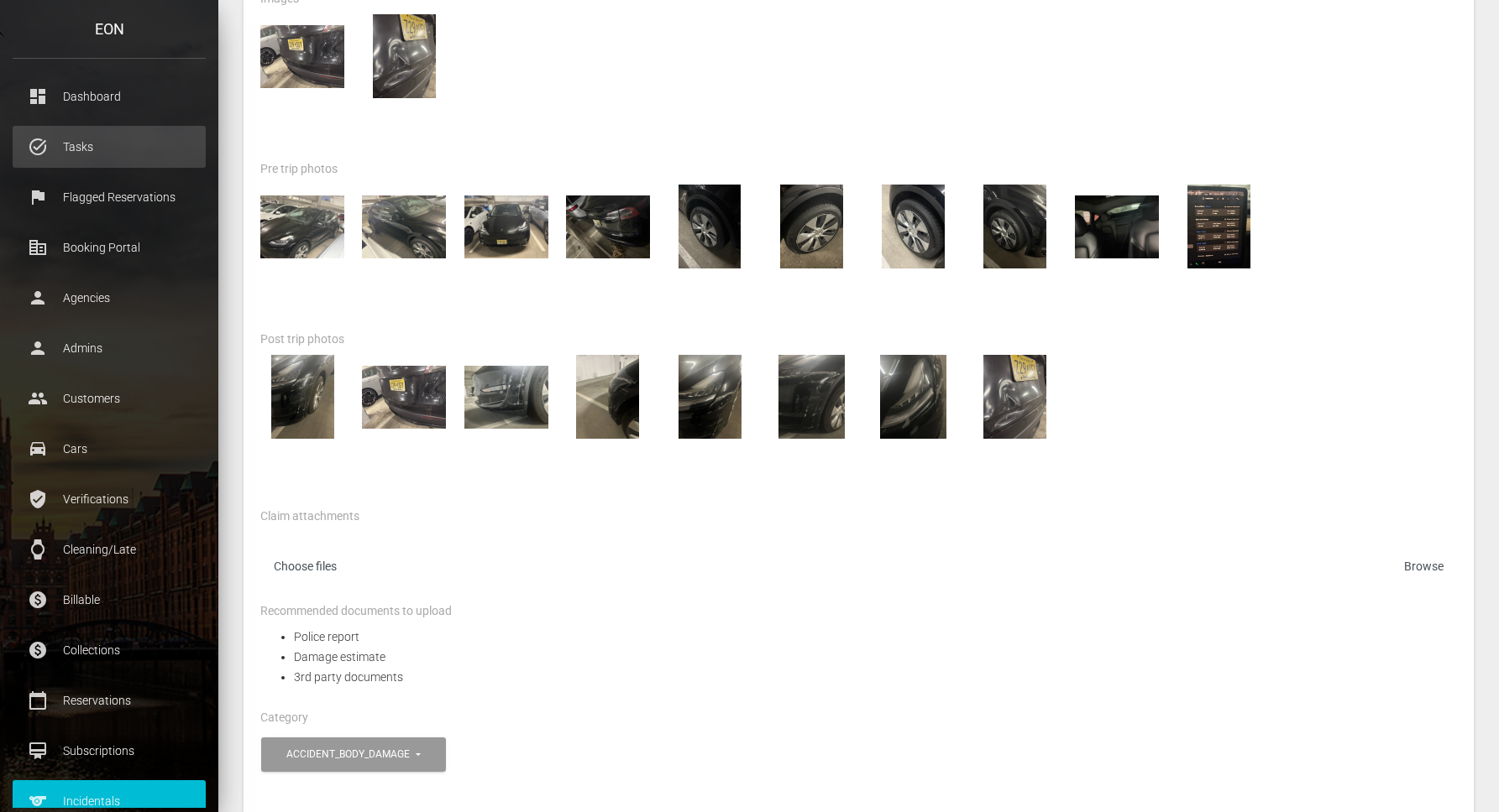
scroll to position [266, 0]
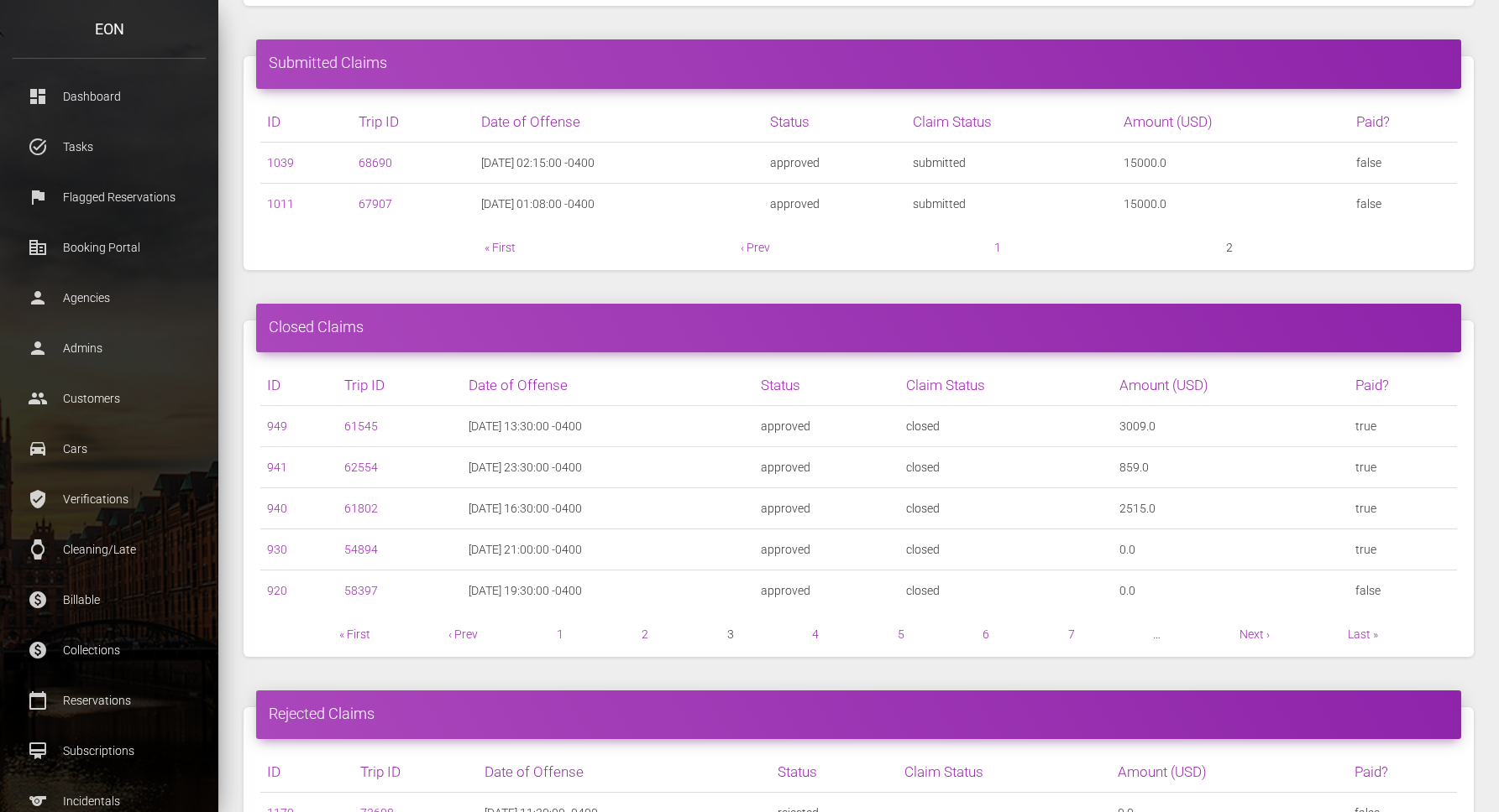
scroll to position [524, 0]
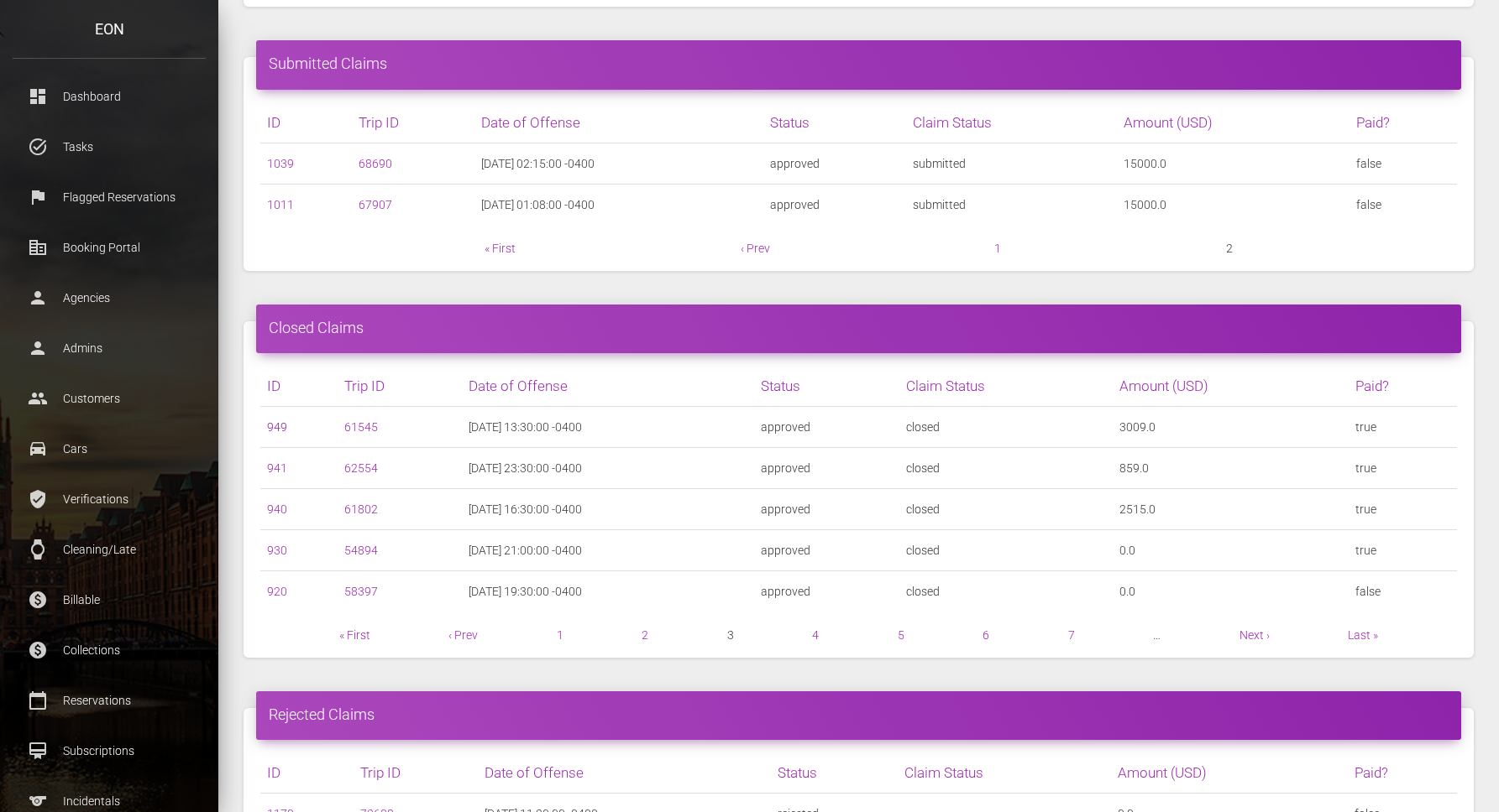
click at [277, 432] on link "949" at bounding box center [277, 427] width 20 height 14
click at [280, 471] on link "941" at bounding box center [277, 468] width 20 height 14
click at [280, 507] on link "940" at bounding box center [277, 509] width 20 height 14
click at [276, 547] on link "930" at bounding box center [277, 550] width 20 height 14
click at [273, 593] on link "920" at bounding box center [277, 592] width 20 height 14
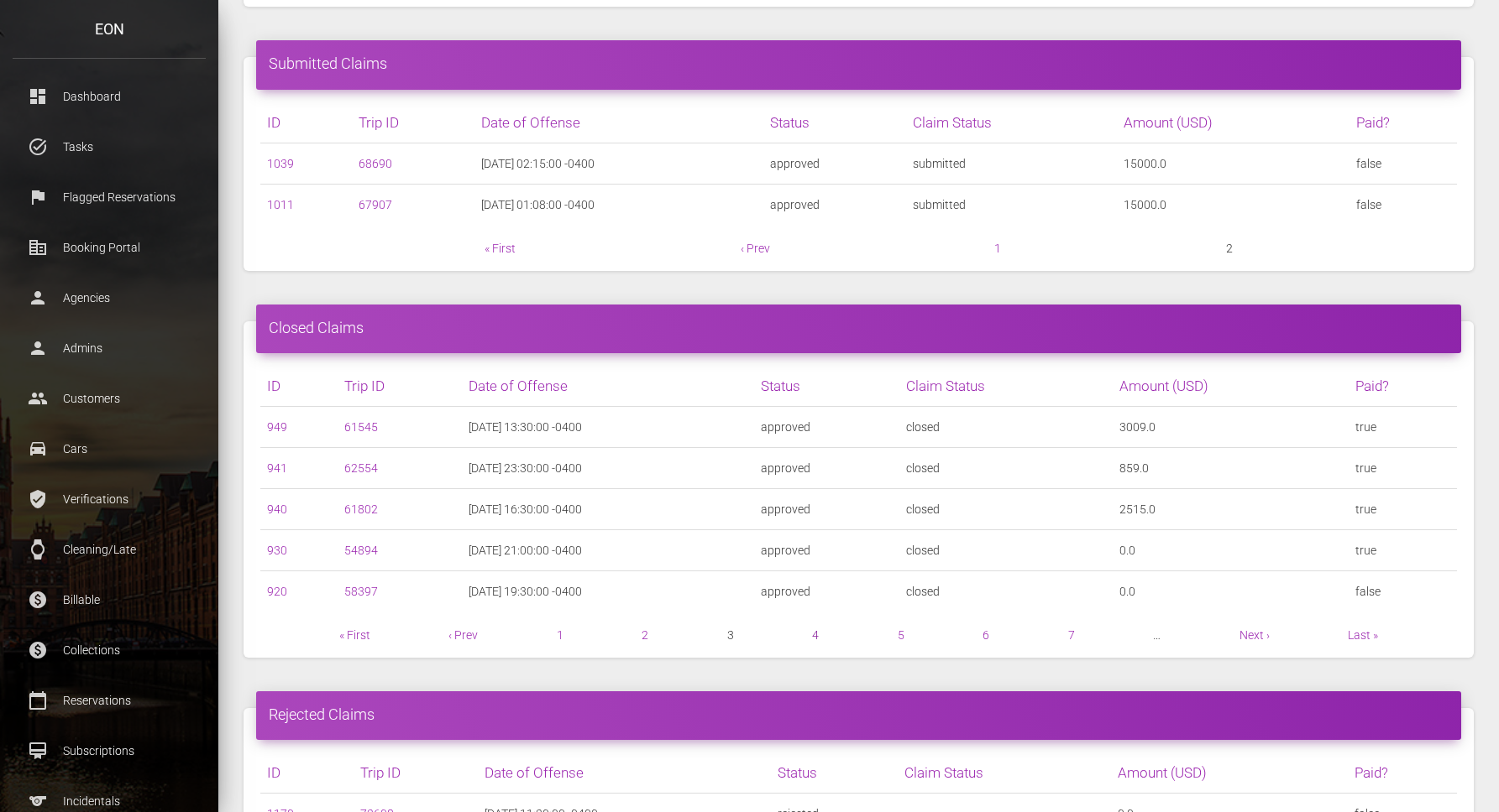
click at [812, 636] on link "4" at bounding box center [814, 635] width 6 height 14
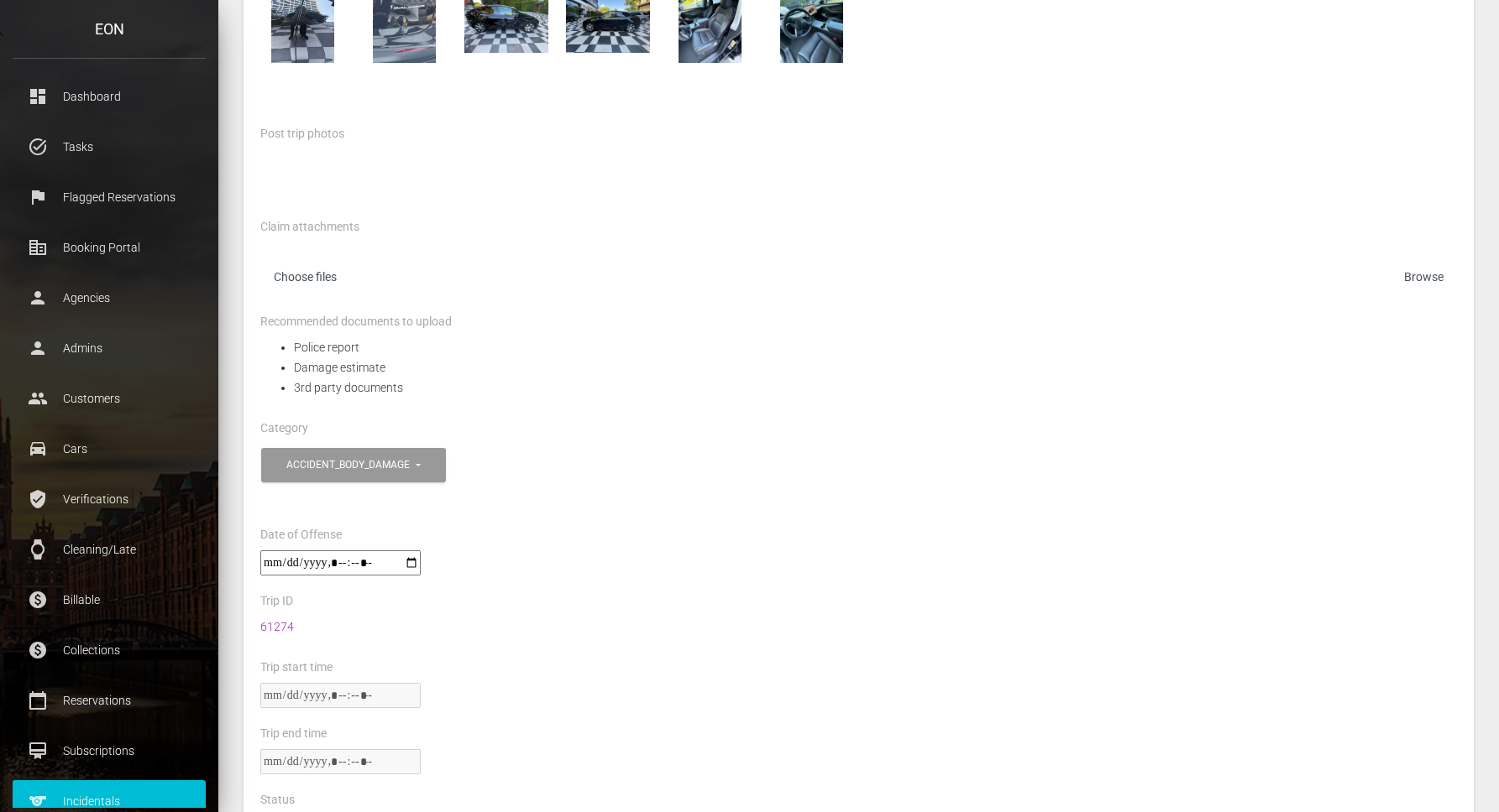
scroll to position [587, 0]
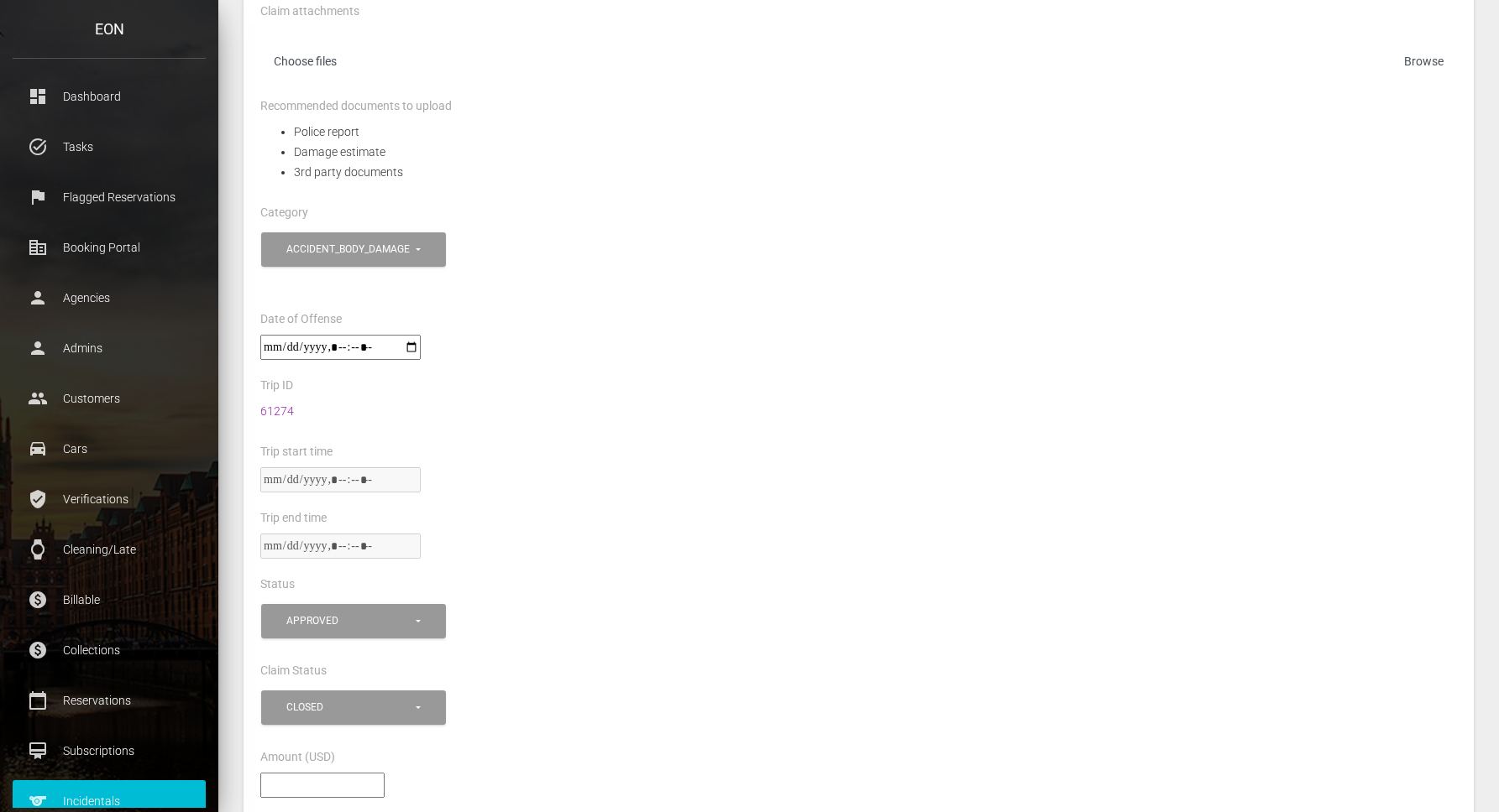
click at [766, 415] on div "61274" at bounding box center [858, 421] width 1222 height 41
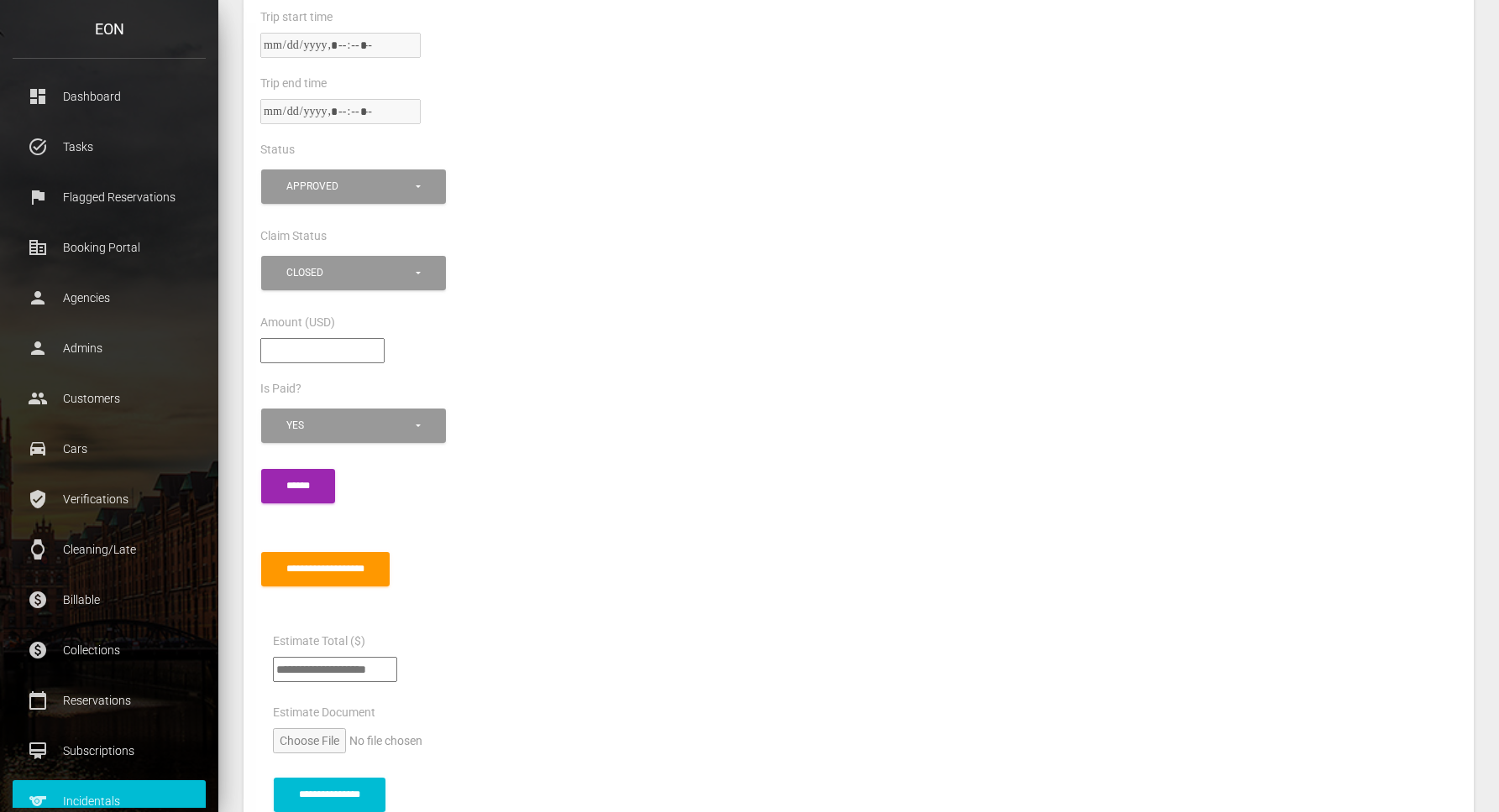
scroll to position [1021, 0]
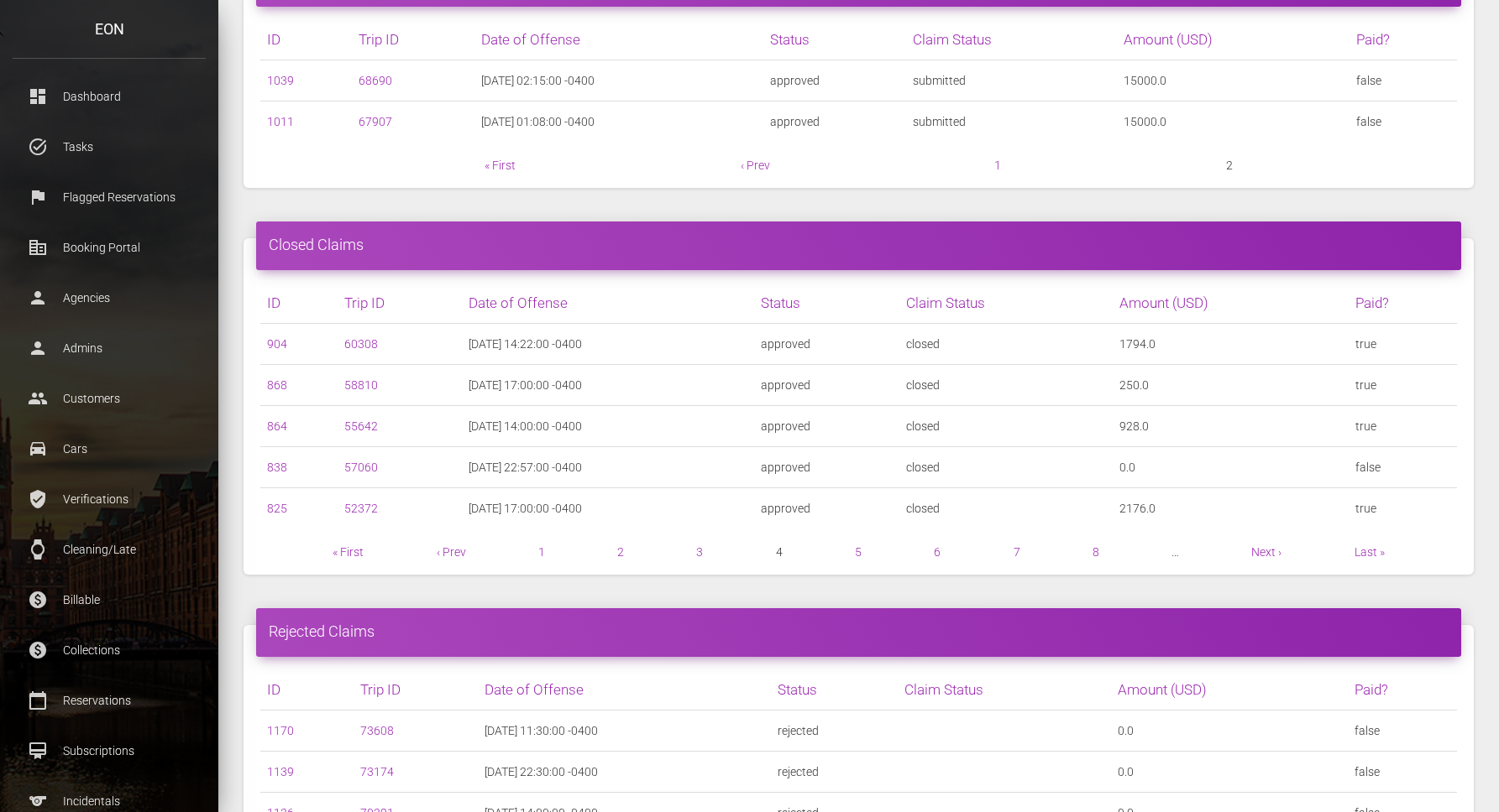
scroll to position [607, 0]
click at [273, 344] on link "904" at bounding box center [277, 343] width 20 height 14
click at [279, 381] on link "868" at bounding box center [277, 384] width 20 height 14
click at [280, 425] on link "864" at bounding box center [277, 425] width 20 height 14
click at [279, 465] on link "838" at bounding box center [277, 467] width 20 height 14
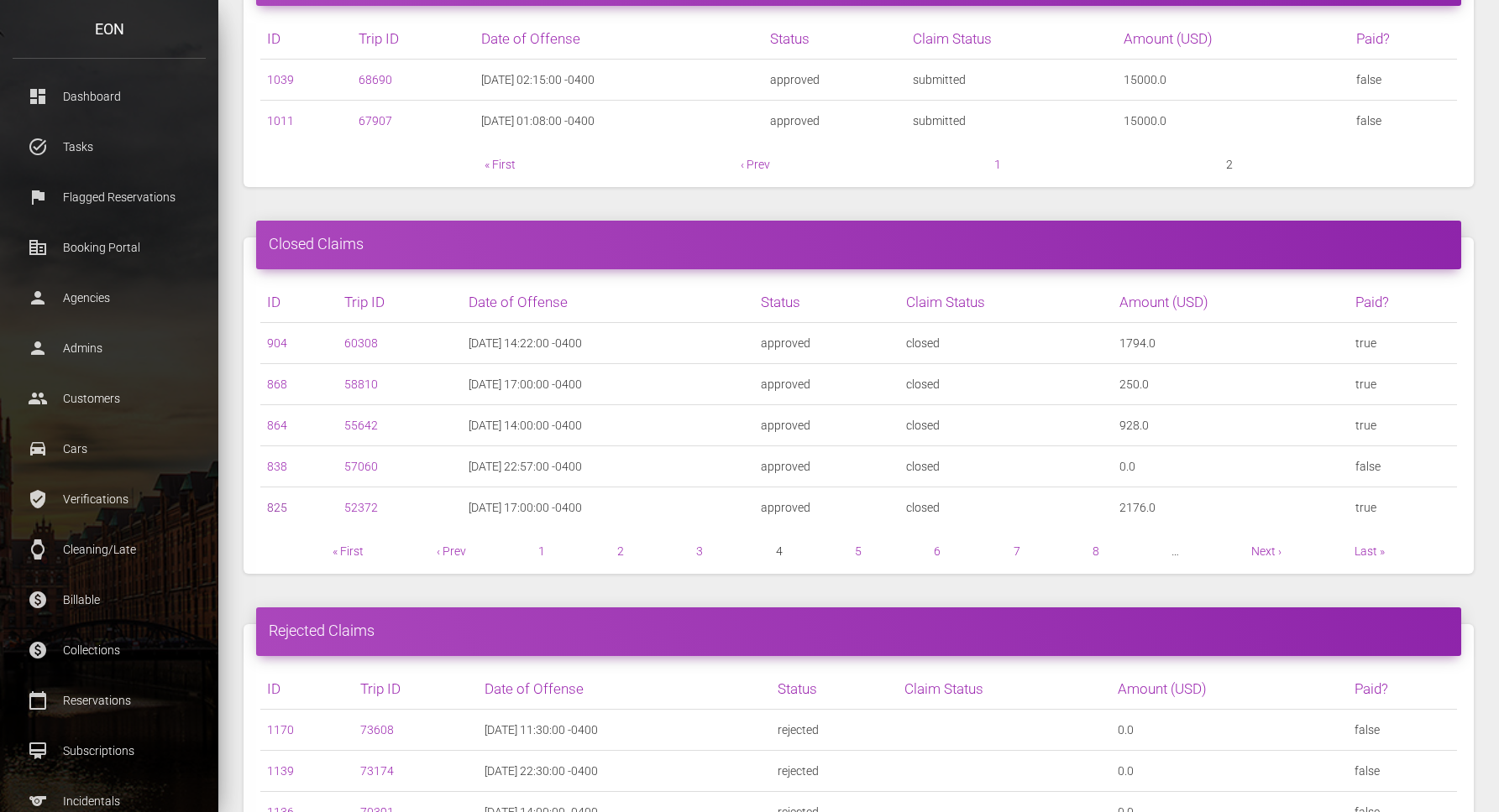
click at [278, 508] on link "825" at bounding box center [277, 507] width 20 height 14
click at [857, 556] on link "5" at bounding box center [858, 551] width 6 height 14
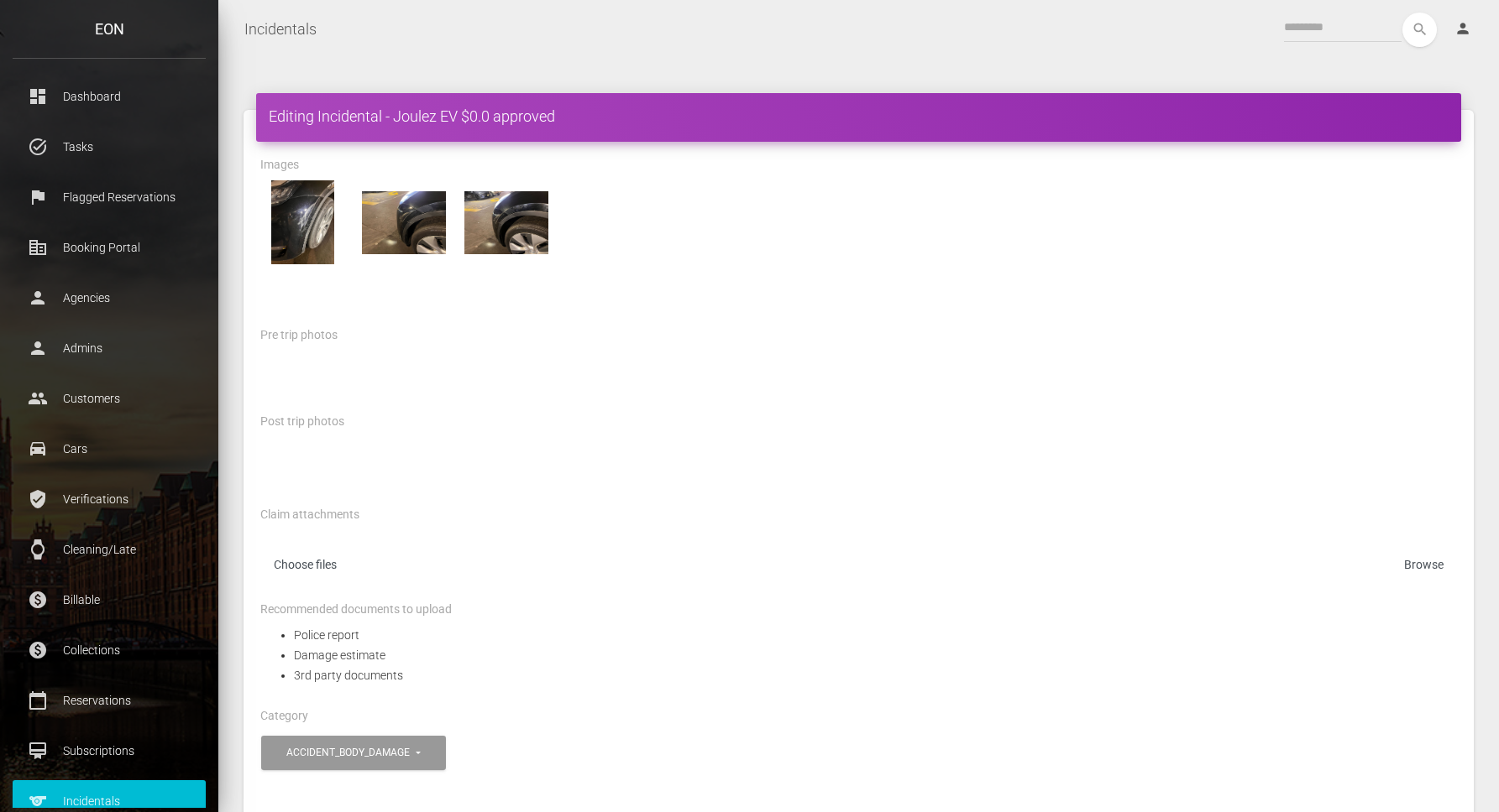
click at [756, 478] on div at bounding box center [858, 467] width 1222 height 60
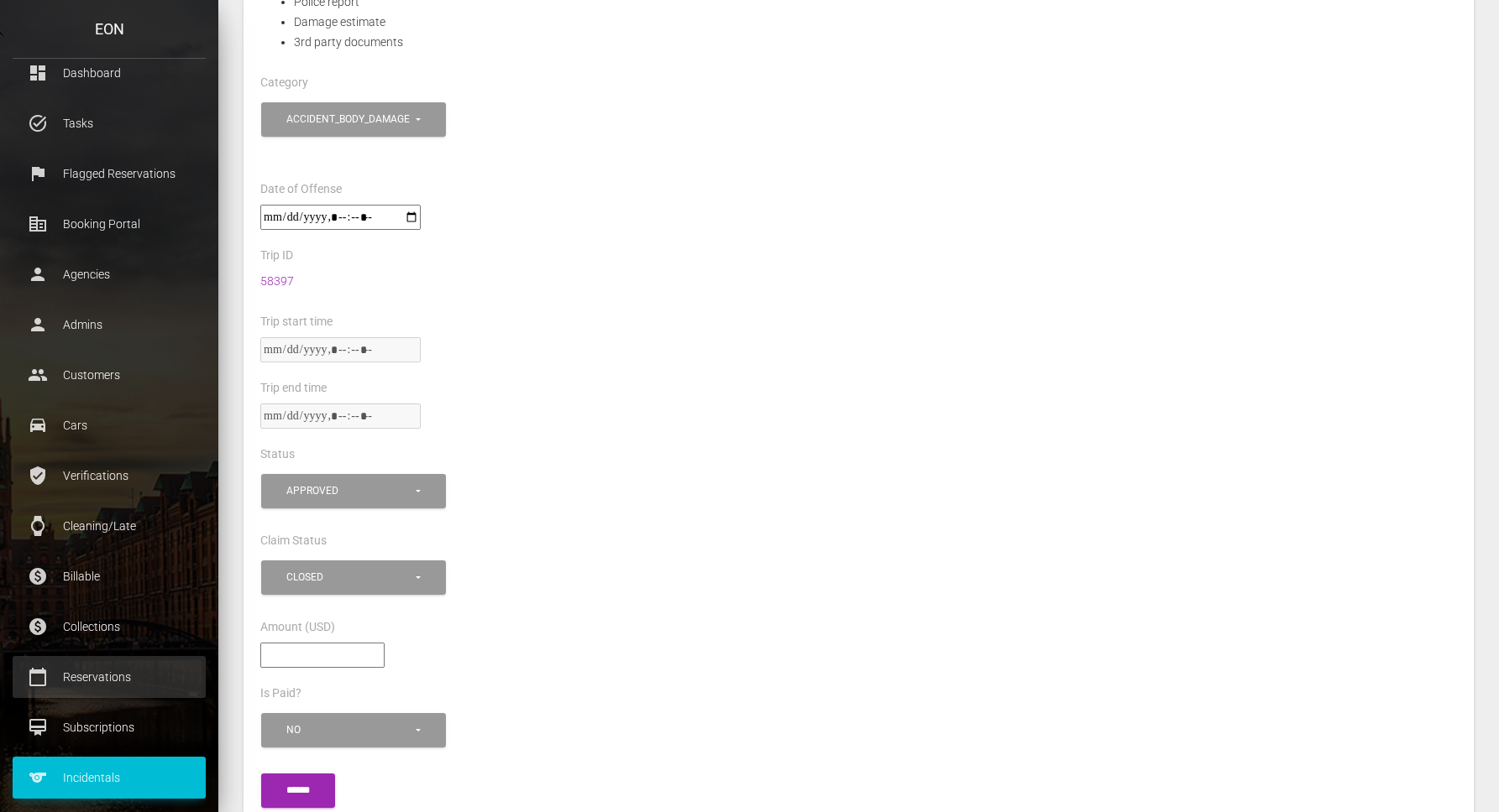
scroll to position [593, 0]
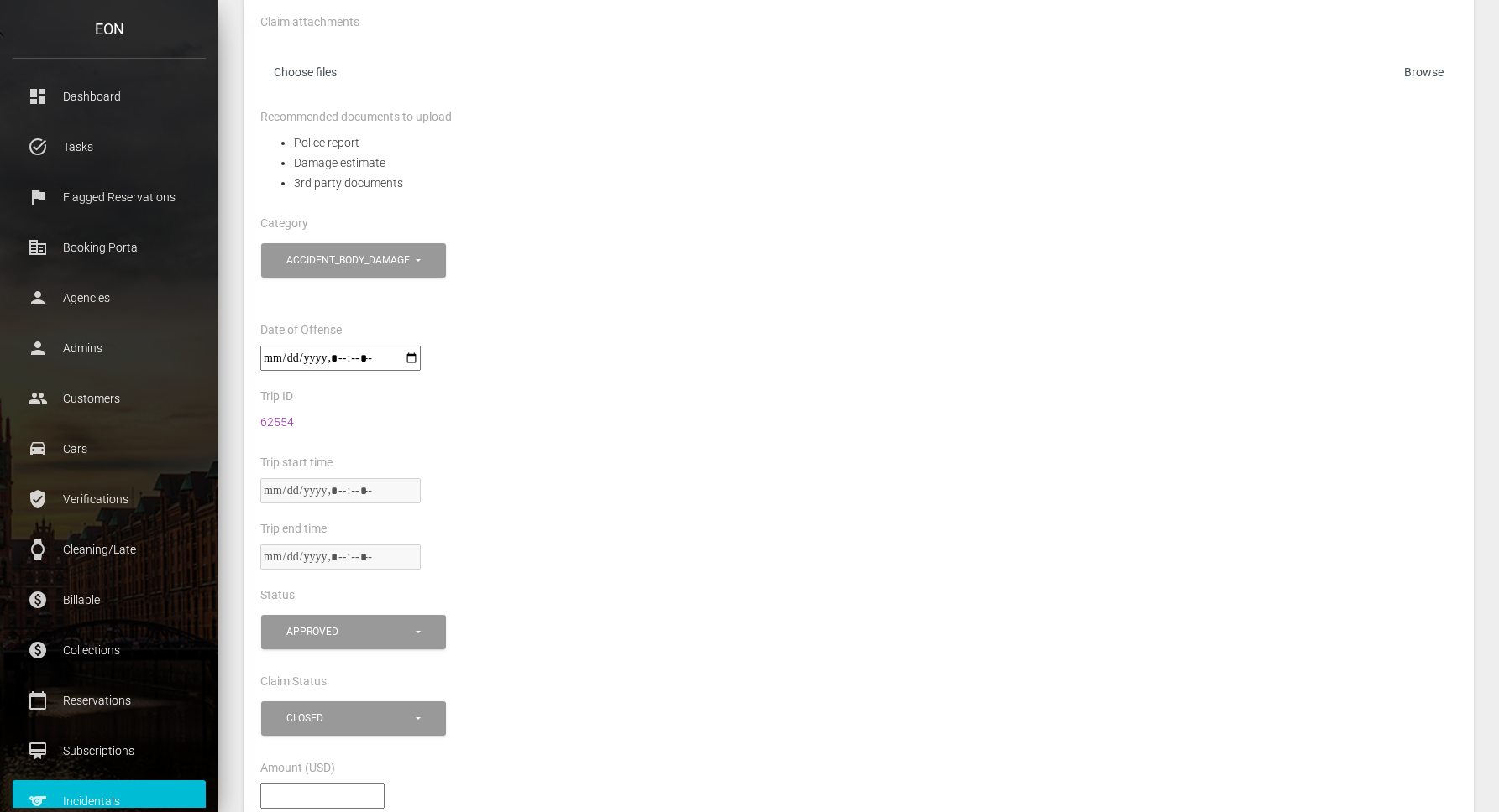
scroll to position [661, 0]
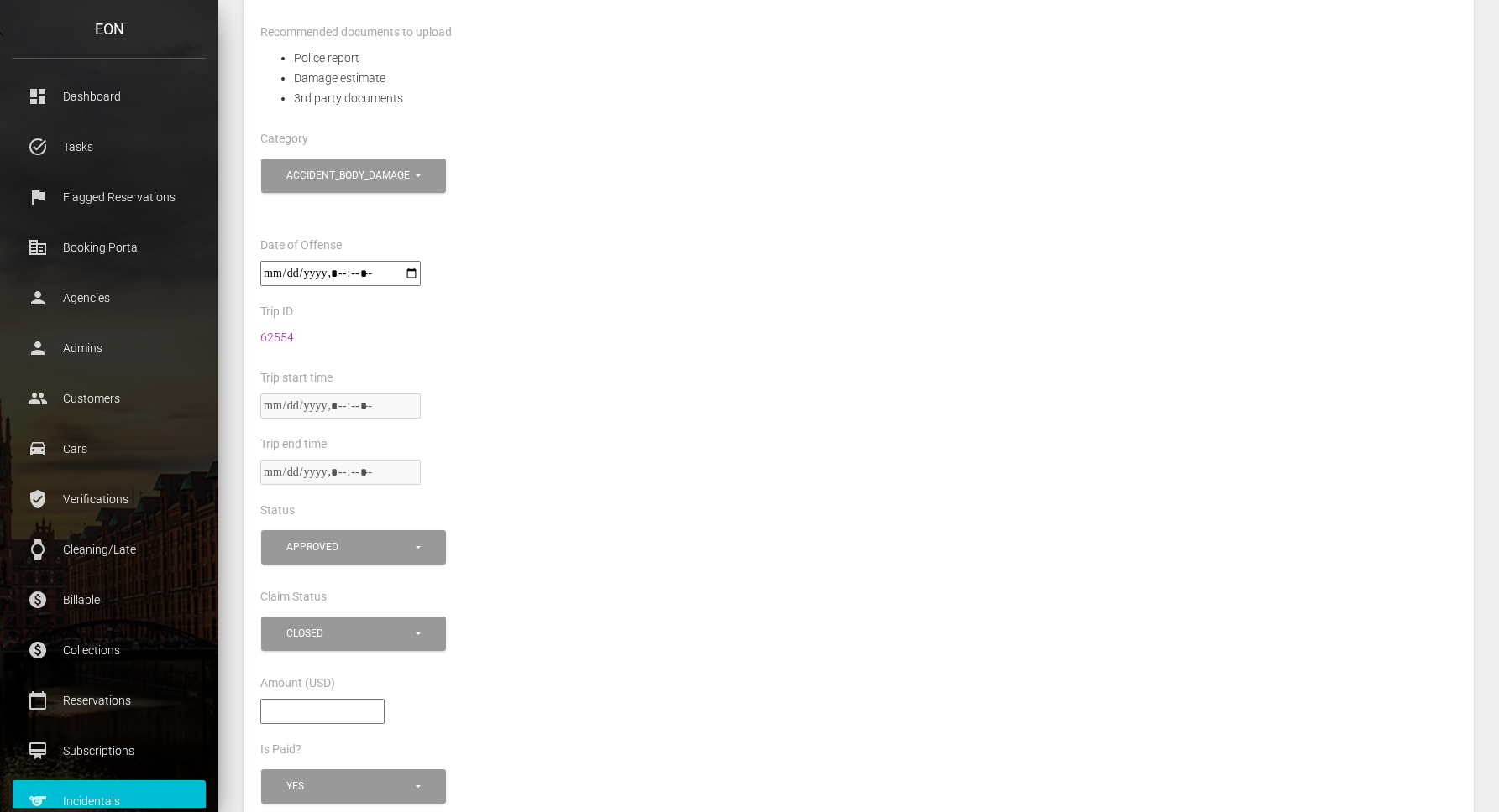
click at [672, 369] on div "Trip start time" at bounding box center [858, 381] width 1222 height 26
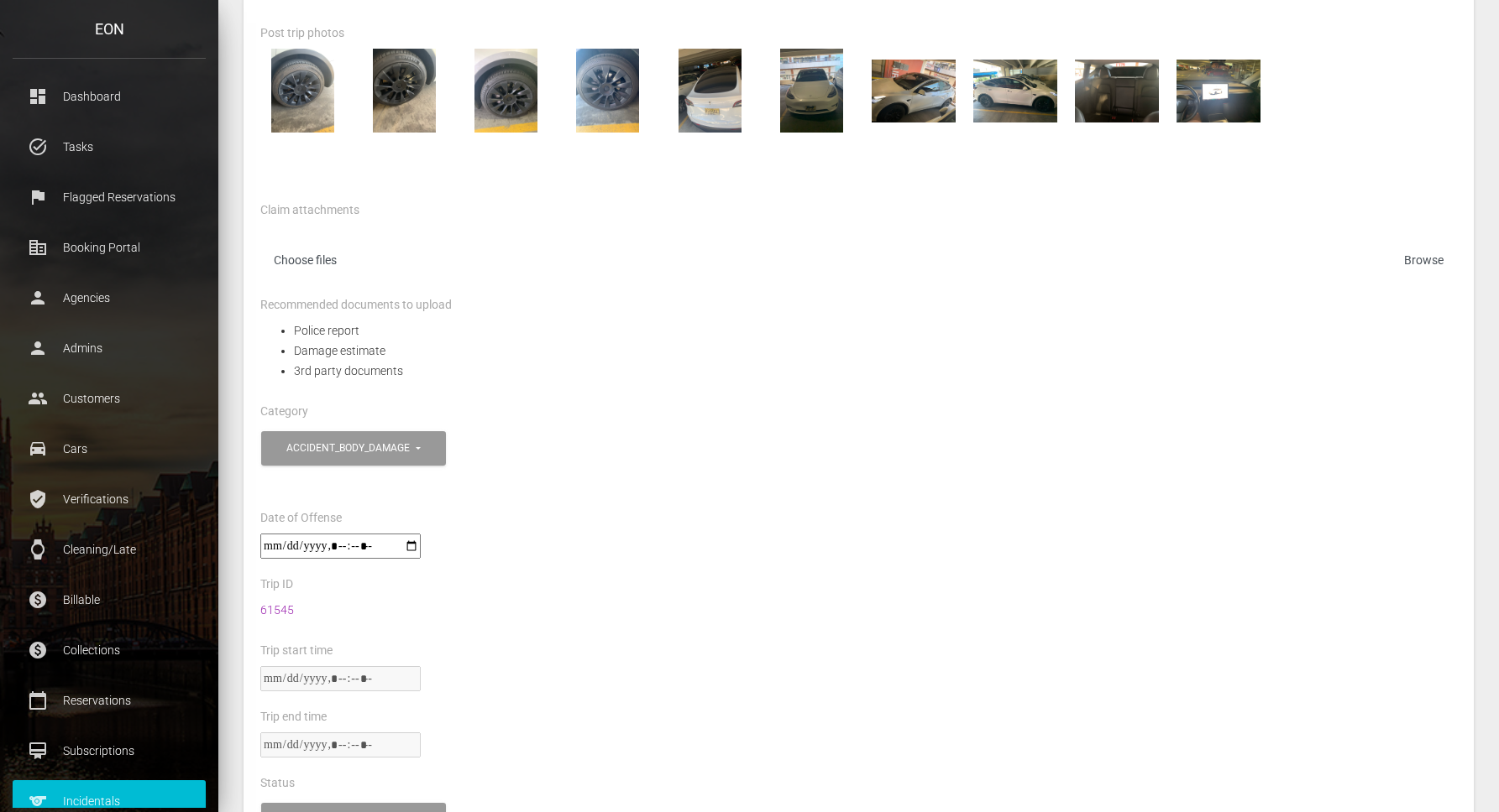
scroll to position [693, 0]
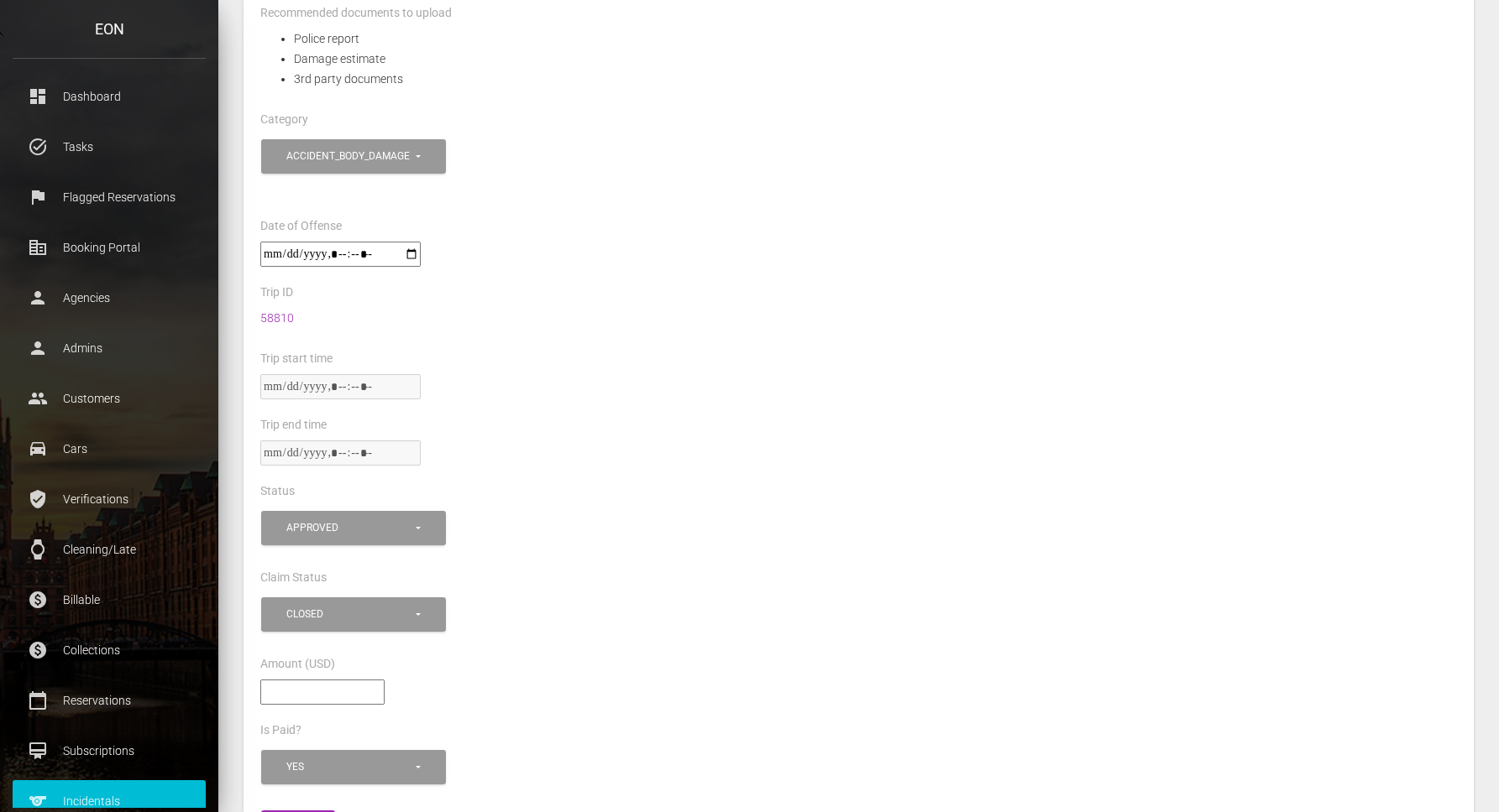
scroll to position [625, 0]
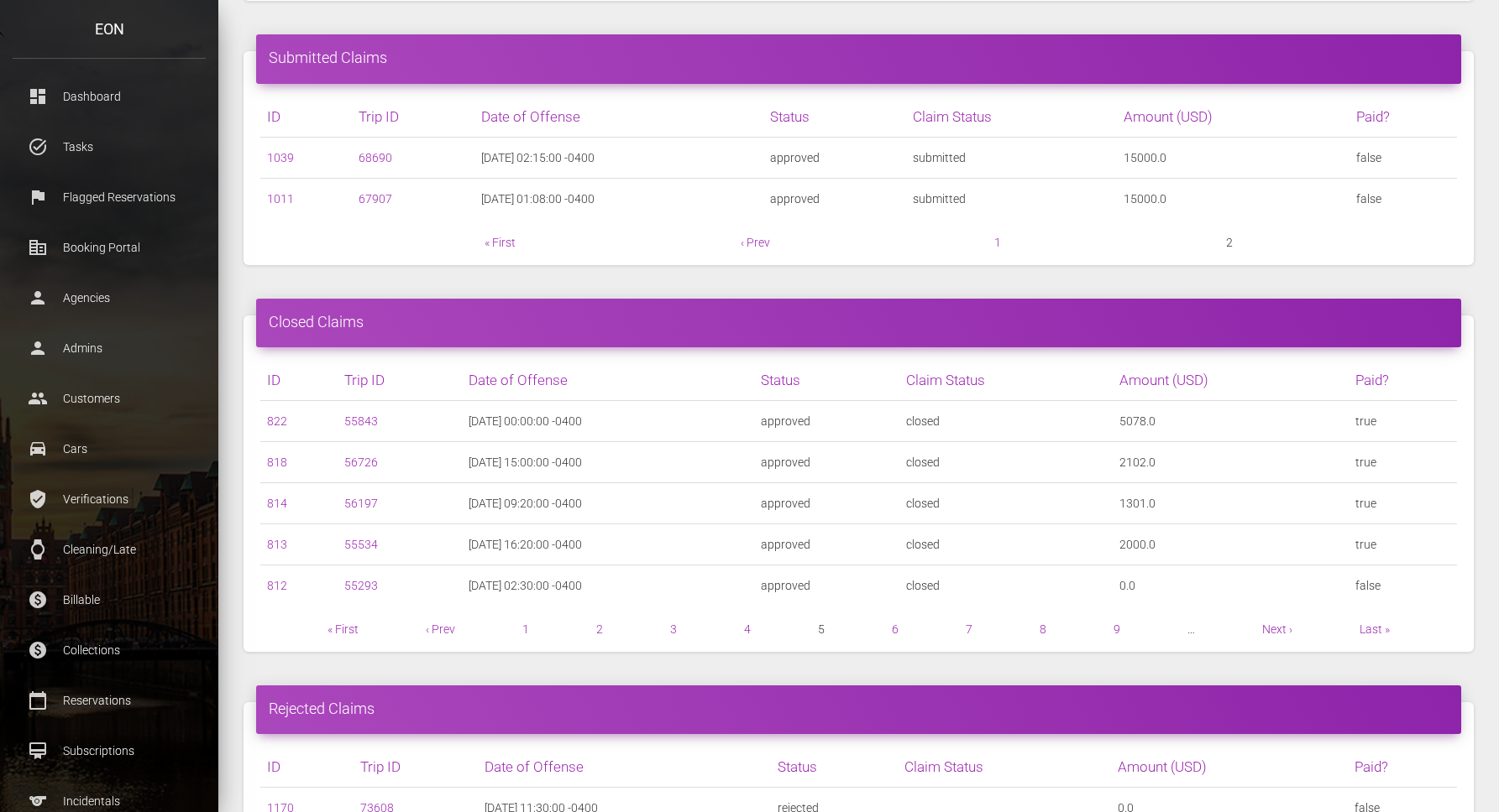
scroll to position [593, 0]
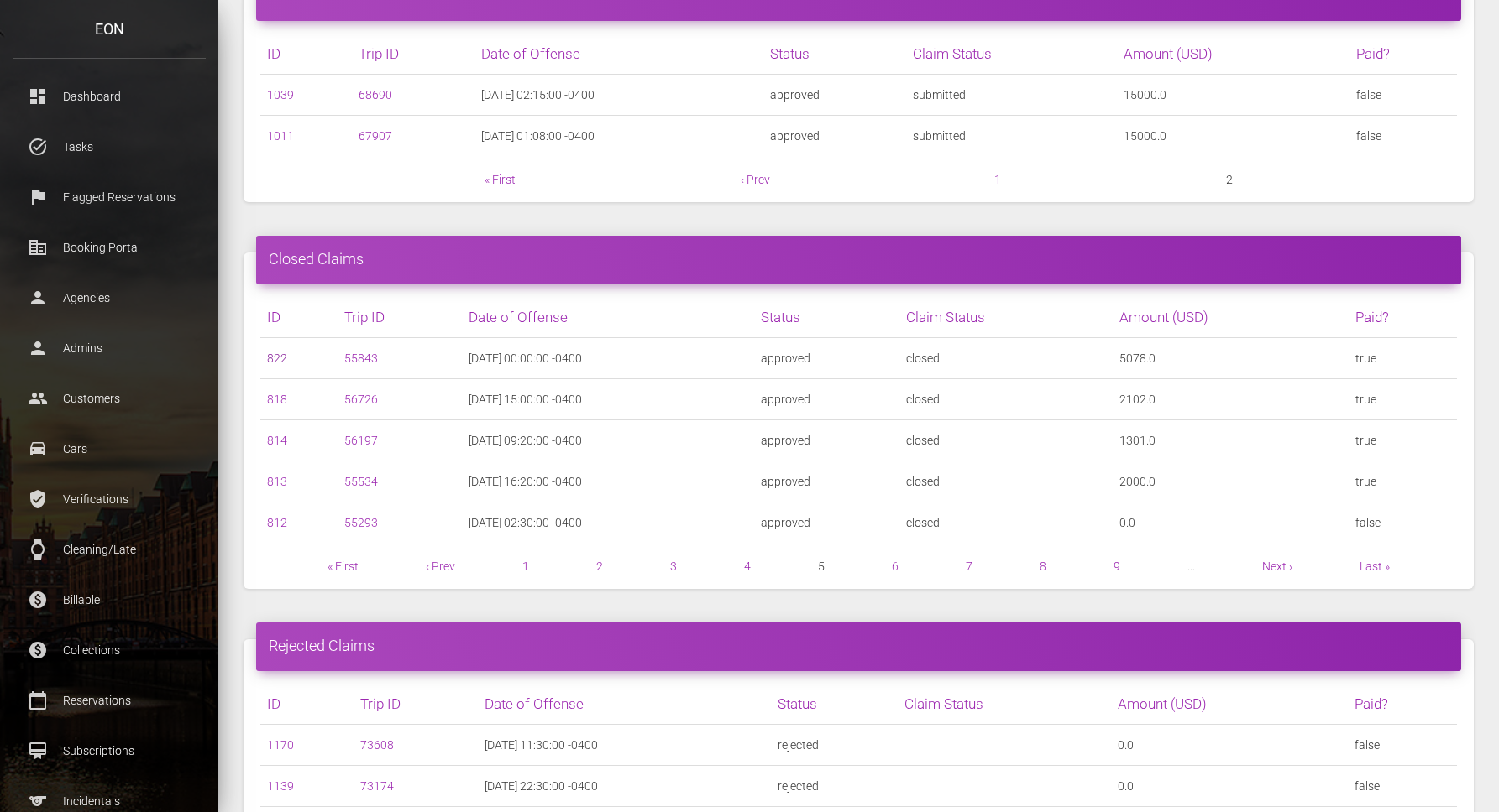
click at [280, 356] on link "822" at bounding box center [277, 358] width 20 height 14
click at [274, 399] on link "818" at bounding box center [277, 399] width 20 height 14
click at [277, 441] on link "814" at bounding box center [277, 441] width 20 height 14
click at [278, 481] on link "813" at bounding box center [277, 481] width 20 height 14
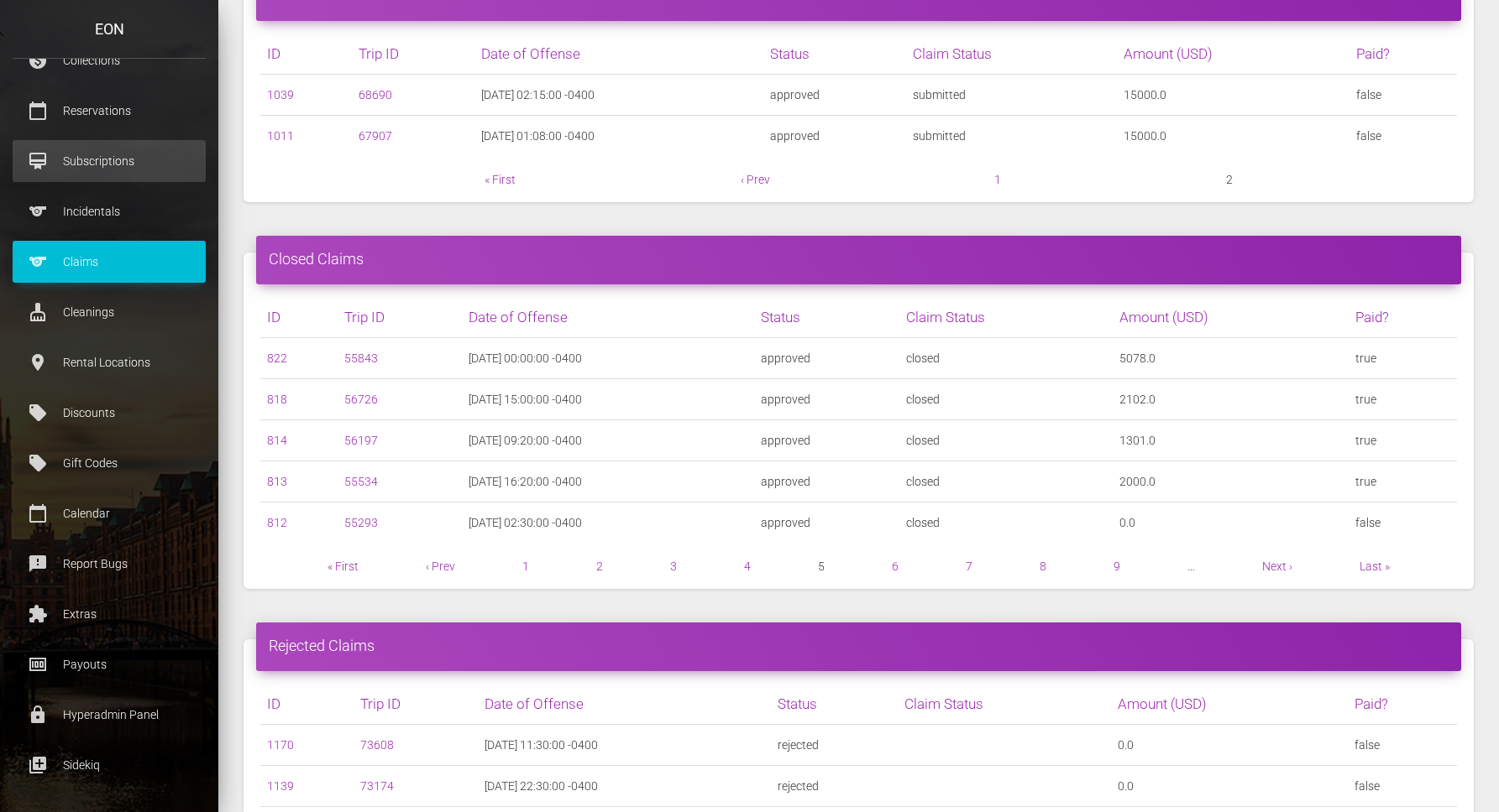
scroll to position [593, 0]
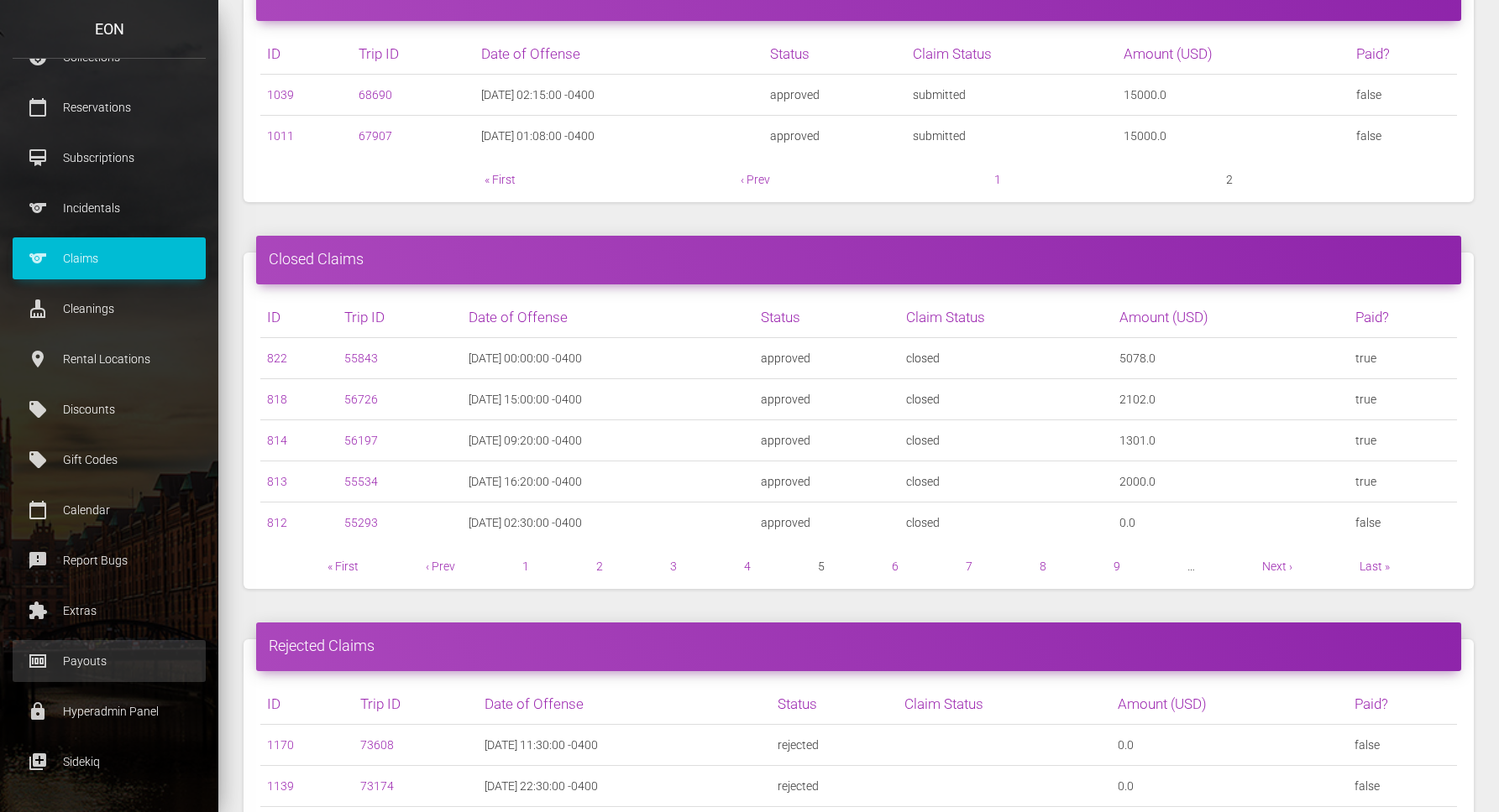
click at [140, 667] on p "Payouts" at bounding box center [108, 661] width 168 height 25
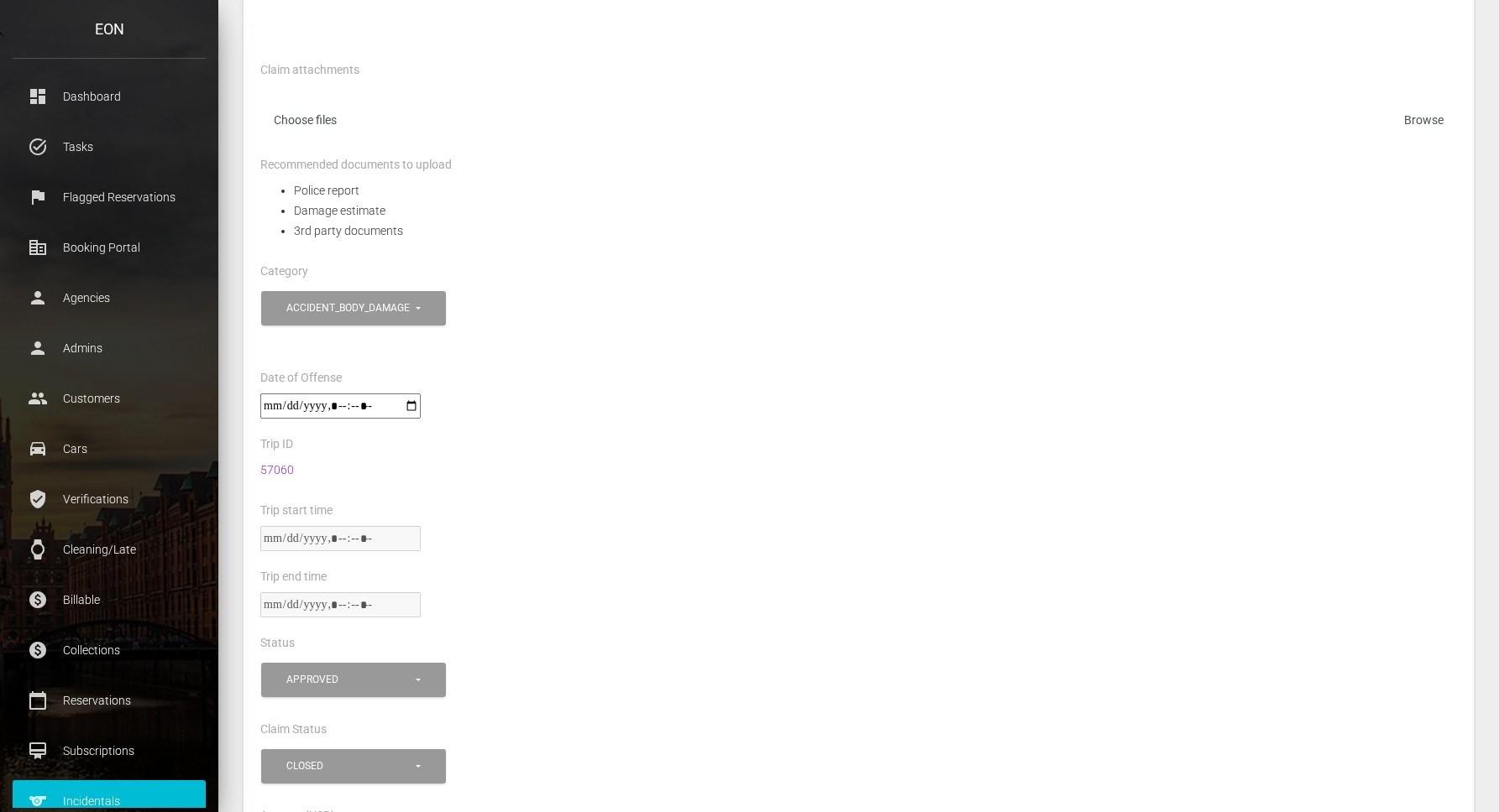
scroll to position [493, 0]
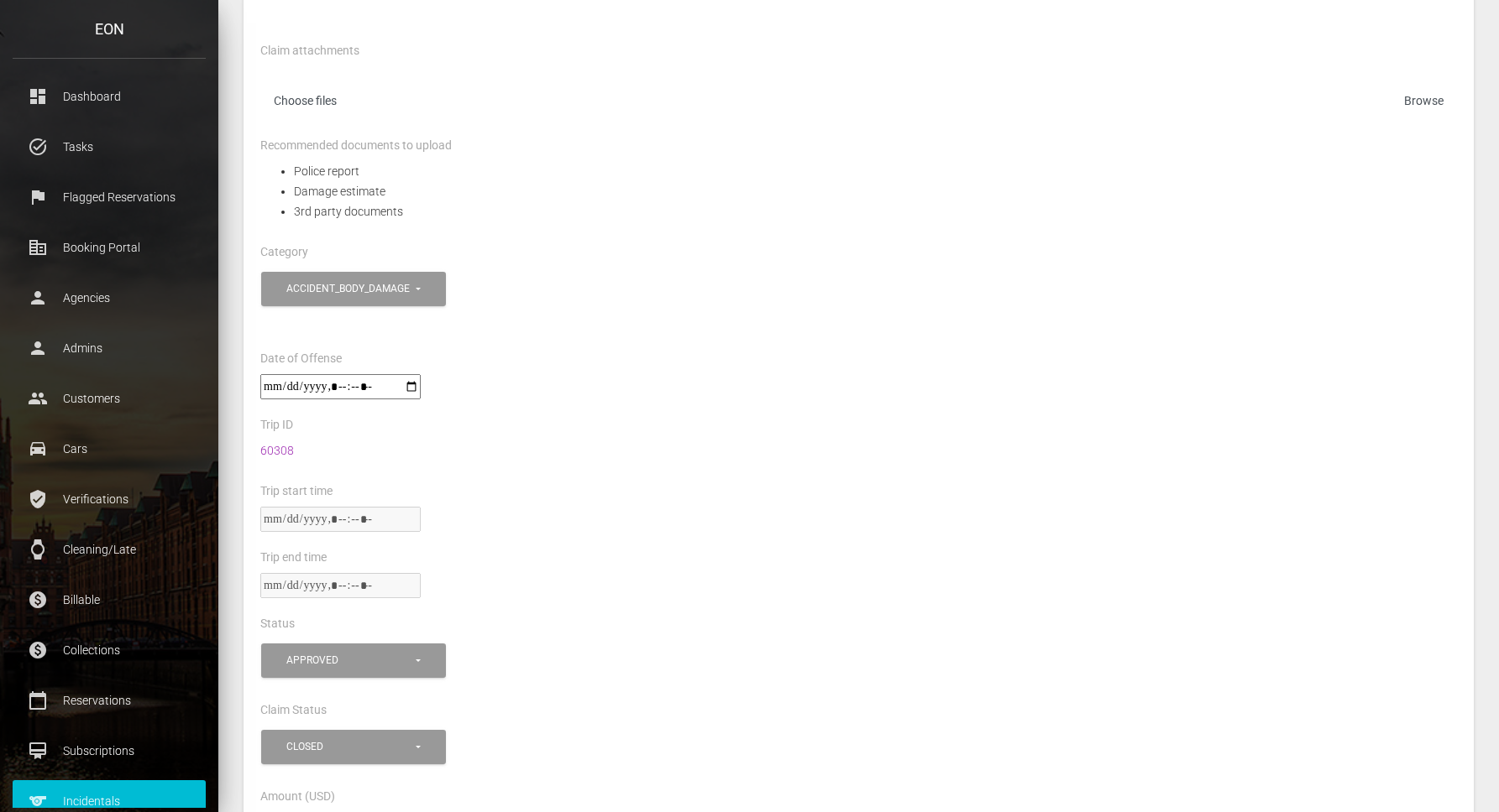
scroll to position [726, 0]
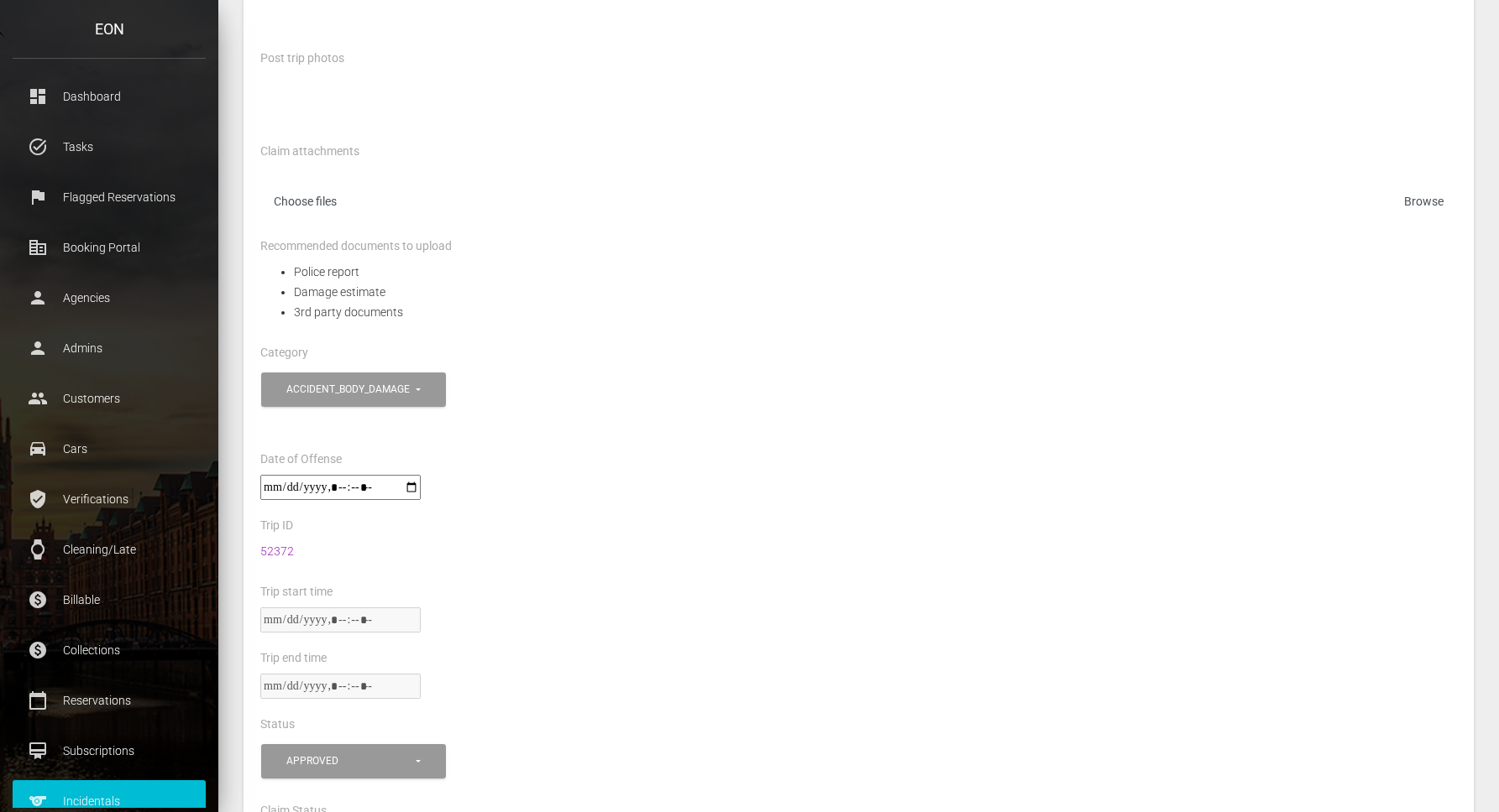
scroll to position [569, 0]
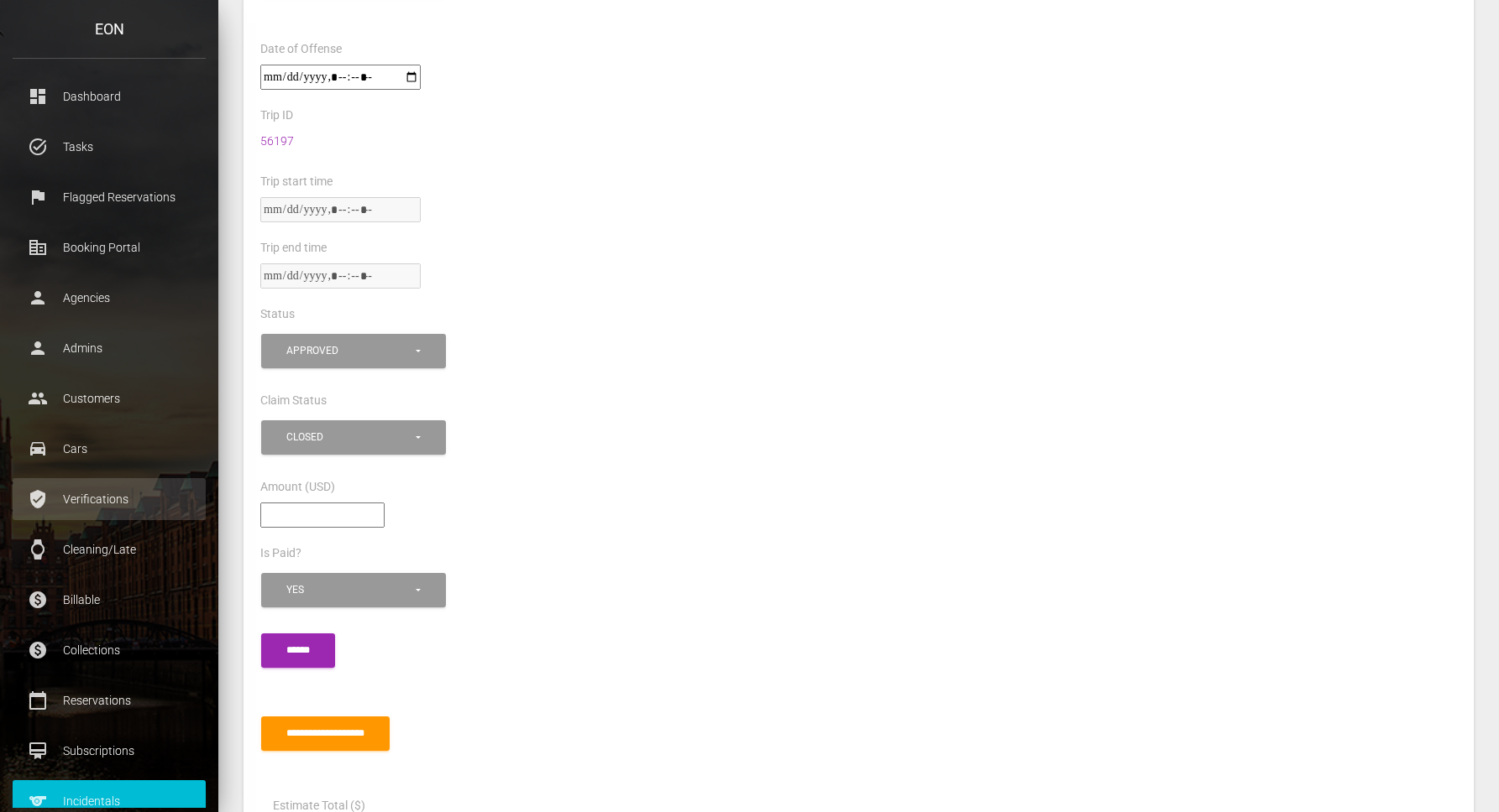
scroll to position [842, 0]
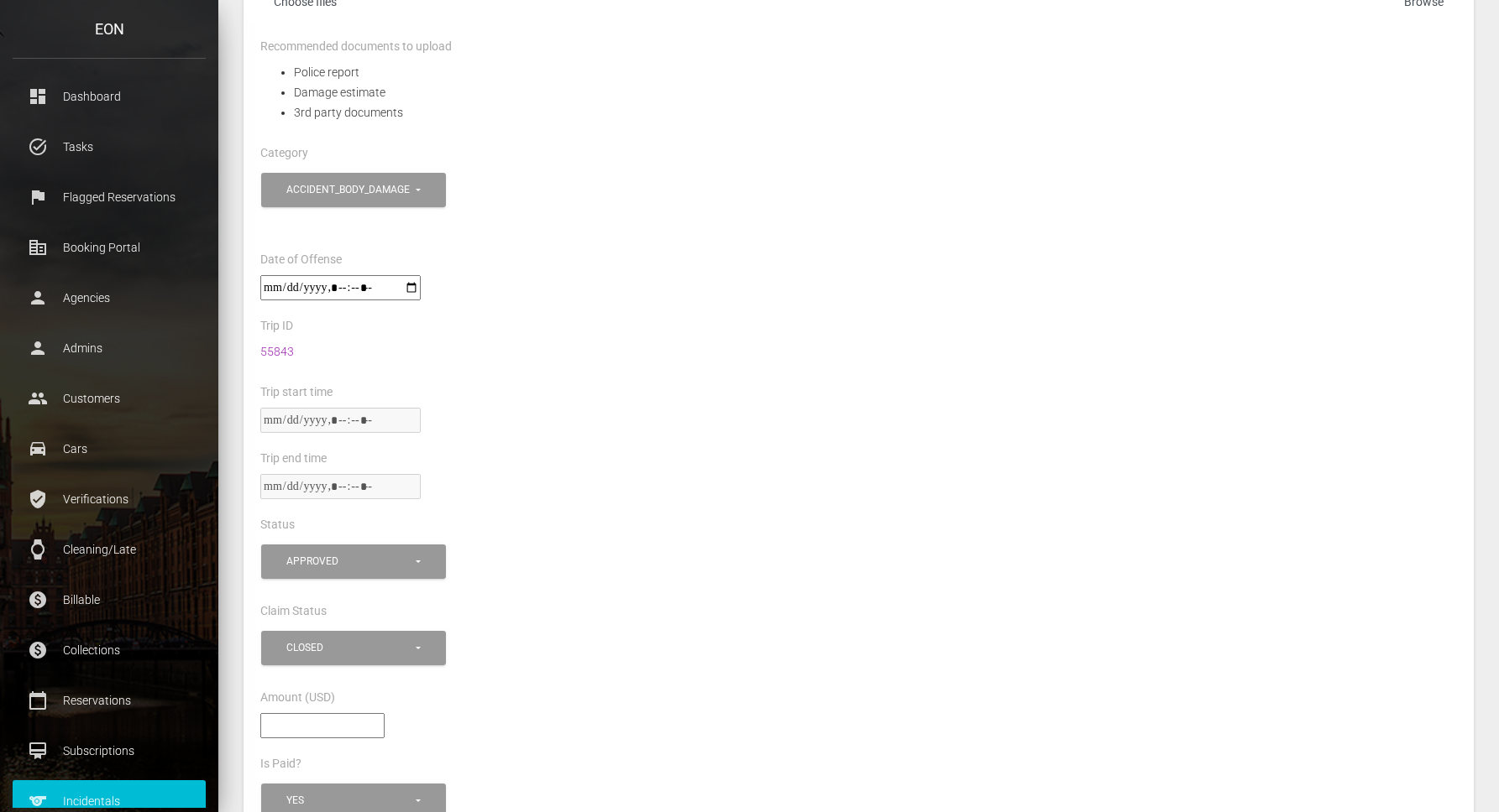
scroll to position [648, 0]
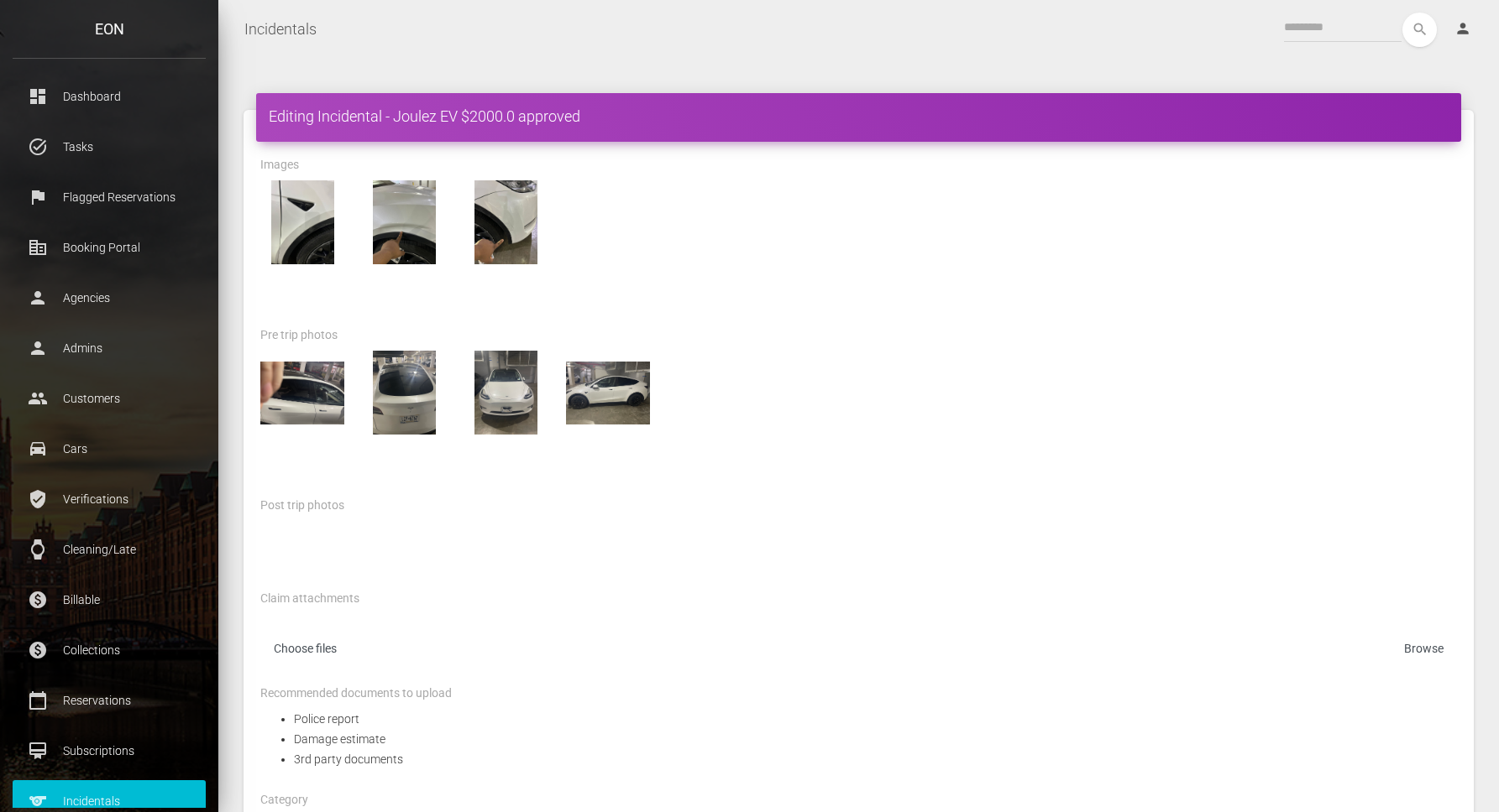
click at [961, 41] on div "search person Account Profile Settings Host Rights & Responsibilities Log out" at bounding box center [908, 30] width 1156 height 34
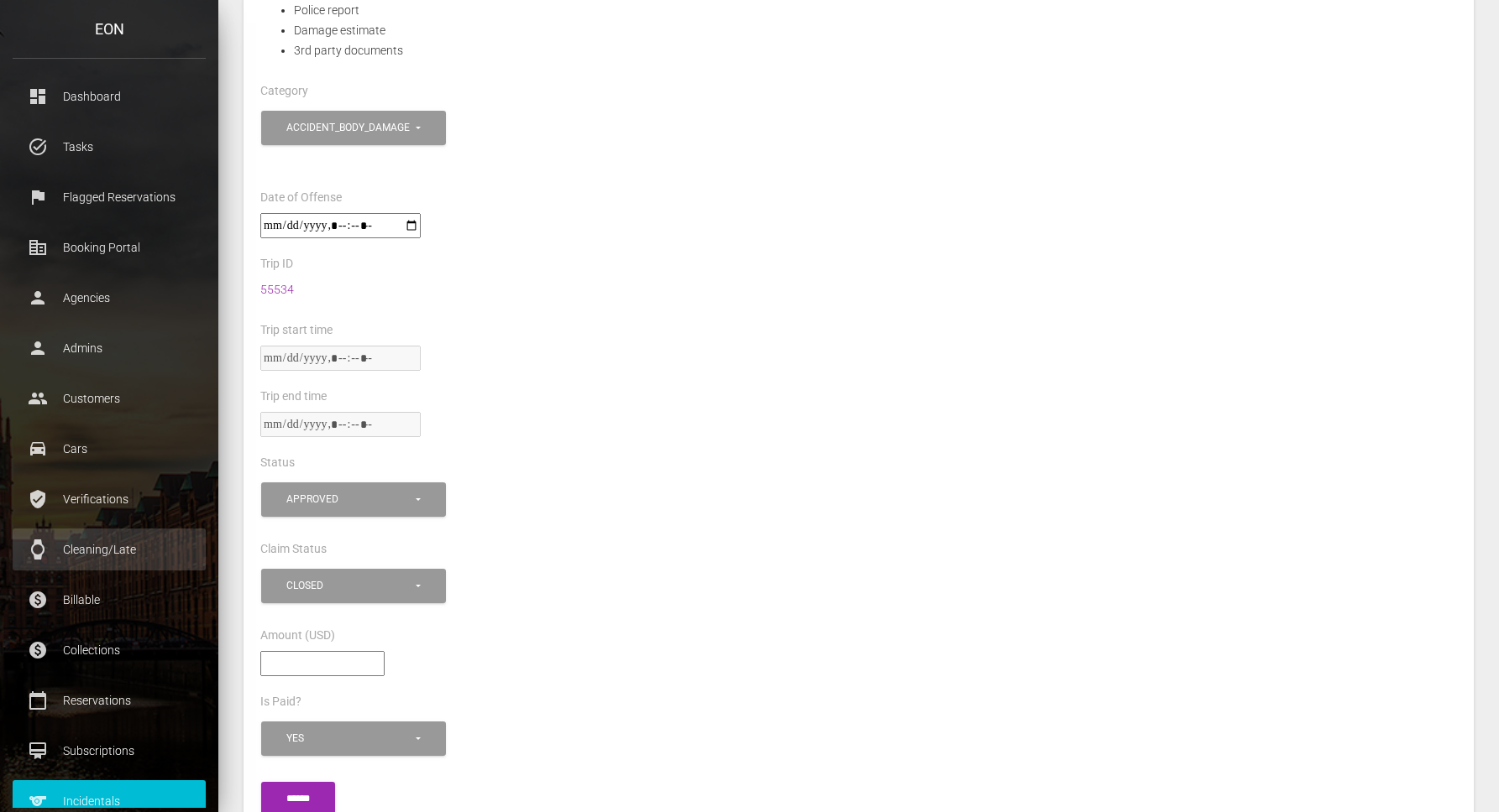
scroll to position [780, 0]
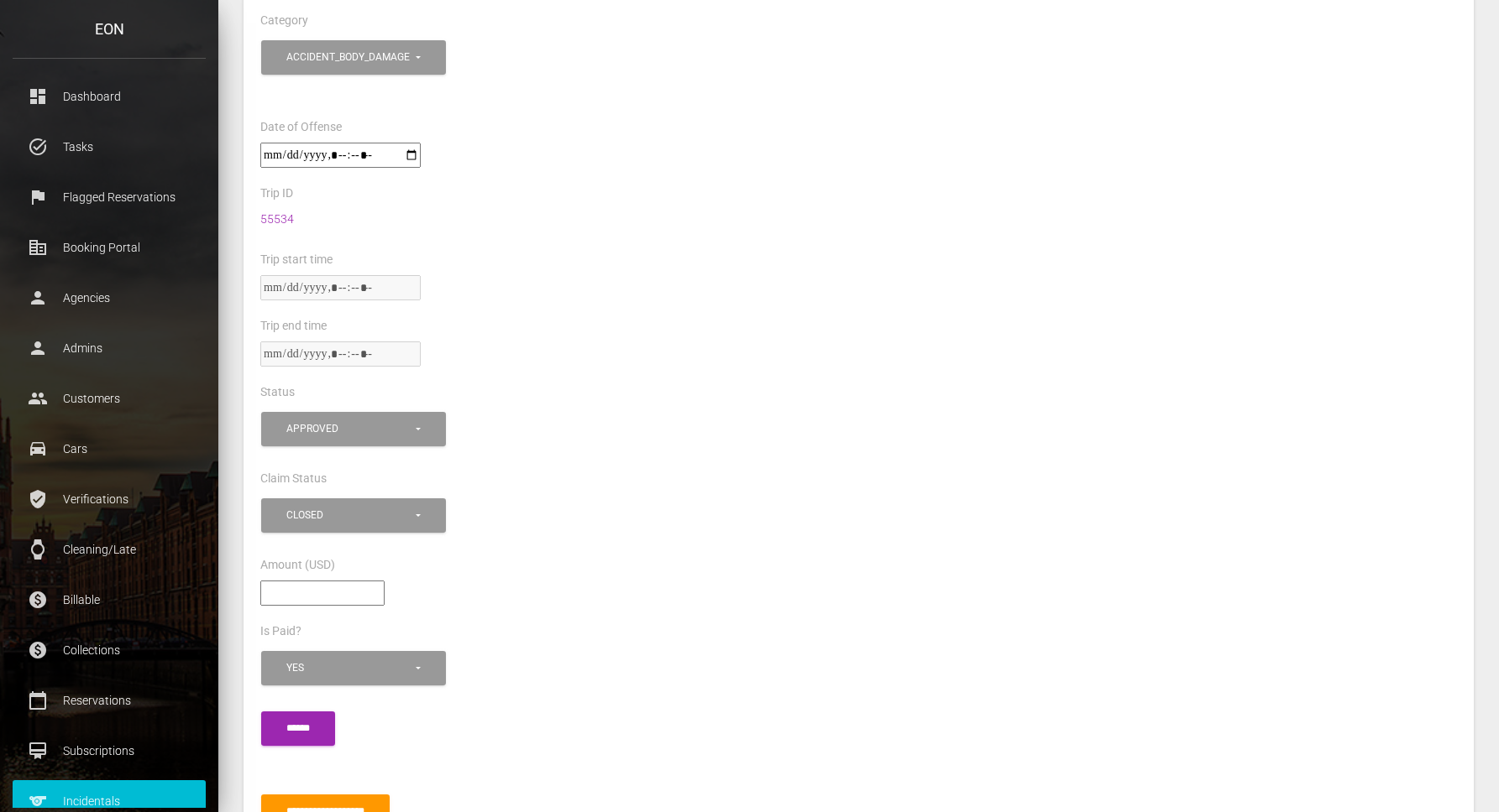
click at [874, 243] on div "55534" at bounding box center [858, 230] width 1222 height 41
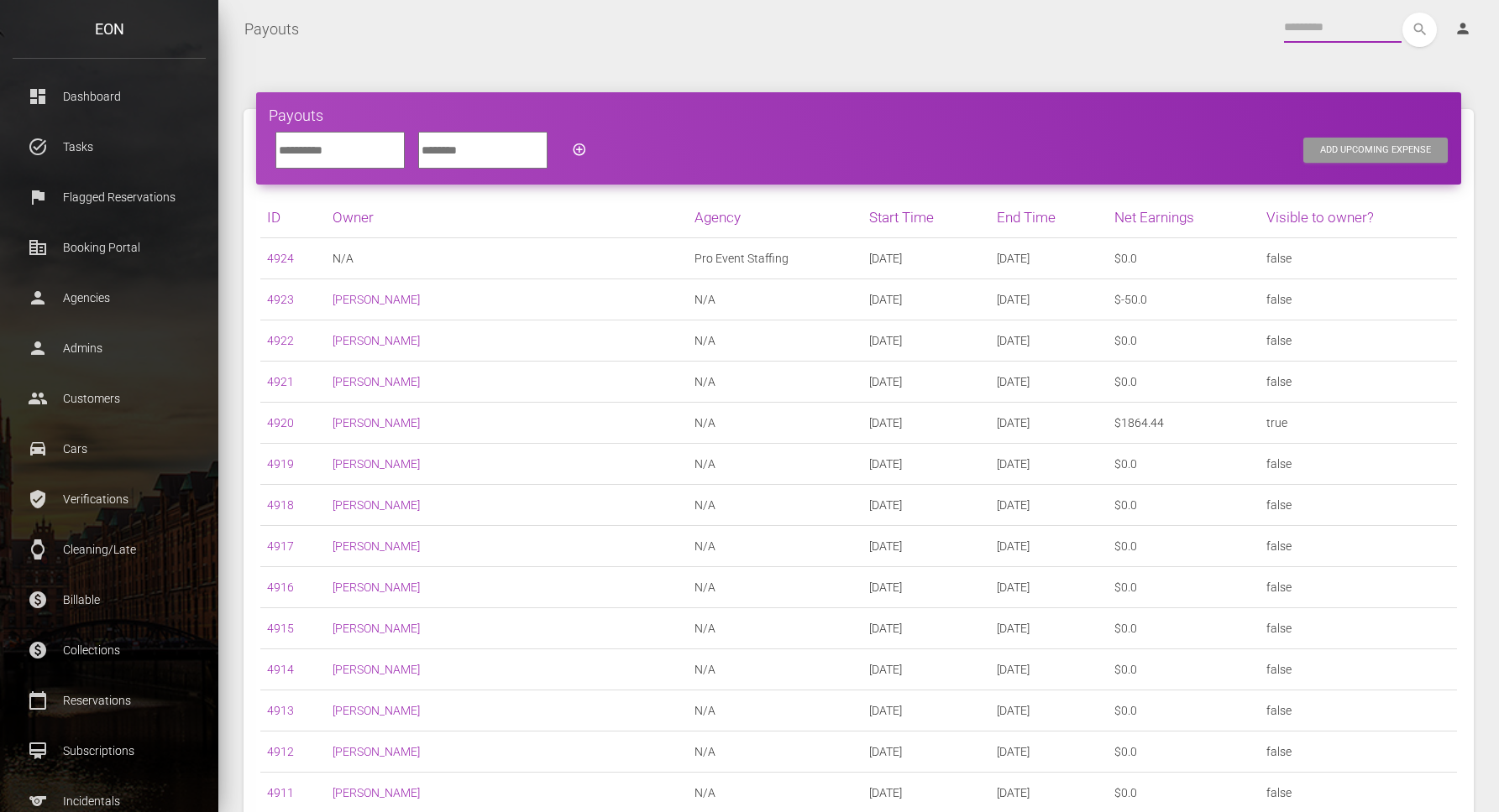
click at [1327, 32] on input "text" at bounding box center [1342, 28] width 118 height 31
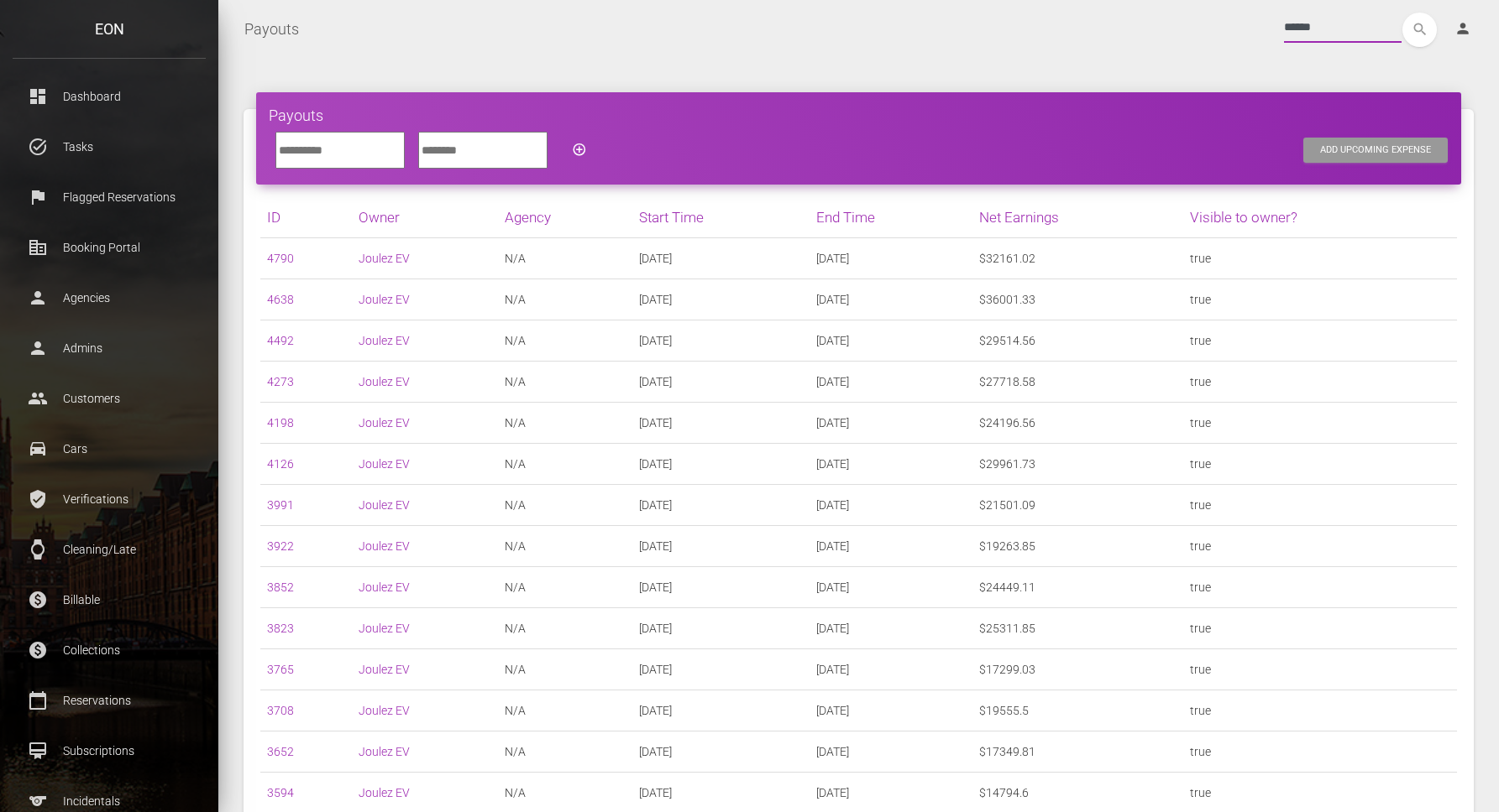
type input "******"
click at [1403, 13] on button "search" at bounding box center [1419, 30] width 34 height 34
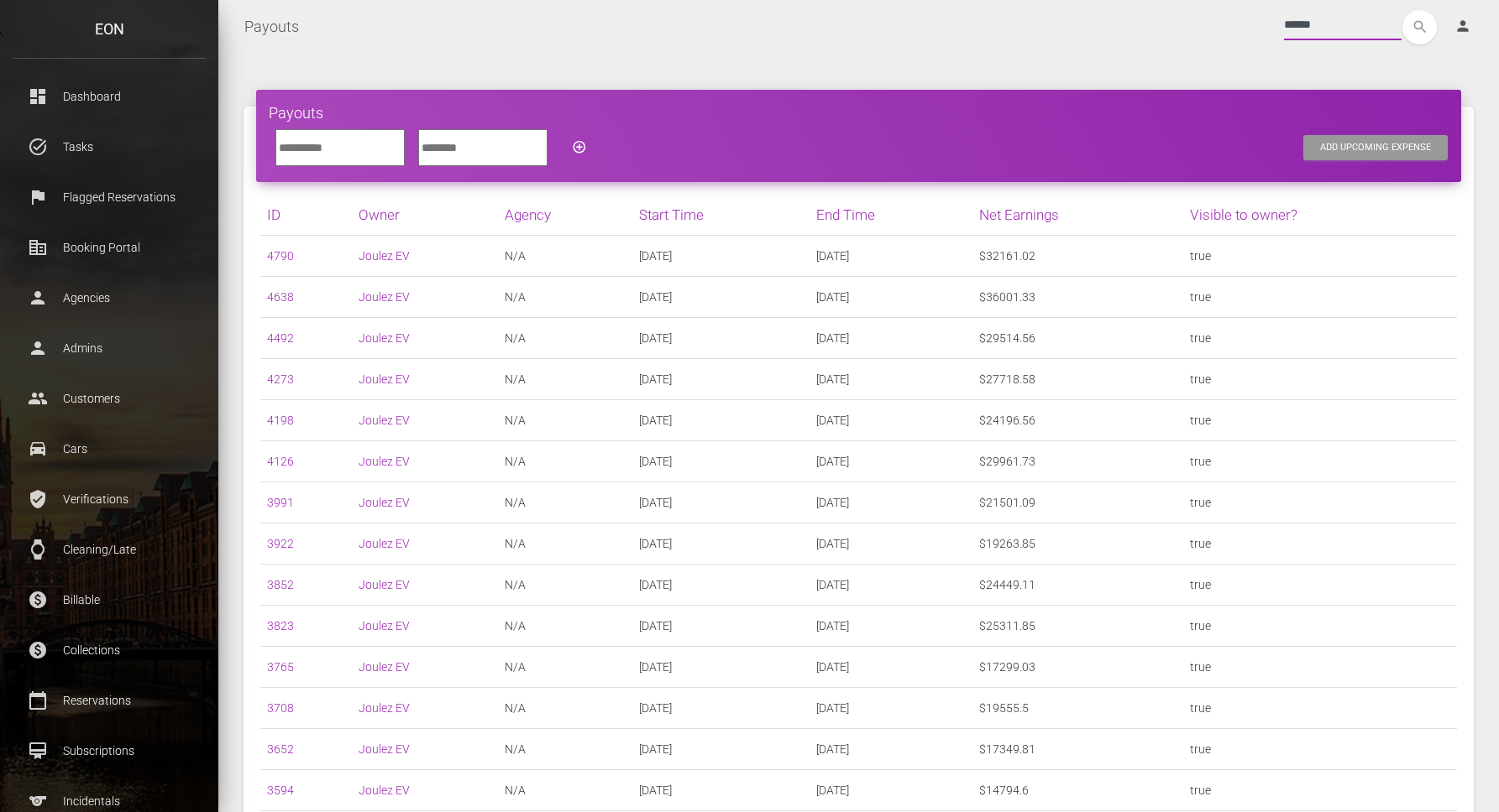
scroll to position [4, 0]
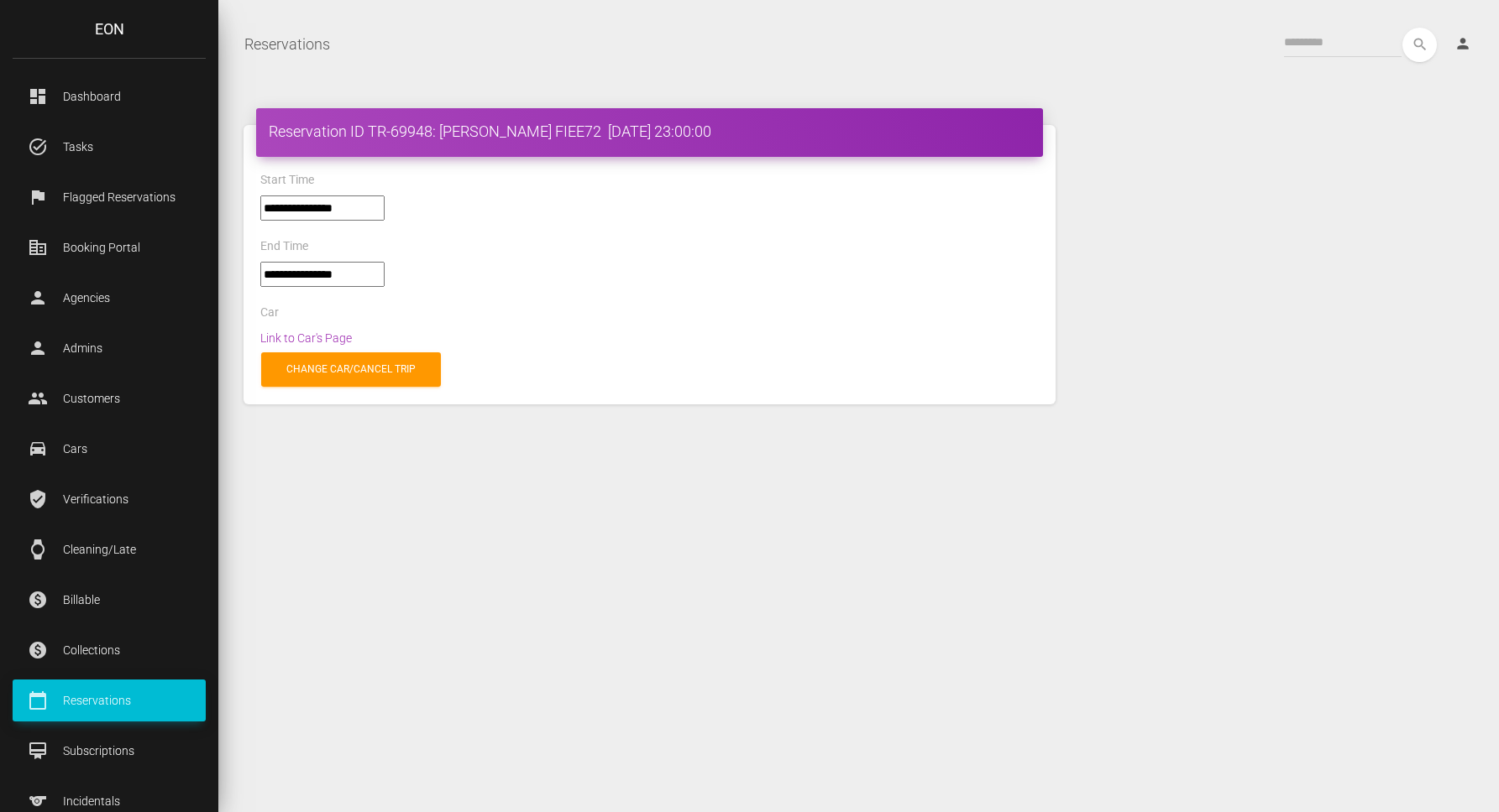
select select "*****"
select select
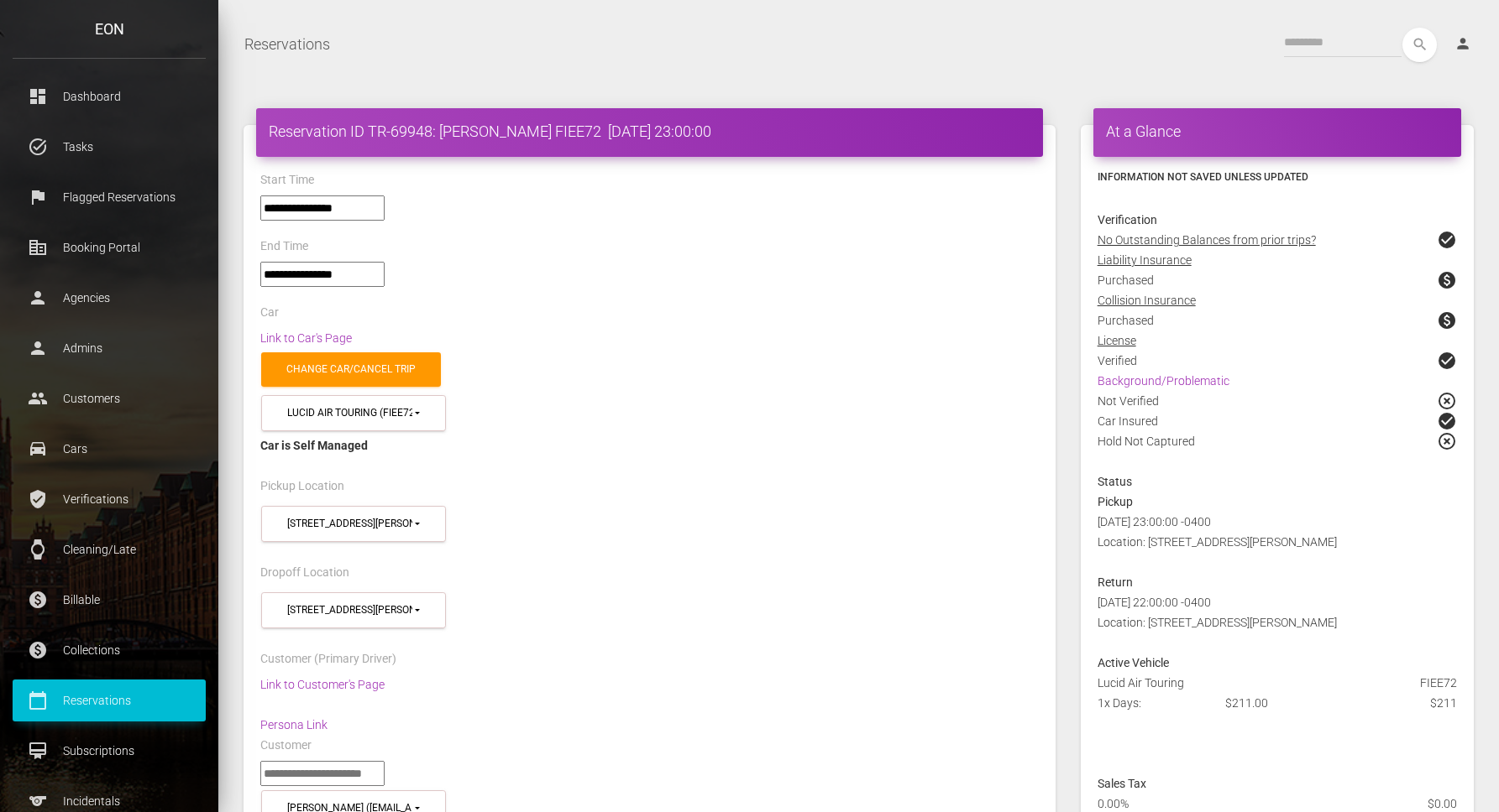
click at [790, 342] on div "Link to Car's Page" at bounding box center [649, 338] width 803 height 20
